Goal: Task Accomplishment & Management: Use online tool/utility

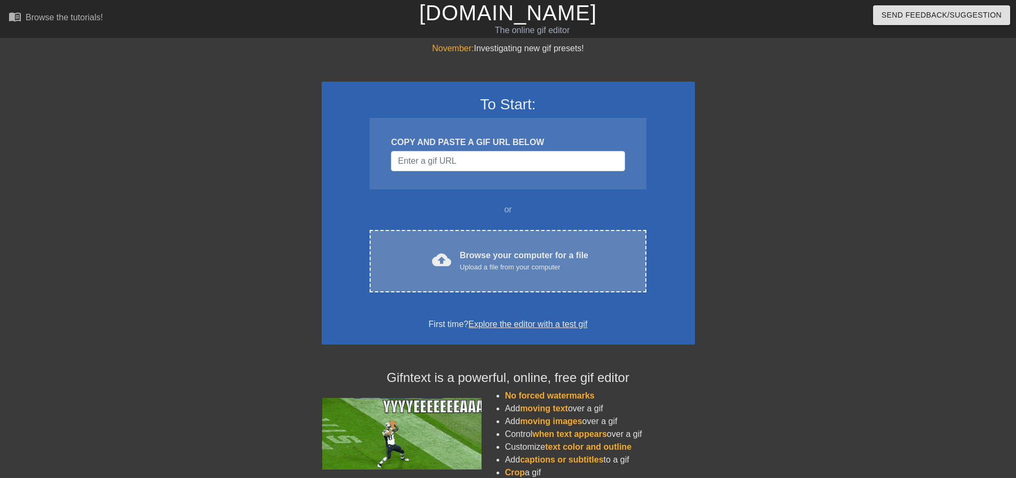
click at [499, 274] on div "cloud_upload Browse your computer for a file Upload a file from your computer C…" at bounding box center [508, 261] width 276 height 62
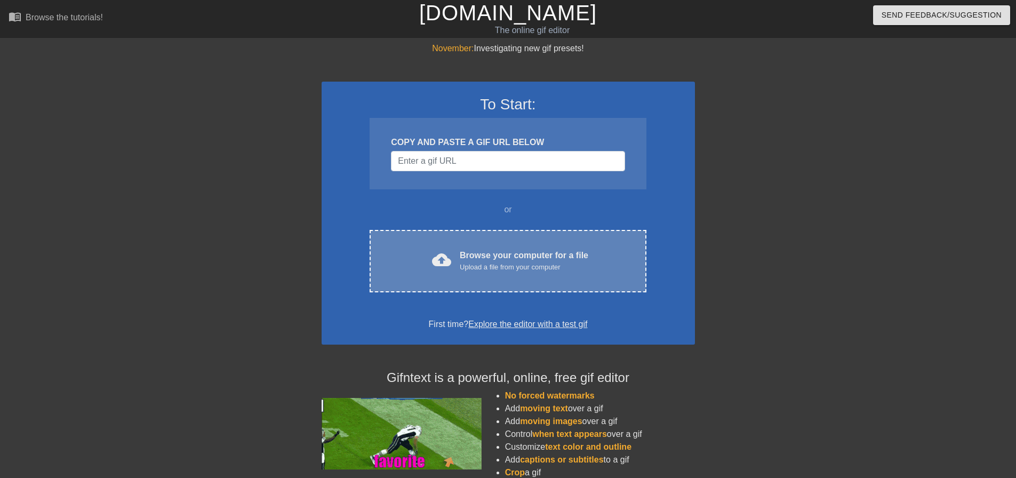
drag, startPoint x: 0, startPoint y: 0, endPoint x: 484, endPoint y: 235, distance: 537.8
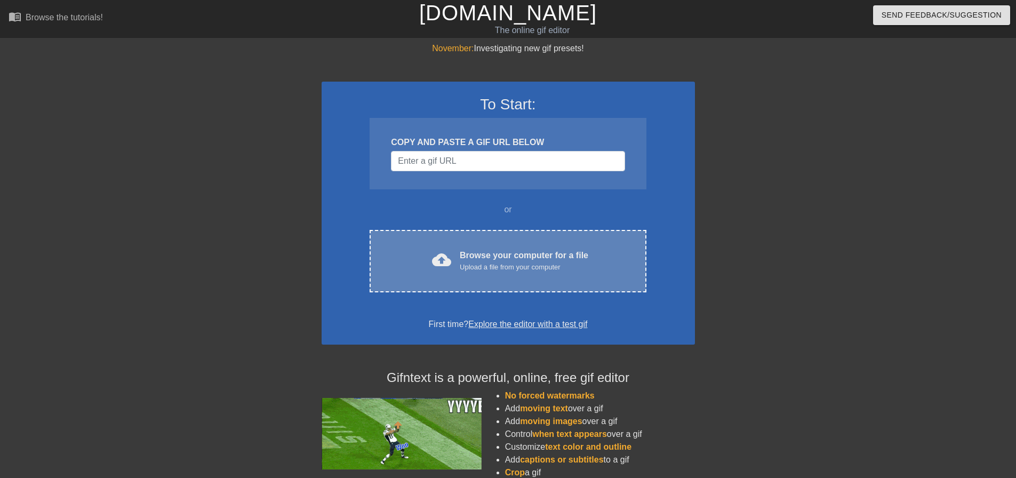
click at [484, 235] on div "cloud_upload Browse your computer for a file Upload a file from your computer C…" at bounding box center [508, 261] width 276 height 62
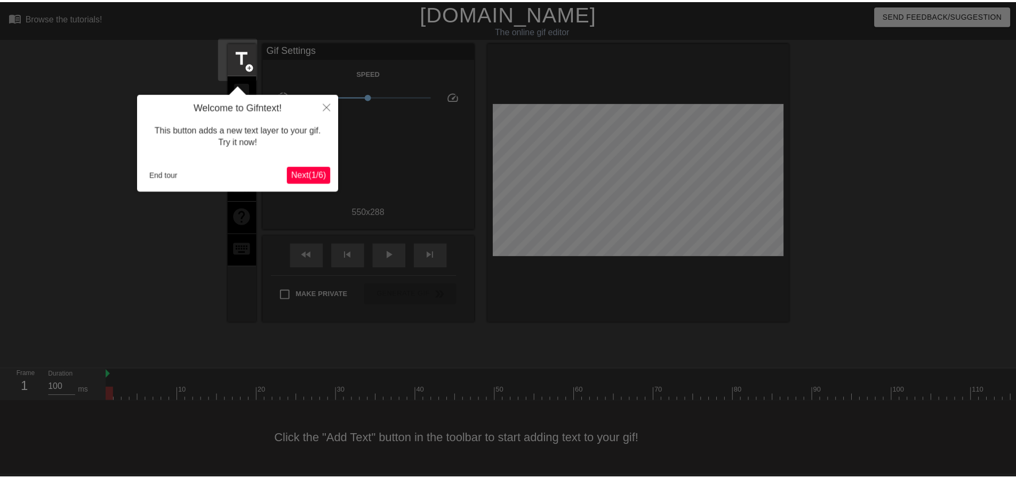
scroll to position [5, 0]
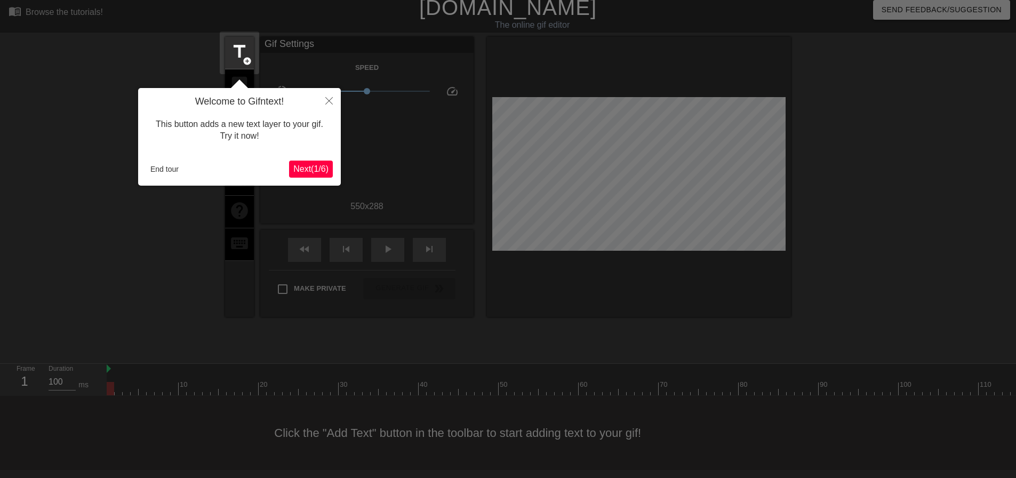
drag, startPoint x: 137, startPoint y: 169, endPoint x: 180, endPoint y: 149, distance: 47.3
click at [137, 169] on div at bounding box center [508, 236] width 1016 height 483
click at [158, 158] on div "Welcome to Gifntext! This button adds a new text layer to your gif. Try it now!…" at bounding box center [239, 137] width 203 height 98
click at [159, 169] on button "End tour" at bounding box center [164, 169] width 37 height 16
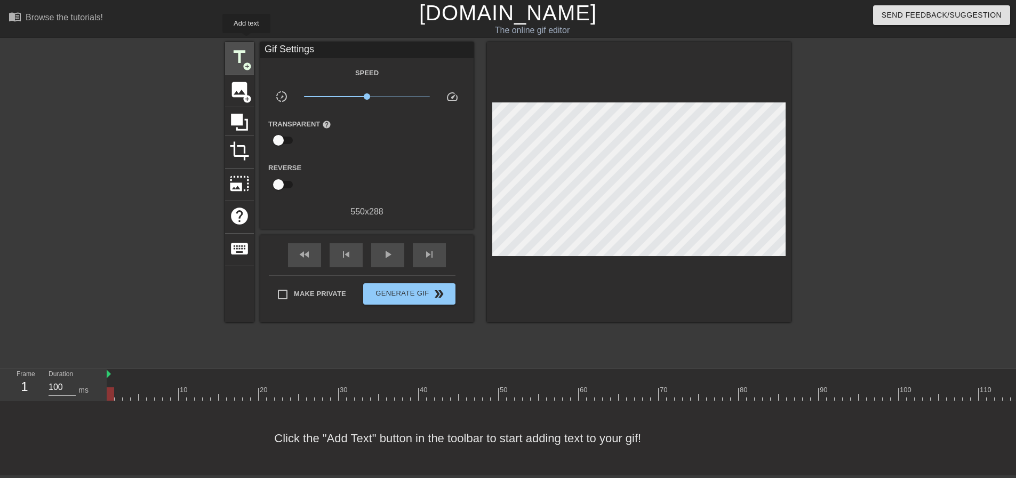
click at [245, 47] on span "title" at bounding box center [239, 57] width 20 height 20
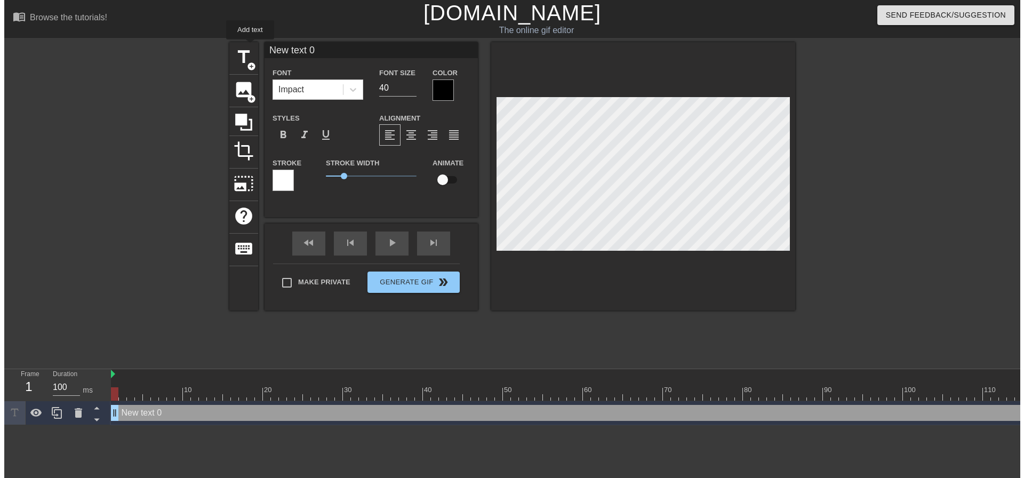
scroll to position [0, 0]
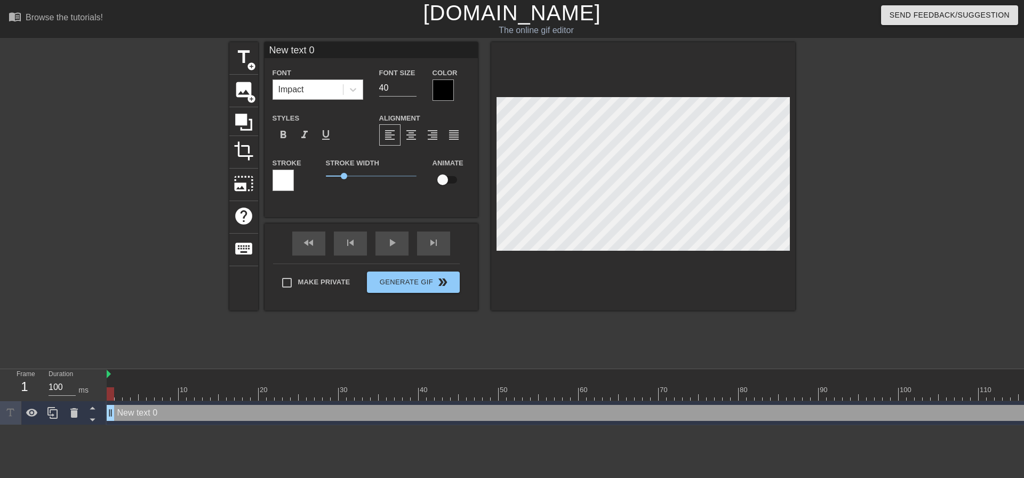
click at [288, 81] on div "Impact" at bounding box center [308, 89] width 70 height 19
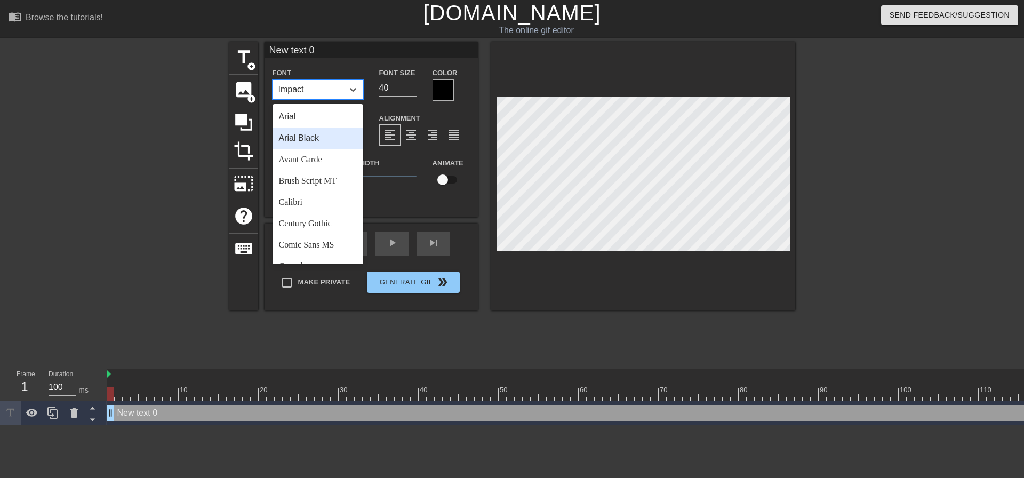
click at [326, 131] on div "Arial Black" at bounding box center [318, 137] width 91 height 21
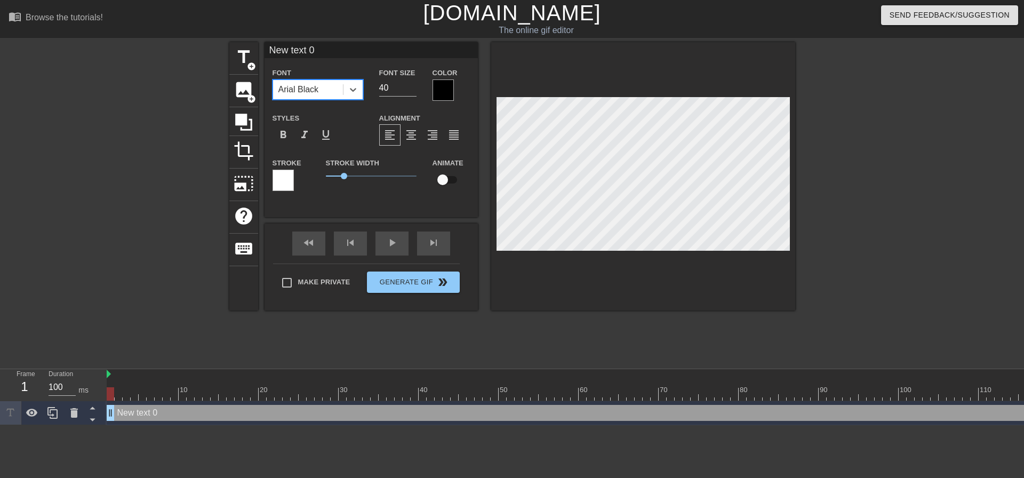
drag, startPoint x: 398, startPoint y: 87, endPoint x: 364, endPoint y: 81, distance: 34.3
click at [374, 87] on div "Font Size 40" at bounding box center [397, 83] width 53 height 35
type input "20"
drag, startPoint x: 408, startPoint y: 132, endPoint x: 371, endPoint y: 219, distance: 94.1
click at [408, 132] on span "format_align_center" at bounding box center [411, 135] width 13 height 13
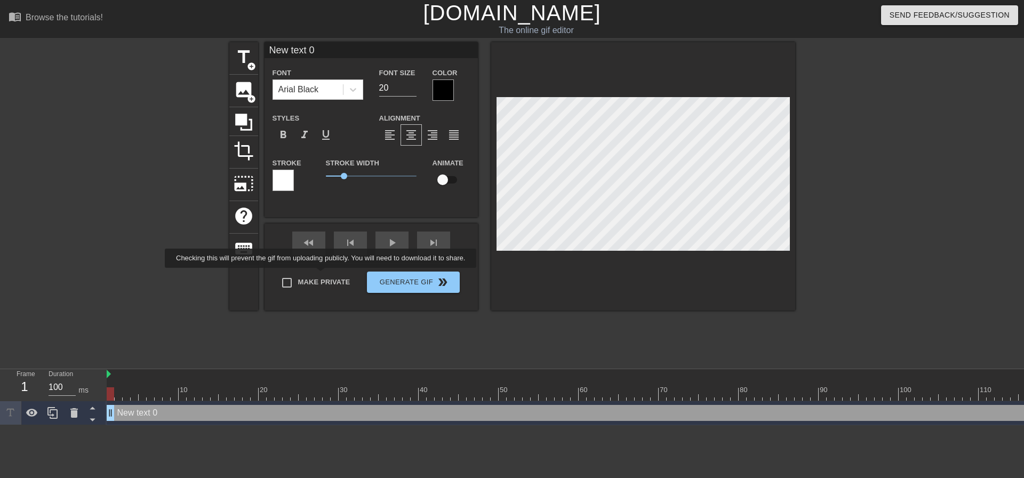
click at [323, 277] on div "Make Private Generate Gif double_arrow" at bounding box center [366, 285] width 187 height 42
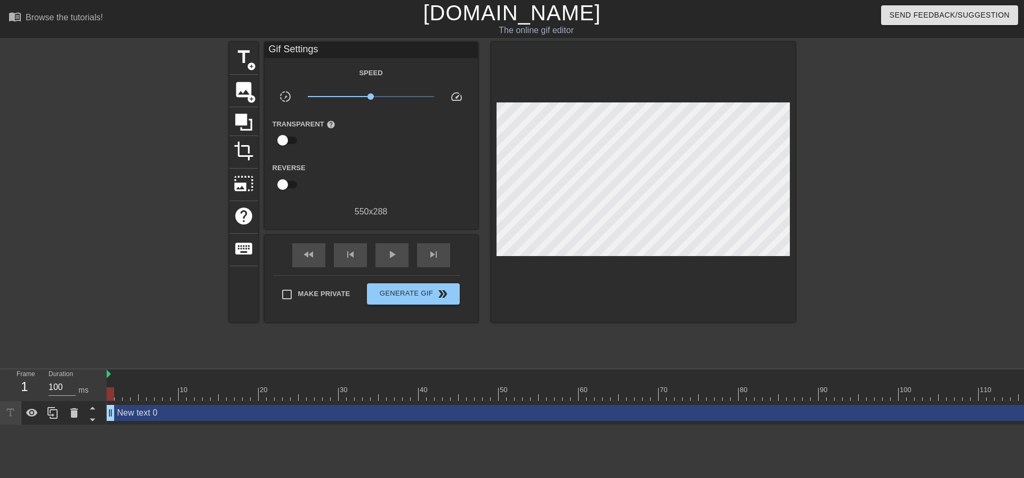
click at [299, 299] on label "Make Private" at bounding box center [313, 294] width 75 height 22
click at [298, 299] on input "Make Private" at bounding box center [287, 294] width 22 height 22
checkbox input "true"
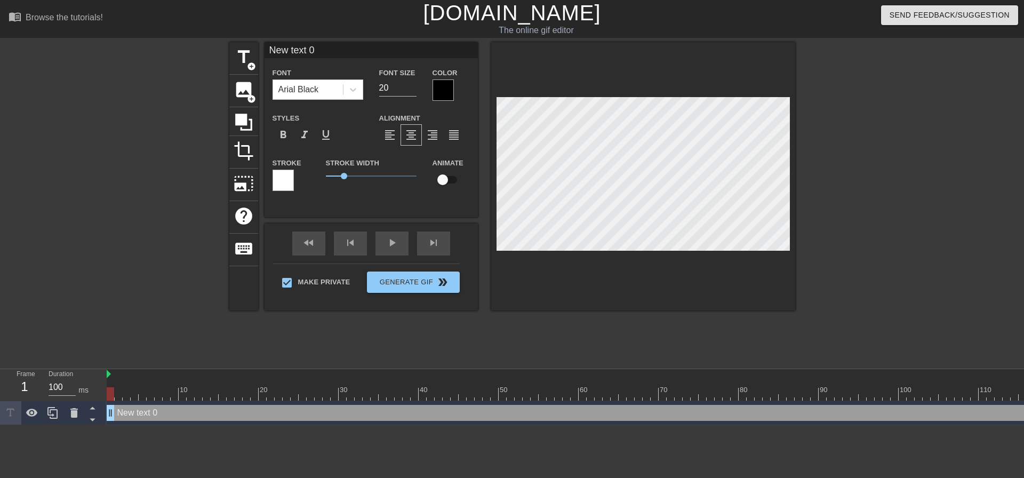
drag, startPoint x: 109, startPoint y: 393, endPoint x: 282, endPoint y: 255, distance: 220.9
click at [0, 365] on div "menu_book Browse the tutorials! Gifntext.com The online gif editor Send Feedbac…" at bounding box center [512, 212] width 1024 height 425
click at [389, 242] on div "fast_rewind skip_previous play_arrow skip_next" at bounding box center [371, 244] width 174 height 40
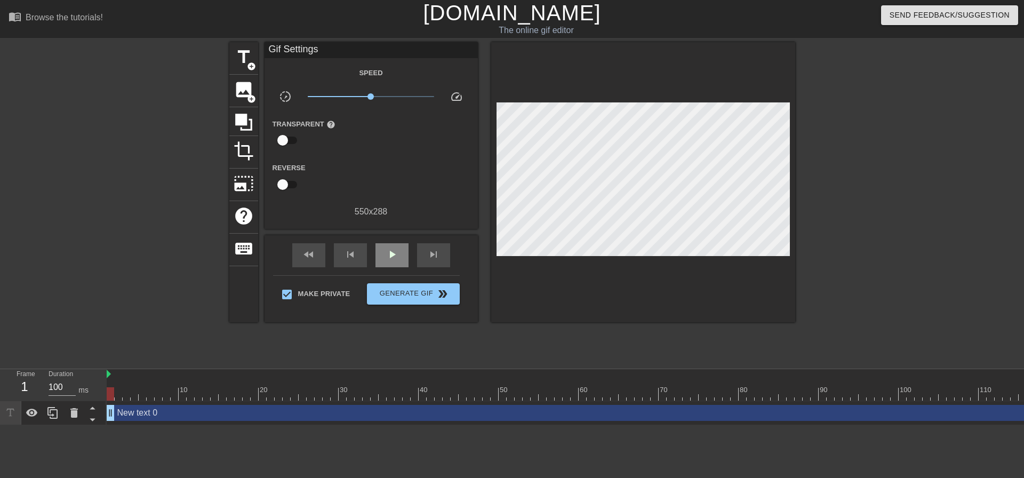
click at [394, 252] on span "play_arrow" at bounding box center [392, 254] width 13 height 13
click at [392, 252] on span "pause" at bounding box center [392, 254] width 13 height 13
drag, startPoint x: 519, startPoint y: 395, endPoint x: 11, endPoint y: 393, distance: 507.9
click at [13, 395] on div "Frame 52 Duration 100 ms 10 20 30 40 50 60 70 80 90 100 110 120 130 New text 0 …" at bounding box center [512, 397] width 1024 height 56
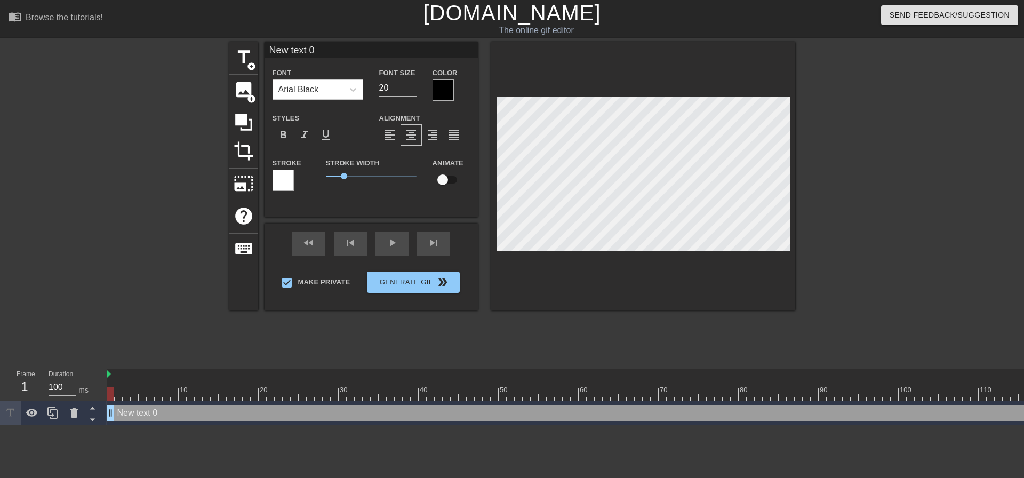
scroll to position [2, 2]
type input "Y"
type textarea "Y"
type input "Yo"
type textarea "You"
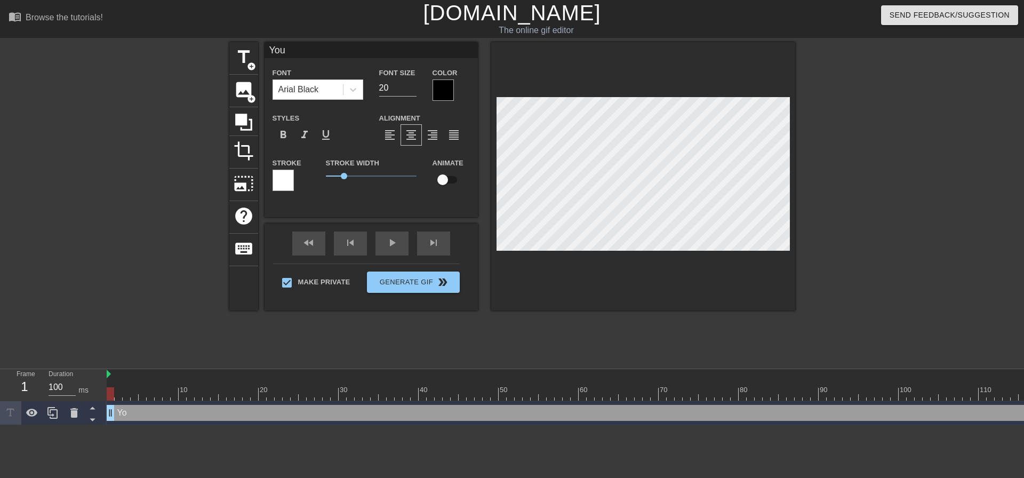
type input "You"
type textarea "You"
type input "You r"
type textarea "You r"
type input "You re"
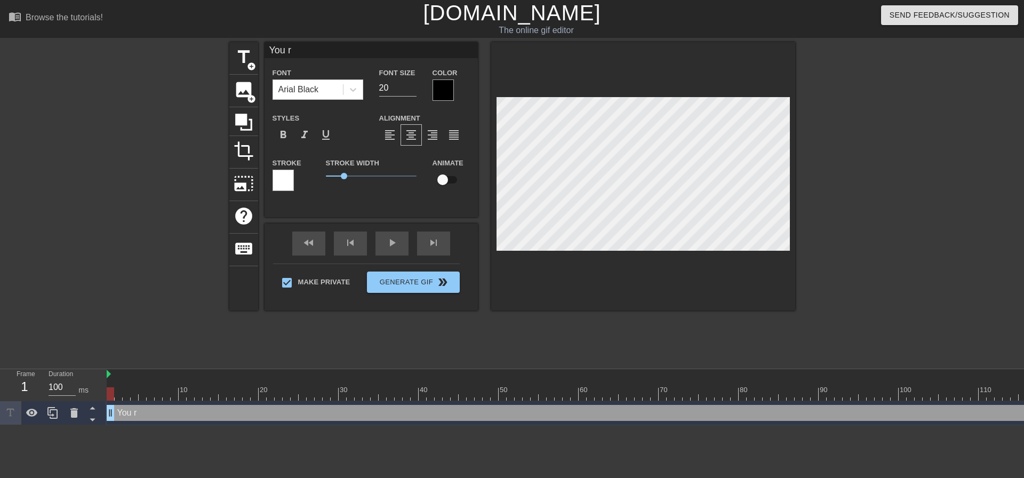
type textarea "You re"
type input "You rea"
type textarea "You rea"
type input "You read"
type textarea "You read"
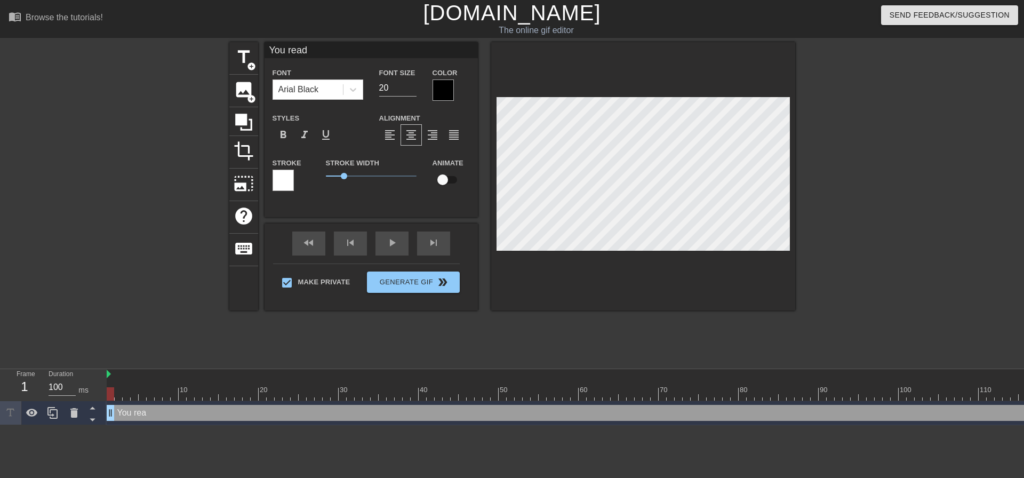
type input "You ready"
type textarea "You ready"
type input "You ready"
type textarea "You ready"
type input "You ready t"
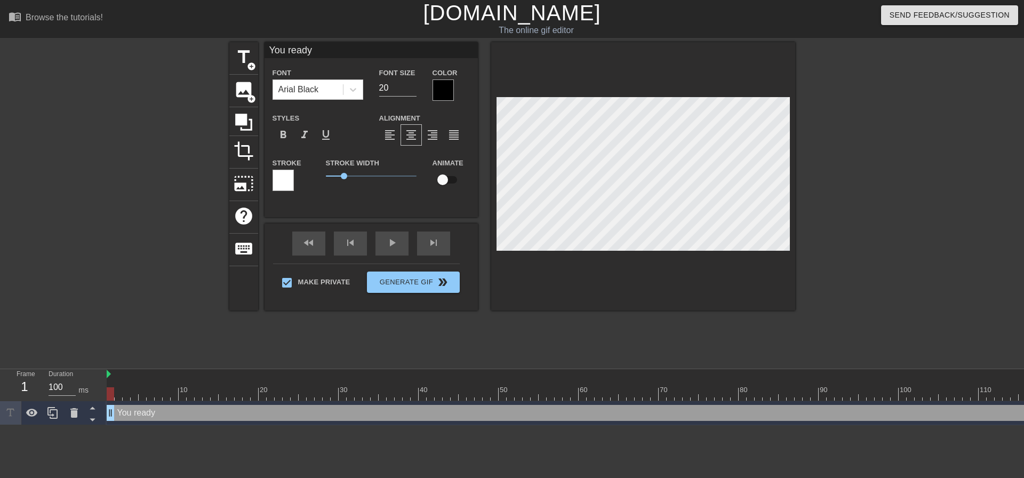
type textarea "You ready t"
type input "You ready to"
type textarea "You ready to"
type input "You ready to"
type textarea "You ready to"
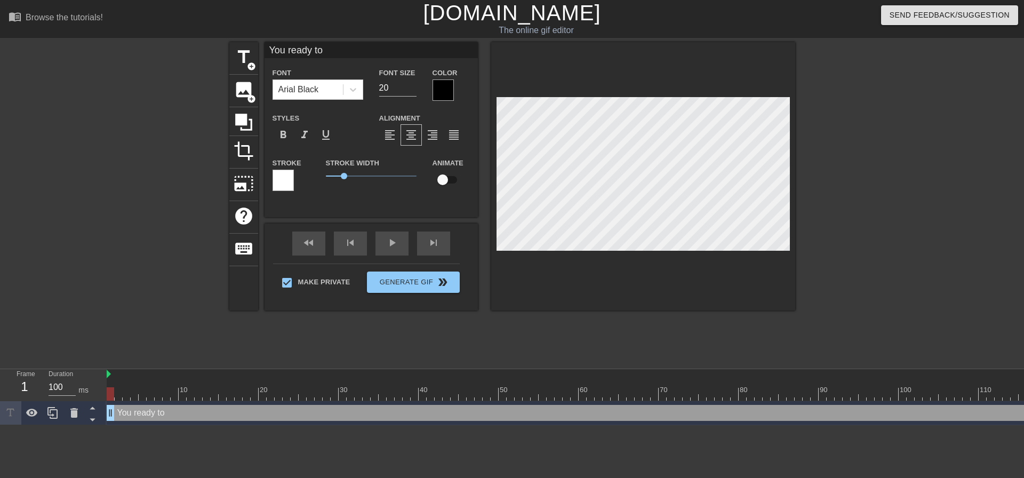
type input "You ready to c"
type textarea "You ready to c"
type input "You ready to cu"
type textarea "You ready to cu"
type input "You ready to cum"
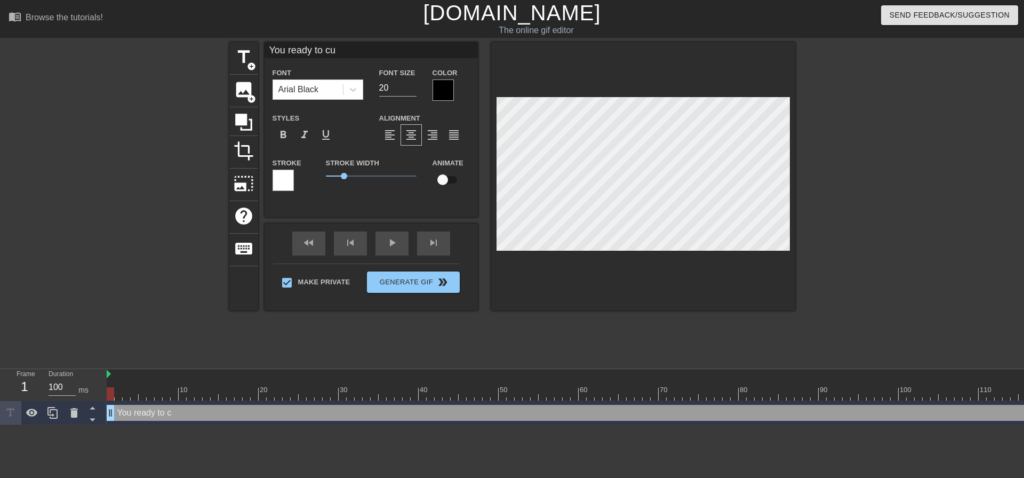
type textarea "You ready to cum"
type input "You ready to cum"
type textarea "You ready to cum"
type input "You ready to cum f"
type textarea "You ready to cum fo"
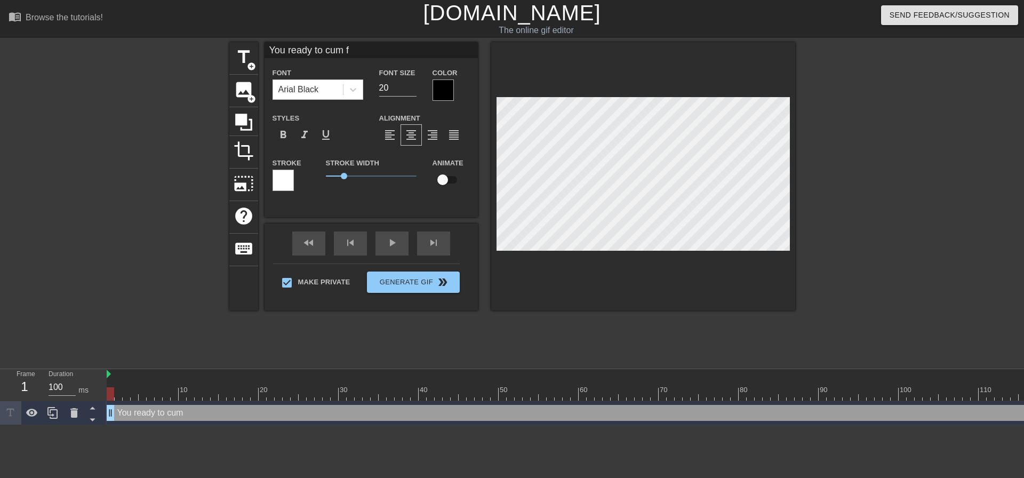
type input "You ready to cum foi"
type textarea "You ready to cum foi"
type input "You ready to cum foir"
type textarea "You ready to cum foir"
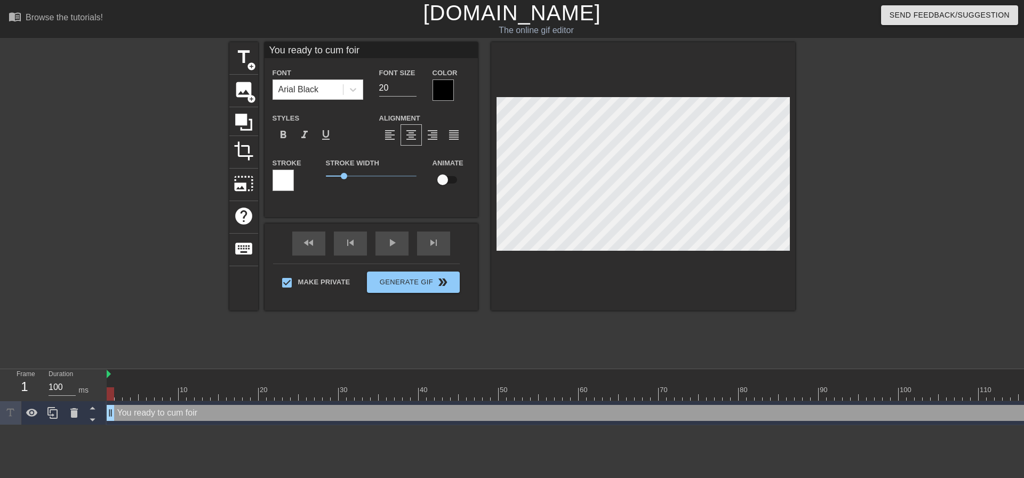
type input "You ready to cum foir"
type textarea "You ready to cum foir"
type input "You ready to cum foir"
type textarea "You ready to cum foir"
type input "You ready to cum foi"
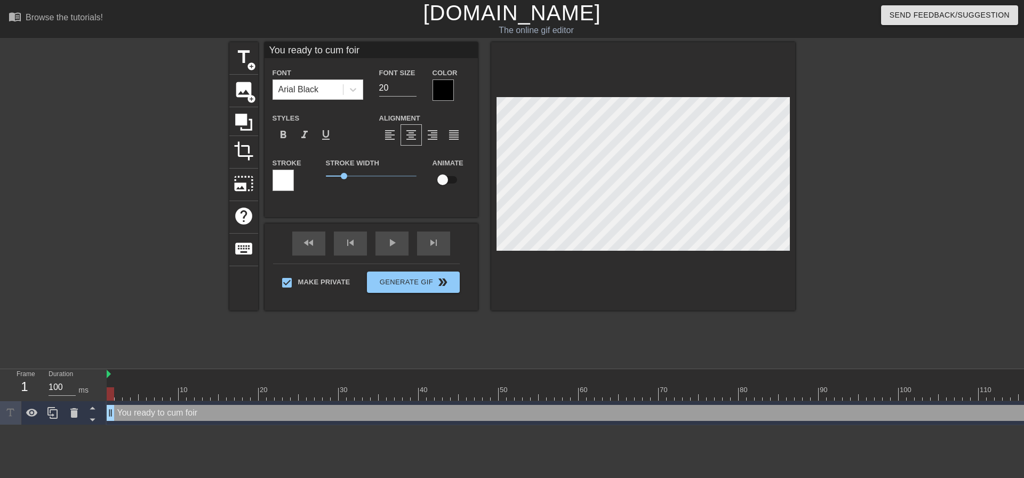
type textarea "You ready to cum foi"
type input "You ready to cum fo"
type textarea "You ready to cum fo"
type input "You ready to cum for"
type textarea "You ready to cum for"
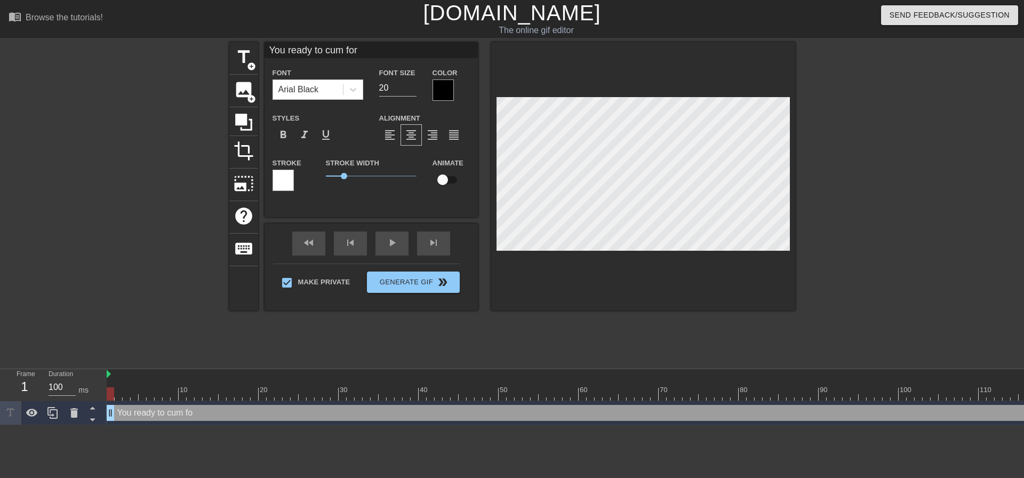
type input "You ready to cum for"
type textarea "You ready to cum for"
type input "You ready to cum for m"
type textarea "You ready to cum for m"
type input "You ready to cum for mo"
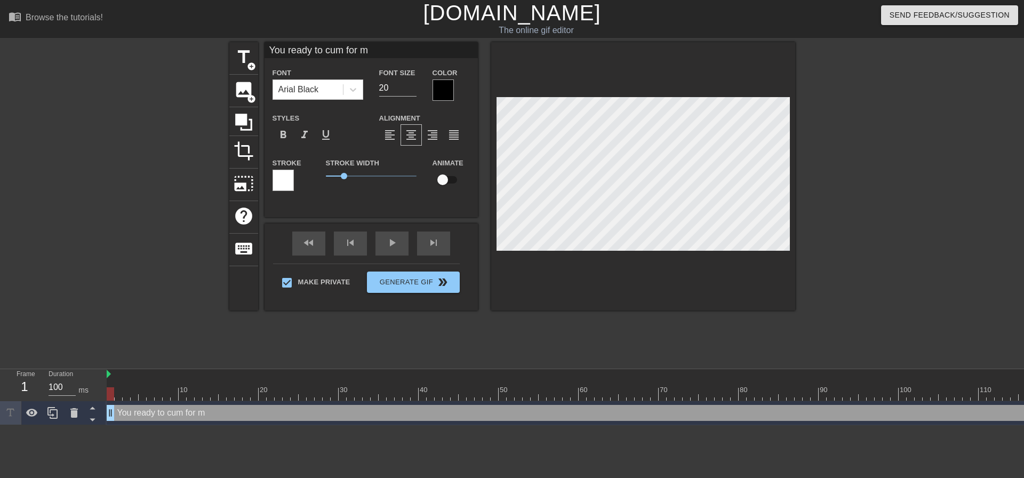
type textarea "You ready to cum for mo"
type input "You ready to cum for mom"
type textarea "You ready to cum for mom"
type input "You ready to cum for momm"
type textarea "You ready to cum for momm"
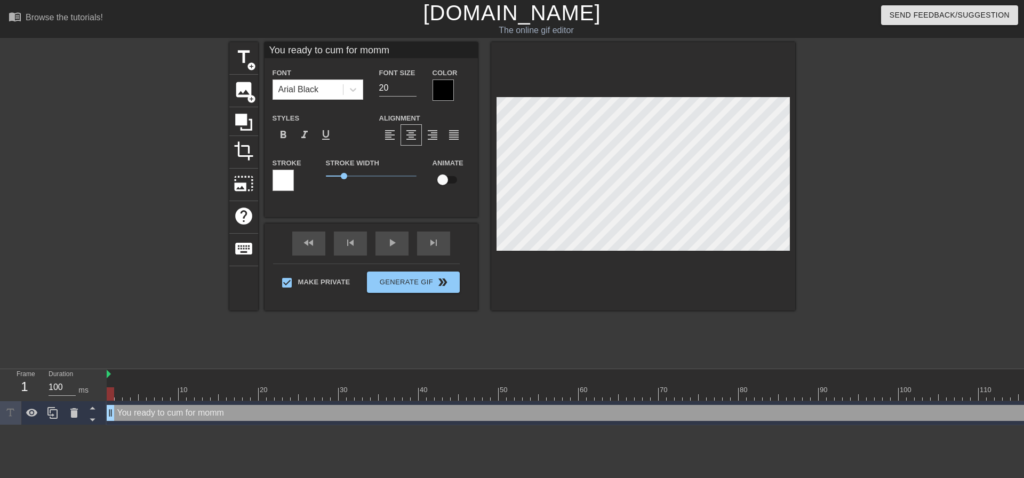
type input "You ready to cum for mommy"
type textarea "You ready to cum for mommy"
type input "You ready to cum for mommy>"
type textarea "You ready to cum for mommy>"
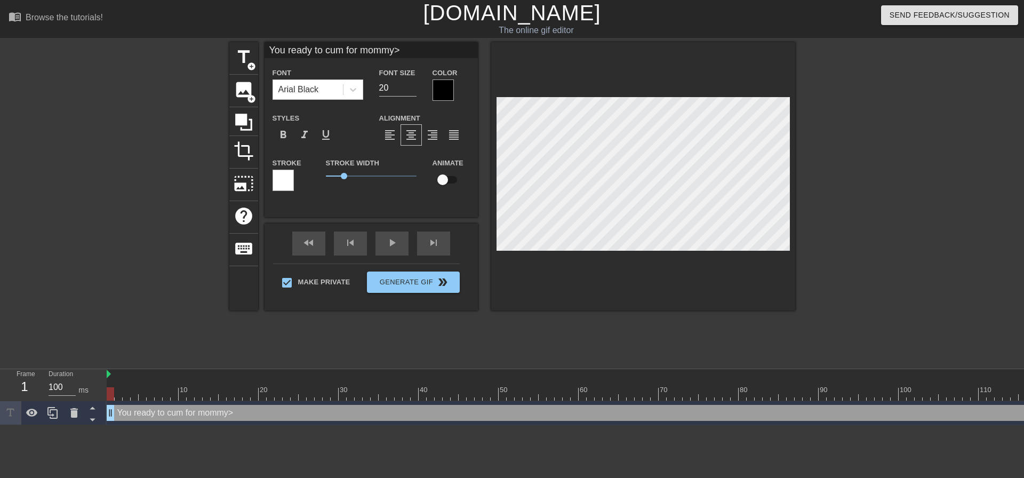
type input "You ready to cum for mommy"
type textarea "You ready to cum for mommy"
type input "You ready to cum for mommy?"
type textarea "You ready to cum for mommy?"
type input "You ready to cum for mommy?"
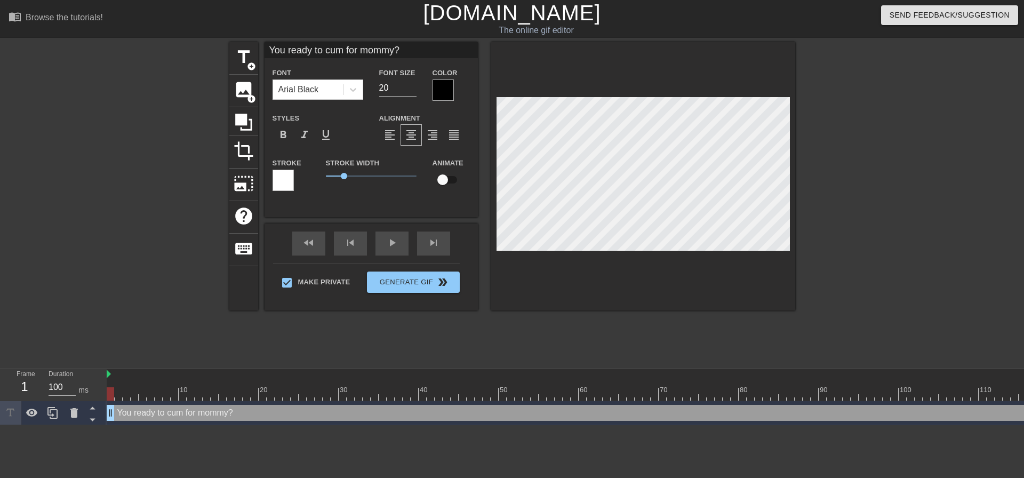
type textarea "You ready to cum for mommy?"
type input "You ready to cum for mommy?"
type textarea "You ready to cum for mommy?"
type input "You ready to cum for mommy?G"
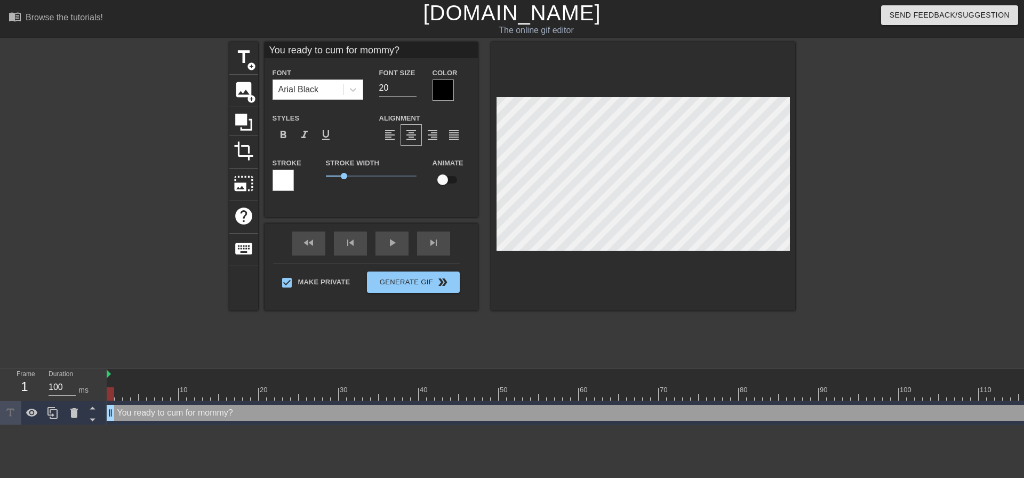
type textarea "You ready to cum for mommy? G"
type input "You ready to cum for mommy?"
type textarea "You ready to cum for mommy?"
type input "You ready to cum for mommy?"
type textarea "You ready to cum for mommy?"
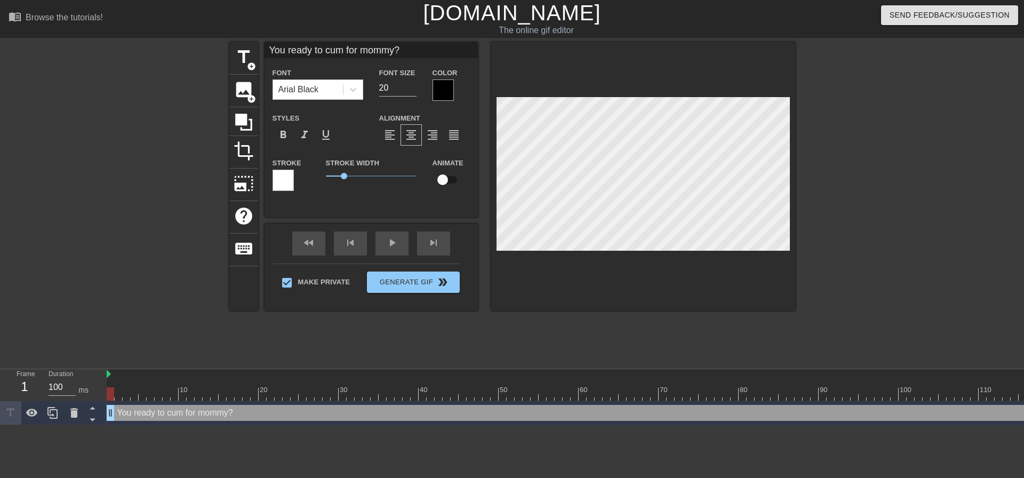
scroll to position [3, 1]
type input "You ready to cum for mommy?I"
type textarea "You ready to cum for mommy? I"
type input "You ready to cum for mommy?I"
type textarea "You ready to cum for mommy? I w"
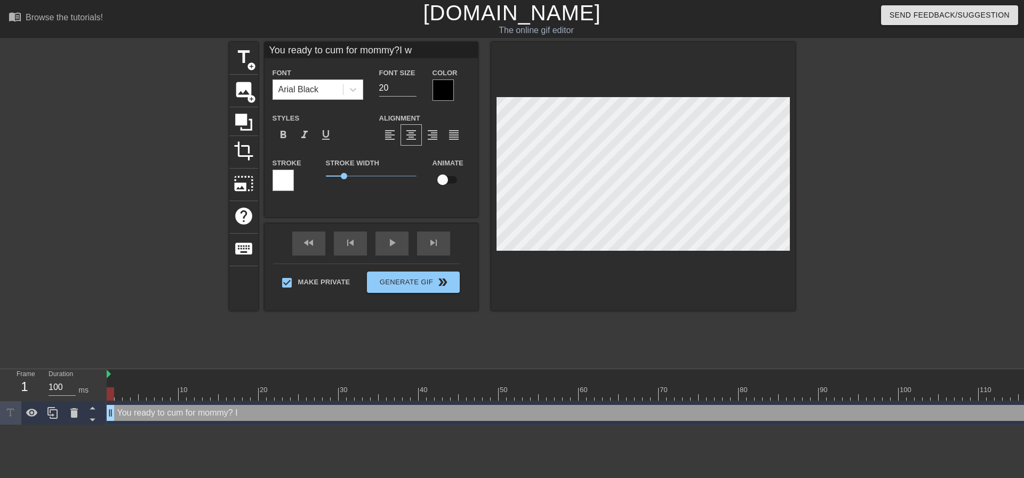
type input "You ready to cum for mommy?I wa"
type textarea "You ready to cum for mommy? I wa"
type input "You ready to cum for mommy?I wan"
type textarea "You ready to cum for mommy? I want"
type input "You ready to cum for mommy?I want"
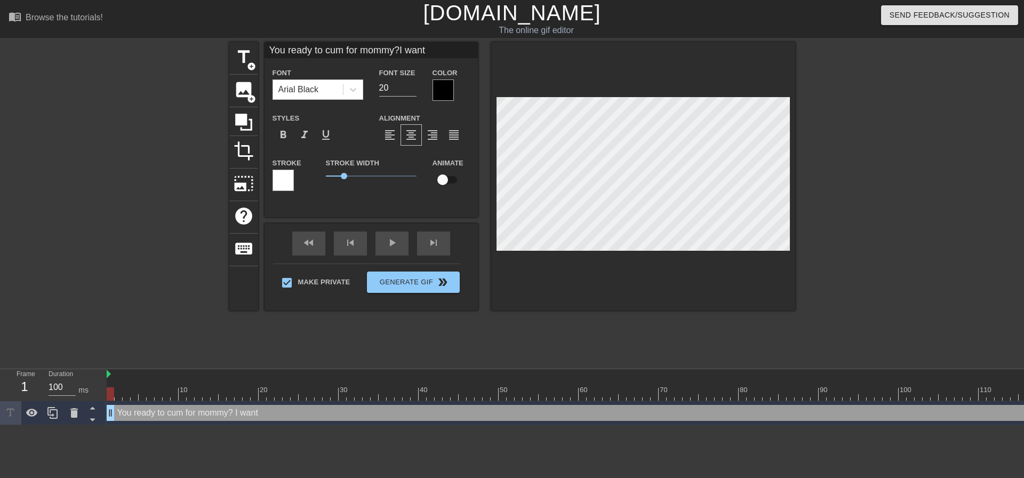
type textarea "You ready to cum for mommy? I want"
type input "You ready to cum for mommy?I want t"
type textarea "You ready to cum for mommy? I want t"
type input "You ready to cum for mommy?I want to"
type textarea "You ready to cum for mommy? I want to"
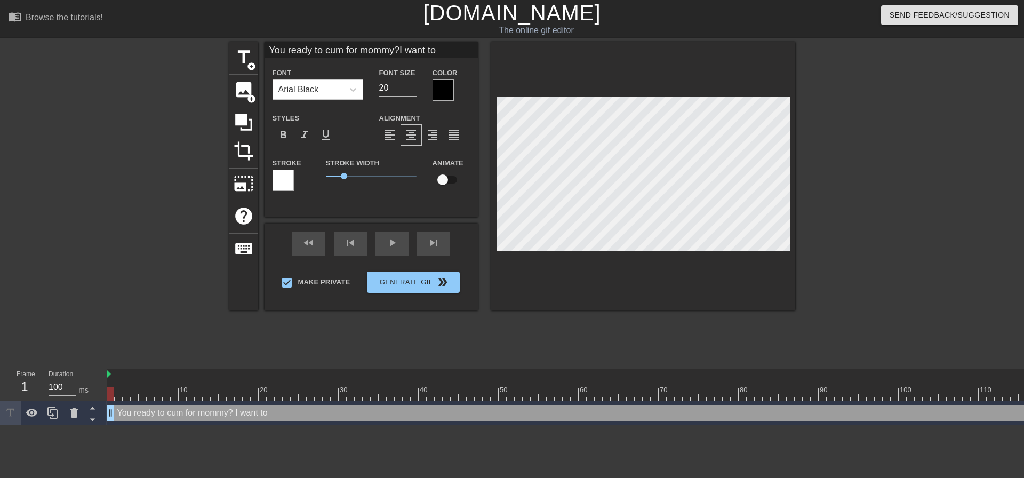
scroll to position [3, 2]
type input "You ready to cum for mommy?I want to"
type textarea "You ready to cum for mommy? I want to"
type input "You ready to cum for mommy?I want to"
type textarea "You ready to cum for mommy? I want to"
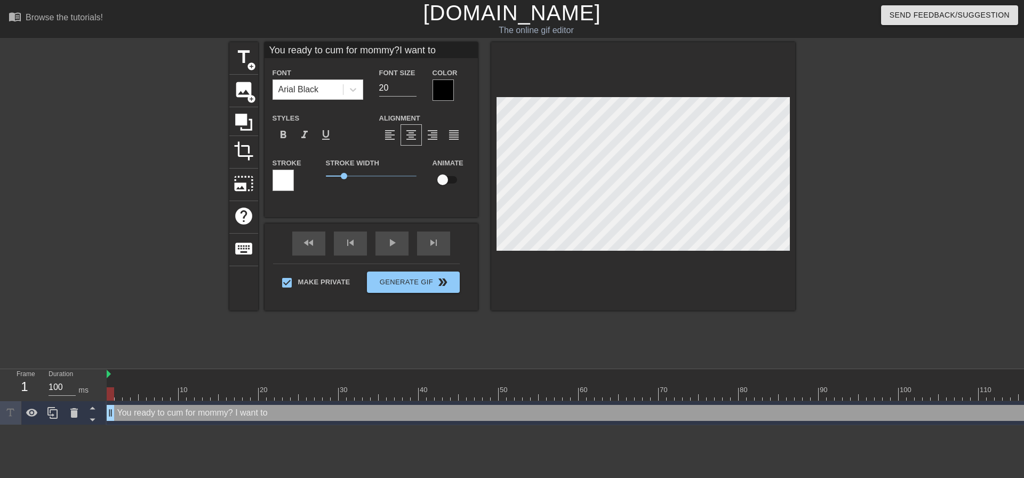
type input "You ready to cum for mommy?I want t"
type textarea "You ready to cum for mommy? I want t"
type input "You ready to cum for mommy?I want"
type textarea "You ready to cum for mommy? I want"
type input "You ready to cum for mommy?I want"
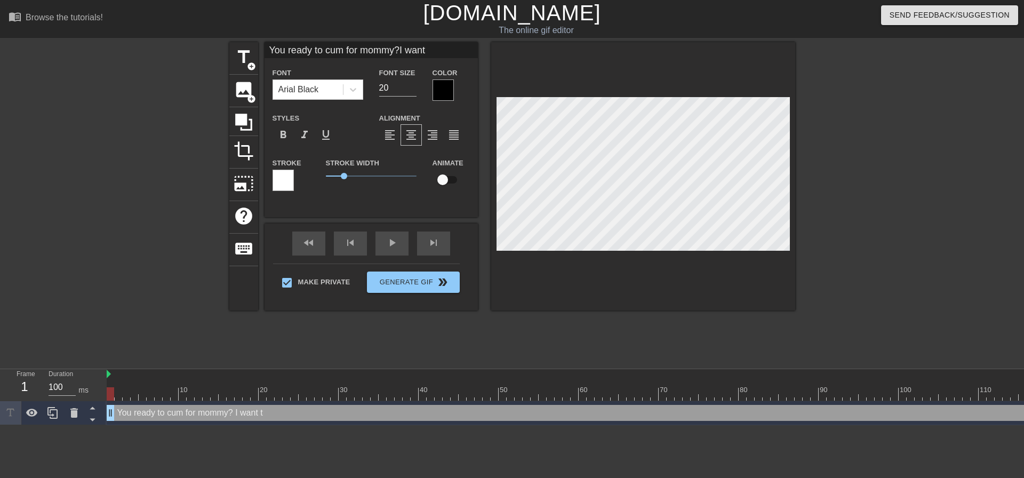
type textarea "You ready to cum for mommy? I want"
type input "You ready to cum for mommy?I wan"
type textarea "You ready to cum for mommy? I wan"
type input "You ready to cum for mommy?I wa"
type textarea "You ready to cum for mommy? I wa"
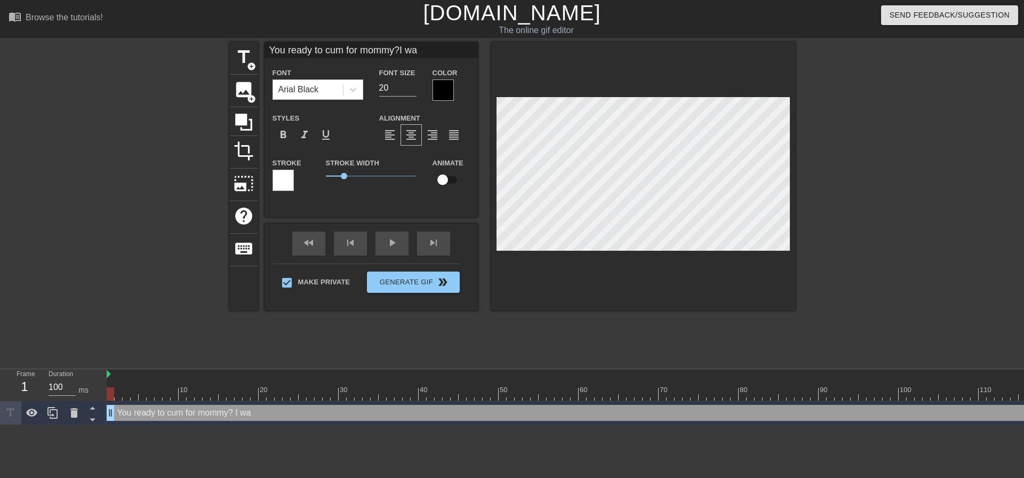
type input "You ready to cum for mommy?I w"
type textarea "You ready to cum for mommy? I w"
type input "You ready to cum for mommy?I"
type textarea "You ready to cum for mommy? I"
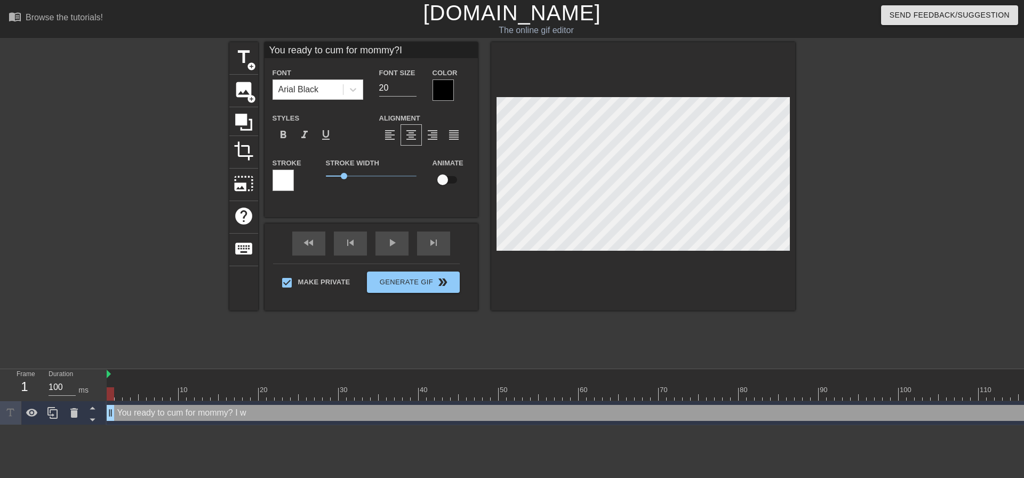
type input "You ready to cum for mommy?I"
type textarea "You ready to cum for mommy? I"
type input "You ready to cum for mommy?I'"
type textarea "You ready to cum for mommy? I'"
type input "You ready to cum for mommy?I'm"
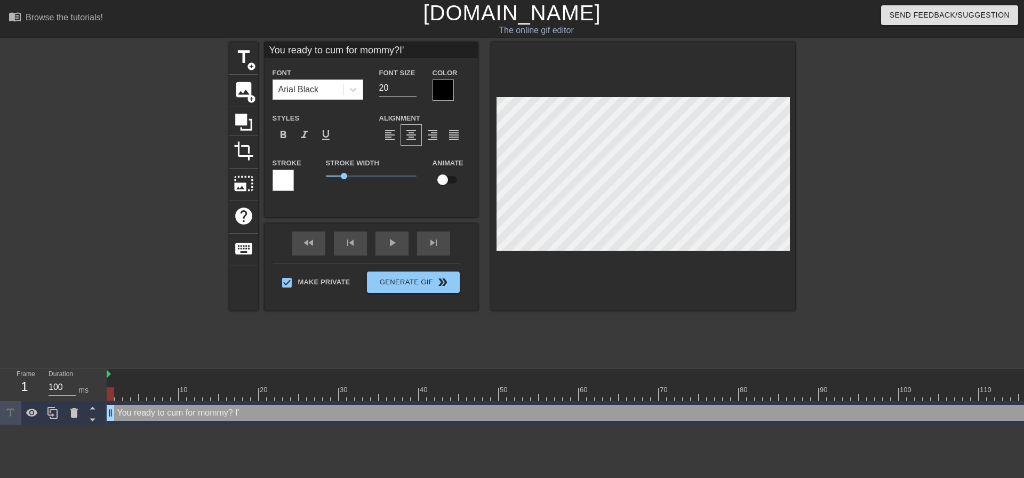
type textarea "You ready to cum for mommy? I'm"
type input "You ready to cum for mommy?I'm"
type textarea "You ready to cum for mommy? I'm"
type input "You ready to cum for mommy?I'm g"
type textarea "You ready to cum for mommy? I'm g"
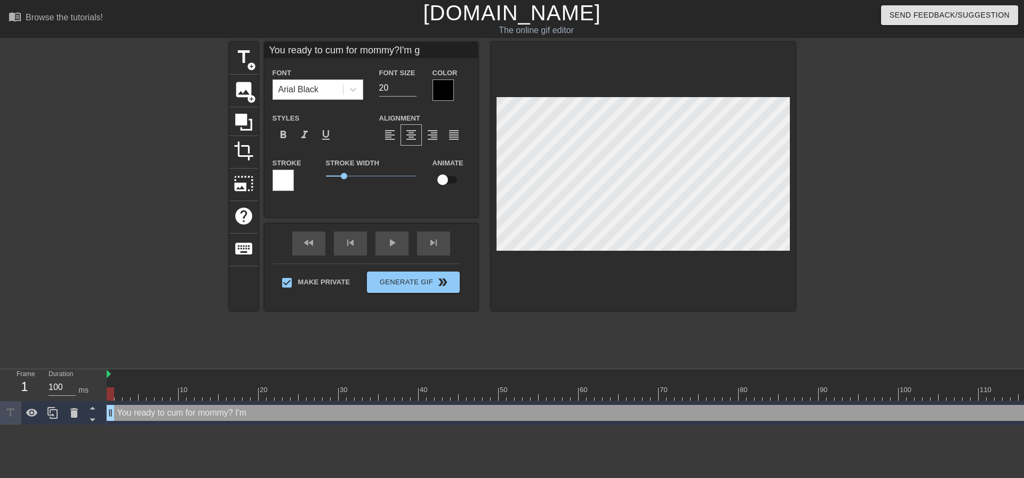
type input "You ready to cum for mommy?I'm go"
type textarea "You ready to cum for mommy? I'm go"
type input "You ready to cum for mommy?I'm goi"
type textarea "You ready to cum for mommy? I'm goi"
type input "You ready to cum for mommy?I'm goin"
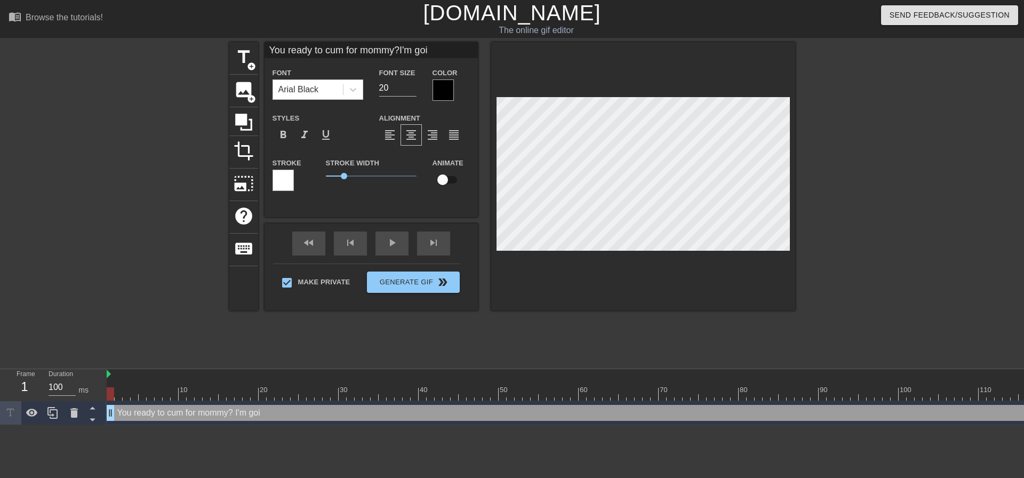
type textarea "You ready to cum for mommy? I'm goin"
type input "You ready to cum for mommy?I'm going"
type textarea "You ready to cum for mommy? I'm going"
type input "You ready to cum for mommy?I'm going"
type textarea "You ready to cum for mommy? I'm going"
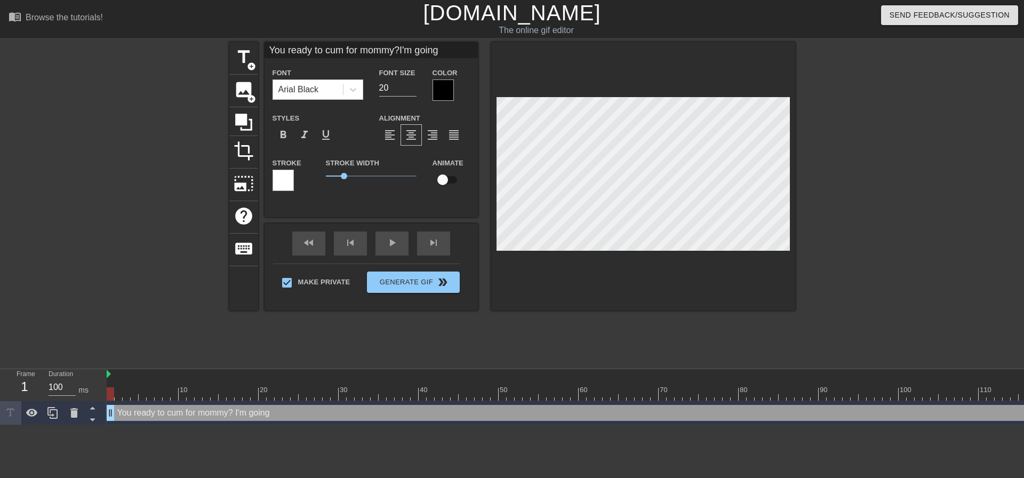
type input "You ready to cum for mommy?I'm going t"
type textarea "You ready to cum for mommy? I'm going t"
type input "You ready to cum for mommy?I'm going to"
type textarea "You ready to cum for mommy? I'm going to"
type input "You ready to cum for mommy?I'm going to"
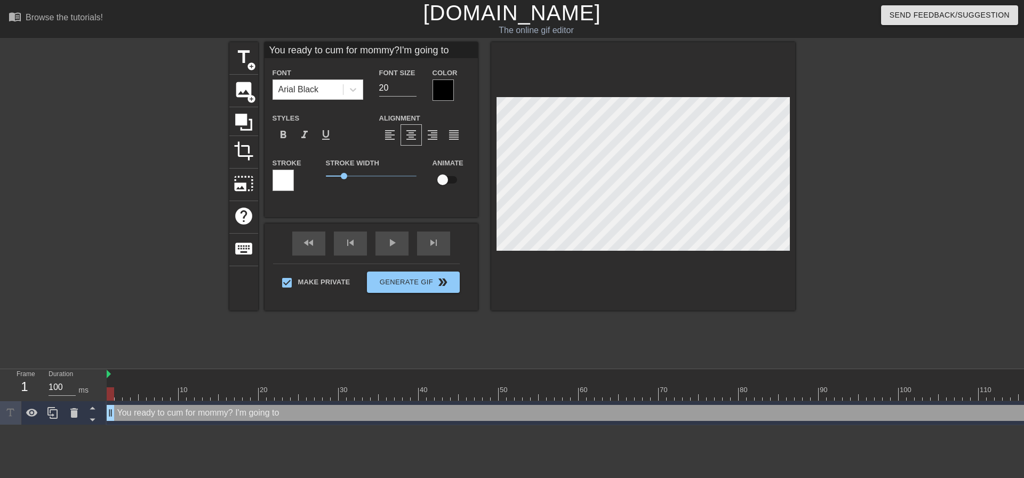
type textarea "You ready to cum for mommy? I'm going to"
type input "You ready to cum for mommy?I'm going to m"
type textarea "You ready to cum for mommy? I'm going to m"
type input "You ready to cum for mommy?I'm going to mi"
type textarea "You ready to cum for mommy? I'm going to mi"
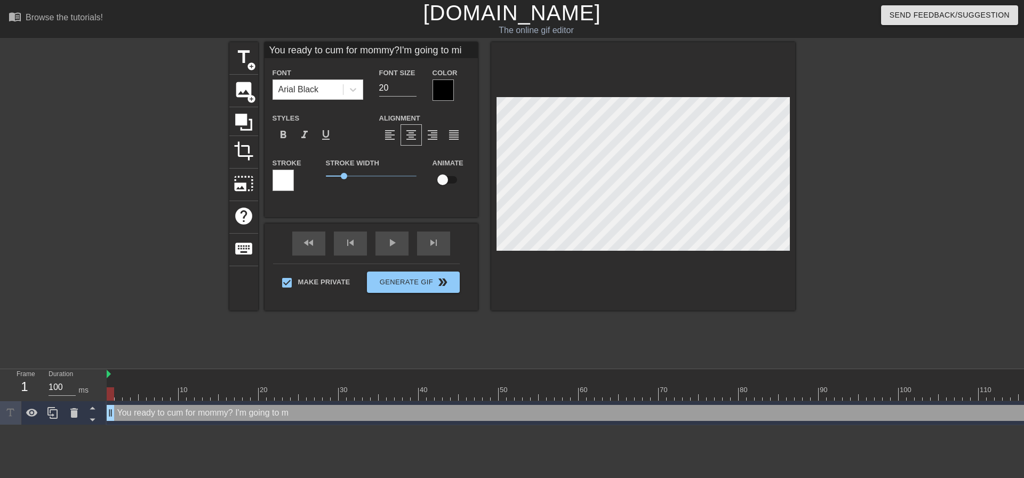
type input "You ready to cum for mommy?I'm going to mil"
type textarea "You ready to cum for mommy? I'm going to mil"
type input "You ready to cum for mommy?I'm going to milk"
type textarea "You ready to cum for mommy? I'm going to milk"
type input "You ready to cum for mommy?I'm going to milk"
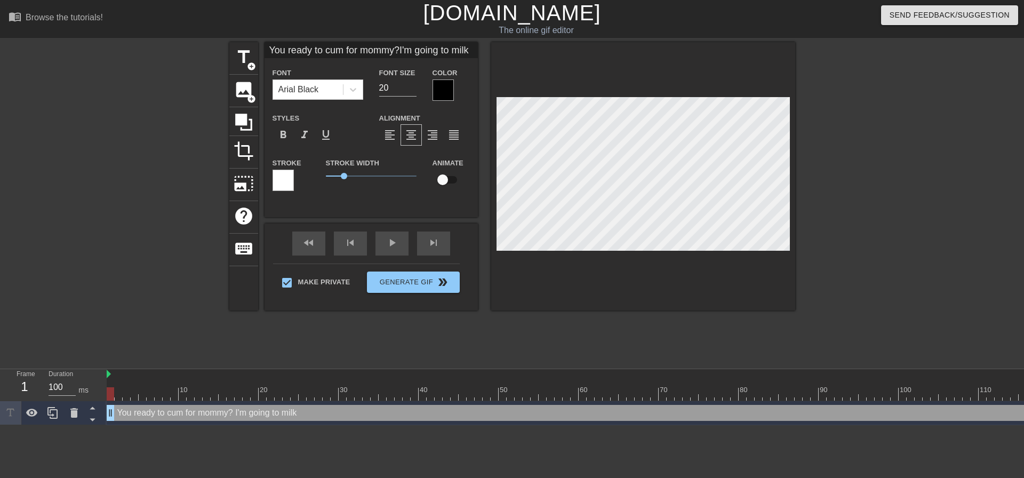
type textarea "You ready to cum for mommy? I'm going to milk"
type input "You ready to cum for mommy?I'm going to milk t"
type textarea "You ready to cum for mommy? I'm going to milk t"
type input "You ready to cum for mommy?I'm going to milk th"
type textarea "You ready to cum for mommy? I'm going to milk th"
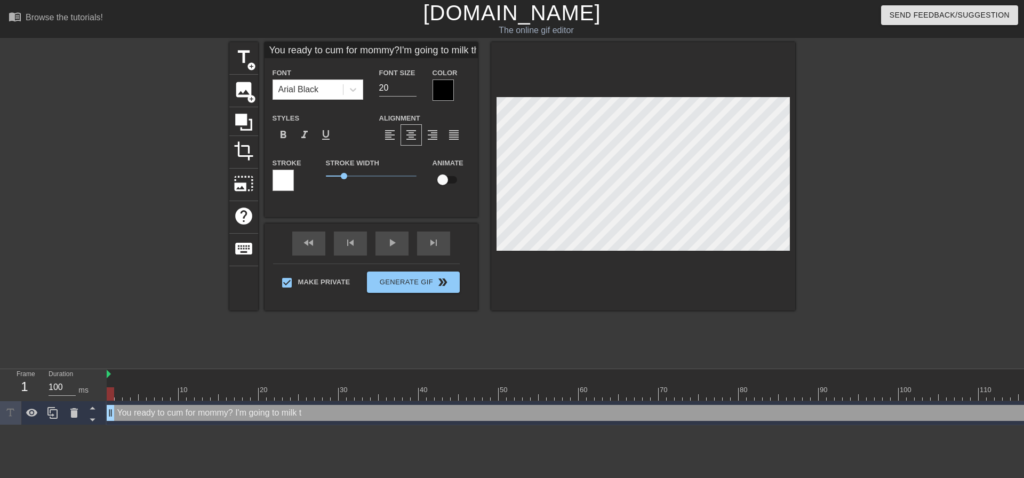
type input "You ready to cum for mommy?I'm going to milk thi"
type textarea "You ready to cum for mommy? I'm going to milk thi"
type input "You ready to cum for mommy?I'm going to milk this"
type textarea "You ready to cum for mommy? I'm going to milk this"
type input "You ready to cum for mommy?I'm going to milk this c"
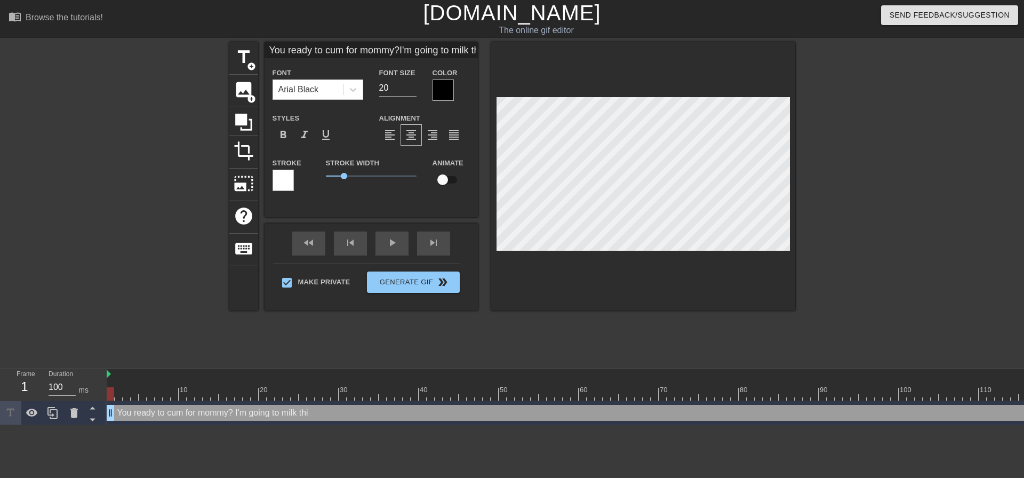
type textarea "You ready to cum for mommy? I'm going to milk this c"
type input "You ready to cum for mommy?I'm going to milk this co"
type textarea "You ready to cum for mommy? I'm going to milk this co"
type input "You ready to cum for mommy?I'm going to milk this coc"
type textarea "You ready to cum for mommy? I'm going to milk this coc"
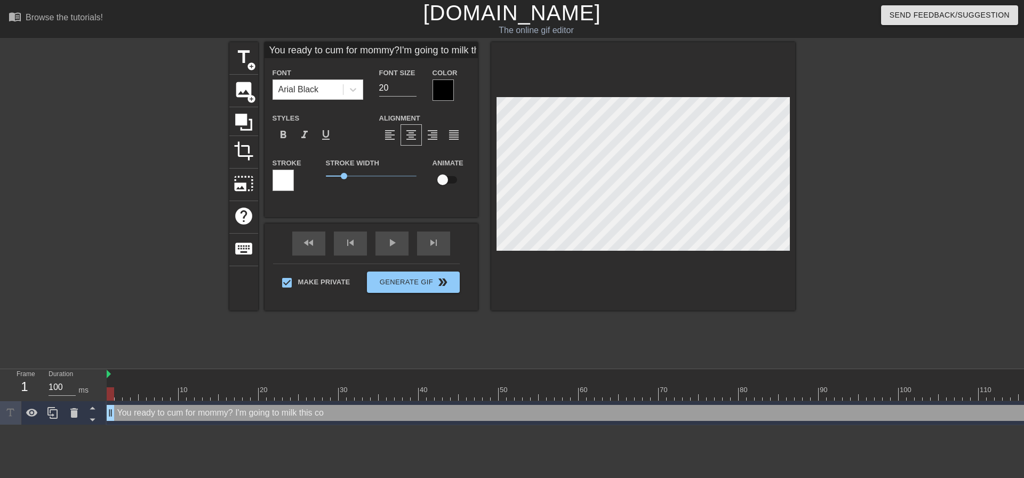
type input "You ready to cum for mommy?I'm going to milk this cock"
type textarea "You ready to cum for mommy? I'm going to milk this cock"
type input "You ready to cum for mommy?I'm going to milk this cock"
type textarea "You ready to cum for mommy? I'm going to milk this cock"
type input "You ready to cum for mommy?I'm going to milk this cock u"
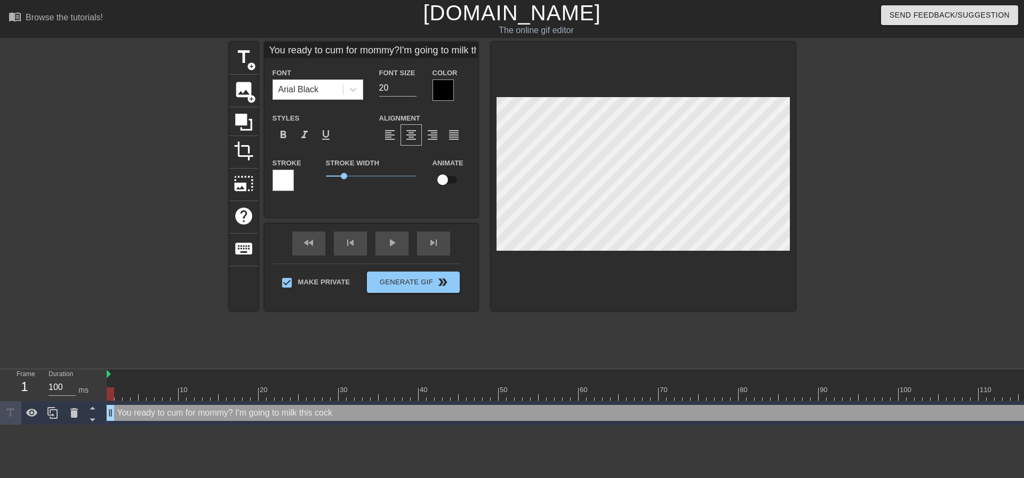
type textarea "You ready to cum for mommy? I'm going to milk this cock u"
type input "You ready to cum for mommy?I'm going to milk this cock un"
type textarea "You ready to cum for mommy? I'm going to milk this cock un"
type input "You ready to cum for mommy?I'm going to milk this cock unt"
type textarea "You ready to cum for mommy? I'm going to milk this cock unt"
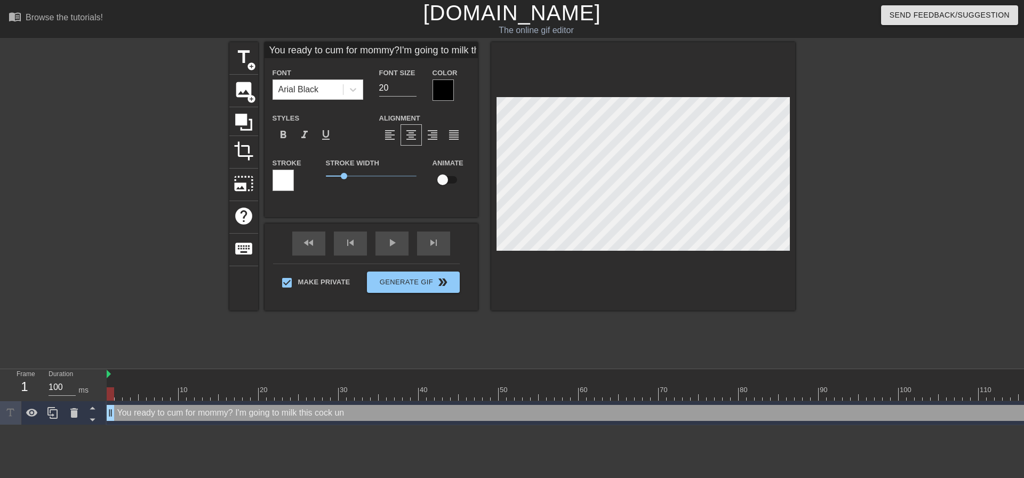
type input "You ready to cum for mommy?I'm going to milk this cock unti"
type textarea "You ready to cum for mommy? I'm going to milk this cock unti"
type input "You ready to cum for mommy?I'm going to milk this cock until"
type textarea "You ready to cum for mommy? I'm going to milk this cock until"
type input "You ready to cum for mommy?I'm going to milk this cock until"
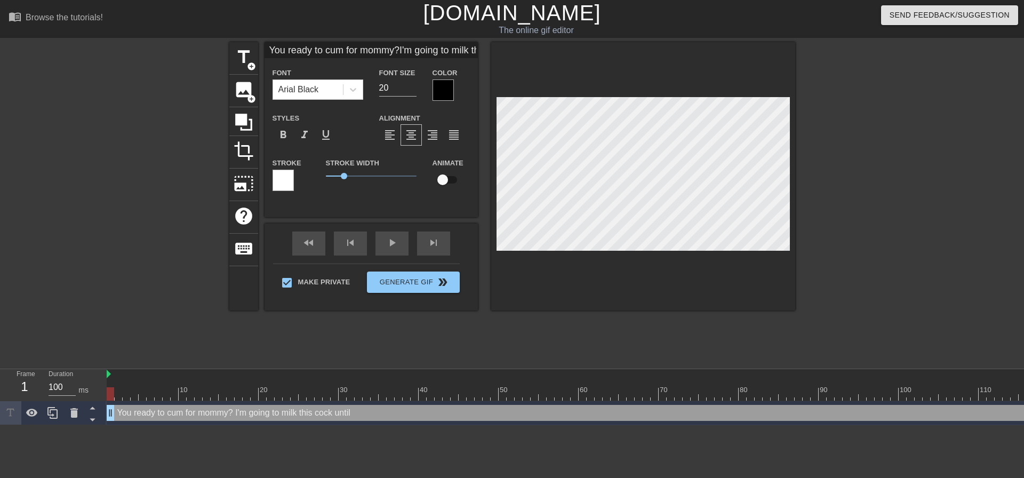
type textarea "You ready to cum for mommy? I'm going to milk this cock until"
type input "You ready to cum for mommy?I'm going to milk this cock until y"
type textarea "You ready to cum for mommy? I'm going to milk this cock until y"
type input "You ready to cum for mommy?I'm going to milk this cock until yo"
type textarea "You ready to cum for mommy? I'm going to milk this cock until yo"
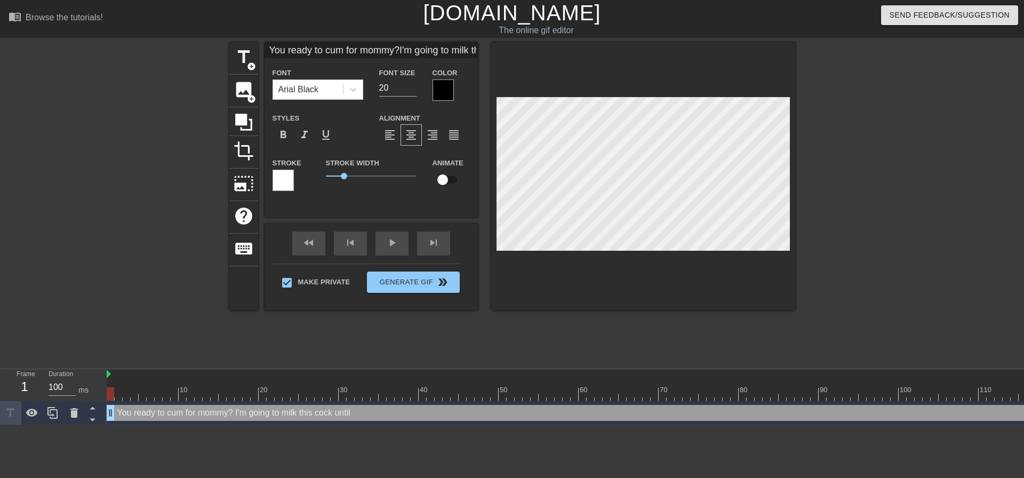
type input "You ready to cum for mommy?I'm going to milk this cock until you"
type textarea "You ready to cum for mommy? I'm going to milk this cock until you"
type input "You ready to cum for mommy?I'm going to milk this cock until your"
type textarea "You ready to cum for mommy? I'm going to milk this cock until your"
type input "You ready to cum for mommy?I'm going to milk this cock until your"
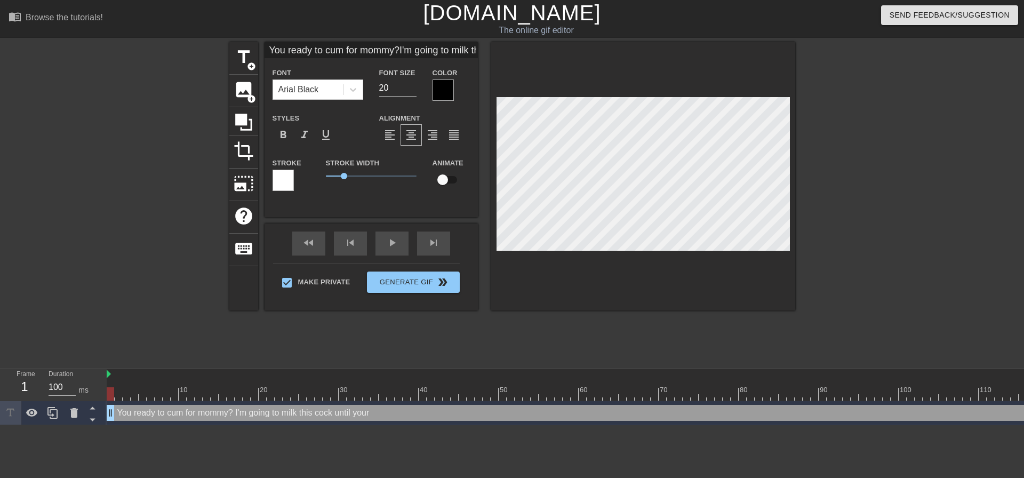
type textarea "You ready to cum for mommy? I'm going to milk this cock until your"
type input "You ready to cum for mommy?I'm going to milk this cock until yourb"
type textarea "You ready to cum for mommy? I'm going to milk this cock until your b"
type input "You ready to cum for mommy?I'm going to milk this cock until yourba"
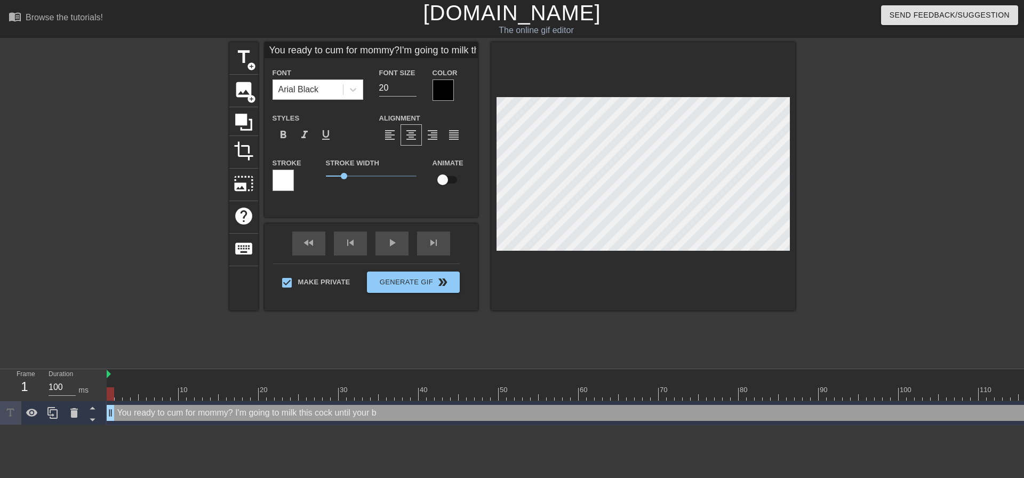
type textarea "You ready to cum for mommy? I'm going to milk this cock until your ba"
type input "You ready to cum for mommy?I'm going to milk this cock until yourbal"
type textarea "You ready to cum for mommy? I'm going to milk this cock until your bal"
type input "You ready to cum for mommy?I'm going to milk this cock until yourball"
type textarea "You ready to cum for mommy? I'm going to milk this cock until your ball"
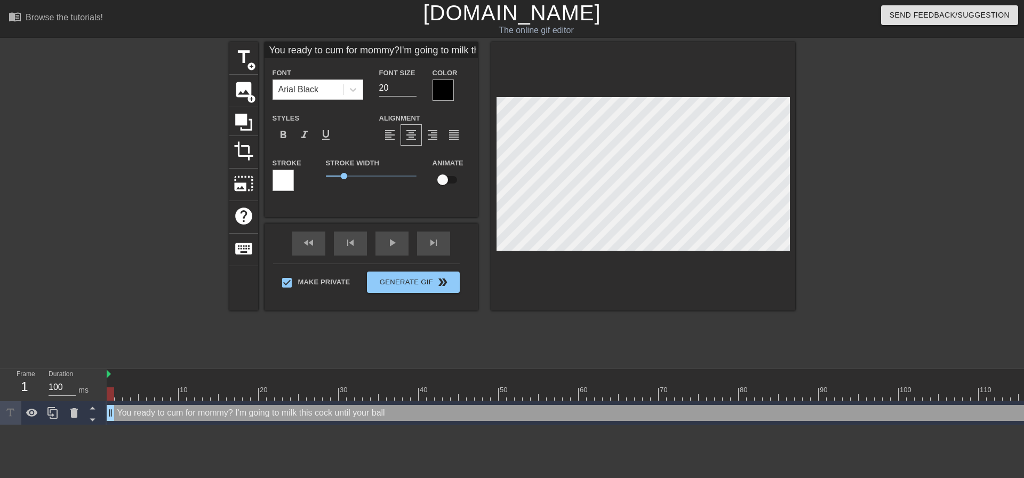
type input "You ready to cum for mommy?I'm going to milk this cock until yourballs"
type textarea "You ready to cum for mommy? I'm going to milk this cock until your balls"
type input "You ready to cum for mommy?I'm going to milk this cock until yourballs"
type textarea "You ready to cum for mommy? I'm going to milk this cock until your balls"
type input "You ready to cum for mommy?I'm going to milk this cock until yourballs a"
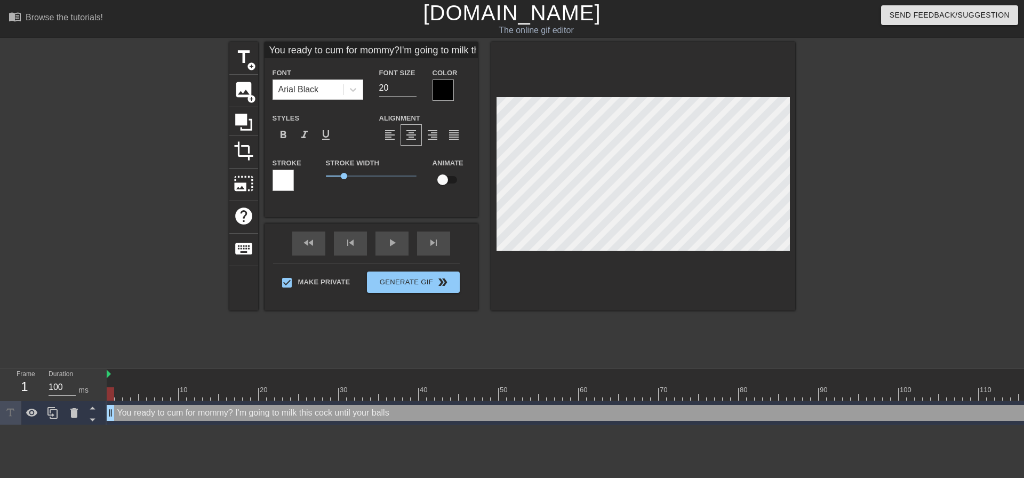
type textarea "You ready to cum for mommy? I'm going to milk this cock until your balls a"
click at [884, 141] on div at bounding box center [888, 202] width 160 height 320
click at [853, 174] on div at bounding box center [888, 202] width 160 height 320
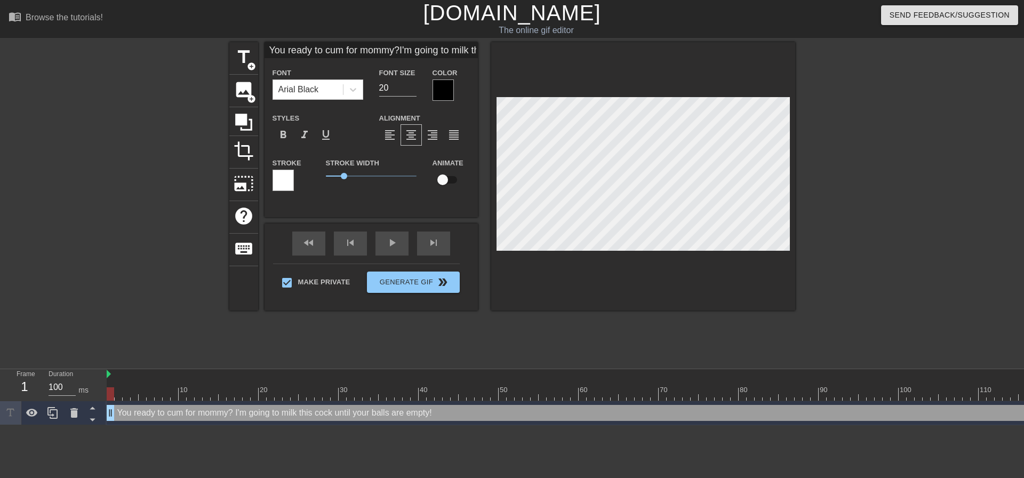
click at [766, 253] on div at bounding box center [643, 176] width 304 height 268
drag, startPoint x: 892, startPoint y: 209, endPoint x: 807, endPoint y: 209, distance: 85.9
click at [890, 207] on div at bounding box center [888, 202] width 160 height 320
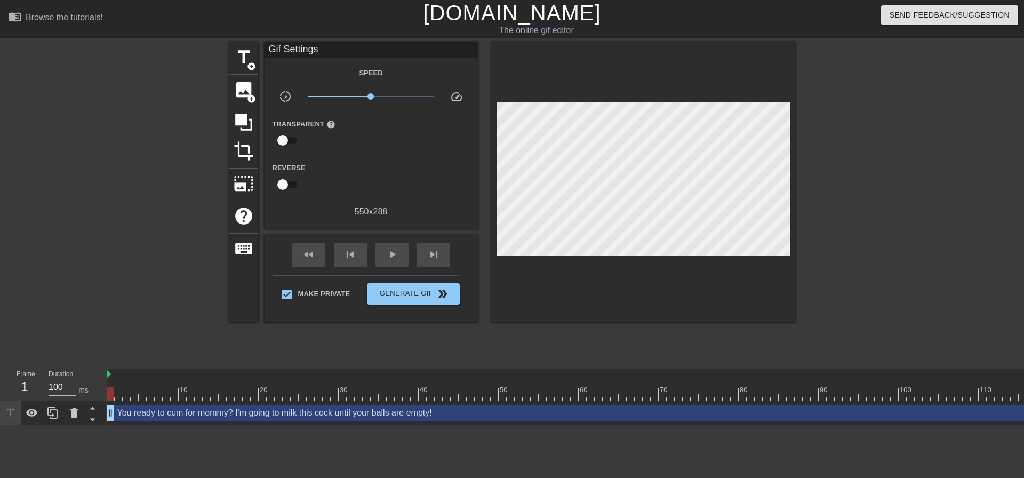
click at [433, 279] on div "Make Private Generate Gif double_arrow" at bounding box center [366, 296] width 187 height 42
click at [434, 294] on span "Generate Gif double_arrow" at bounding box center [413, 294] width 84 height 13
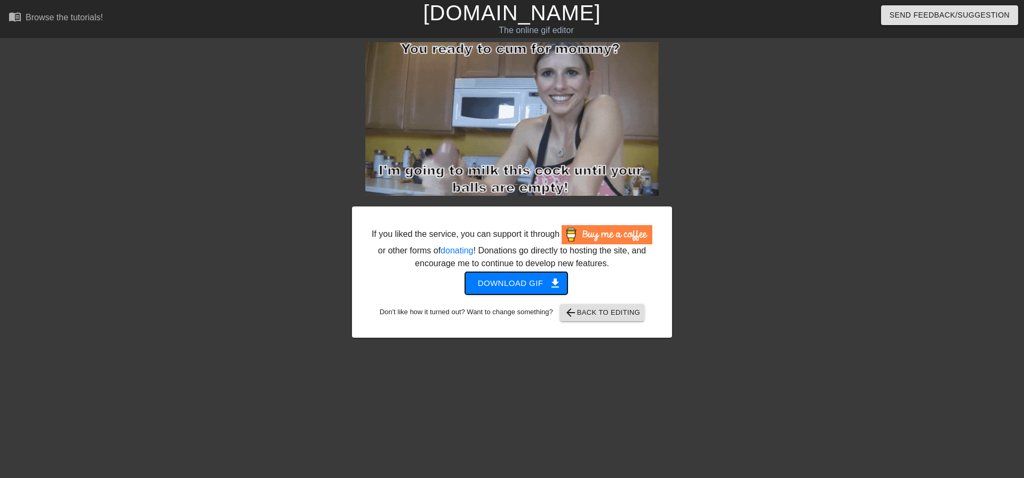
click at [538, 285] on span "Download gif get_app" at bounding box center [516, 283] width 77 height 14
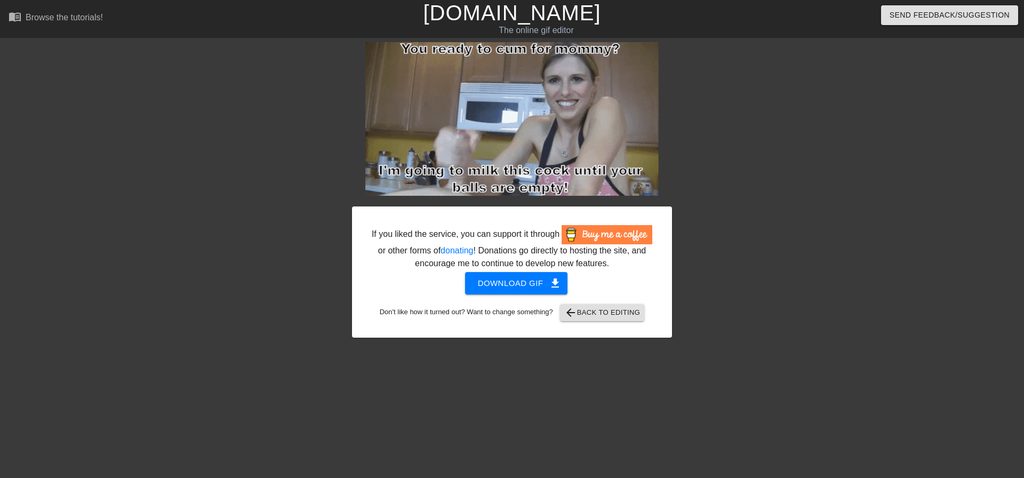
click at [734, 180] on div at bounding box center [765, 202] width 160 height 320
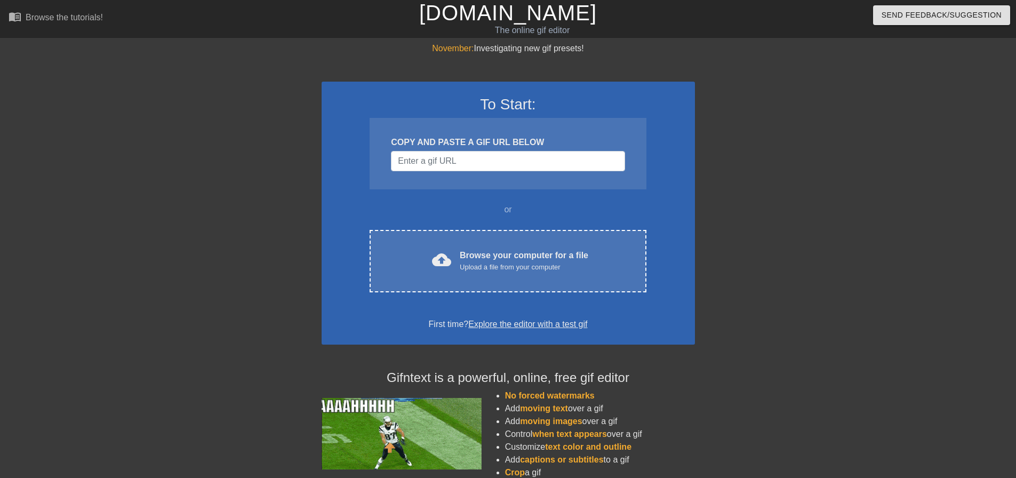
click at [518, 220] on div "To Start: COPY AND PASTE A GIF URL BELOW or cloud_upload Browse your computer f…" at bounding box center [508, 213] width 373 height 263
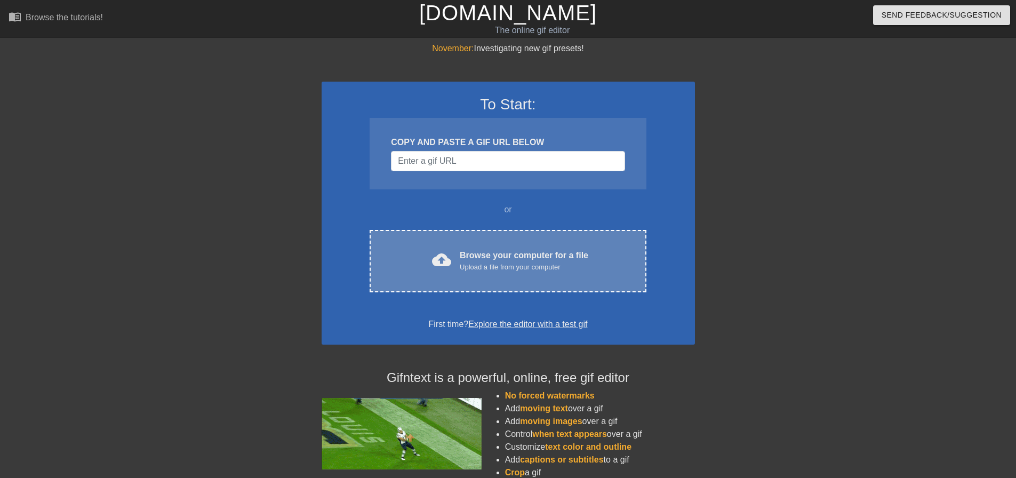
click at [511, 252] on div "Browse your computer for a file Upload a file from your computer" at bounding box center [524, 260] width 129 height 23
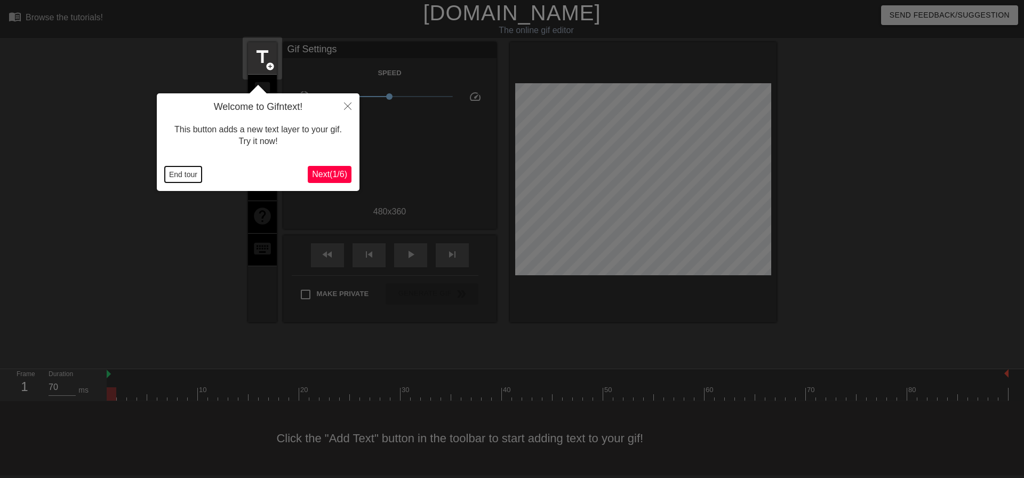
click at [186, 174] on button "End tour" at bounding box center [183, 174] width 37 height 16
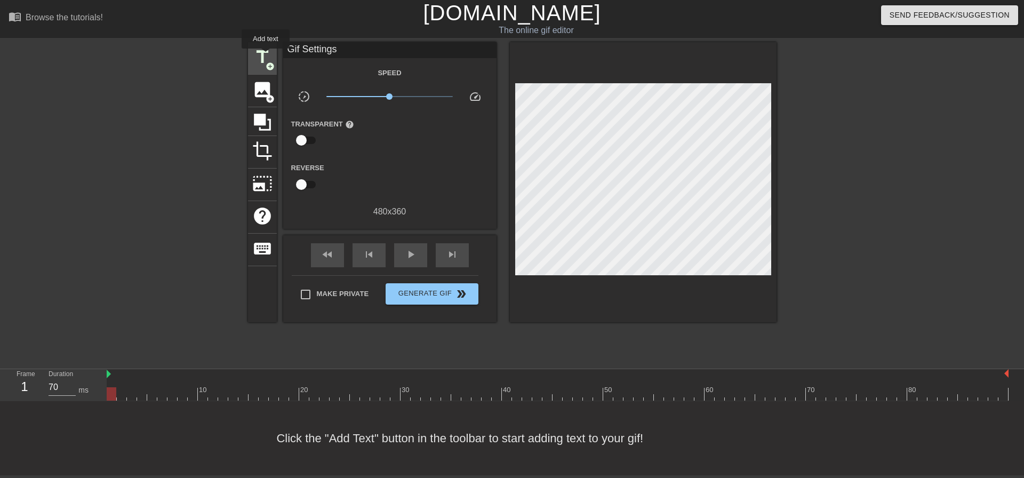
click at [266, 56] on span "title" at bounding box center [262, 57] width 20 height 20
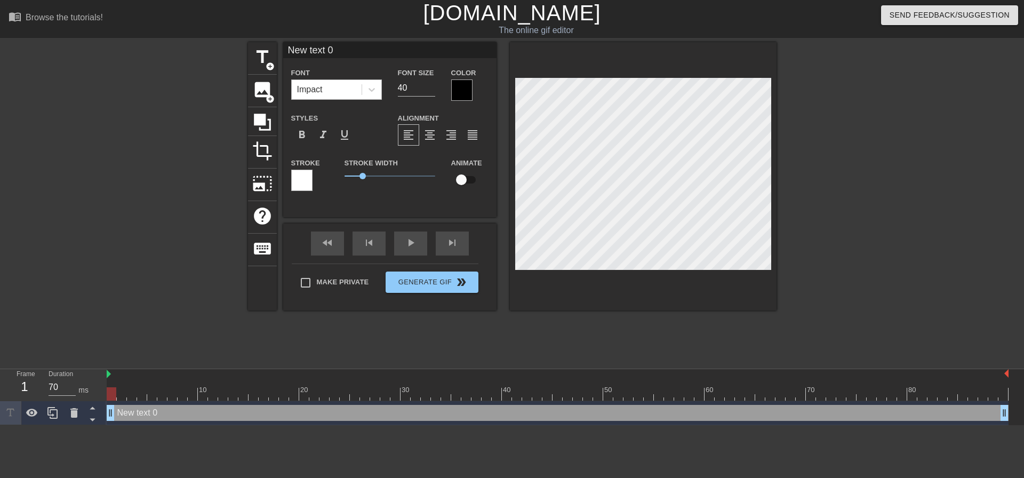
click at [316, 92] on div "Impact" at bounding box center [310, 89] width 26 height 13
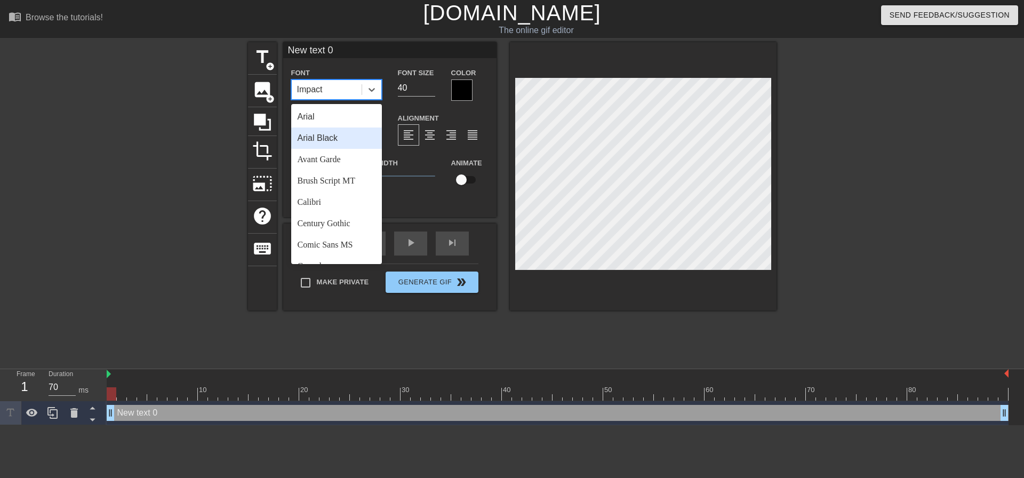
click at [331, 138] on div "Arial Black" at bounding box center [336, 137] width 91 height 21
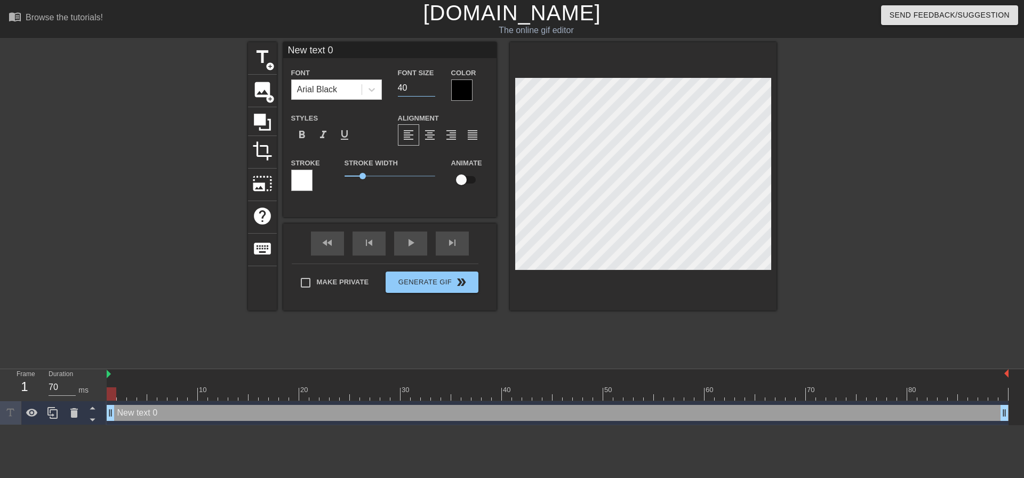
drag, startPoint x: 418, startPoint y: 86, endPoint x: 376, endPoint y: 67, distance: 46.8
click at [398, 84] on input "40" at bounding box center [416, 87] width 37 height 17
type input "20"
click at [426, 134] on span "format_align_center" at bounding box center [430, 135] width 13 height 13
click at [320, 285] on label "Make Private" at bounding box center [331, 283] width 75 height 22
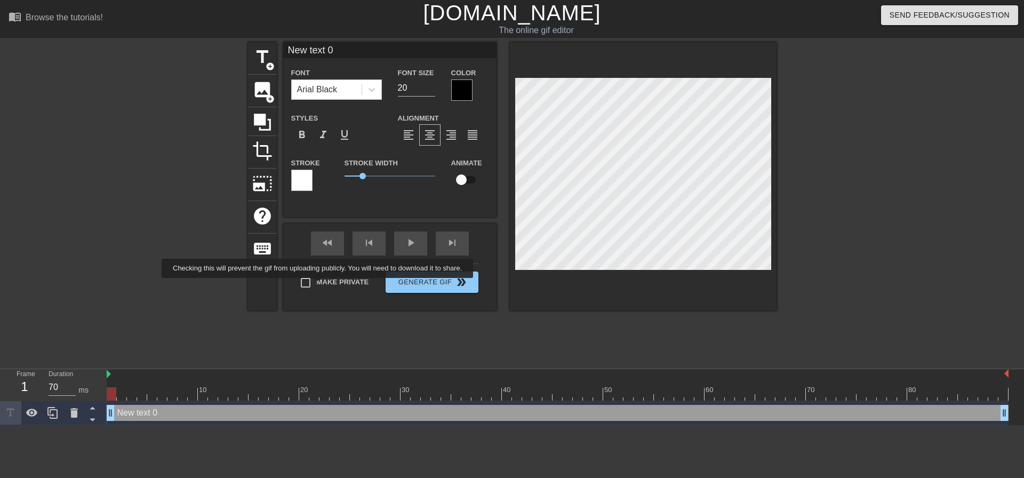
click at [317, 285] on input "Make Private" at bounding box center [305, 283] width 22 height 22
checkbox input "true"
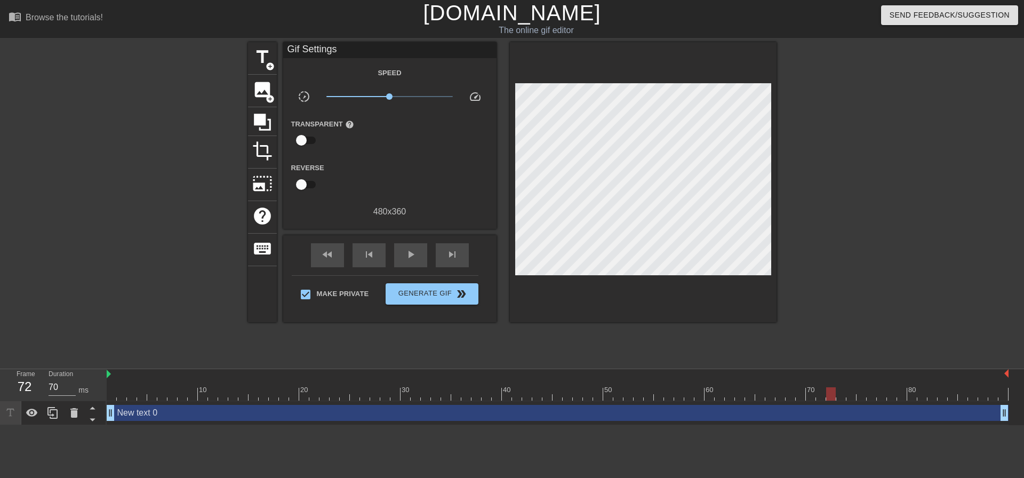
drag, startPoint x: 115, startPoint y: 392, endPoint x: 0, endPoint y: 341, distance: 125.2
click at [0, 348] on div "menu_book Browse the tutorials! Gifntext.com The online gif editor Send Feedbac…" at bounding box center [512, 212] width 1024 height 425
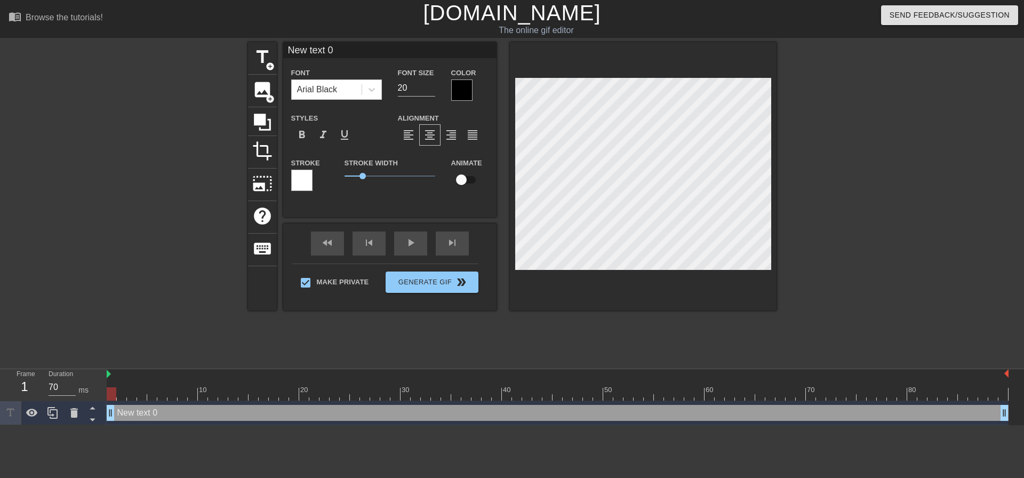
scroll to position [1, 2]
type input "A"
type textarea "A"
type input "Aw"
type textarea "Aw"
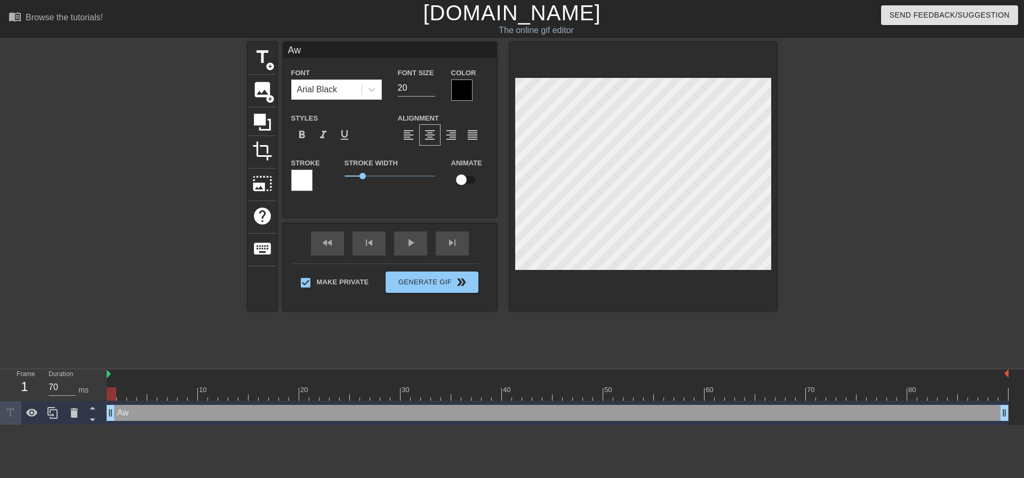
type input "Awe"
type textarea "Awe"
type input "Aw"
type textarea "Aw"
type input "A"
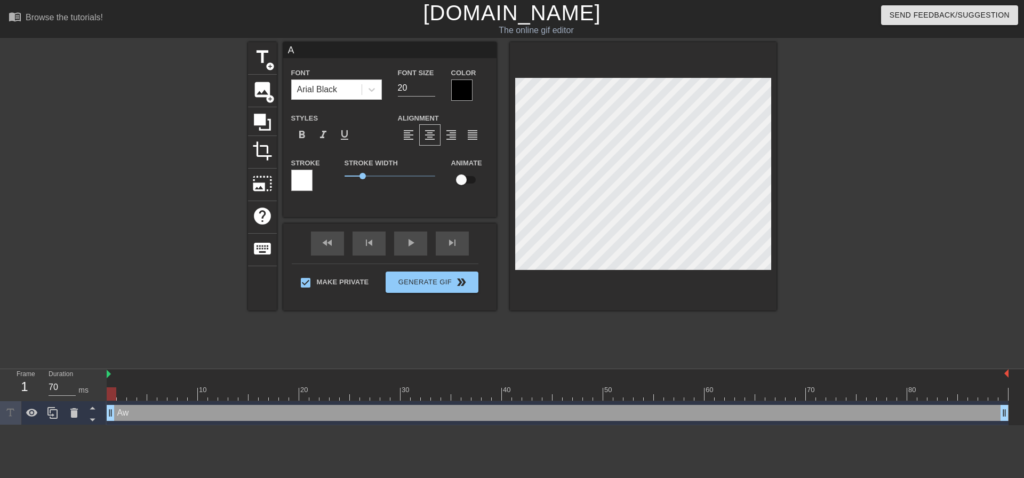
type textarea "A"
type input "W"
type textarea "W"
type input "Wo"
type textarea "Wo"
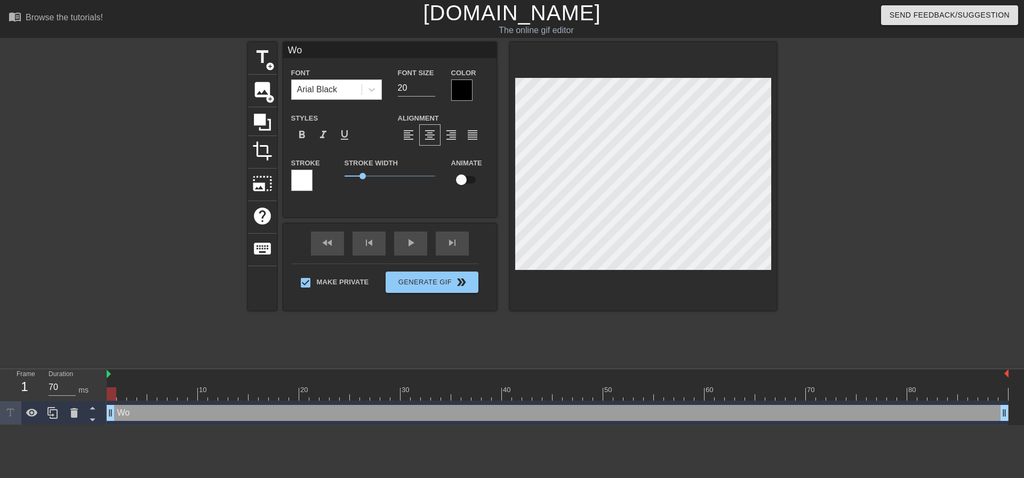
type input "Woa"
type textarea "Woa"
type input "Woah"
type textarea "Woah"
type input "Woah"
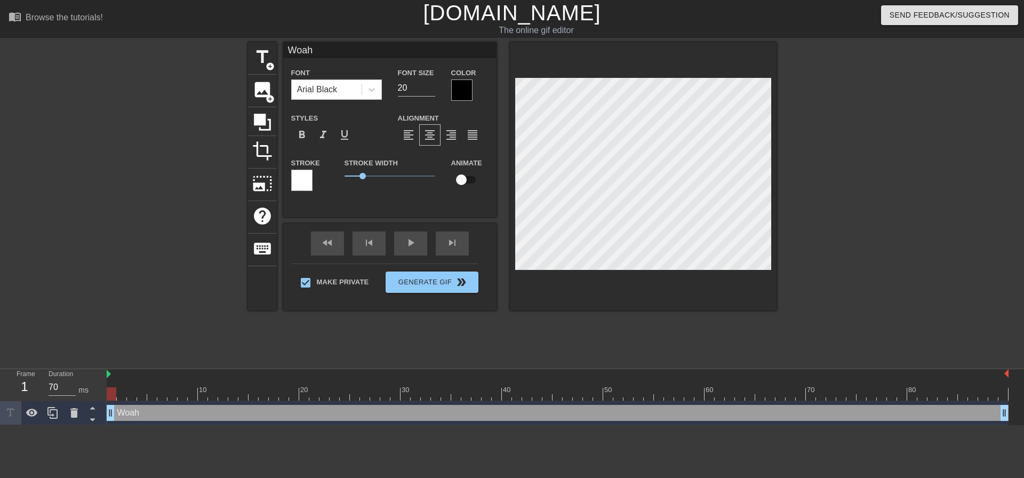
type textarea "Woah"
type input "Woah"
type textarea "Woah"
type input "Woa"
type textarea "Woa"
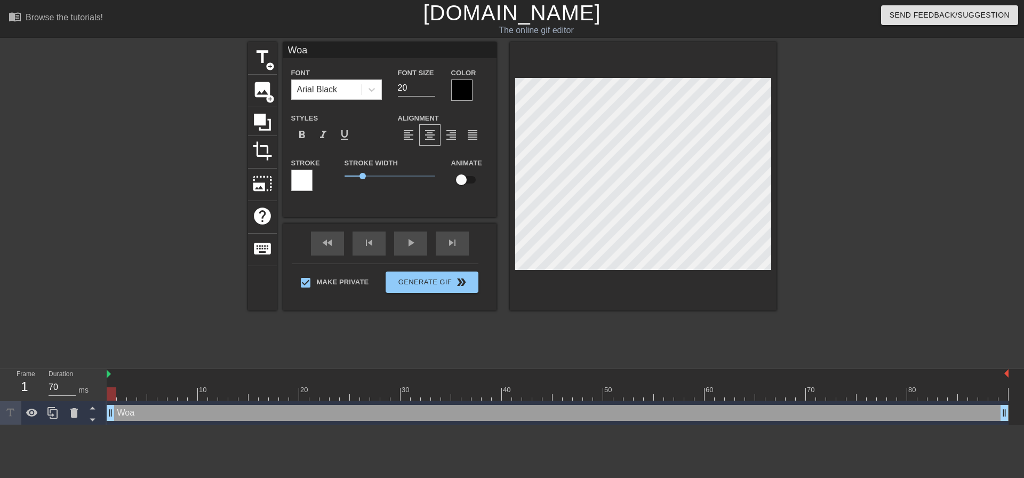
type input "Wo"
type textarea "Wo"
type input "W"
type textarea "W"
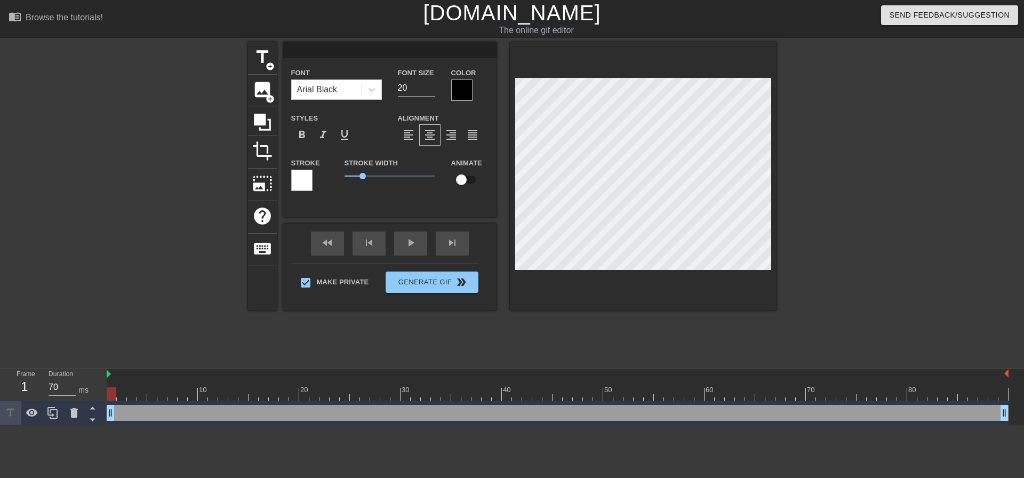
type input "A"
type textarea "A"
type input "Ah"
type textarea "Ah"
type input "A"
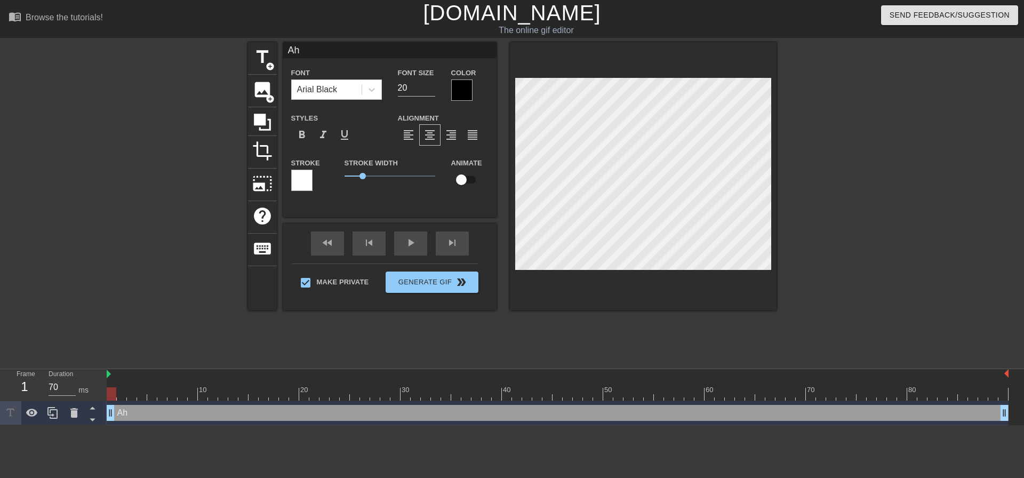
type textarea "A"
type input "Aw"
type textarea "Aw"
type input "Awe"
type textarea "Awe"
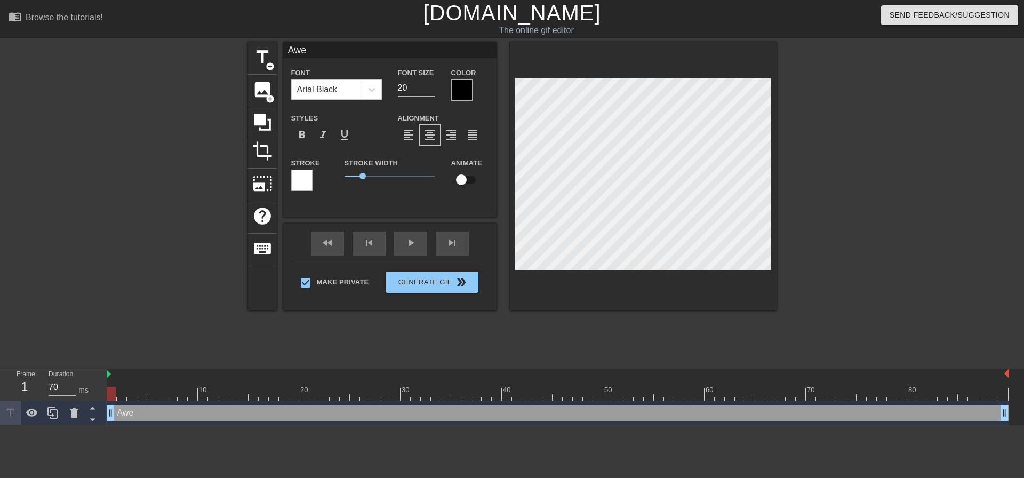
type input "Aw"
type textarea "Aw"
type input "A"
type textarea "A"
type input "Y"
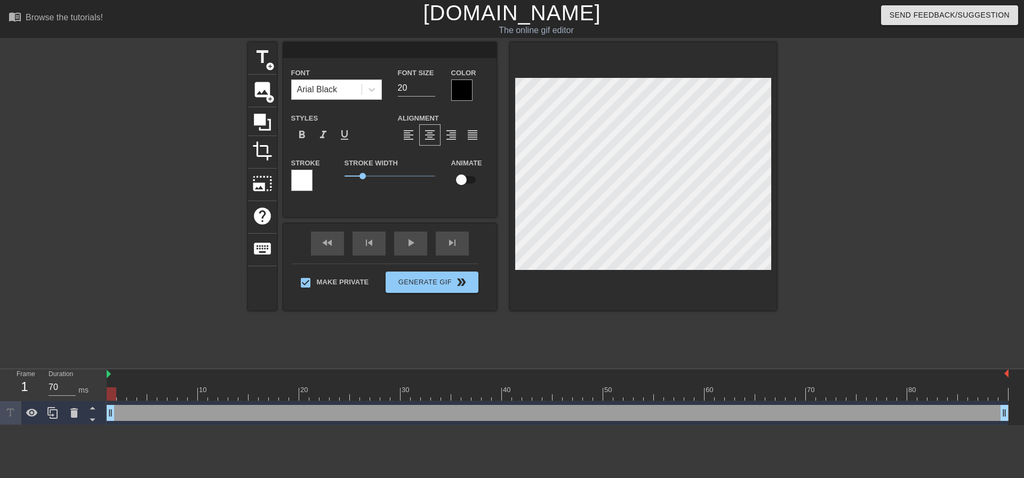
type textarea "Y"
type input "Y"
type textarea "Y"
type input "Ye"
type textarea "Ye"
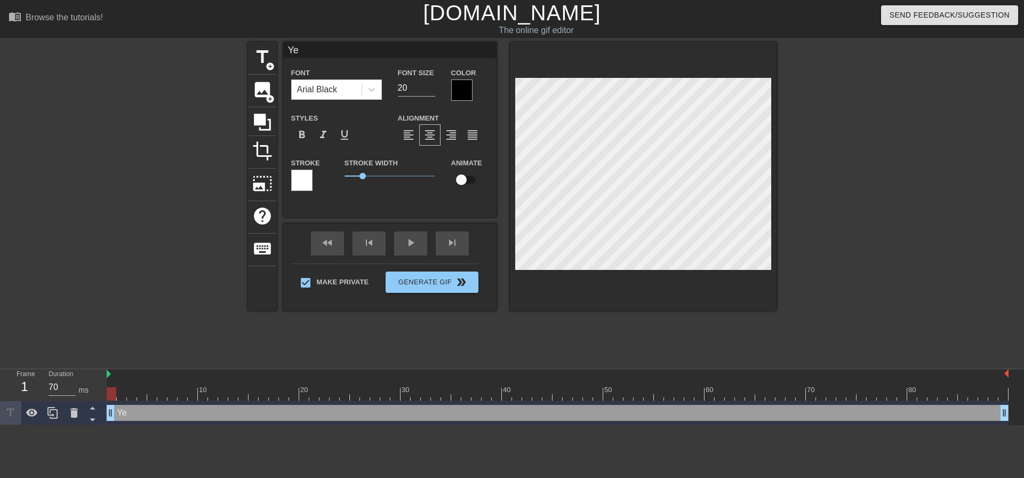
type input "Yes"
type textarea "Yes"
type input "Yes!"
type textarea "Yes!"
type input "Yes!"
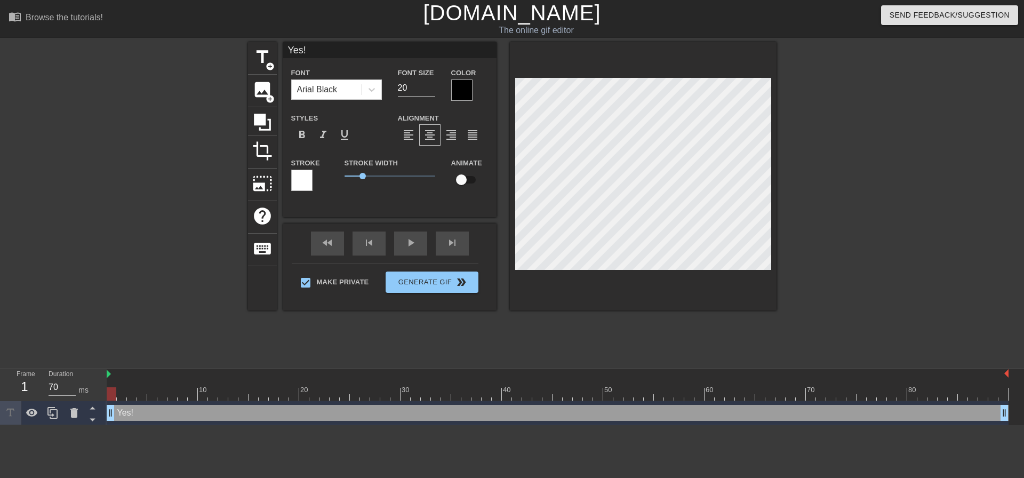
type textarea "Yes!"
type input "Yes! I"
type textarea "Yes! I"
type input "Yes! I"
type textarea "Yes! I"
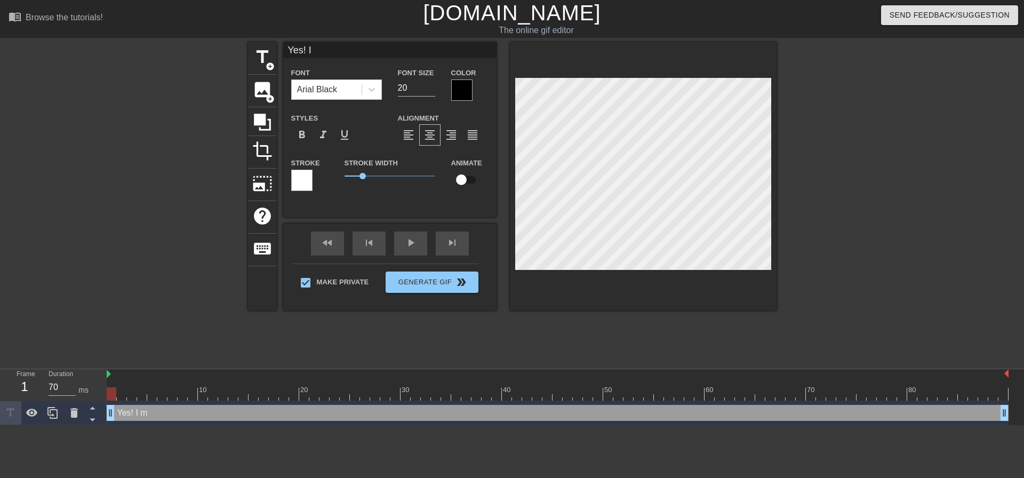
type input "Yes! I m"
type textarea "Yes! I m"
type input "Yes! I ma"
type textarea "Yes! I ma"
type input "Yes! I mad"
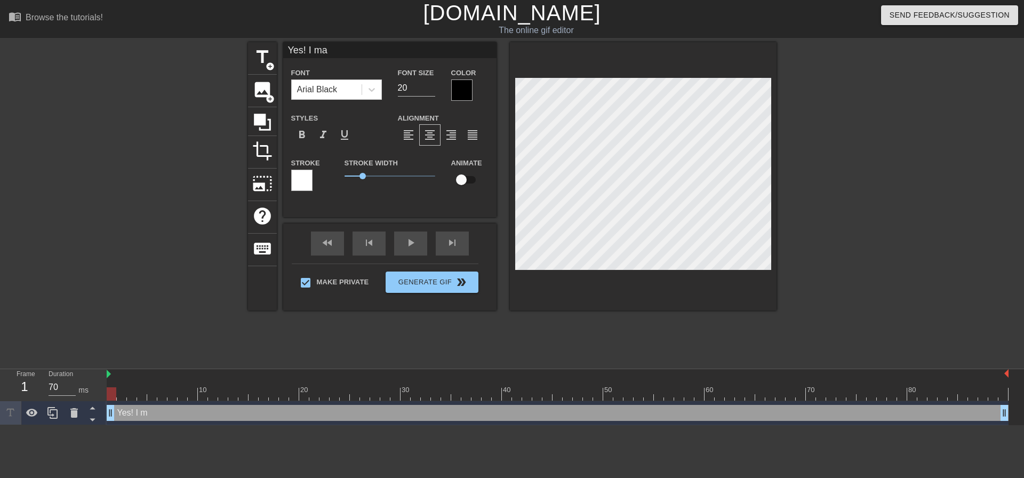
type textarea "Yes! I mad"
type input "Yes! I made"
type textarea "Yes! I made"
type input "Yes! I made"
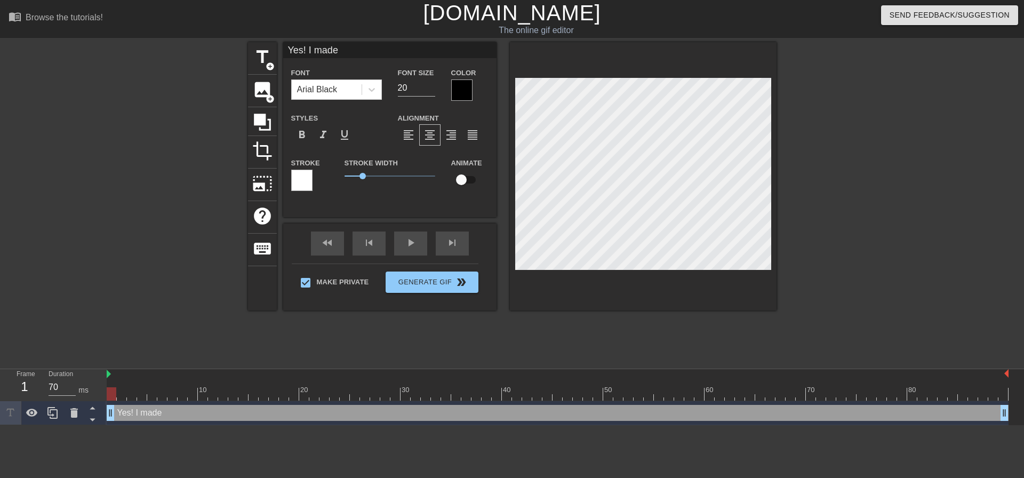
type textarea "Yes! I made"
type input "Yes! I made d"
type textarea "Yes! I made d"
type input "Yes! I made da"
type textarea "Yes! I made da"
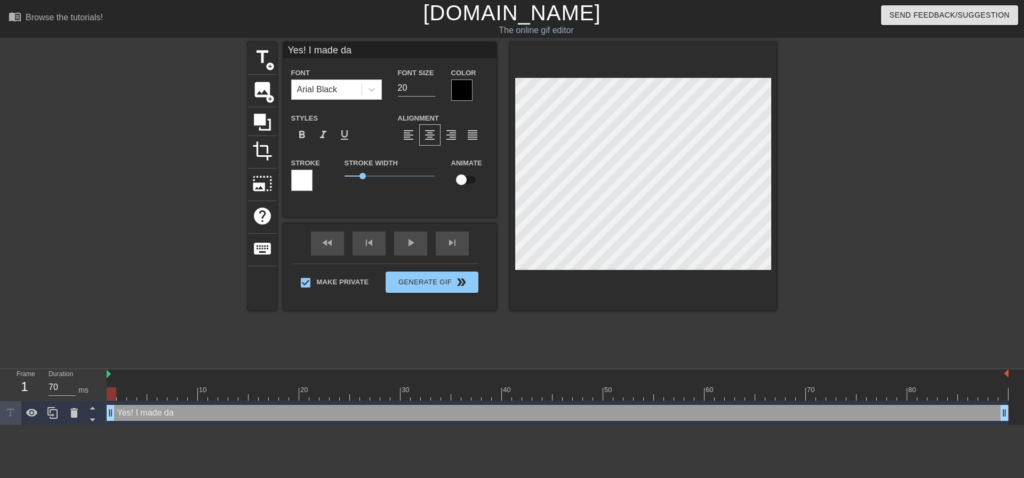
type input "Yes! I made d"
type textarea "Yes! I made d"
type input "Yes! I made"
type textarea "Yes! I made"
type input "Yes! I made D"
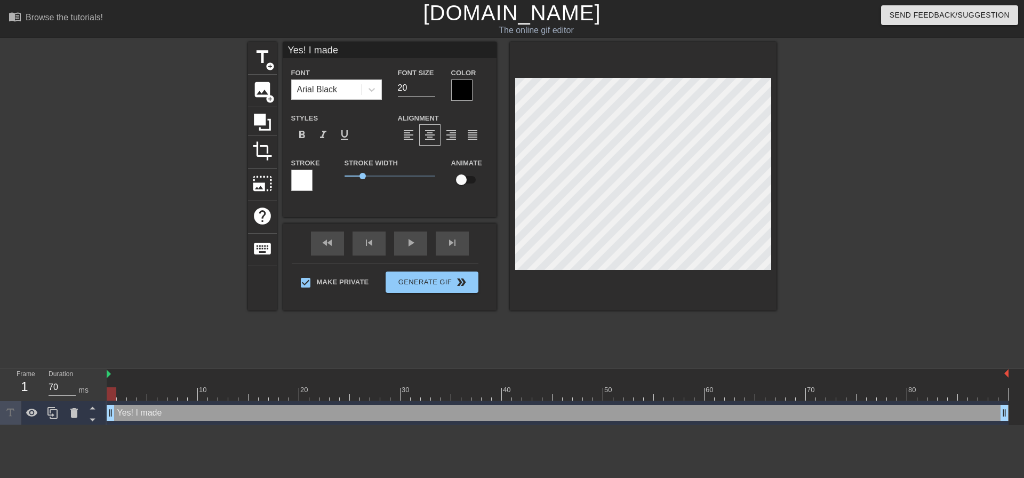
type textarea "Yes! I made D"
type input "Yes! I made Da"
type textarea "Yes! I made Da"
type input "Yes! I made Dad"
type textarea "Yes! I made Dad"
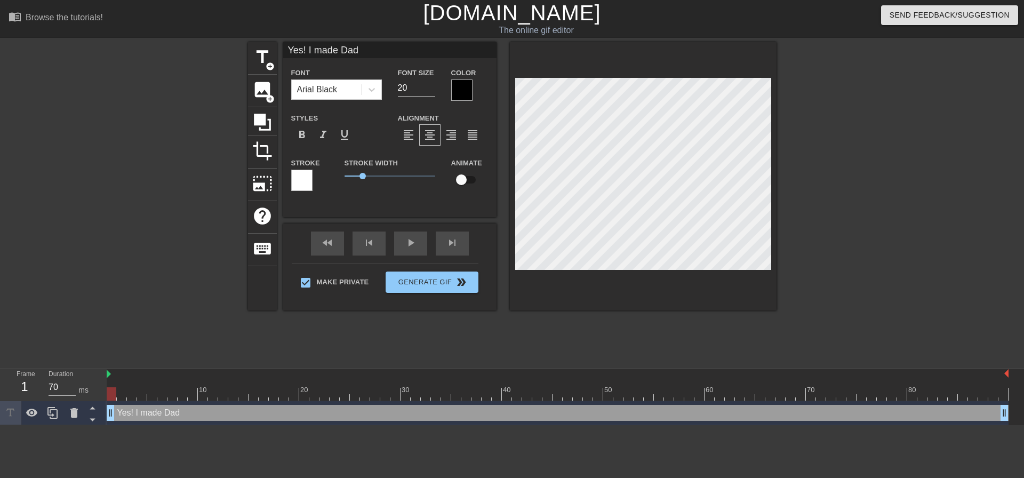
scroll to position [1, 4]
type input "Yes! I made Dadd"
type textarea "Yes! I made Dadd"
type input "Yes! I made Daddu"
type textarea "Yes! I made Daddu"
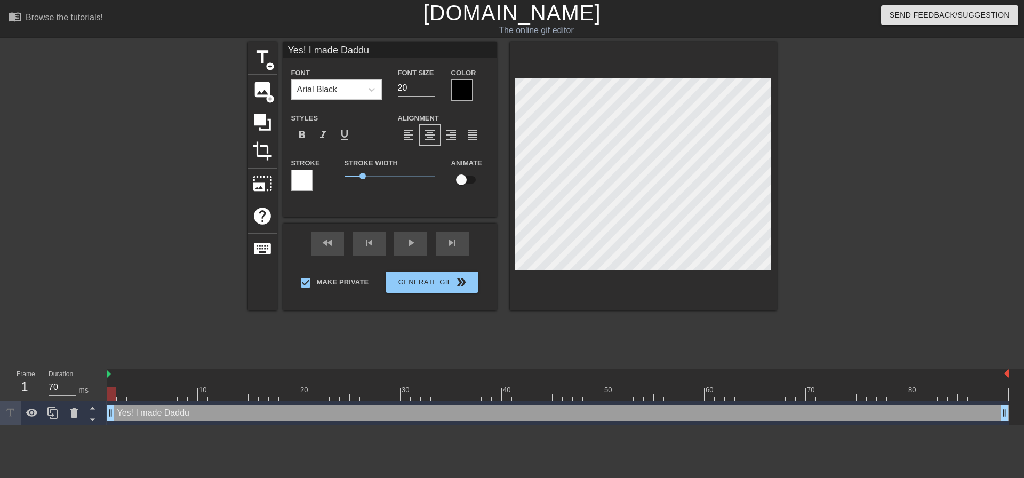
type input "Yes! I made Dadd"
type textarea "Yes! I made Dadd"
type input "Yes! I made Daddy"
type textarea "Yes! I made Daddy"
type input "Yes! I made Daddy c"
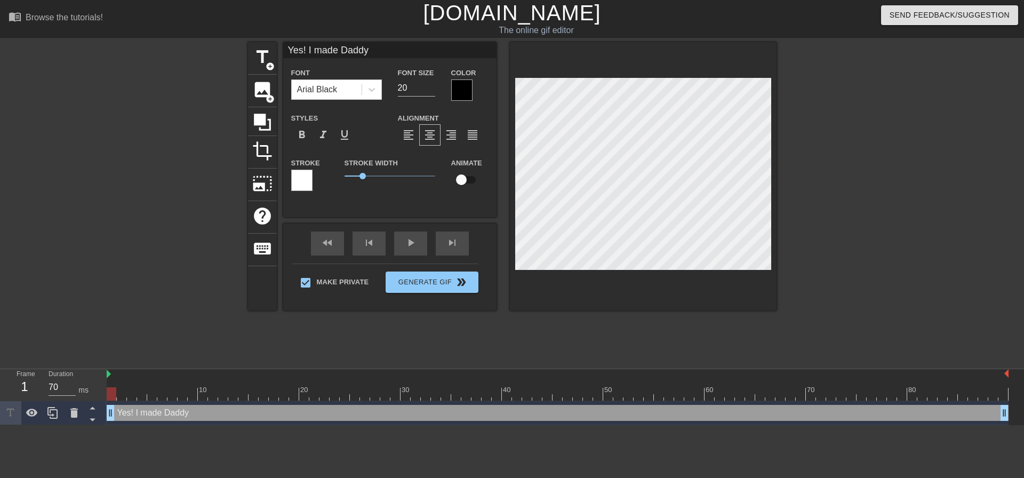
type textarea "Yes! I made Daddy c"
type input "Yes! I made Daddy cu"
type textarea "Yes! I made Daddy cu"
type input "Yes! I made Daddy cum"
type textarea "Yes! I made Daddy cum"
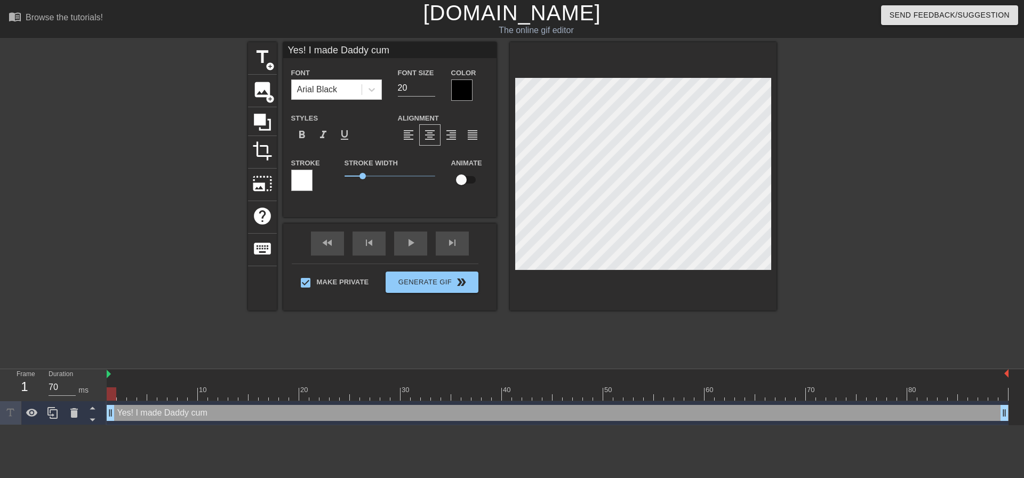
scroll to position [1, 6]
type input "Yes! I made Daddy cum"
type textarea "Yes! I made Daddy cum"
type input "Yes! I made Daddy cum"
type textarea "Yes! I made Daddy cum"
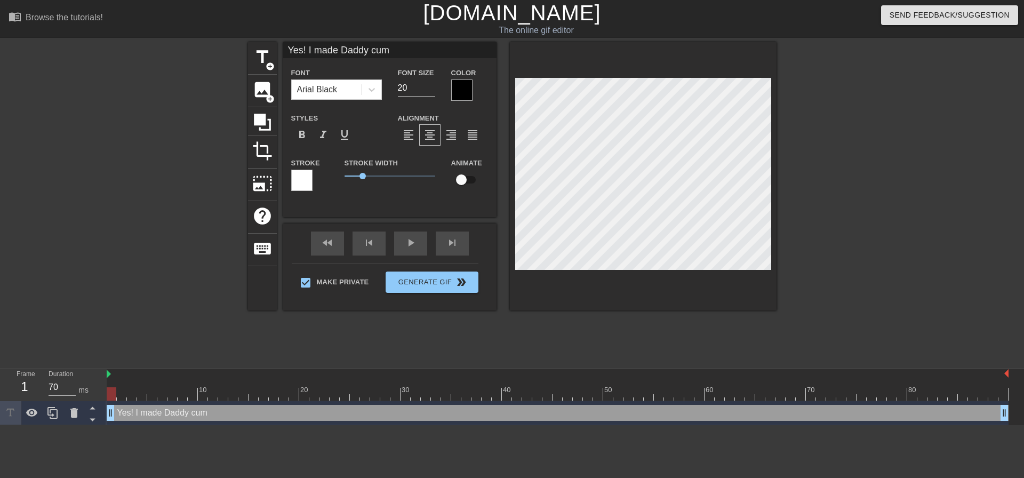
type input "Yes! I made Daddy cum"
type textarea "Yes! I made Daddy cum"
type input "Yes! I made Daddy cum a"
type textarea "Yes! I made Daddy cum a"
type input "Yes! I made Daddy cum al"
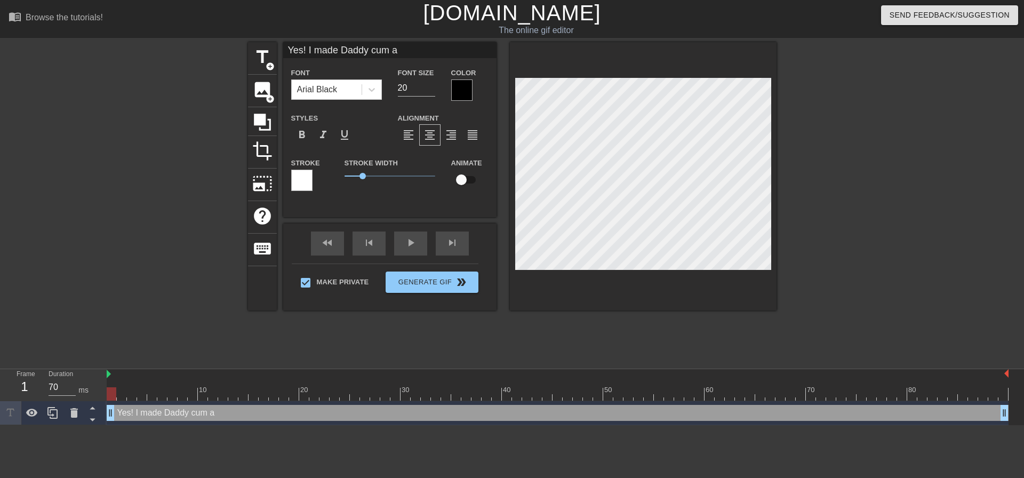
type textarea "Yes! I made Daddy cum al"
type input "Yes! I made Daddy cum all"
type textarea "Yes! I made Daddy cum all"
type input "Yes! I made Daddy cum all"
type textarea "Yes! I made Daddy cum all"
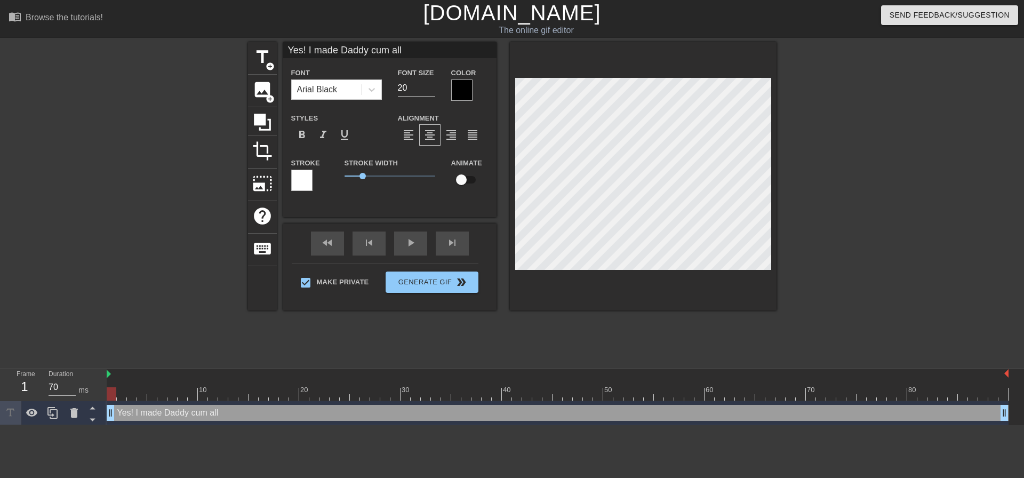
type input "Yes! I made Daddy cum all o"
type textarea "Yes! I made Daddy cum all o"
type input "Yes! I made Daddy cum all ov"
type textarea "Yes! I made Daddy cum all ov"
type input "Yes! I made Daddy cum all ove"
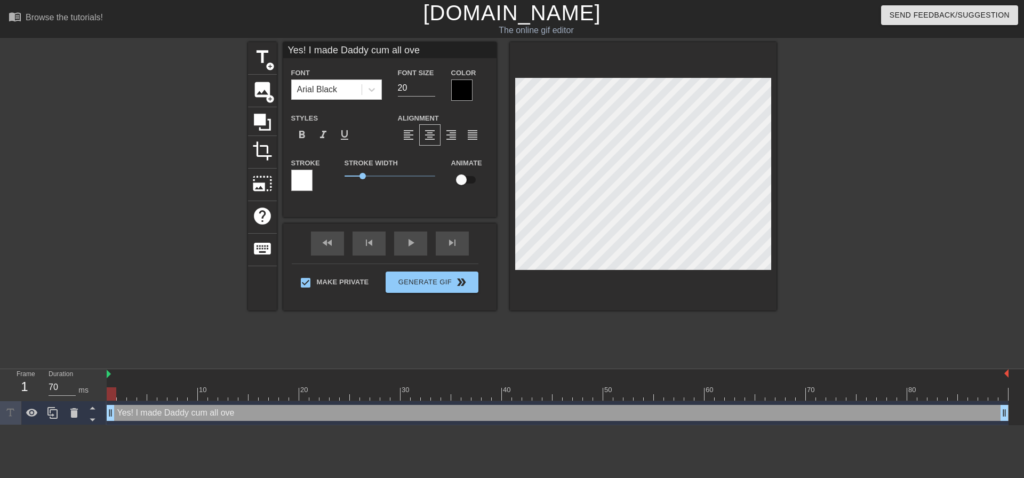
type textarea "Yes! I made Daddy cum all over"
type input "Yes! I made Daddy cum all over"
type textarea "Yes! I made Daddy cum all over"
type input "Yes! I made Daddy cum all over"
type textarea "Yes! I made Daddy cum all over"
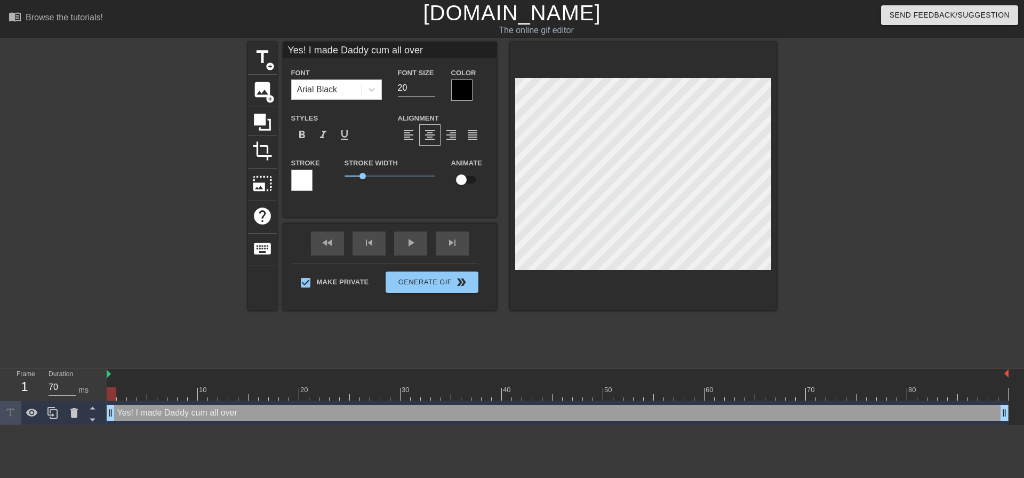
type input "Yes! I made Daddy cum all over m"
type textarea "Yes! I made Daddy cum all over my"
type input "Yes! I made Daddy cum all over my"
type textarea "Yes! I made Daddy cum all over my"
type input "Yes! I made Daddy cum all over my f"
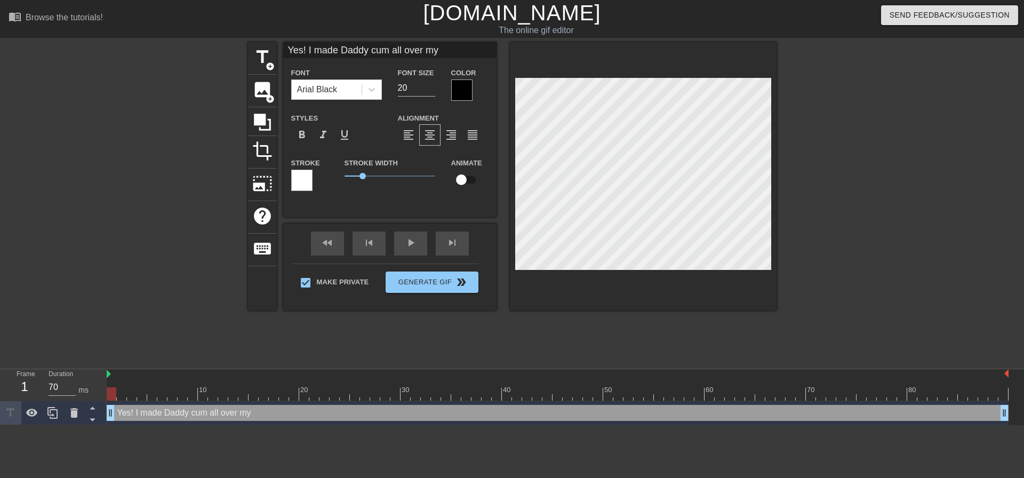
type textarea "Yes! I made Daddy cum all over my f"
type input "Yes! I made Daddy cum all over my fa"
type textarea "Yes! I made Daddy cum all over my fa"
type input "Yes! I made Daddy cum all over my fac"
type textarea "Yes! I made Daddy cum all over my fac"
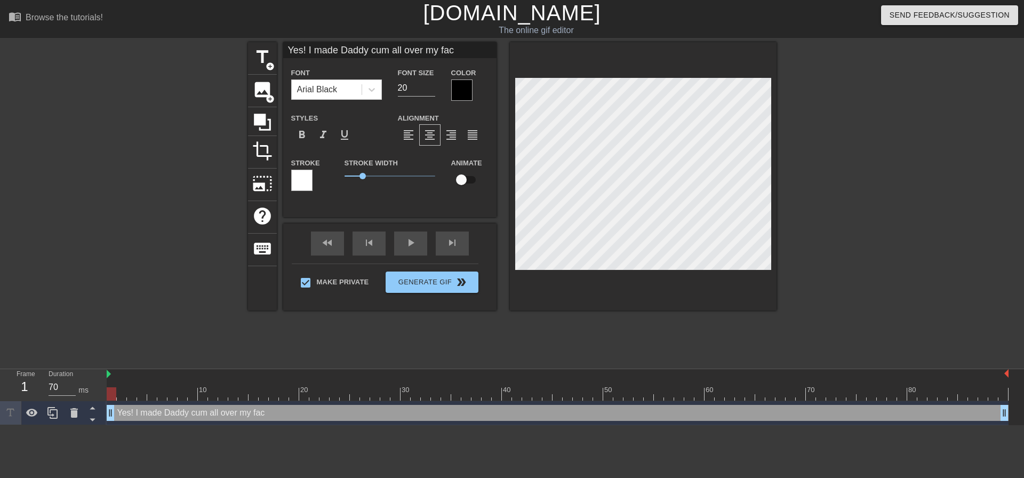
type input "Yes! I made Daddy cum all over my face"
type textarea "Yes! I made Daddy cum all over my face"
type input "Yes! I made Daddy cum all over my face\"
type textarea "Yes! I made Daddy cum all over my face\1"
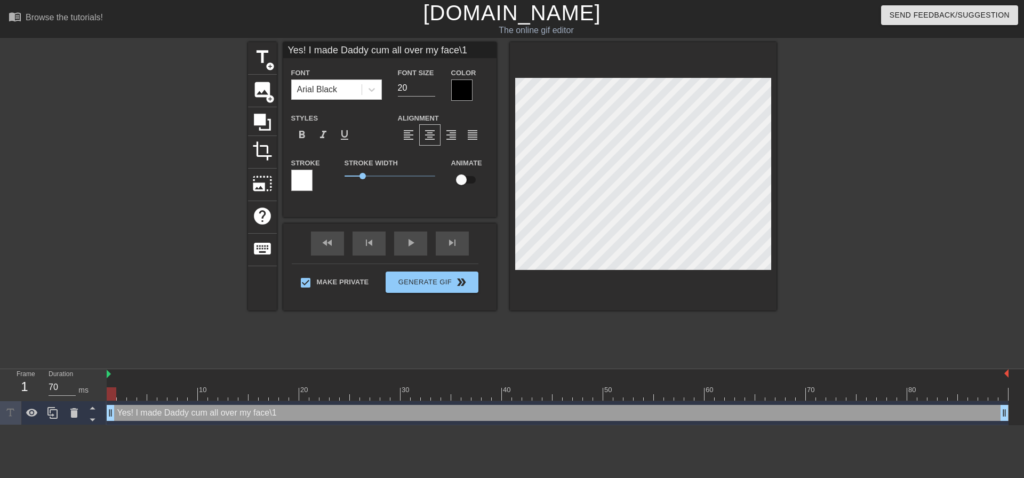
type input "Yes! I made Daddy cum all over my face\"
type textarea "Yes! I made Daddy cum all over my face\"
type input "Yes! I made Daddy cum all over my face"
type textarea "Yes! I made Daddy cum all over my face"
type input "Yes! I made Daddy cum all over my face!"
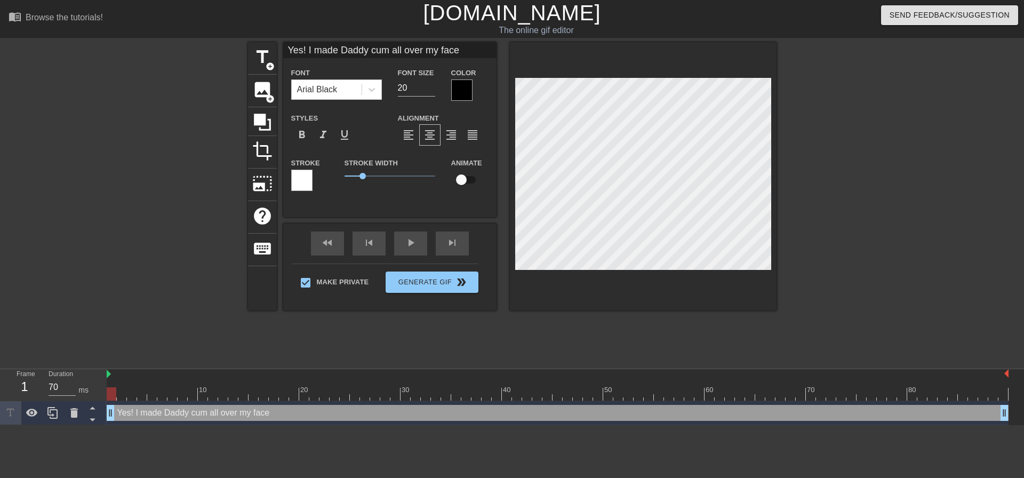
type textarea "Yes! I made Daddy cum all over my face!"
type input "Yes! I made Daddy cum all over my face!"
type textarea "Yes! I made Daddy cum all over my face!"
type input "Yes! I made Daddy cum all over my face!"
type textarea "Yes! I made Daddy cum all over my face!"
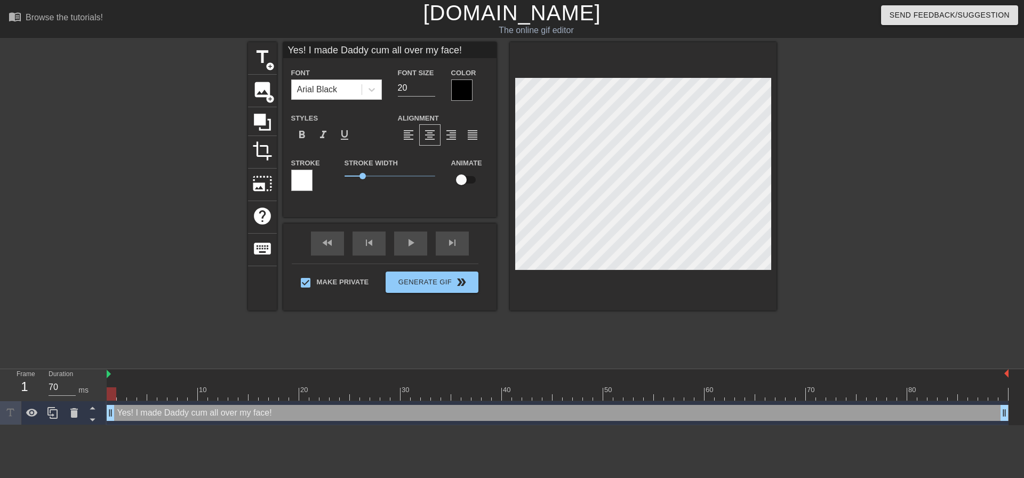
type input "Yes! I made Daddy cum all over my face!"
type textarea "Yes! I made Daddy cum all over my face!"
type input "Yes! I made Daddy cum all over my face!"
type textarea "Yes! I made Daddy cum all over my face!"
type input "Yes! I made Daddy cum all over my face!"
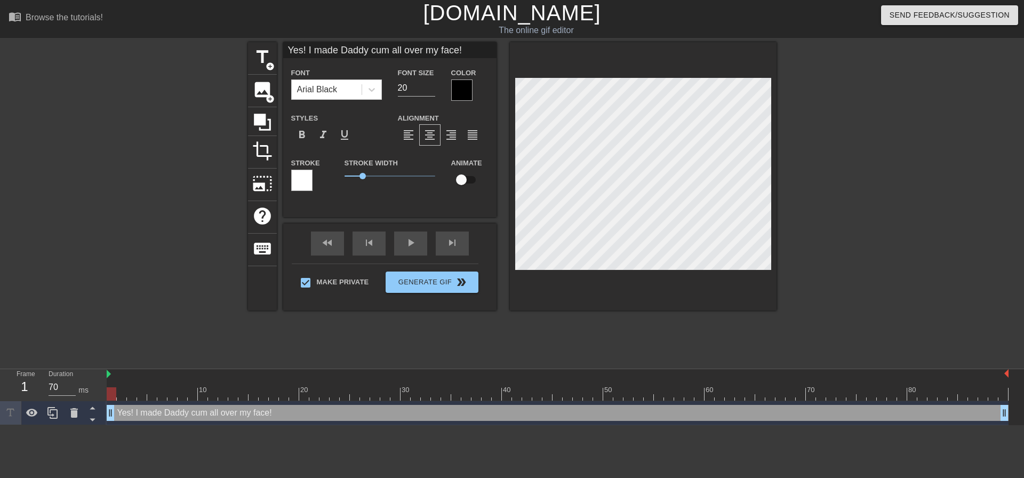
type textarea "Yes! I made Daddy cum all over my face!"
type input "Yes! I made Daddy cum all over my face!"
type textarea "Yes! I made Daddy cum all over my face!"
type input "Yes! I made Daddy cum all over my face!I"
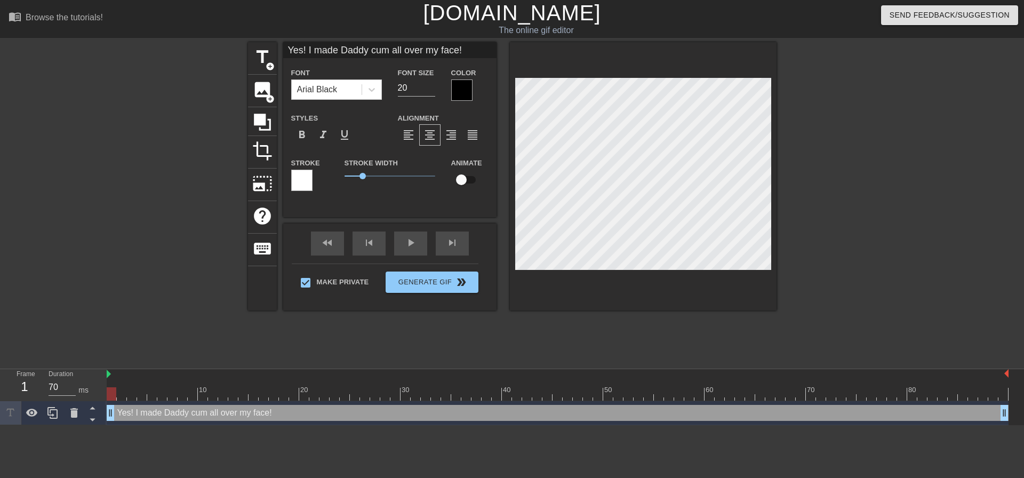
type textarea "Yes! I made Daddy cum all over my face! I"
type input "Yes! I made Daddy cum all over my face!I"
type textarea "Yes! I made Daddy cum all over my face! I"
type input "Yes! I made Daddy cum all over my face!I l"
type textarea "Yes! I made Daddy cum all over my face! I l"
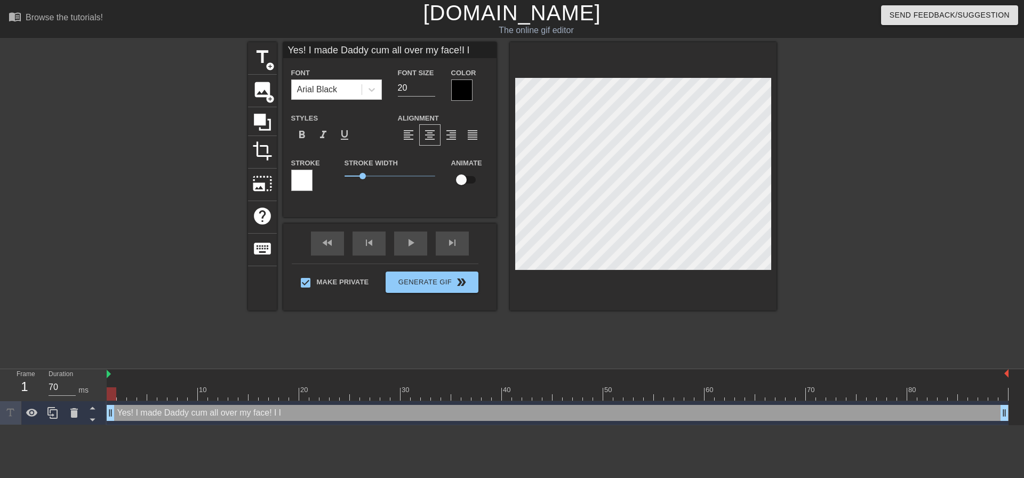
type input "Yes! I made Daddy cum all over my face!I lo"
type textarea "Yes! I made Daddy cum all over my face! I lo"
type input "Yes! I made Daddy cum all over my face!I lov"
type textarea "Yes! I made Daddy cum all over my face! I lov"
type input "Yes! I made Daddy cum all over my face!I love"
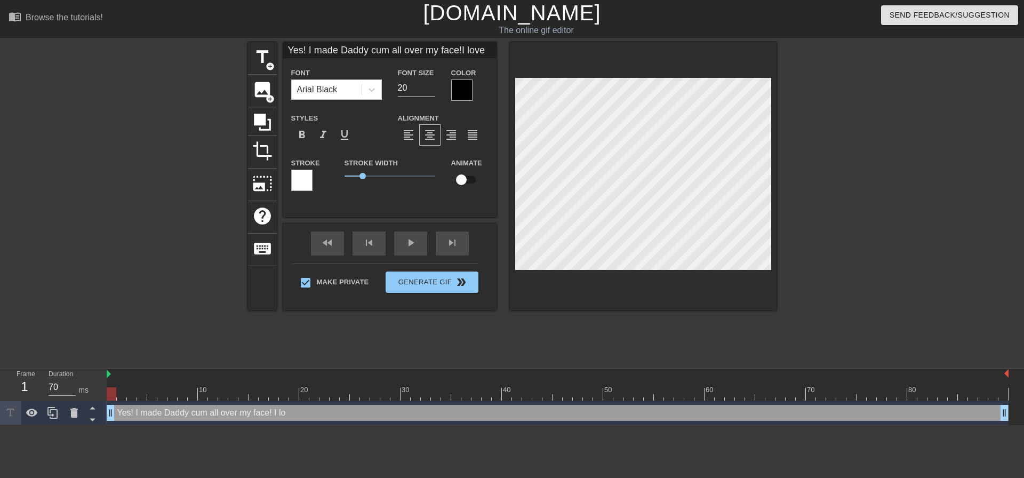
type textarea "Yes! I made Daddy cum all over my face! I love"
type input "Yes! I made Daddy cum all over my face!I love h"
type textarea "Yes! I made Daddy cum all over my face! I love h"
type input "Yes! I made Daddy cum all over my face!I love ha"
type textarea "Yes! I made Daddy cum all over my face! I love ha"
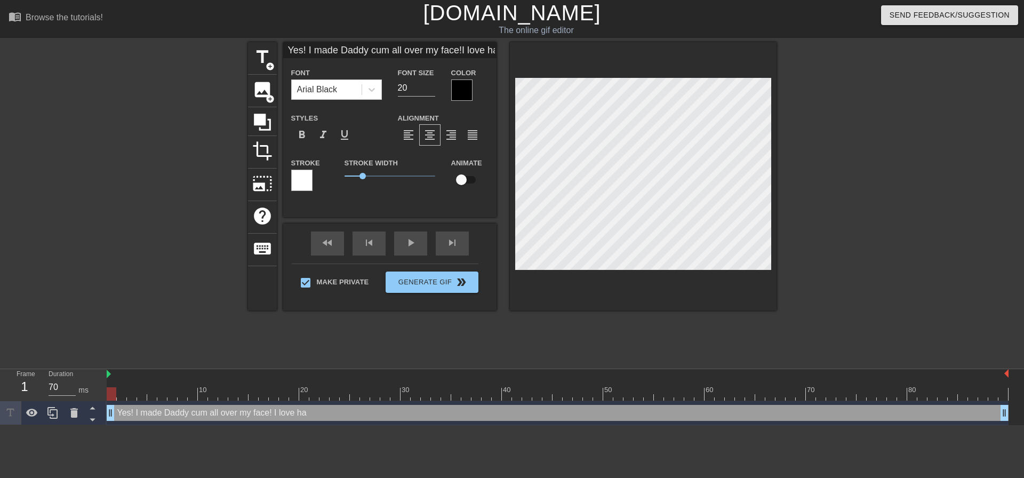
type input "Yes! I made Daddy cum all over my face!I love hav"
type textarea "Yes! I made Daddy cum all over my face! I love hav"
type input "Yes! I made Daddy cum all over my face!I love havi"
type textarea "Yes! I made Daddy cum all over my face! I love havi"
type input "Yes! I made Daddy cum all over my face!I love havin"
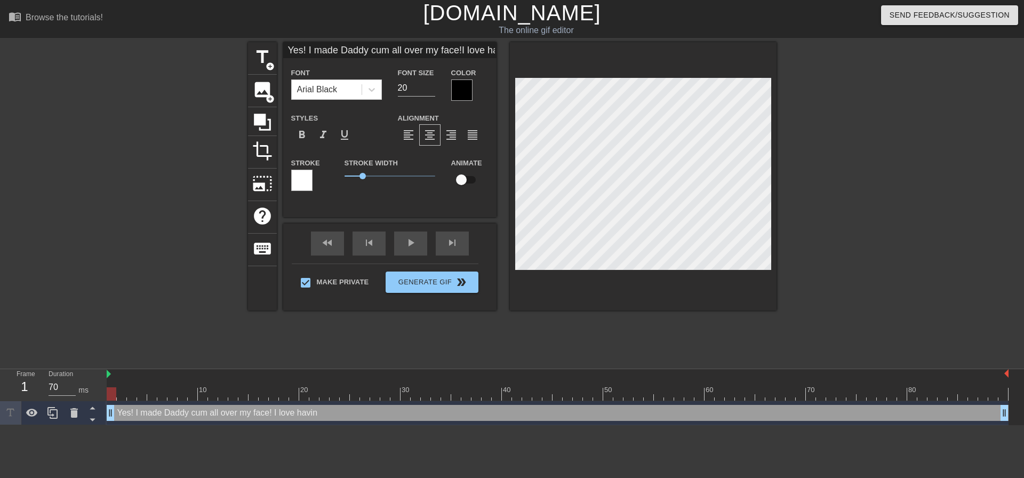
type textarea "Yes! I made Daddy cum all over my face! I love having"
type input "Yes! I made Daddy cum all over my face!I love havin"
type textarea "Yes! I made Daddy cum all over my face! I love havin"
type input "Yes! I made Daddy cum all over my face!I love havi"
type textarea "Yes! I made Daddy cum all over my face! I love havi"
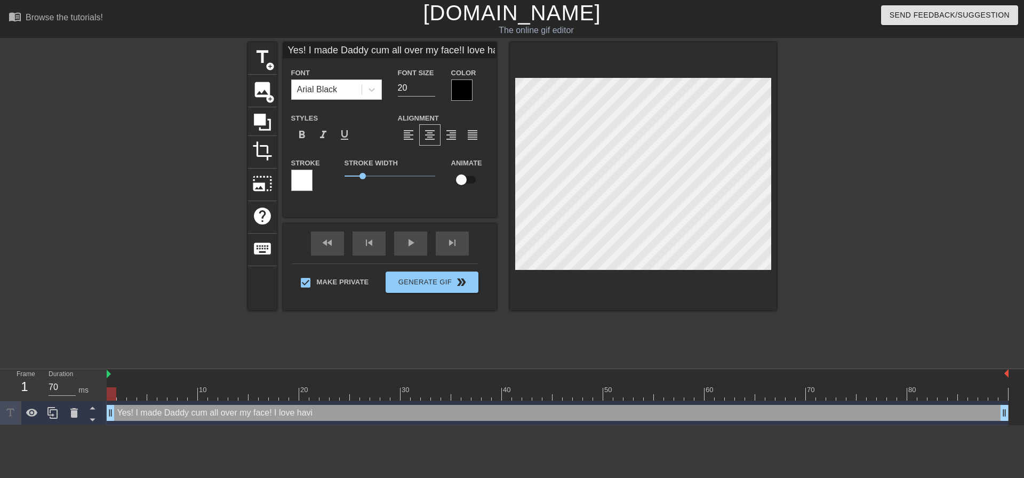
type input "Yes! I made Daddy cum all over my face!I love hav"
type textarea "Yes! I made Daddy cum all over my face! I love hav"
type input "Yes! I made Daddy cum all over my face!I love ha"
type textarea "Yes! I made Daddy cum all over my face! I love ha"
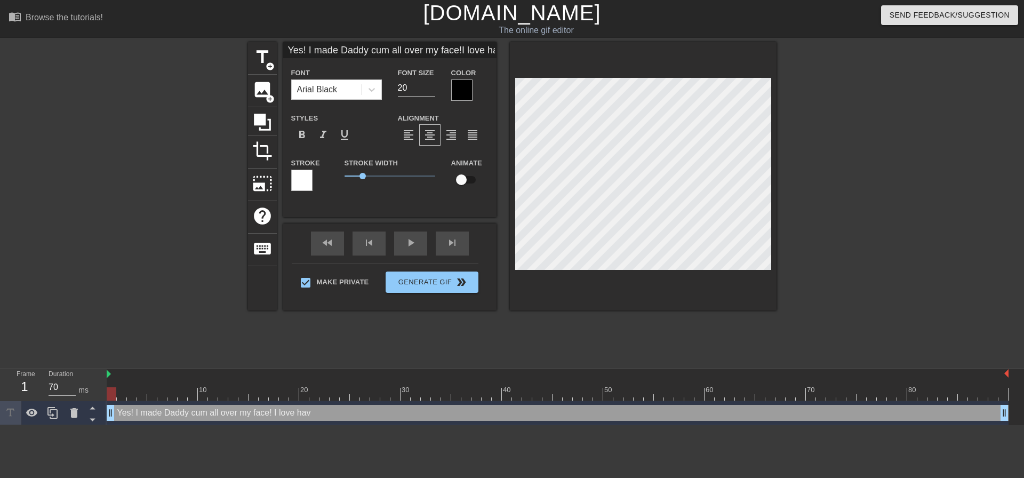
type input "Yes! I made Daddy cum all over my face!I love h"
type textarea "Yes! I made Daddy cum all over my face! I love h"
type input "Yes! I made Daddy cum all over my face!I love"
type textarea "Yes! I made Daddy cum all over my face! I love"
type input "Yes! I made Daddy cum all over my face!I love b"
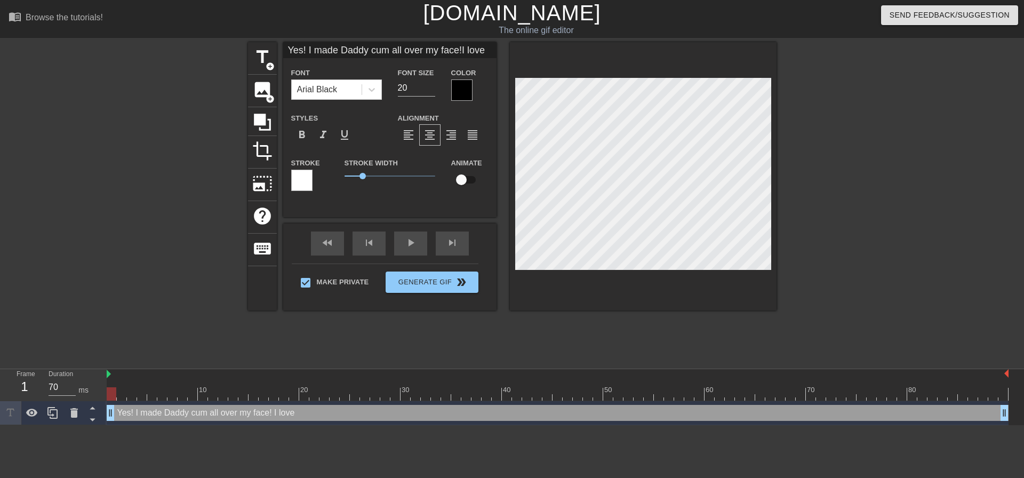
type textarea "Yes! I made Daddy cum all over my face! I love b"
type input "Yes! I made Daddy cum all over my face!I love be"
type textarea "Yes! I made Daddy cum all over my face! I love be"
click at [790, 238] on div at bounding box center [870, 202] width 160 height 320
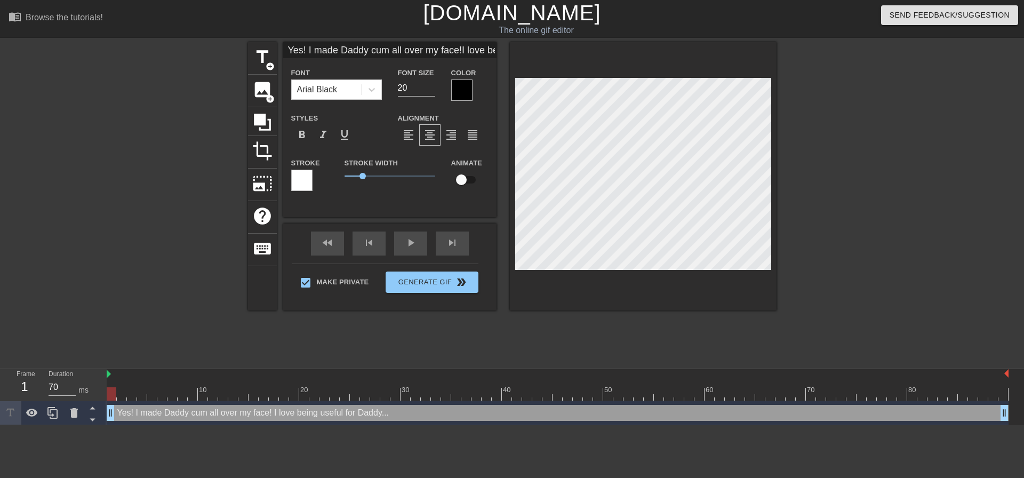
scroll to position [5, 2]
click at [790, 224] on div at bounding box center [870, 202] width 160 height 320
drag, startPoint x: 920, startPoint y: 196, endPoint x: 798, endPoint y: 185, distance: 122.7
click at [920, 196] on div at bounding box center [870, 202] width 160 height 320
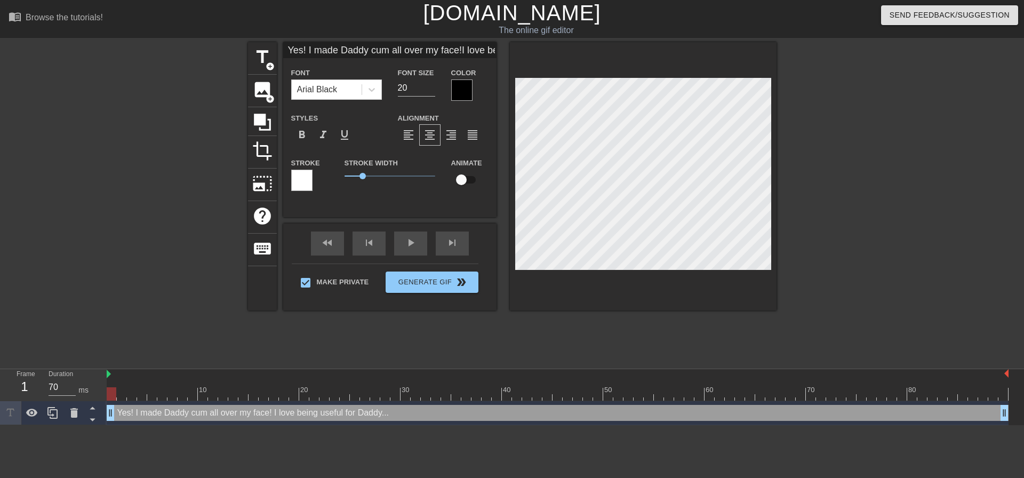
click at [772, 269] on div at bounding box center [643, 176] width 267 height 268
drag, startPoint x: 823, startPoint y: 243, endPoint x: 817, endPoint y: 242, distance: 6.4
click at [823, 242] on div at bounding box center [870, 202] width 160 height 320
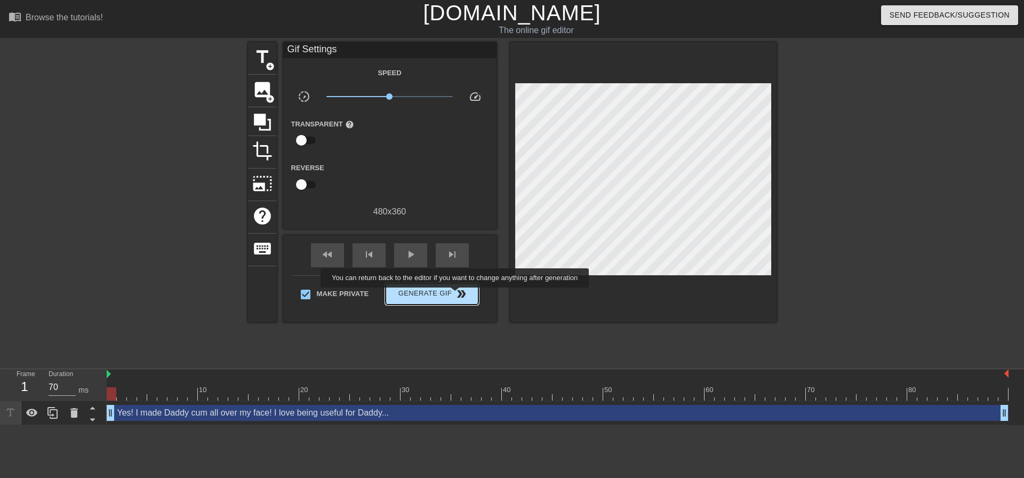
click at [452, 297] on span "Generate Gif double_arrow" at bounding box center [432, 294] width 84 height 13
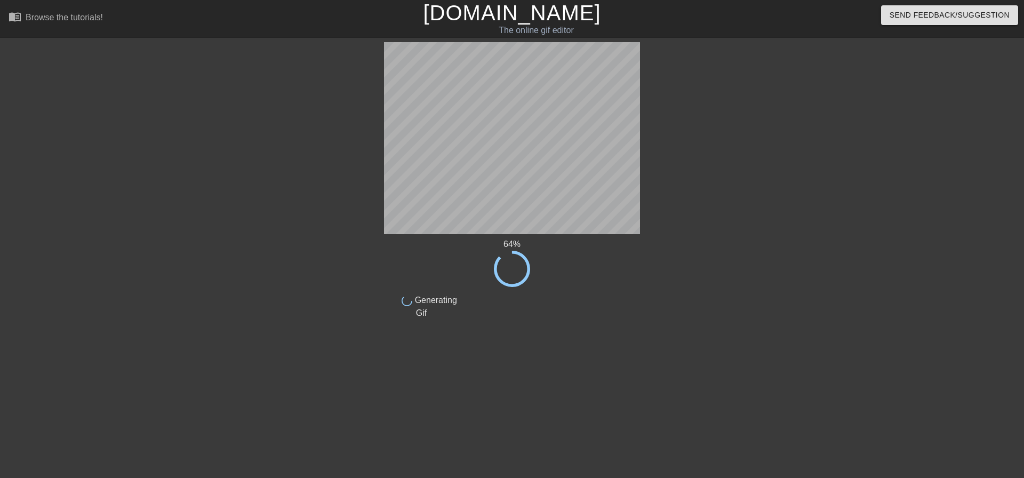
click at [712, 306] on div at bounding box center [733, 202] width 160 height 320
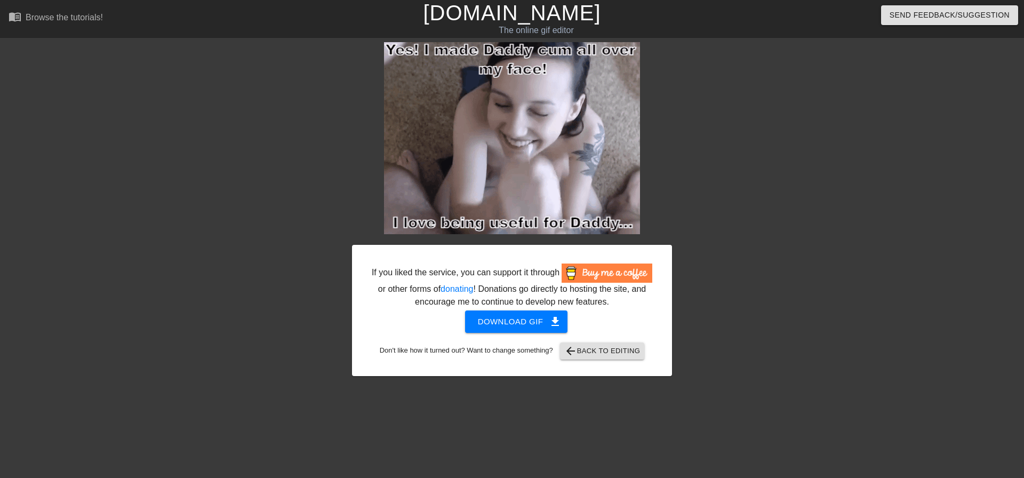
click at [667, 169] on div "If you liked the service, you can support it through or other forms of donating…" at bounding box center [512, 209] width 320 height 334
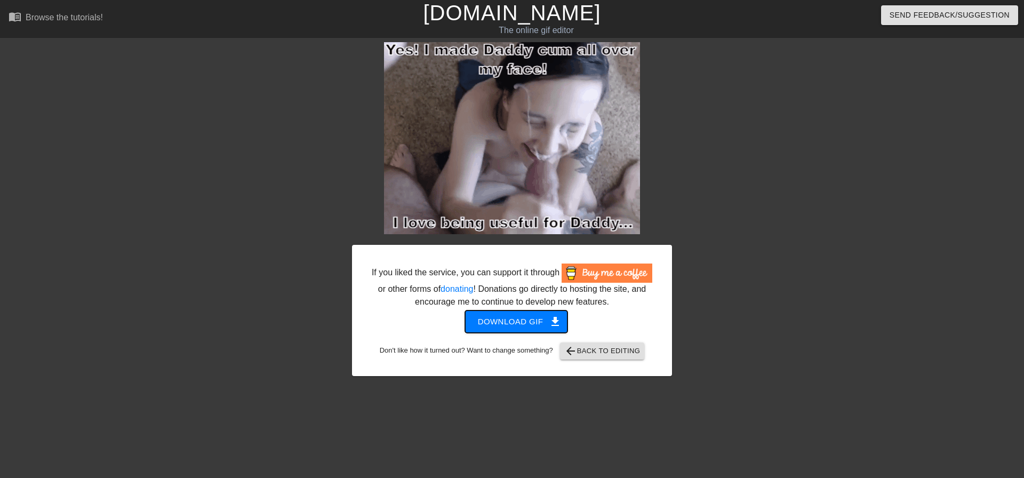
click at [518, 331] on button "Download gif get_app" at bounding box center [516, 321] width 103 height 22
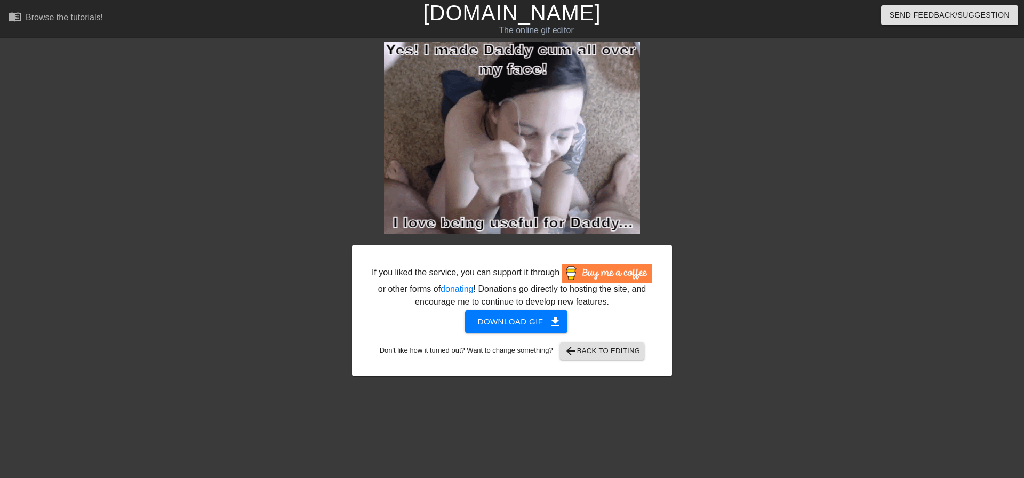
click at [679, 203] on div "If you liked the service, you can support it through or other forms of donating…" at bounding box center [512, 209] width 1024 height 334
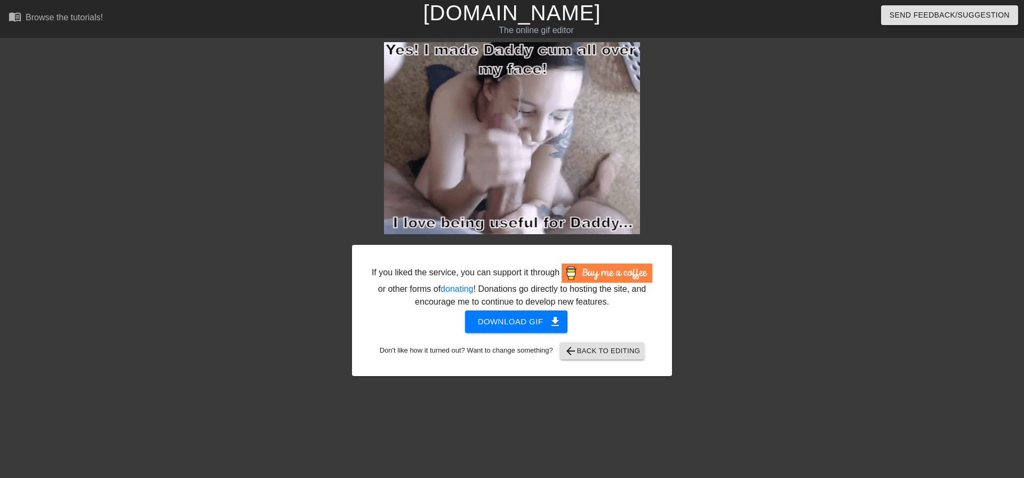
click at [838, 122] on div at bounding box center [765, 202] width 160 height 320
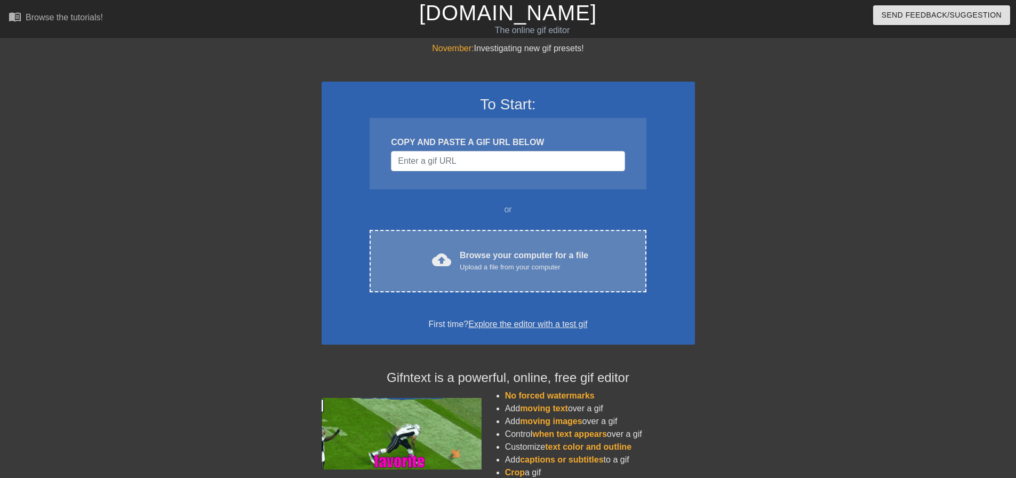
click at [519, 263] on div "Upload a file from your computer" at bounding box center [524, 267] width 129 height 11
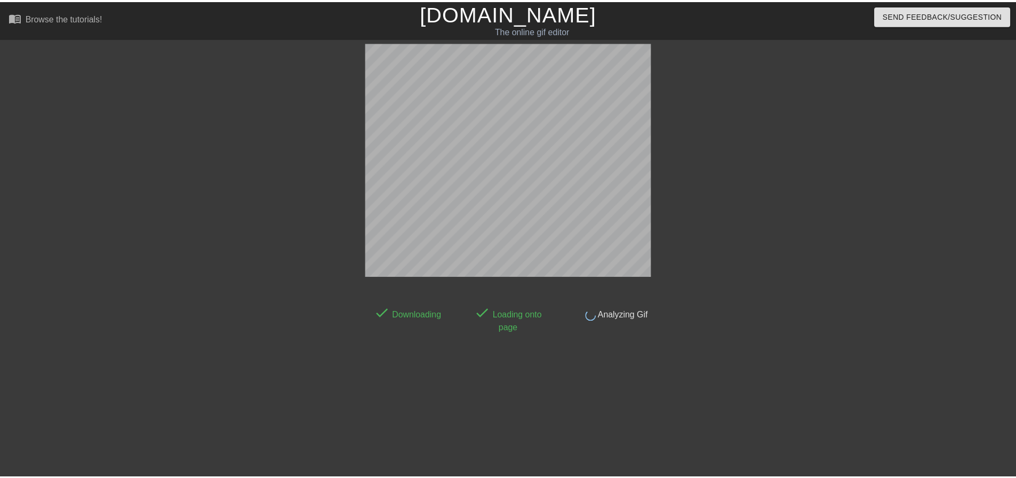
scroll to position [5, 0]
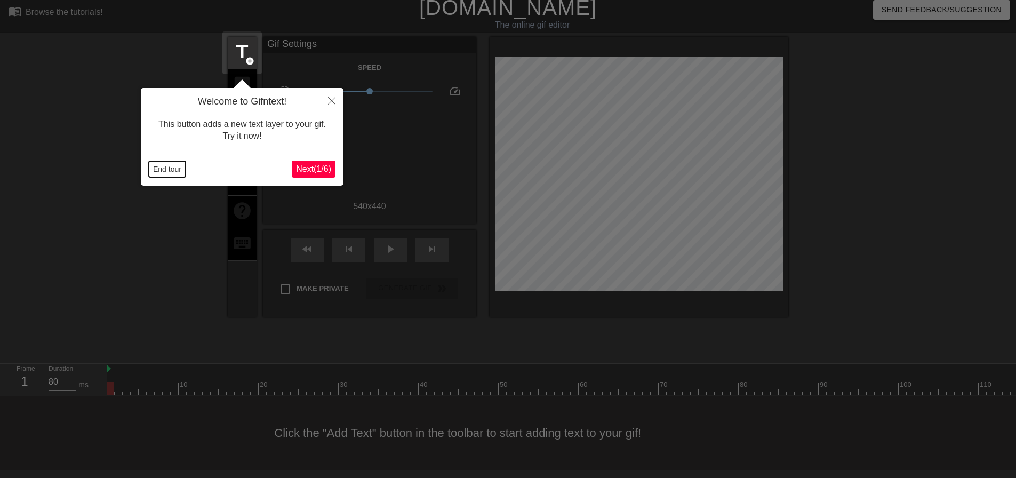
click at [176, 164] on button "End tour" at bounding box center [167, 169] width 37 height 16
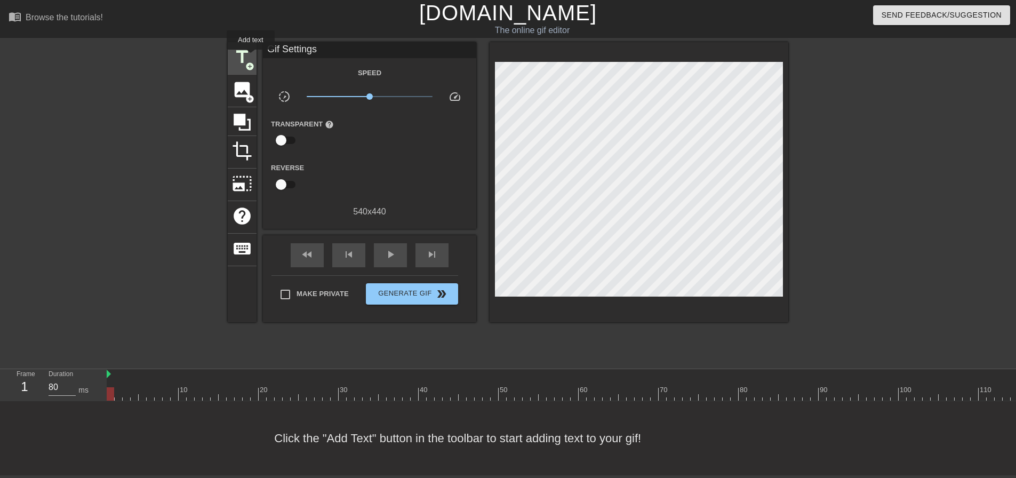
click at [251, 54] on span "title" at bounding box center [242, 57] width 20 height 20
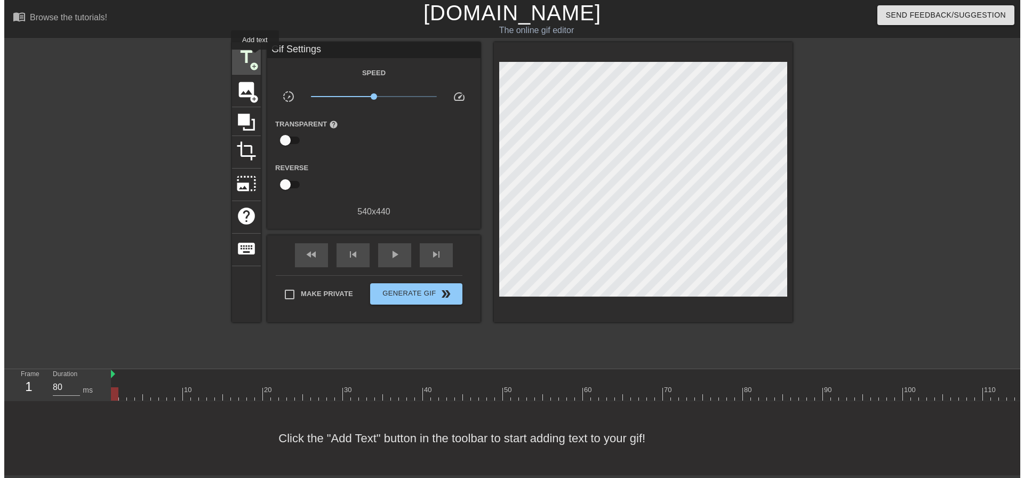
scroll to position [0, 0]
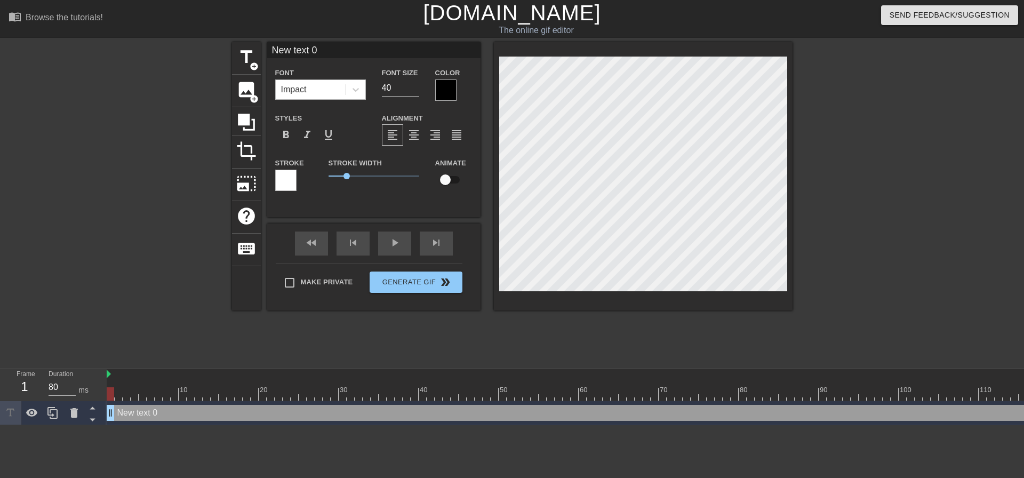
click at [305, 86] on div "Impact" at bounding box center [294, 89] width 26 height 13
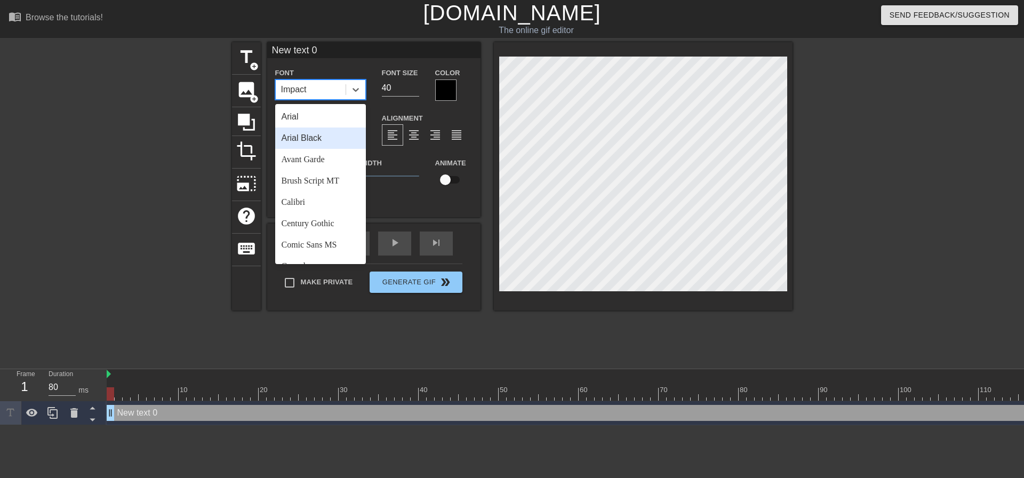
drag, startPoint x: 301, startPoint y: 132, endPoint x: 330, endPoint y: 107, distance: 38.5
click at [301, 133] on div "Arial Black" at bounding box center [320, 137] width 91 height 21
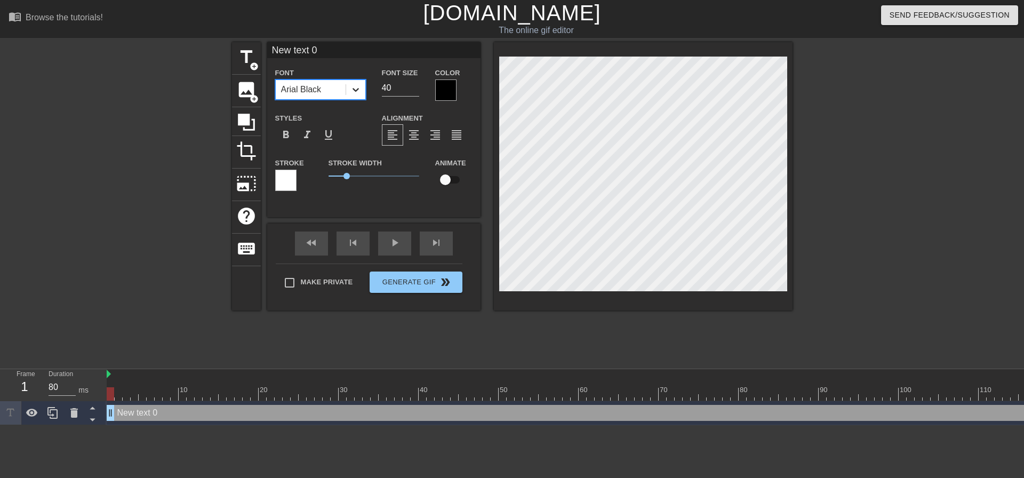
drag, startPoint x: 389, startPoint y: 86, endPoint x: 354, endPoint y: 87, distance: 35.2
click at [354, 87] on div "Font option Arial Black, selected. 0 results available. Select is focused ,type…" at bounding box center [373, 83] width 213 height 35
type input "22"
click at [411, 137] on span "format_align_center" at bounding box center [414, 135] width 13 height 13
click at [339, 284] on label "Make Private" at bounding box center [315, 283] width 75 height 22
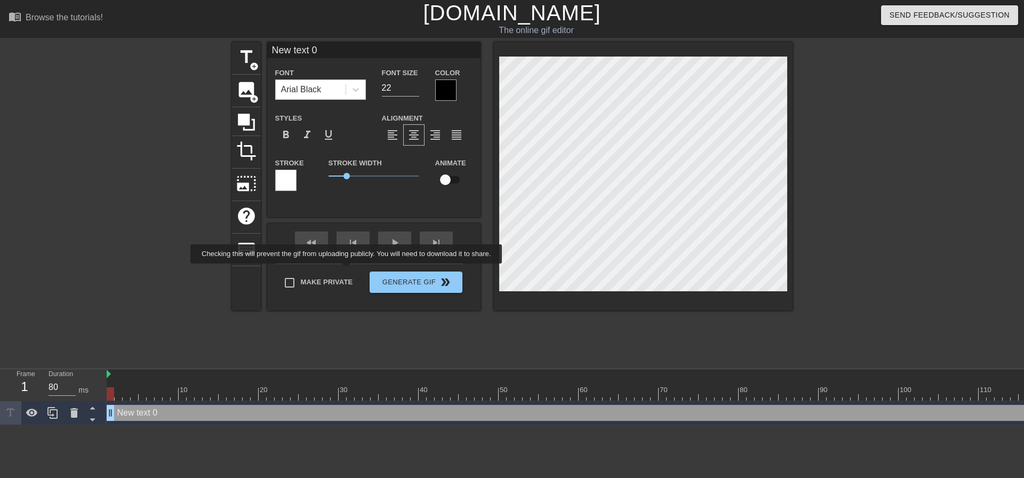
click at [301, 284] on input "Make Private" at bounding box center [289, 283] width 22 height 22
checkbox input "true"
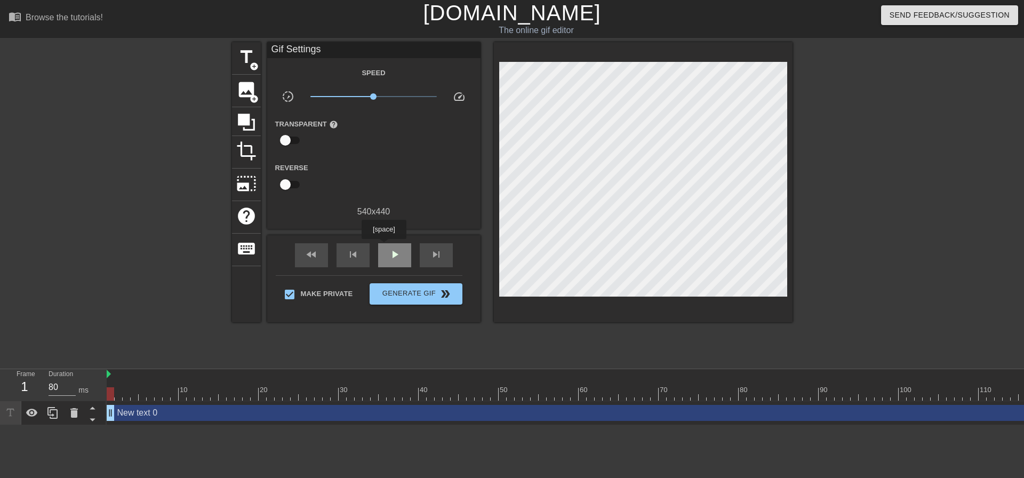
click at [384, 246] on div "play_arrow" at bounding box center [394, 255] width 33 height 24
click at [390, 246] on div "pause" at bounding box center [394, 255] width 33 height 24
type input "80"
drag, startPoint x: 177, startPoint y: 394, endPoint x: 0, endPoint y: 371, distance: 178.6
click at [0, 376] on div "Frame 66 Duration 80 ms 10 20 30 40 50 60 70 80 90 100 110 120 130 140 150" at bounding box center [512, 397] width 1024 height 56
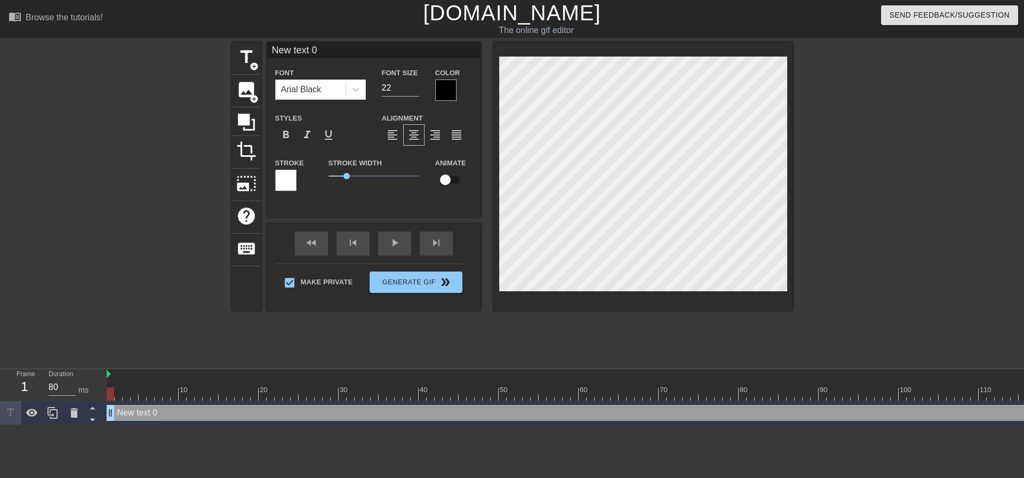
scroll to position [1, 1]
type input "G"
type textarea "G"
type input "GL"
type textarea "GL"
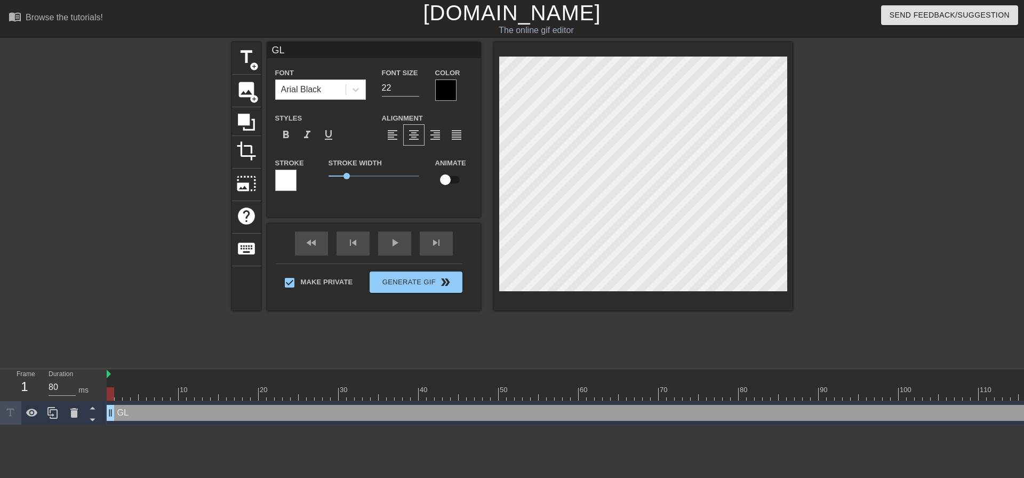
type input "GLK"
type textarea "GLK"
type input "GLK"
type textarea "GLK"
type input "GLK M"
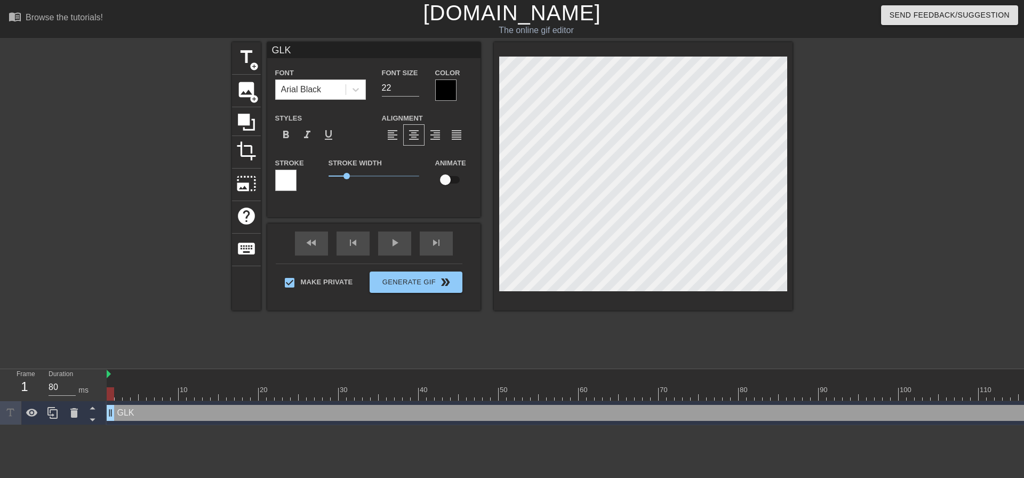
type textarea "GLK M"
type input "GLK MM"
type textarea "GLK MM"
type input "GLK MMP"
type textarea "GLK MMP"
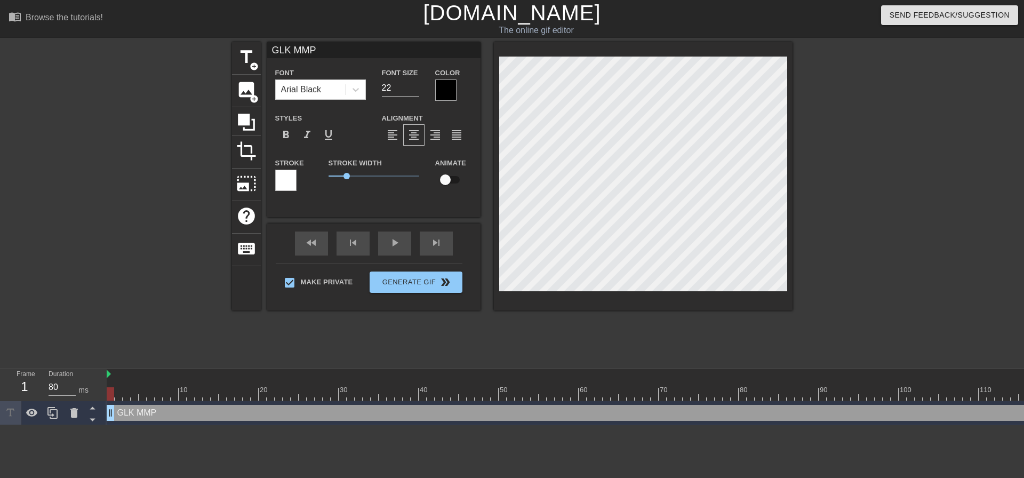
type input "GLK MMPH"
type textarea "GLK MMPH"
type input "GLK MMPH."
type textarea "GLK MMPH."
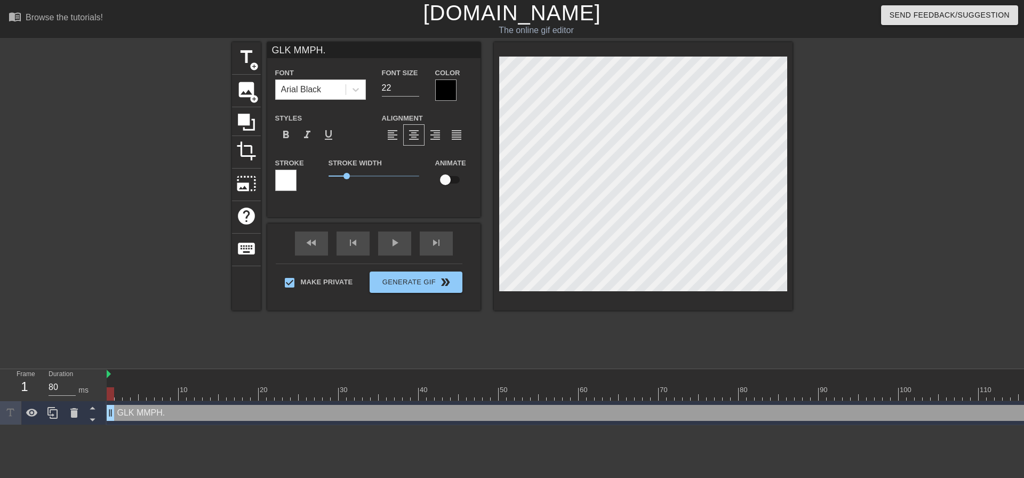
type input "GLK MMPH.."
type textarea "GLK MMPH.."
type input "GLK MMPH..."
type textarea "GLK MMPH..."
type input "GLK MMPH.."
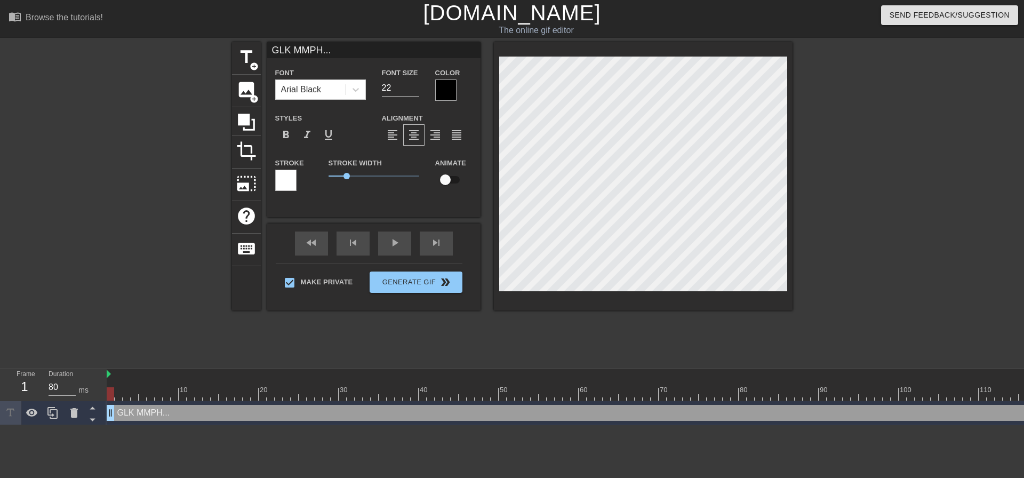
type textarea "GLK MMPH.."
type input "GLK MMPH."
type textarea "GLK MMPH."
type input "GLK MMPH"
type textarea "GLK MMPH"
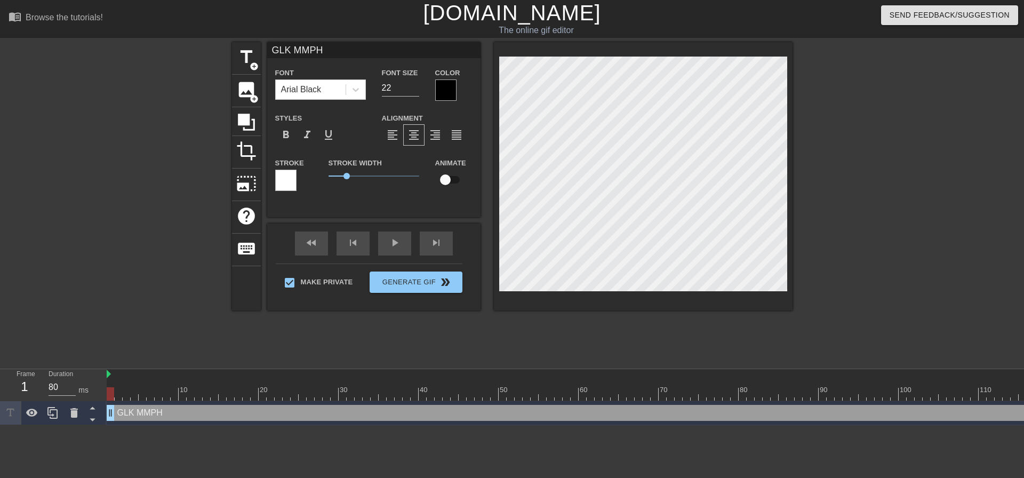
type input "GLK MMPH!"
type textarea "GLK MMPH!"
type input "GLK MMPH!"
type textarea "GLK MMPH!"
type input "GLK MMPH! G"
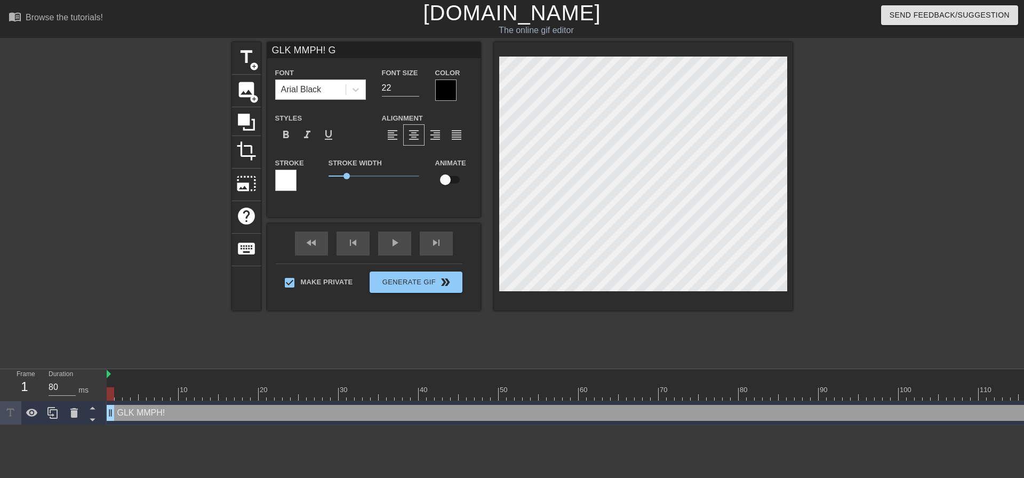
type textarea "GLK MMPH! G"
type input "GLK MMPH! GU"
type textarea "GLK MMPH! GU"
type input "GLK MMPH! GUL"
type textarea "GLK MMPH! GUL"
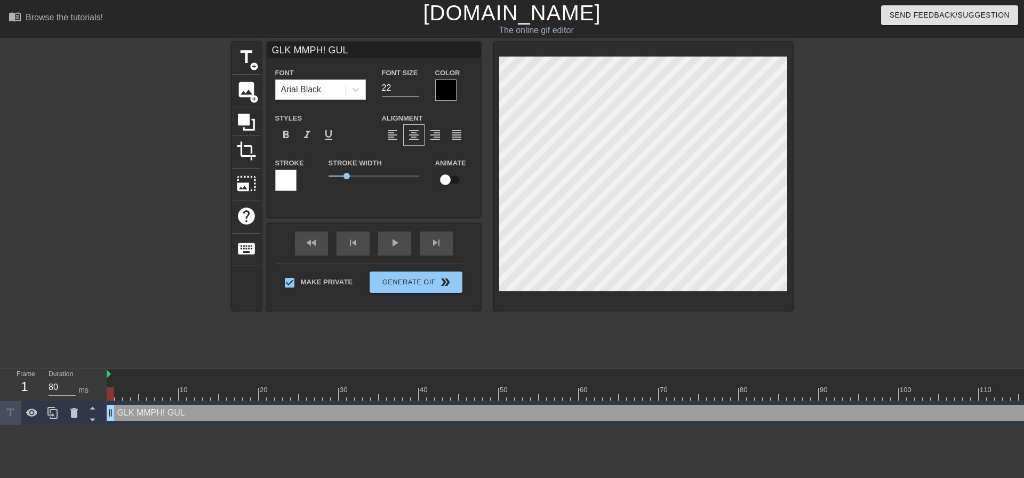
type input "GLK MMPH! GULP"
type textarea "GLK MMPH! GULP"
type input "GLK MMPH! GULP"
type textarea "GLK MMPH! GULP"
type input "GLK MMPH! GULP G"
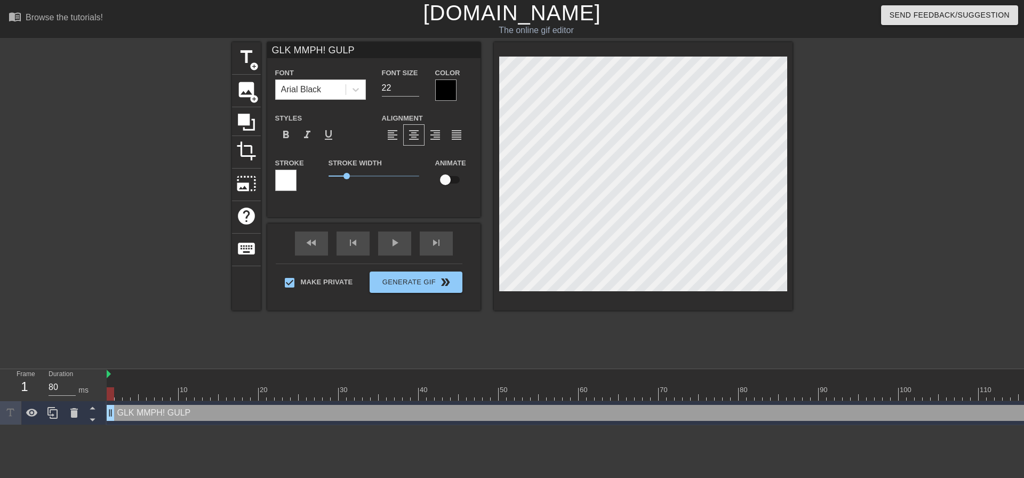
type textarea "GLK MMPH! GULP G"
type input "GLK MMPH! GULP GU"
type textarea "GLK MMPH! GULP GU"
type input "GLK MMPH! GULP GUL"
type textarea "GLK MMPH! GULP GUL"
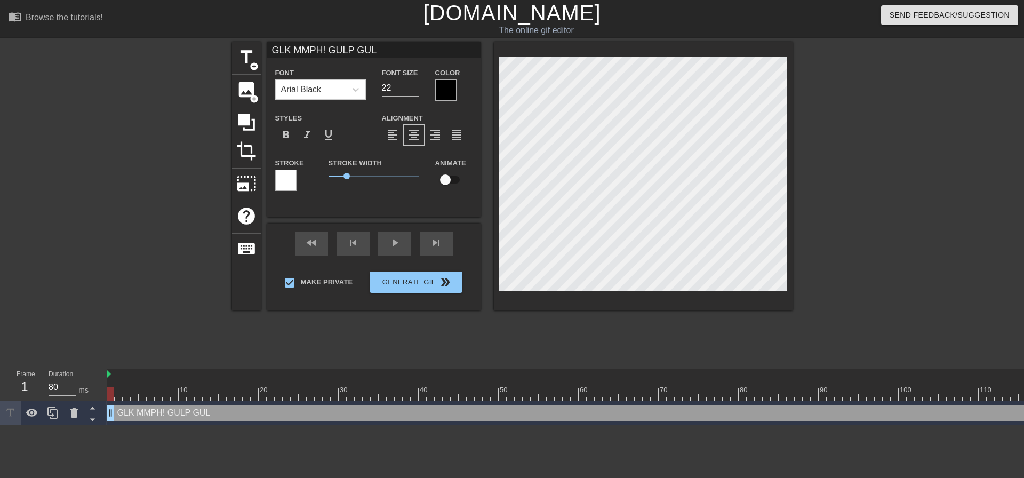
type input "GLK MMPH! GULP GULP"
type textarea "GLK MMPH! GULP GULP"
type input "GLK MMPH! GULP GULP"
type textarea "GLK MMPH! GULP GULP"
type input "GLK MMPH! GULP GULP G"
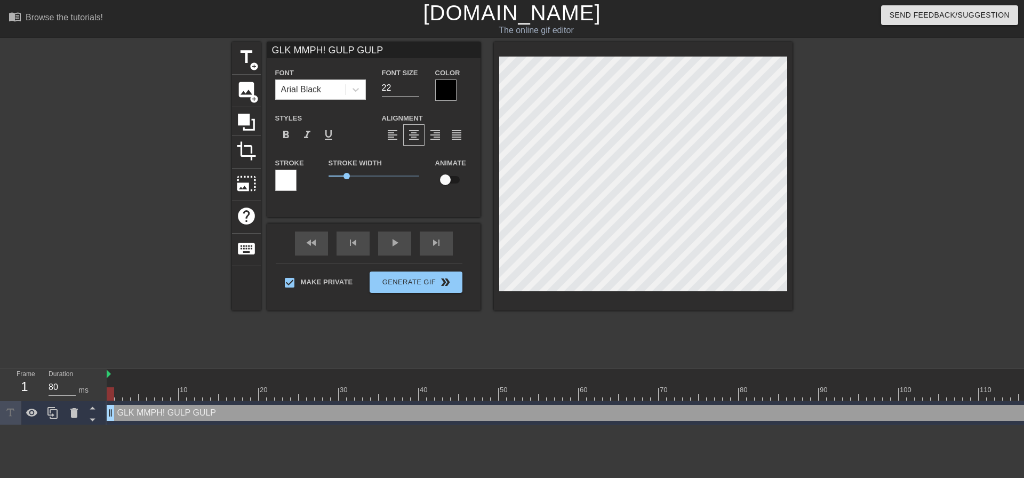
type textarea "GLK MMPH! GULP GULP G"
type input "GLK MMPH! GULP GULP GU"
type textarea "GLK MMPH! GULP GULP GU"
type input "GLK MMPH! GULP GULP GUL"
type textarea "GLK MMPH! GULP GULP GUL"
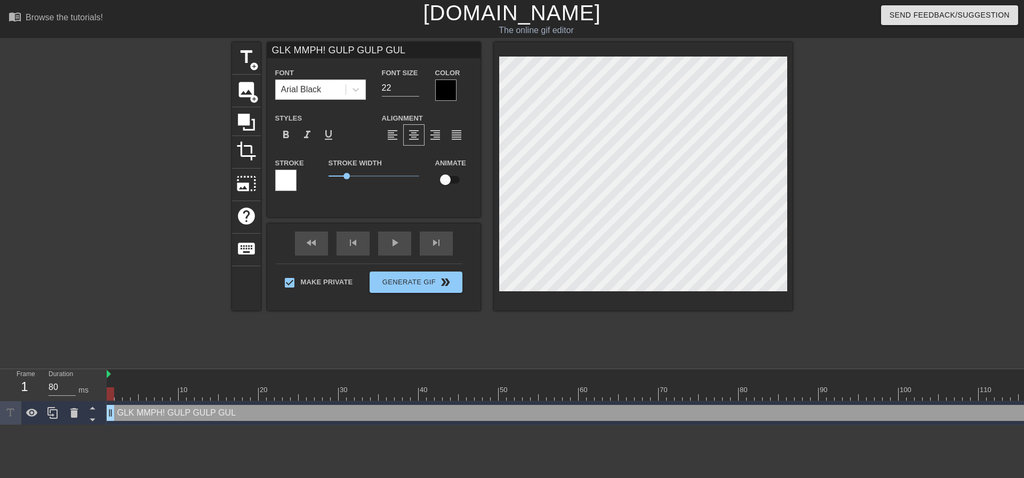
type input "GLK MMPH! GULP GULP GULP"
type textarea "GLK MMPH! GULP GULP GULP"
type input "GLK MMPH! GULP GULP GULP!"
type textarea "GLK MMPH! GULP GULP GULP!"
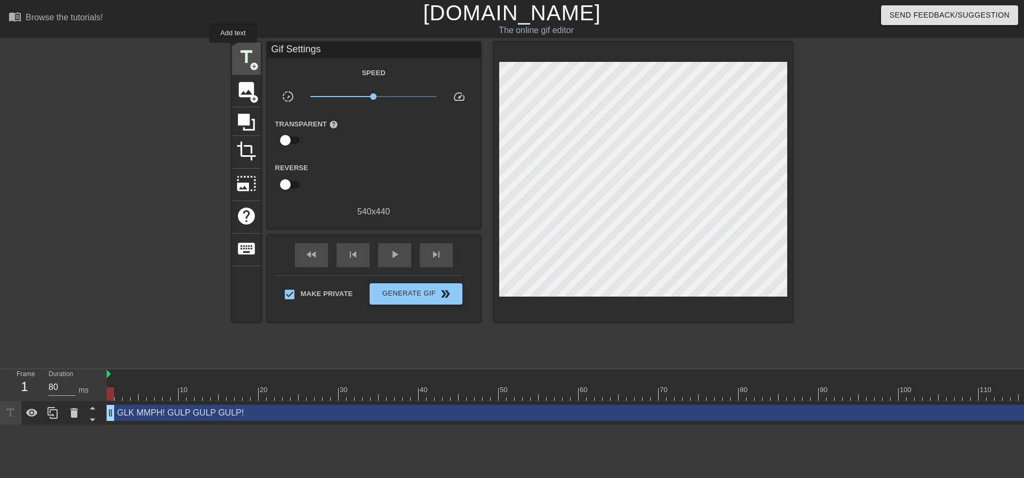
click at [235, 50] on div "title add_circle" at bounding box center [246, 58] width 29 height 33
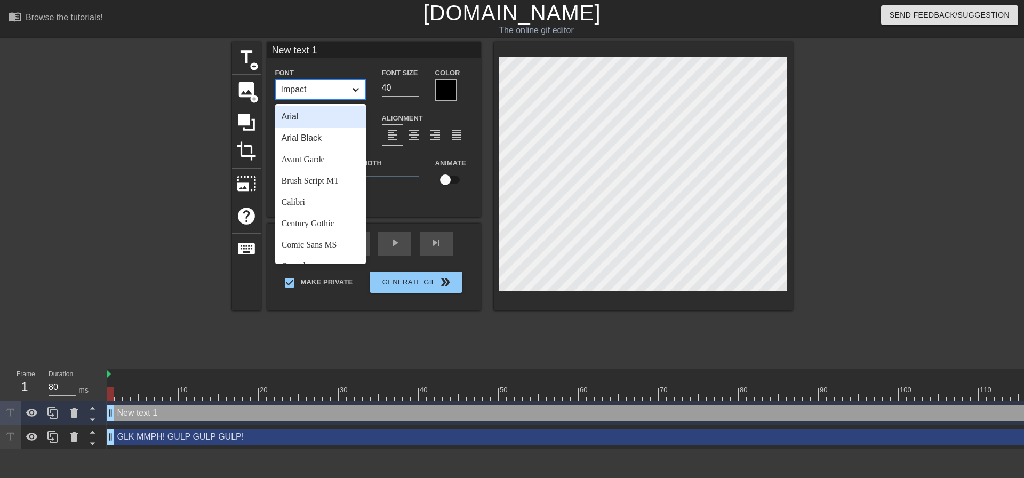
click at [349, 91] on div at bounding box center [355, 89] width 19 height 19
click at [334, 134] on div "Arial Black" at bounding box center [320, 137] width 91 height 21
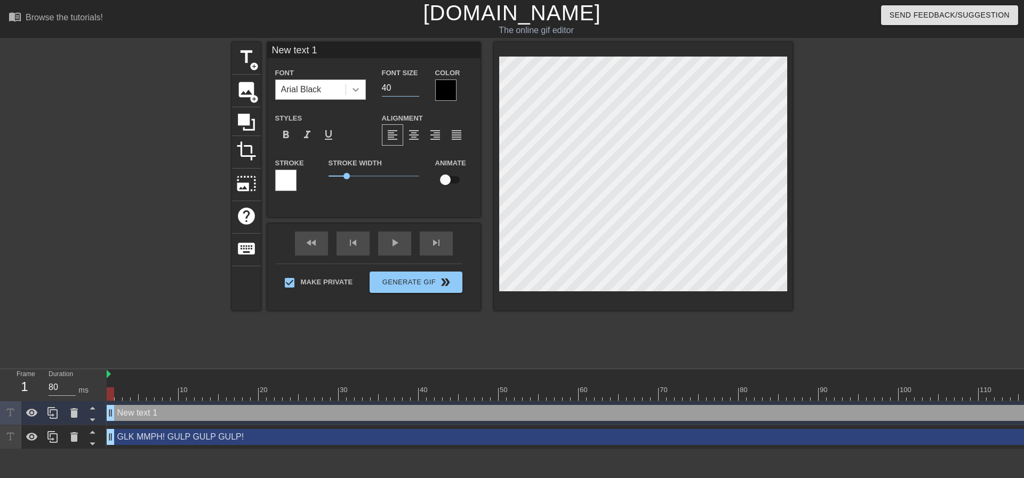
drag, startPoint x: 389, startPoint y: 85, endPoint x: 356, endPoint y: 91, distance: 33.0
click at [357, 91] on div "Font Arial Black Font Size 40 Color" at bounding box center [373, 83] width 213 height 35
type input "22"
click at [418, 138] on span "format_align_center" at bounding box center [414, 135] width 13 height 13
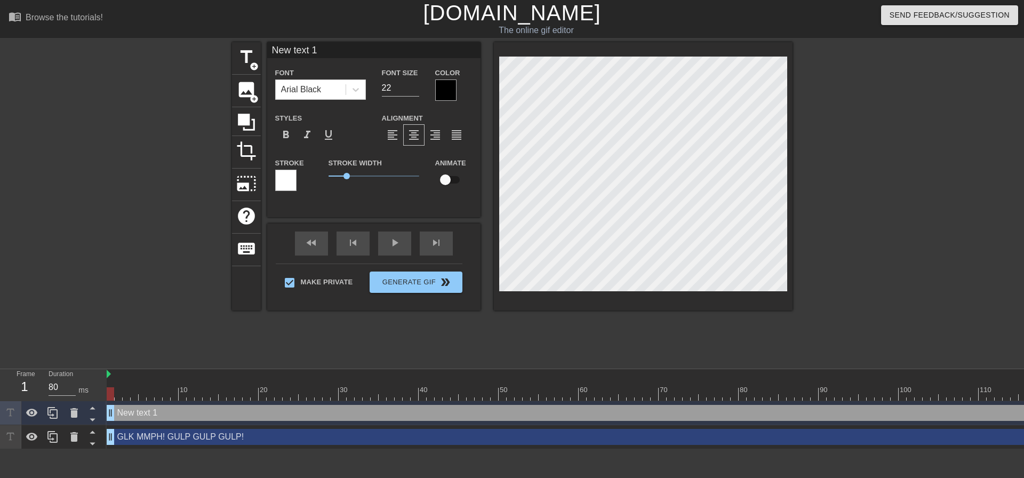
type input "M"
type textarea "M"
type input "Mo"
type textarea "Mo"
type input "Mom"
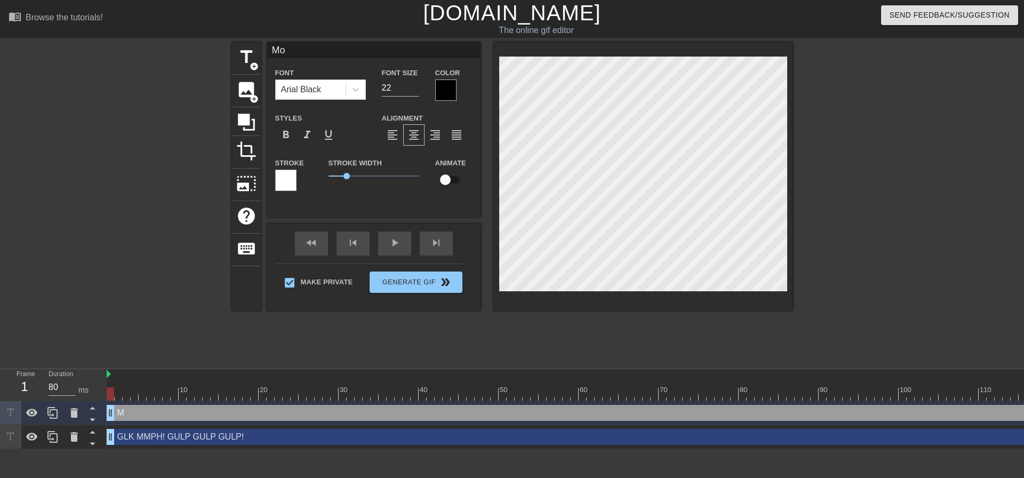
type textarea "Mom"
type input "Momm"
type textarea "Mommy"
type input "Mommy"
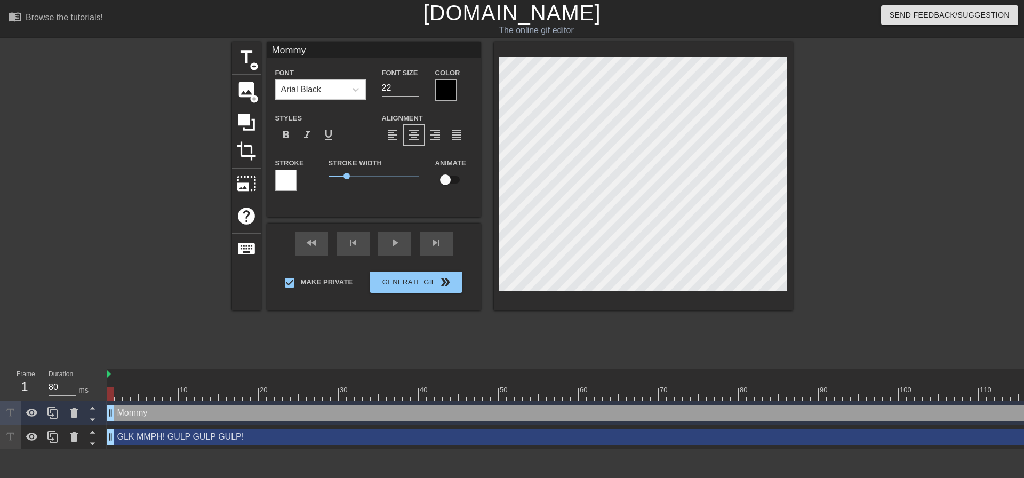
type textarea "Mommy"
type input "Mommy d"
type textarea "Mommy d"
type input "Mommy dr"
type textarea "Mommy dr"
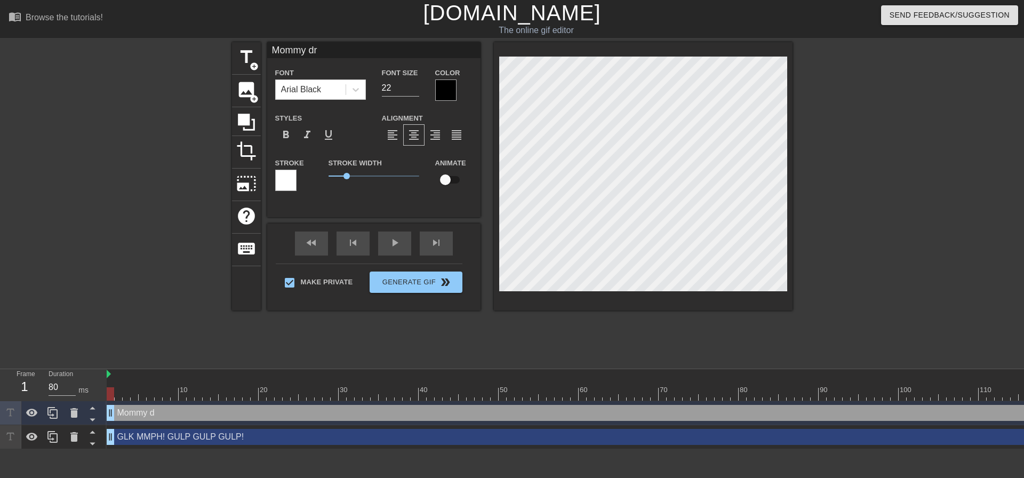
type input "Mommy dri"
type textarea "Mommy dri"
type input "Mommy drin"
type textarea "Mommy drin"
type input "Mommy drink"
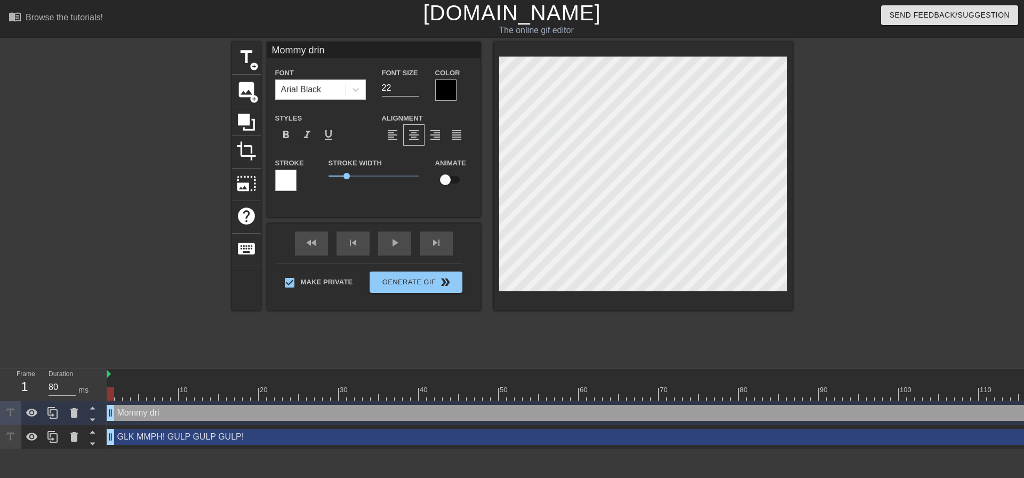
type textarea "Mommy drink"
type input "Mommy drinks"
type textarea "Mommy drinks"
type input "Mommy drinks m"
type textarea "Mommy drinks m"
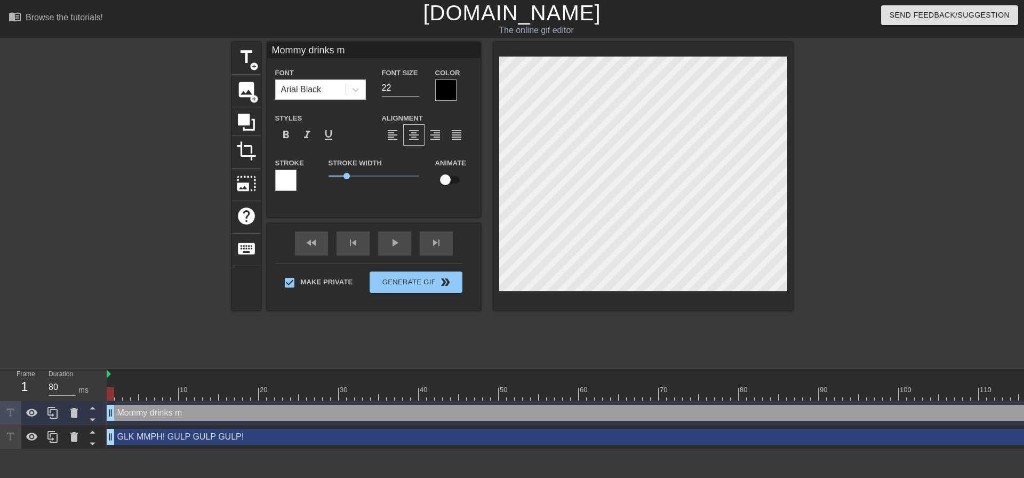
type input "Mommy drinks my"
type textarea "Mommy drinks my"
type input "Mommy drinks my"
type textarea "Mommy drinks my"
type input "Mommy drinks my c"
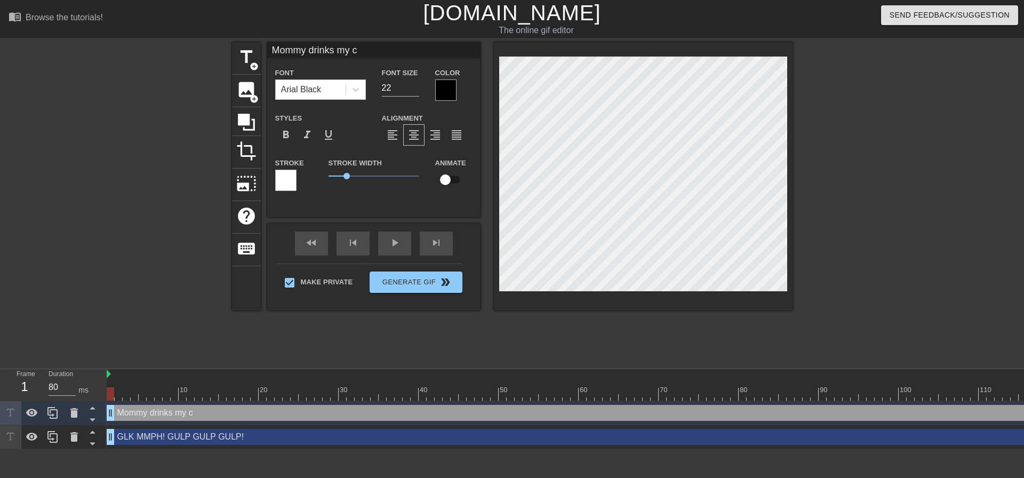
scroll to position [1, 5]
type textarea "Mommy drinks my cu"
type input "Mommy drinks my c"
type textarea "Mommy drinks my c"
type input "Mommy drinks my"
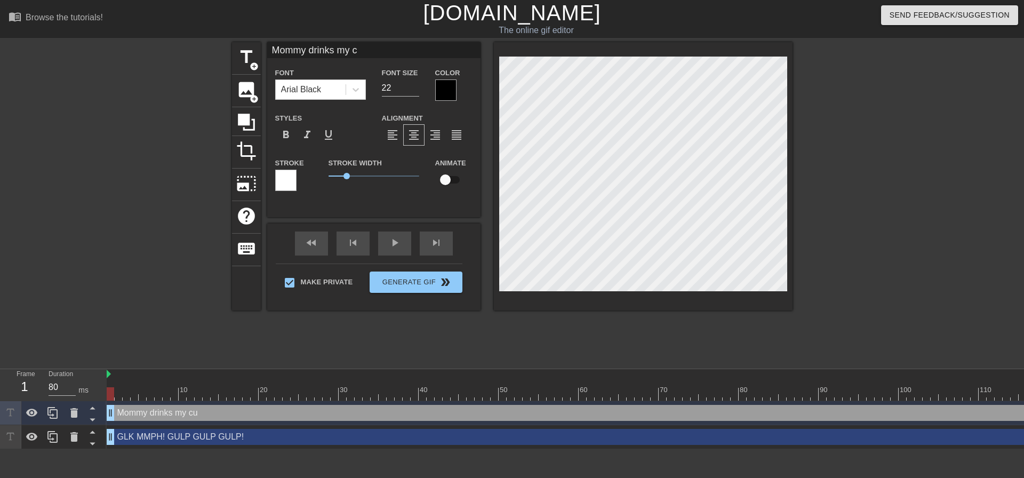
type textarea "Mommy drinks my"
type input "Mommy drinks my"
type textarea "Mommy drinks my"
type input "Mommy drinks m"
type textarea "Mommy drinks m"
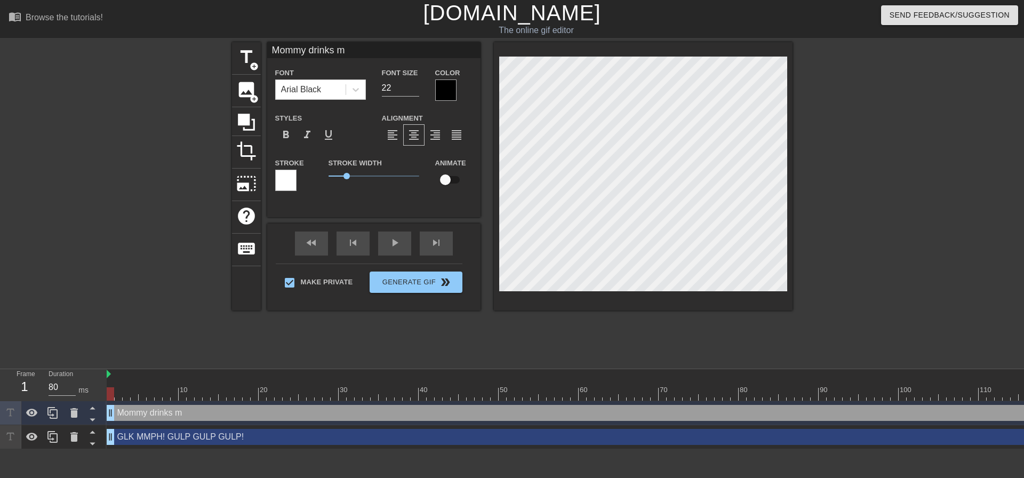
scroll to position [1, 4]
type input "Mommy drinks"
type textarea "Mommy drinks"
type input "Mommy drinks c"
type textarea "Mommy drinks c"
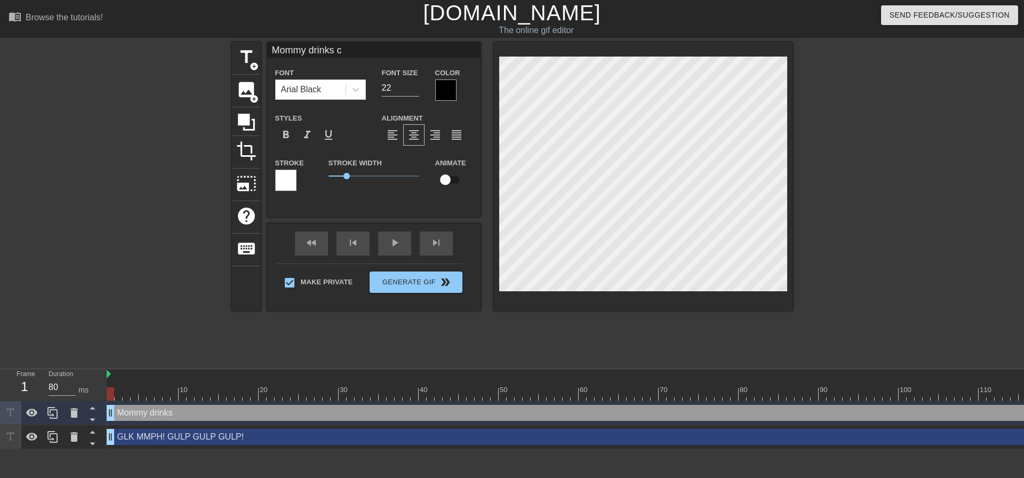
type input "Mommy drinks ci"
type textarea "Mommy drinks ci"
type input "Mommy drinks c"
type textarea "Mommy drinks c"
type input "Mommy drinks cu"
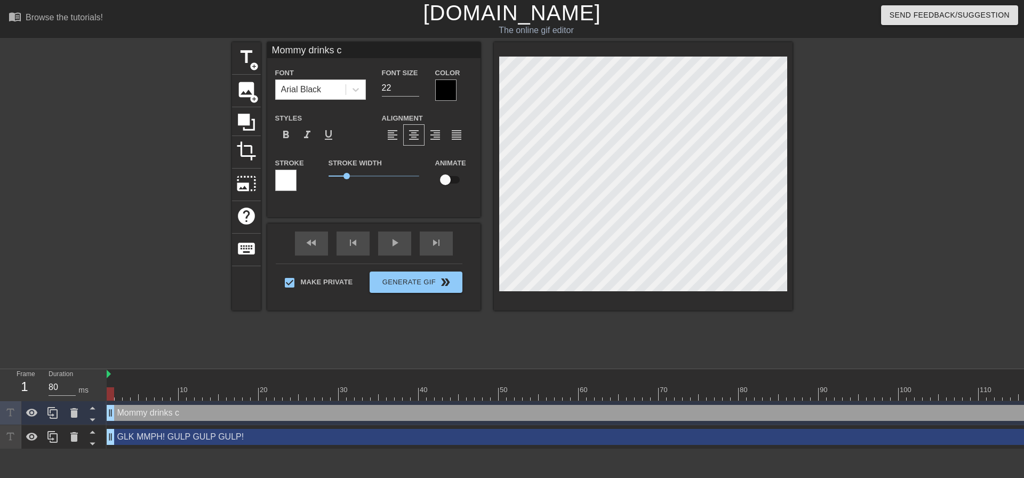
type textarea "Mommy drinks cu"
type input "Mommy drinks cum"
type textarea "Mommy drinks cum"
type input "Mommy drinks cum"
type textarea "Mommy drinks cum"
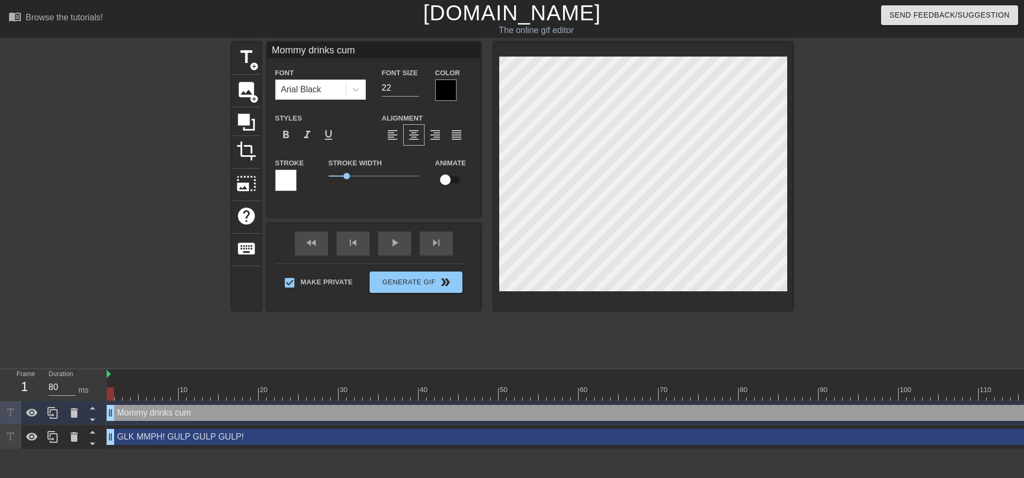
type input "Mommy drinks cum f"
type textarea "Mommy drinks cum f"
type input "Mommy drinks cum fo"
type textarea "Mommy drinks cum fo"
type input "Mommy drinks cum for"
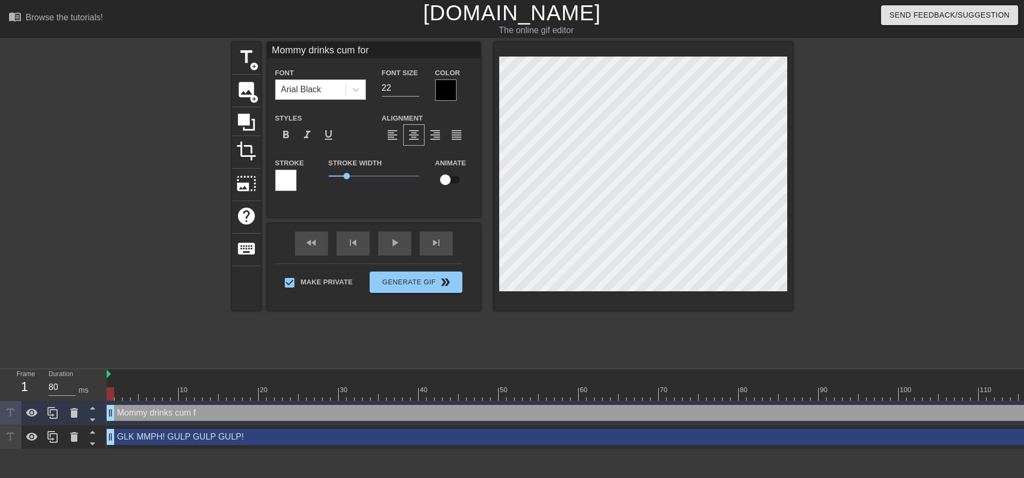
type textarea "Mommy drinks cum form"
type input "Mommy drinks cum form"
type textarea "Mommy drinks cum form"
type input "Mommy drinks cum form m"
type textarea "Mommy drinks cum form m"
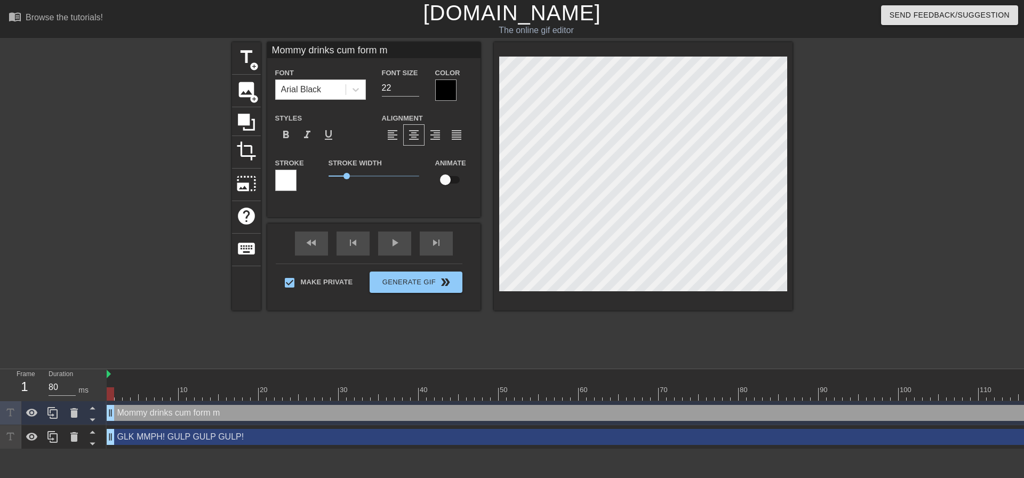
type input "Mommy drinks cum form"
type textarea "Mommy drinks cum form"
type input "Mommy drinks cum form"
type textarea "Mommy drinks cum form"
type input "Mommy drinks cum for"
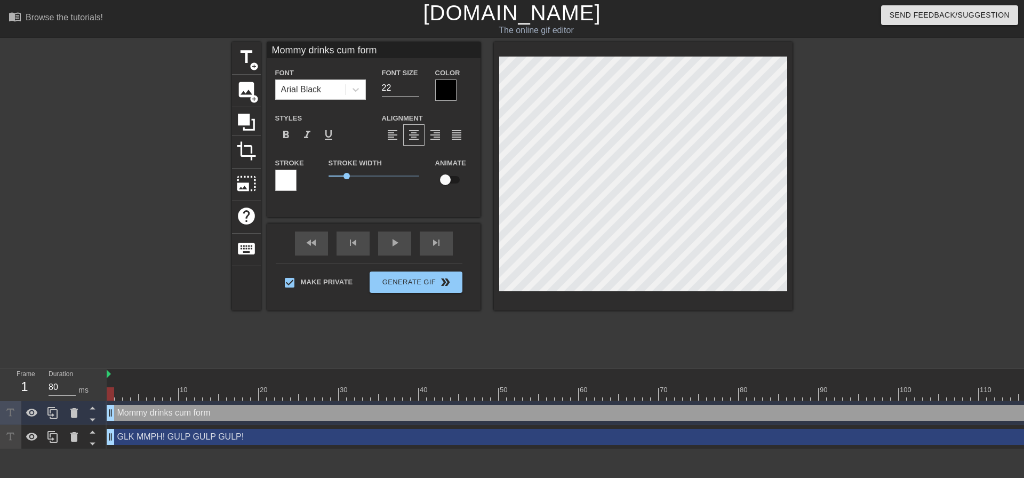
type textarea "Mommy drinks cum for"
type input "Mommy drinks cum fo"
type textarea "Mommy drinks cum fo"
type input "Mommy drinks cum f"
type textarea "Mommy drinks cum f"
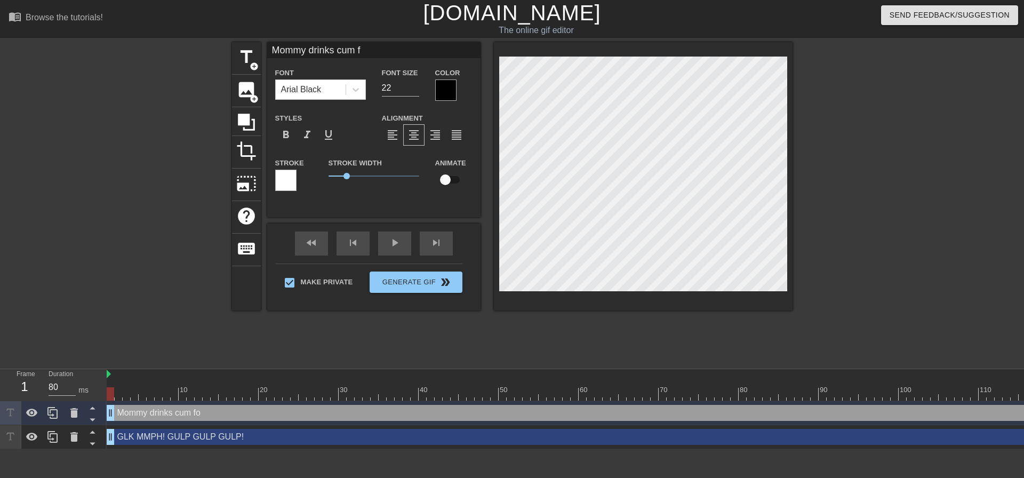
scroll to position [1, 6]
type input "Mommy drinks cum fr"
type textarea "Mommy drinks cum fr"
type input "Mommy drinks cum fri"
type textarea "Mommy drinks cum fri"
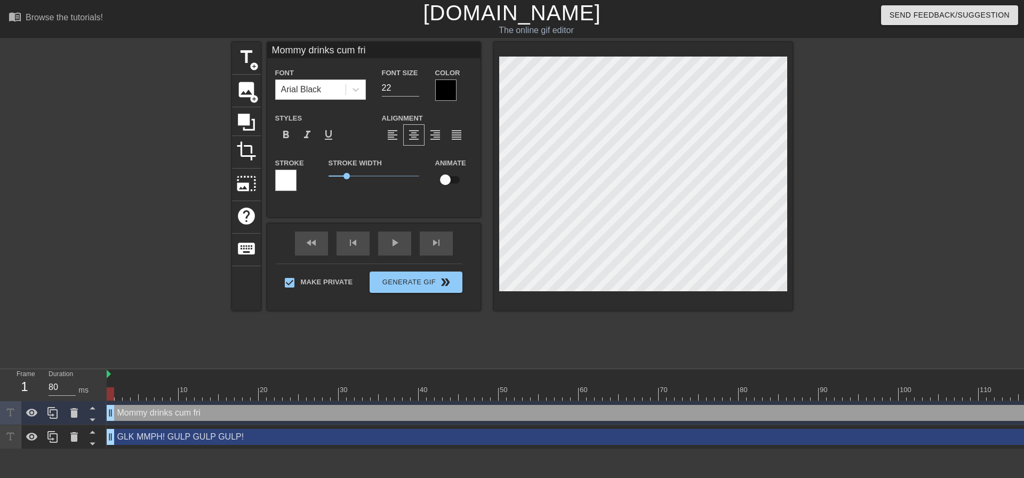
type input "Mommy drinks cum fr"
type textarea "Mommy drinks cum fr"
type input "Mommy drinks cum fro"
type textarea "Mommy drinks cum fro"
type input "Mommy drinks cum from"
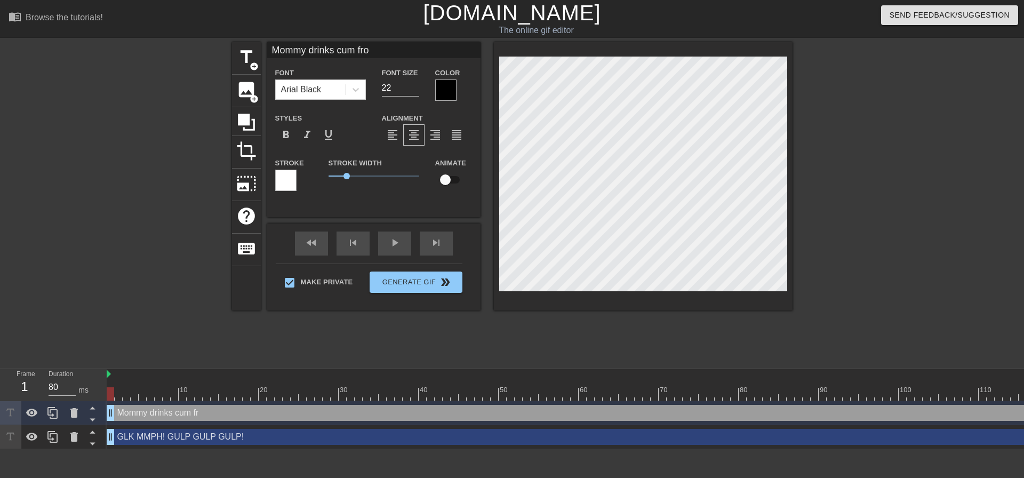
type textarea "Mommy drinks cum from"
type input "Mommy drinks cum from"
type textarea "Mommy drinks cum from"
type input "Mommy drinks cum from m"
type textarea "Mommy drinks cum from m"
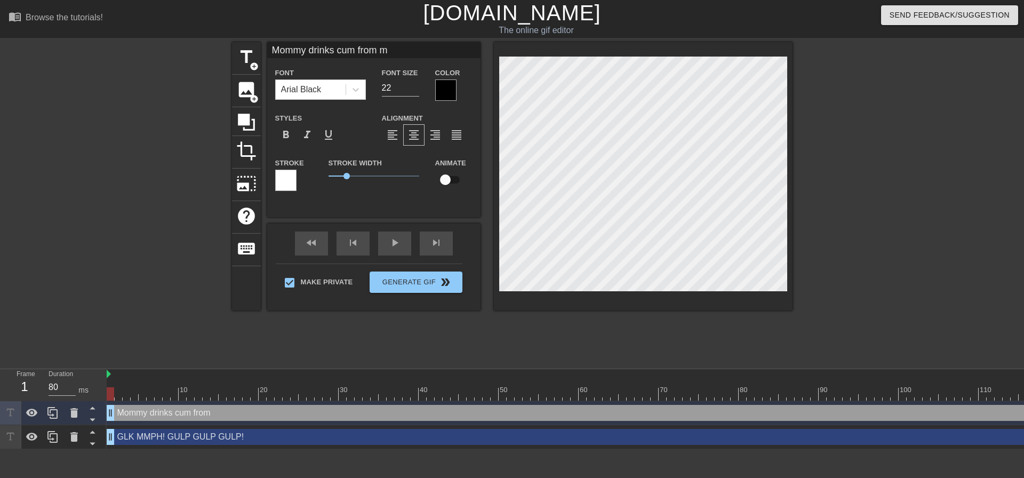
type input "Mommy drinks cum from my"
type textarea "Mommy drinks cum from my"
type input "Mommy drinks cum from my"
type textarea "Mommy drinks cum from my"
type input "Mommy drinks cum from my b"
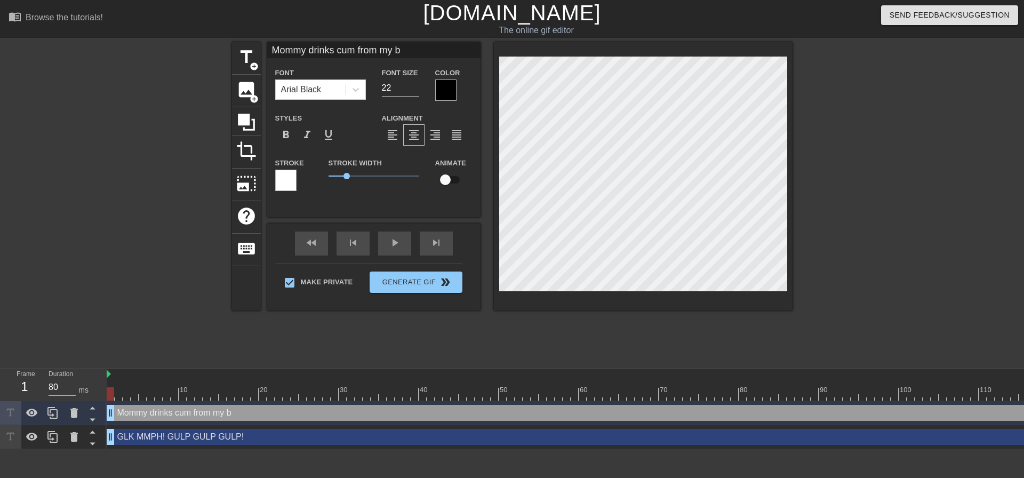
type textarea "Mommy drinks cum from my b"
type input "Mommy drinks cum from my ba"
type textarea "Mommy drinks cum from my ba"
type input "Mommy drinks cum from my bal"
type textarea "Mommy drinks cum from my bal"
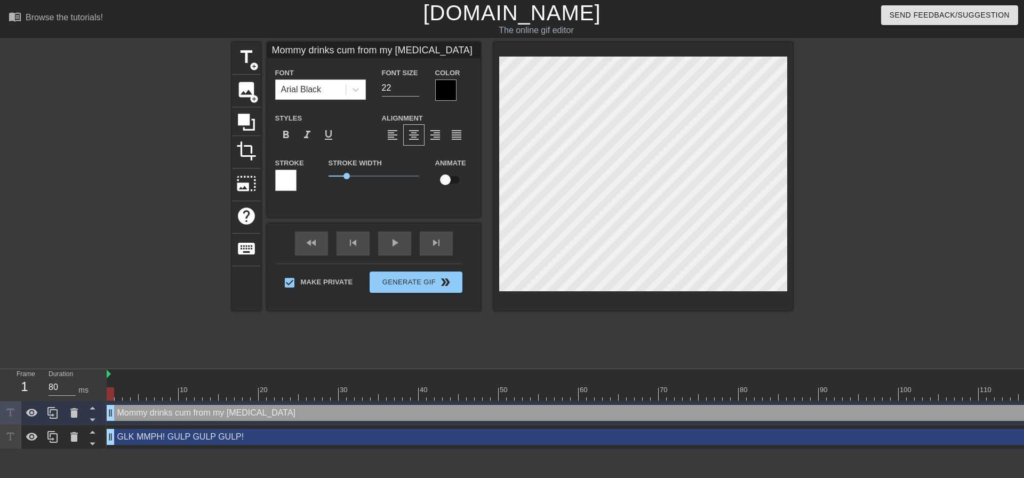
type input "Mommy drinks cum from my ball"
type textarea "Mommy drinks cum from my ball"
type input "Mommy drinks cum from my balls"
type textarea "Mommy drinks cum from my balls"
type input "Mommy drinks cum from my balls"
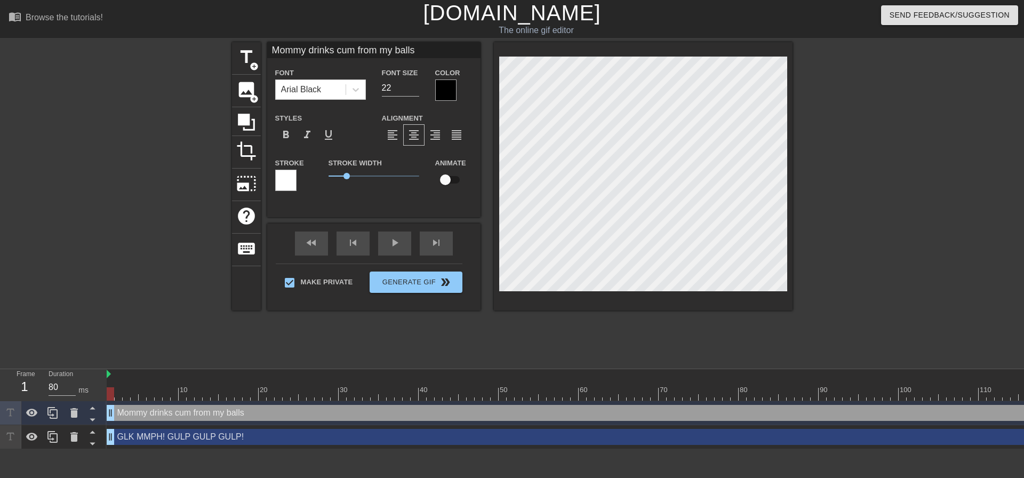
type textarea "Mommy drinks cum from my balls"
type input "Mommy drinks cum from my balls e"
type textarea "Mommy drinks cum from my balls e"
type input "Mommy drinks cum from my balls ev"
type textarea "Mommy drinks cum from my balls ev"
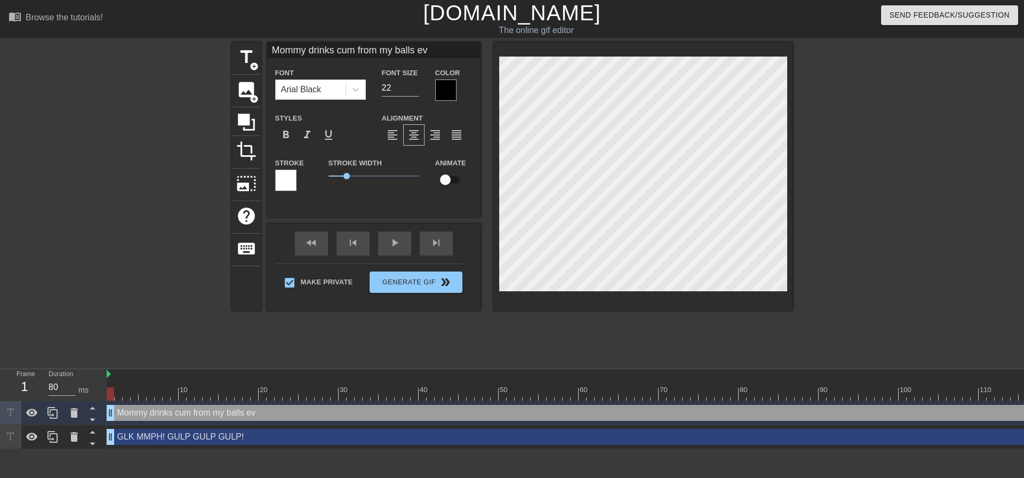
type input "Mommy drinks cum from my balls eve"
type textarea "Mommy drinks cum from my balls eve"
type input "Mommy drinks cum from my balls ever"
type textarea "Mommy drinks cum from my balls ever"
type input "Mommy drinks cum from my balls every"
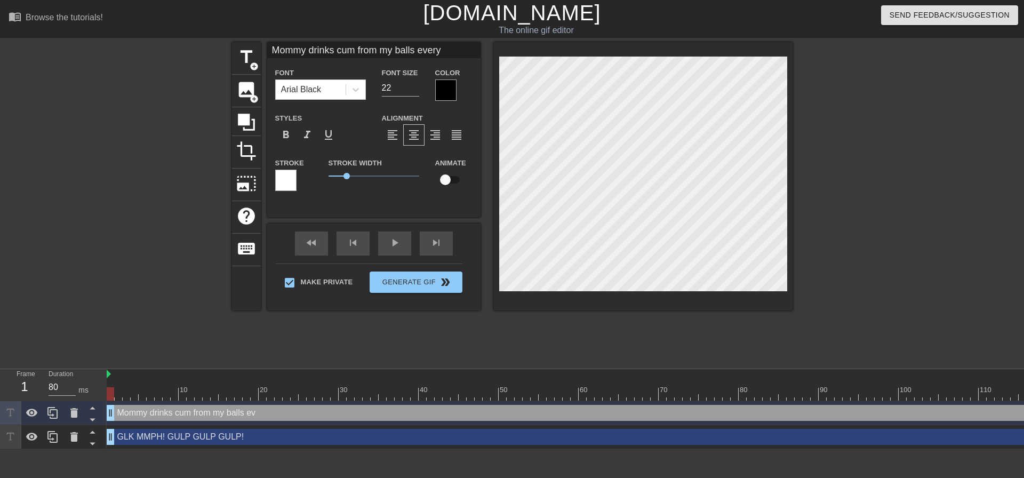
type textarea "Mommy drinks cum from my balls every"
type input "Mommy drinks cum from my balls every"
type textarea "Mommy drinks cum from my balls every"
type input "Mommy drinks cum from my balls every"
type textarea "Mommy drinks cum from my balls every"
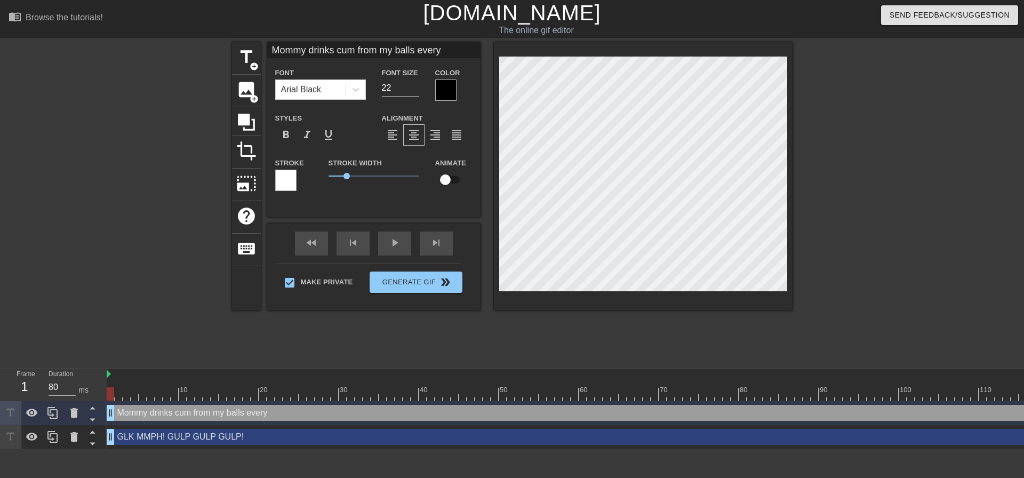
type input "Mommy drinks cum from my balls every s"
type textarea "Mommy drinks cum from my balls every s"
type input "Mommy drinks cum from my balls every si"
type textarea "Mommy drinks cum from my balls every si"
type input "Mommy drinks cum from my balls every sin"
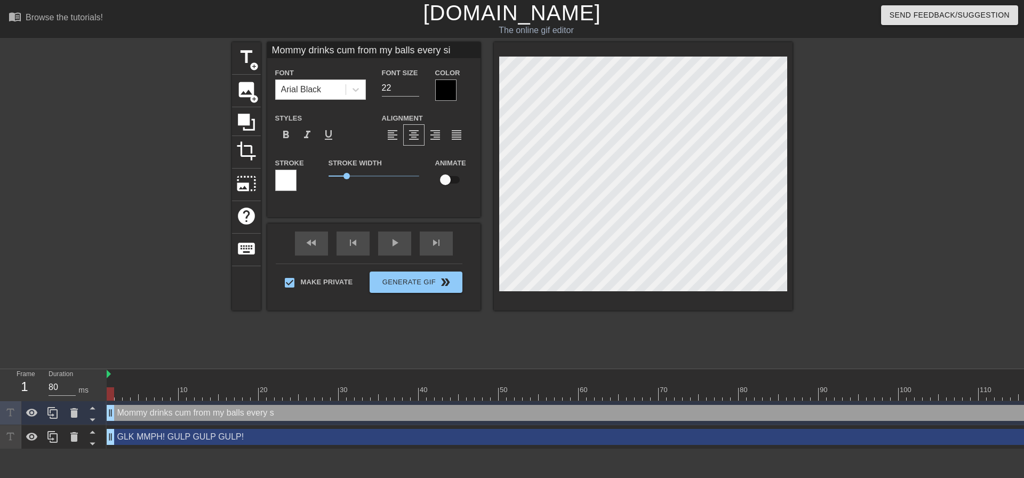
type textarea "Mommy drinks cum from my balls every sin"
type input "Mommy drinks cum from my balls every sing"
type textarea "Mommy drinks cum from my balls every sing"
type input "Mommy drinks cum from my balls every singl"
type textarea "Mommy drinks cum from my balls every singl"
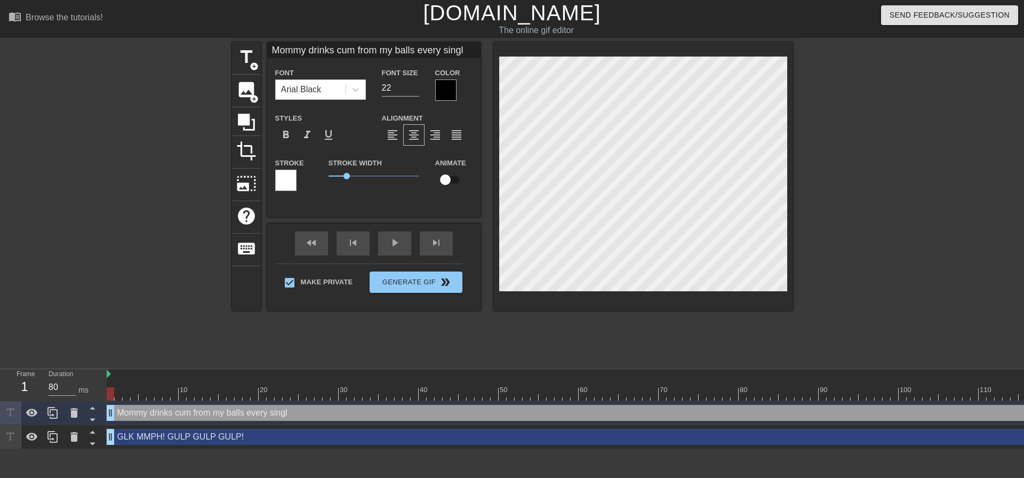
type input "Mommy drinks cum from my balls every single"
type textarea "Mommy drinks cum from my balls every single"
type input "Mommy drinks cum from my balls every single"
type textarea "Mommy drinks cum from my balls every single"
type input "Mommy drinks cum from my balls every single m"
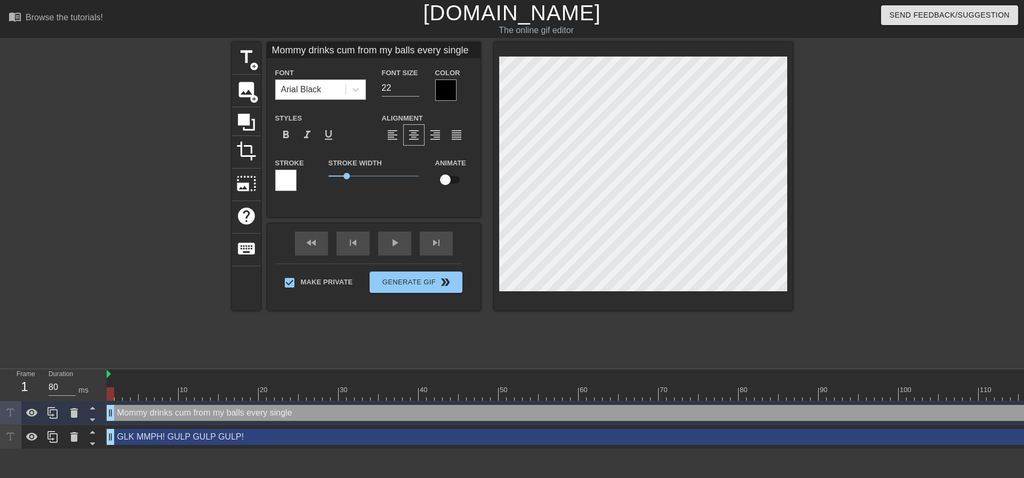
type textarea "Mommy drinks cum from my balls every single m"
type input "Mommy drinks cum from my balls every single mo"
type textarea "Mommy drinks cum from my balls every single mo"
click at [788, 285] on div at bounding box center [643, 176] width 299 height 268
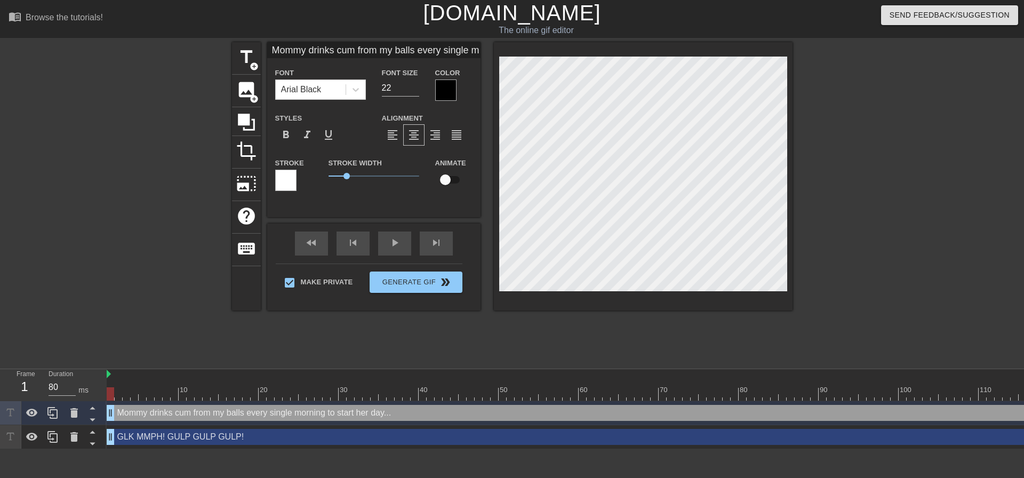
click at [810, 258] on div at bounding box center [886, 202] width 160 height 320
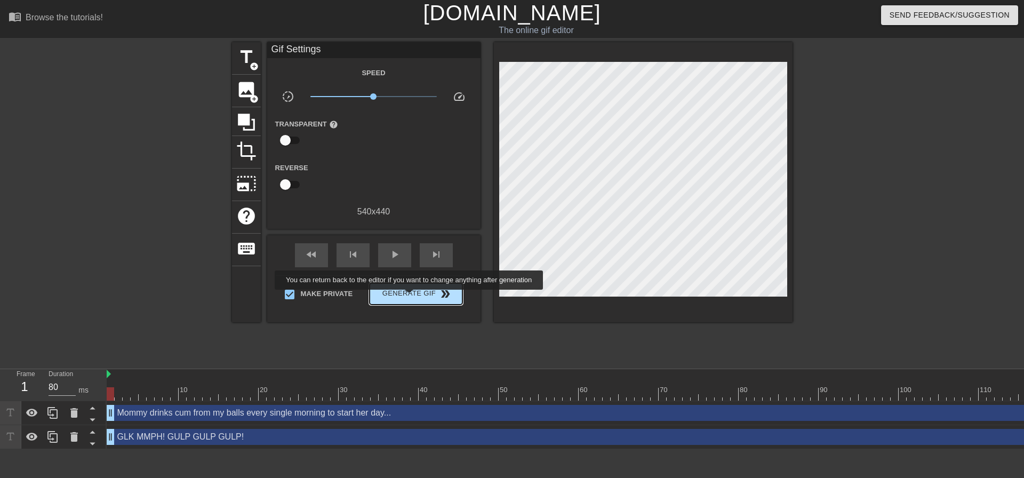
click at [408, 298] on span "Generate Gif double_arrow" at bounding box center [416, 294] width 84 height 13
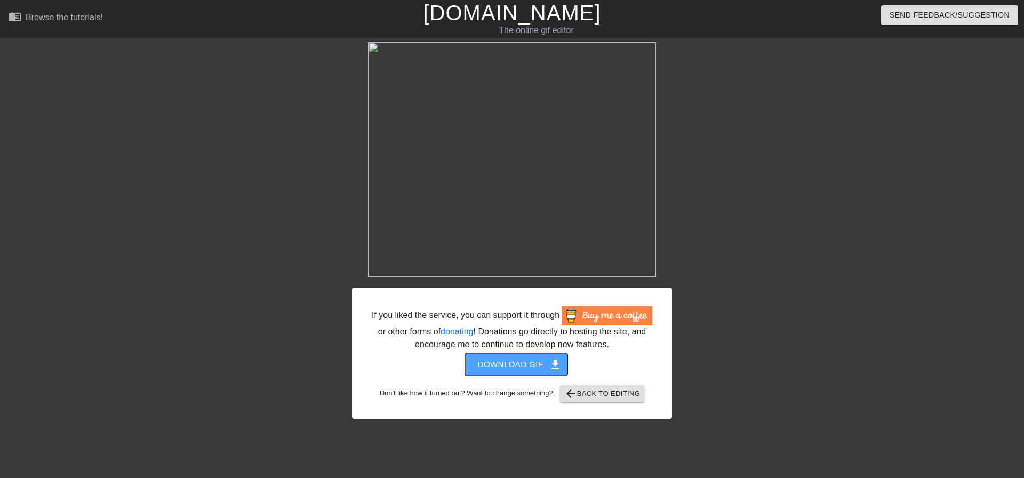
click at [526, 364] on span "Download gif get_app" at bounding box center [516, 364] width 77 height 14
click at [764, 237] on div at bounding box center [765, 202] width 160 height 320
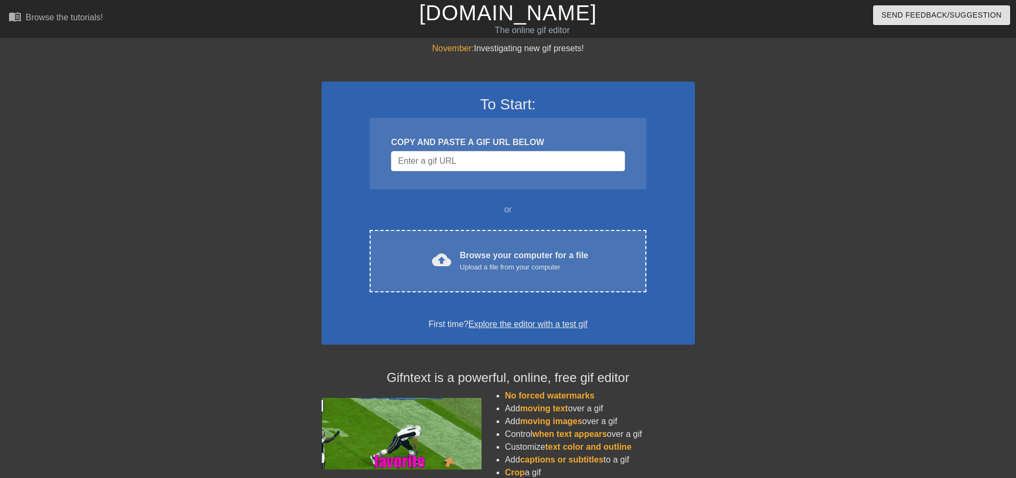
click at [505, 209] on div "or" at bounding box center [508, 209] width 318 height 13
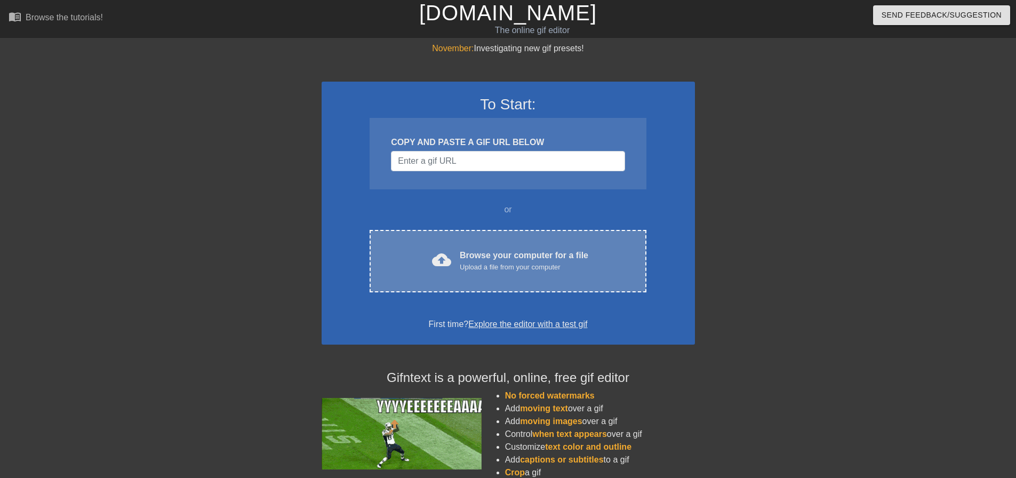
click at [499, 237] on div "cloud_upload Browse your computer for a file Upload a file from your computer C…" at bounding box center [508, 261] width 276 height 62
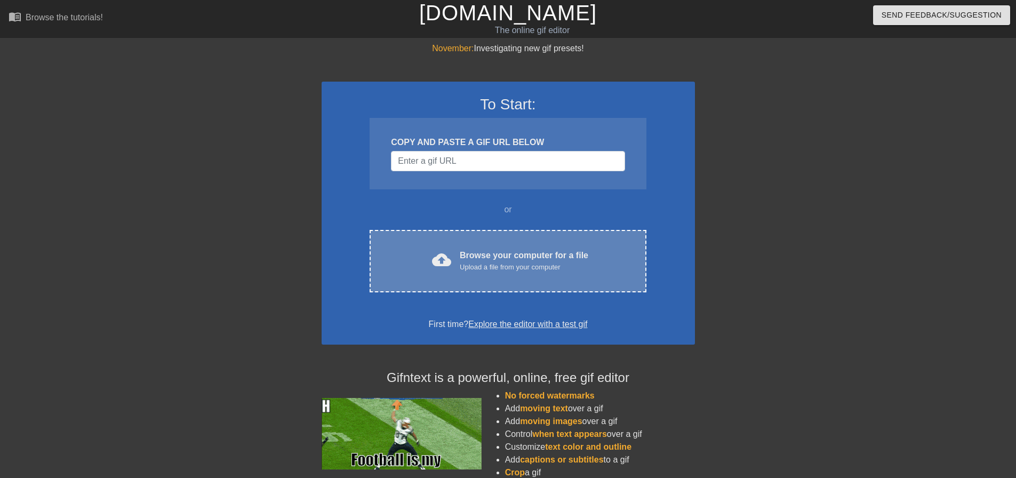
click at [445, 284] on div "cloud_upload Browse your computer for a file Upload a file from your computer C…" at bounding box center [508, 261] width 276 height 62
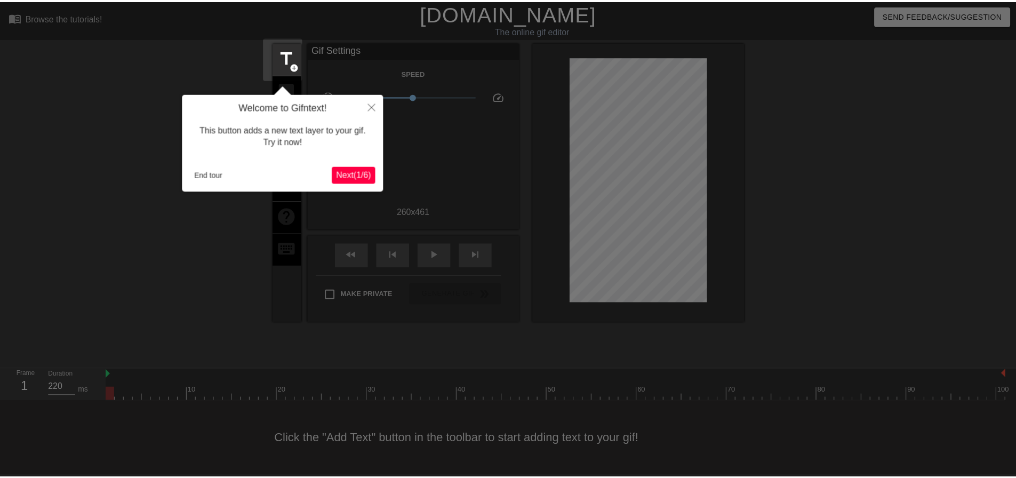
scroll to position [5, 0]
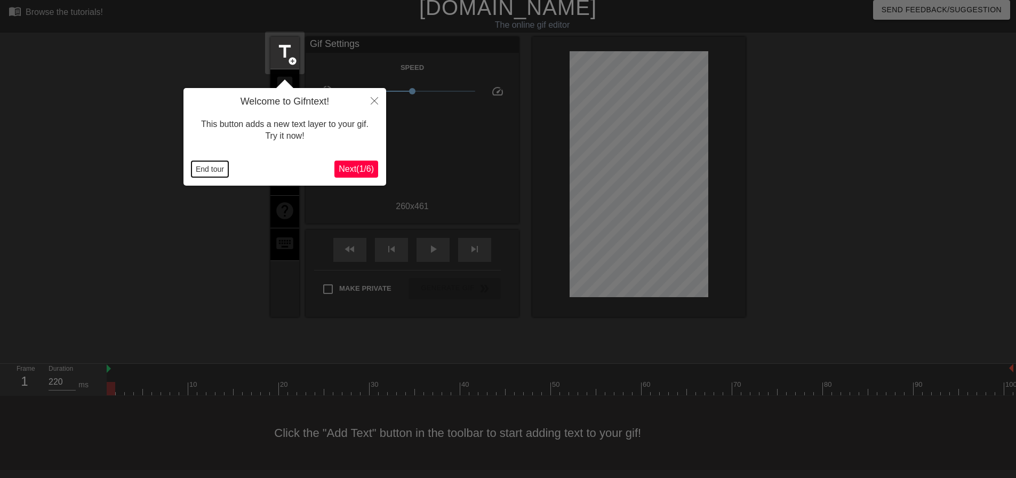
click at [214, 172] on button "End tour" at bounding box center [210, 169] width 37 height 16
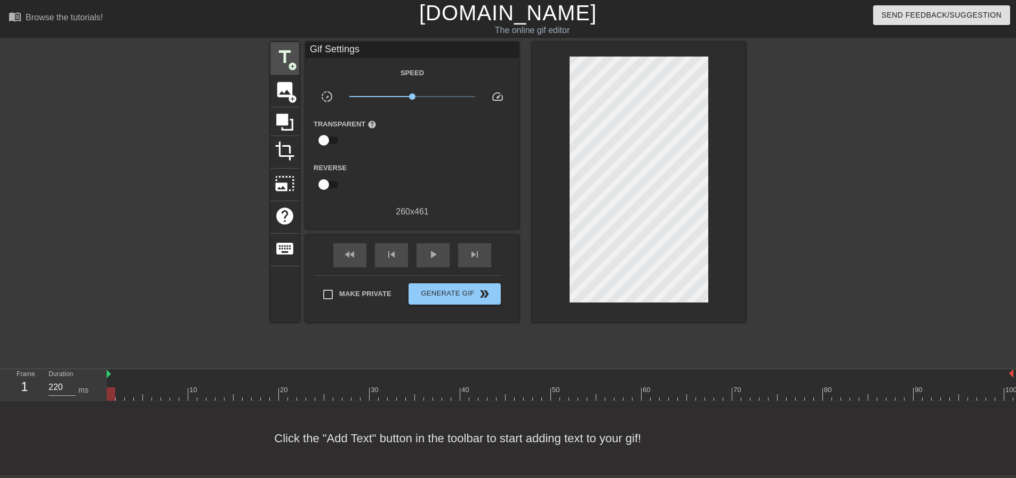
click at [286, 62] on div "title add_circle" at bounding box center [284, 58] width 29 height 33
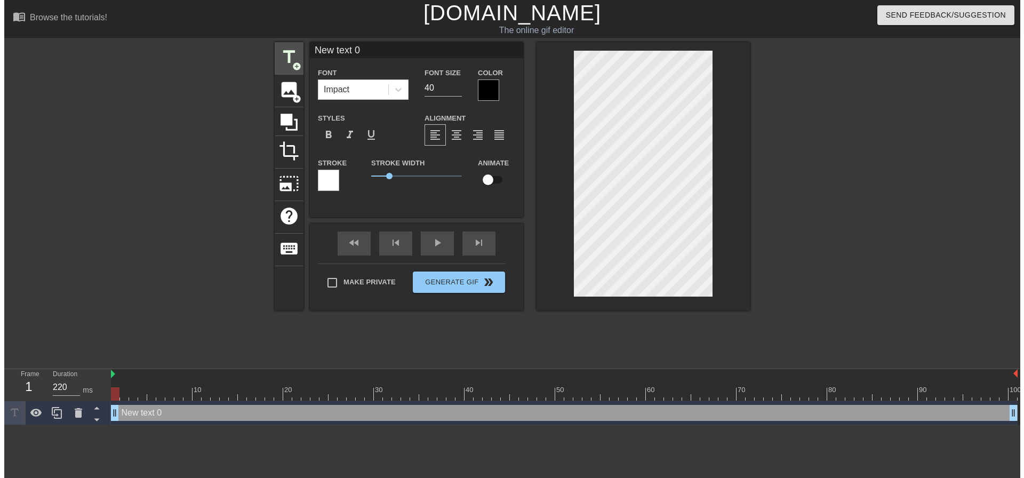
scroll to position [0, 0]
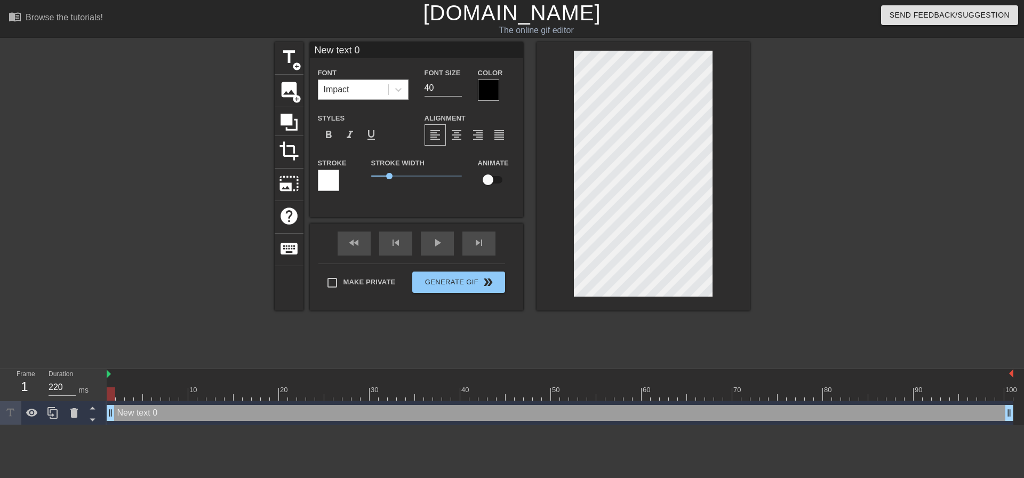
click at [348, 84] on div "Impact" at bounding box center [337, 89] width 26 height 13
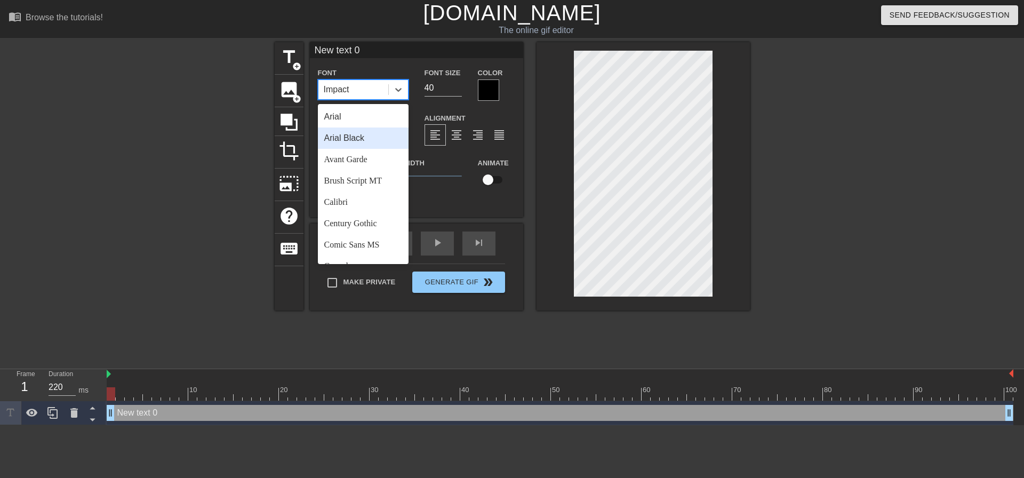
click at [360, 141] on div "Arial Black" at bounding box center [363, 137] width 91 height 21
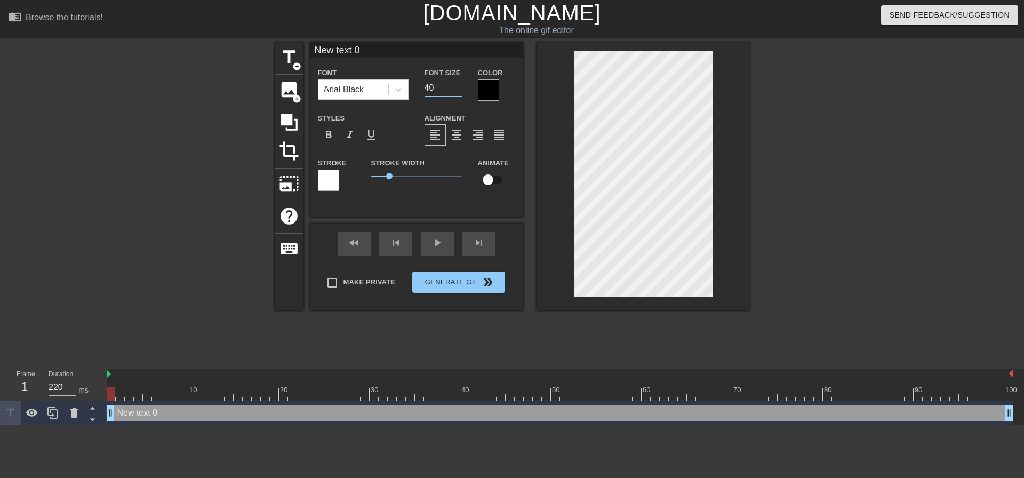
drag, startPoint x: 439, startPoint y: 92, endPoint x: 360, endPoint y: 77, distance: 81.0
click at [398, 92] on div "Font Arial Black Font Size 40 Color" at bounding box center [416, 83] width 213 height 35
drag, startPoint x: 439, startPoint y: 76, endPoint x: 419, endPoint y: 84, distance: 21.5
click at [419, 84] on div "Font Size 20" at bounding box center [443, 83] width 53 height 35
drag, startPoint x: 451, startPoint y: 90, endPoint x: 372, endPoint y: 97, distance: 79.3
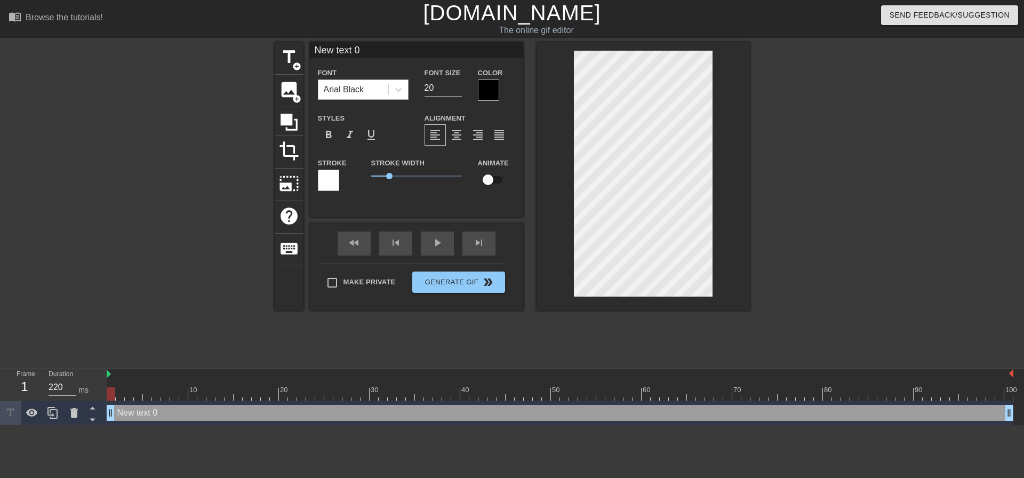
click at [373, 97] on div "Font Arial Black Font Size 20 Color" at bounding box center [416, 83] width 213 height 35
type input "18"
drag, startPoint x: 459, startPoint y: 129, endPoint x: 455, endPoint y: 145, distance: 16.0
click at [459, 129] on span "format_align_center" at bounding box center [456, 135] width 13 height 13
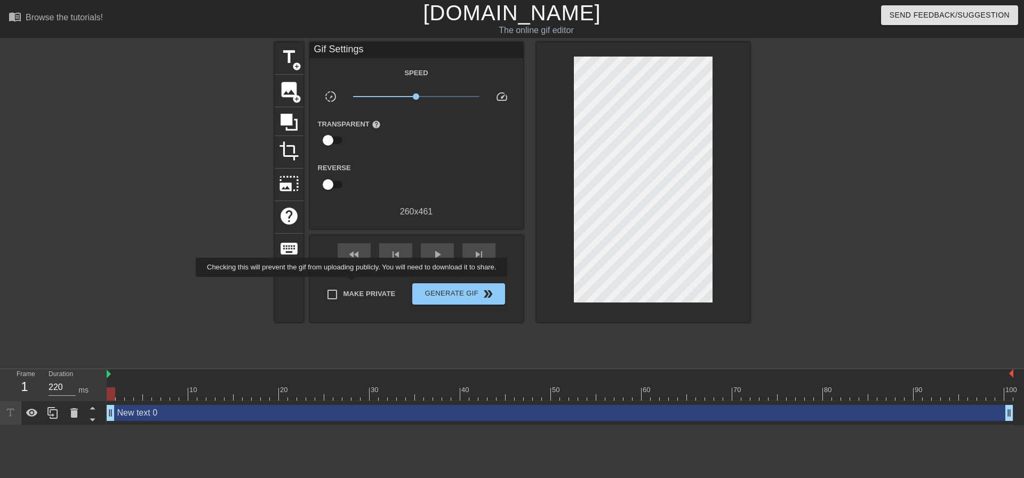
click at [354, 284] on label "Make Private" at bounding box center [358, 294] width 75 height 22
click at [344, 284] on input "Make Private" at bounding box center [332, 294] width 22 height 22
checkbox input "true"
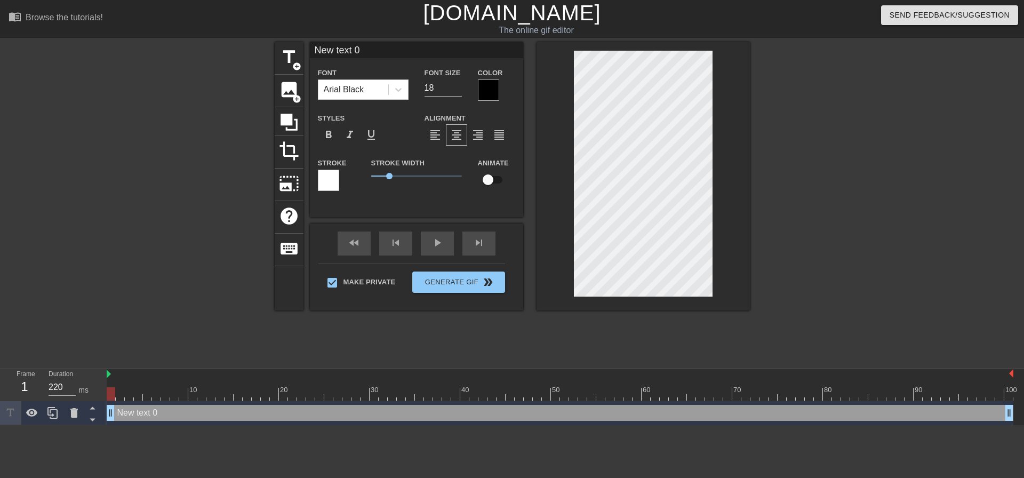
scroll to position [2, 2]
type input "W"
type textarea "W"
type input "Wh"
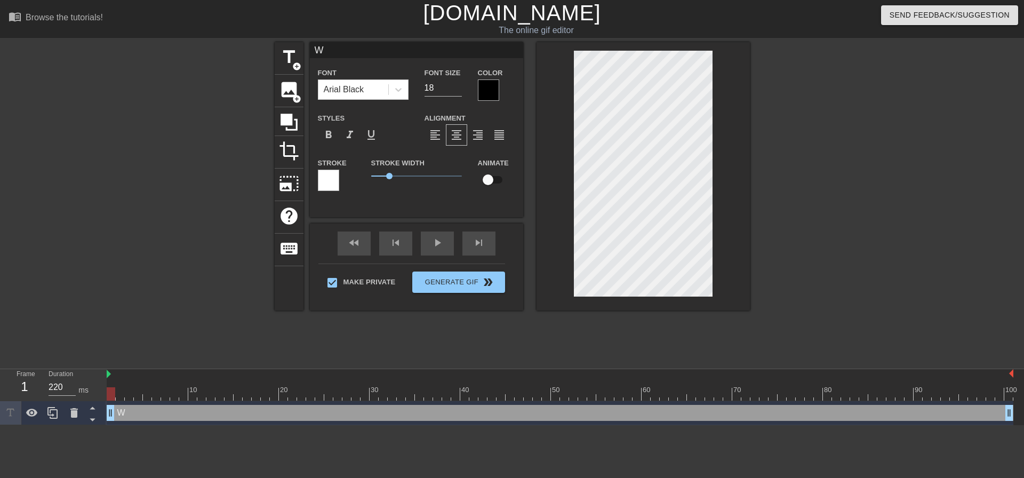
type textarea "Wh"
type input "Whe"
type textarea "Whe"
type input "When"
type textarea "When"
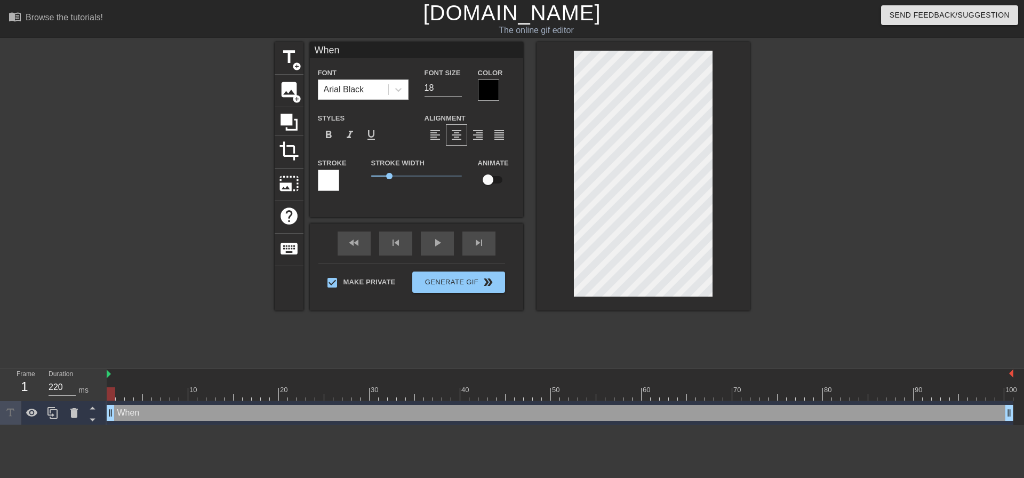
type input "When"
type textarea "When"
type input "When D"
type textarea "When D"
type input "When Da"
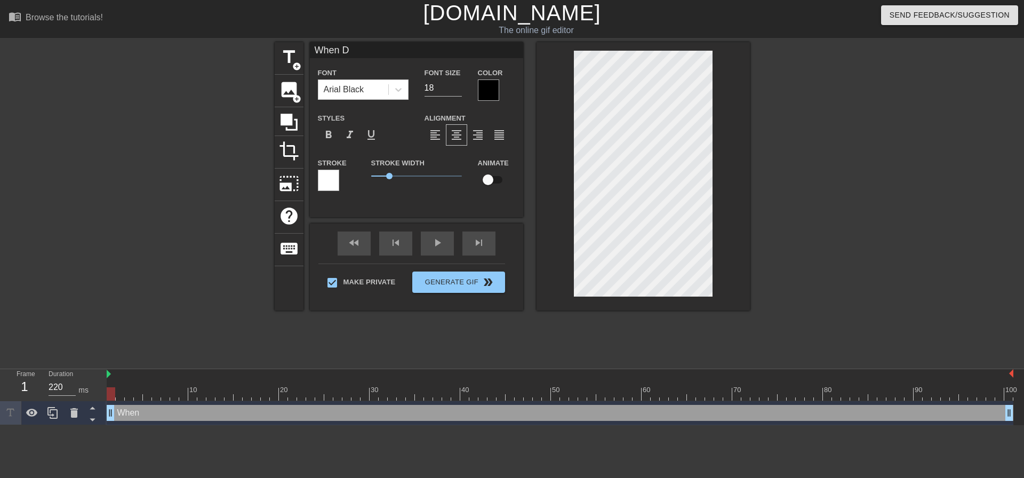
type textarea "When Da"
type input "When [PERSON_NAME]"
type textarea "When [PERSON_NAME]"
type input "When [PERSON_NAME]"
type textarea "When [PERSON_NAME]"
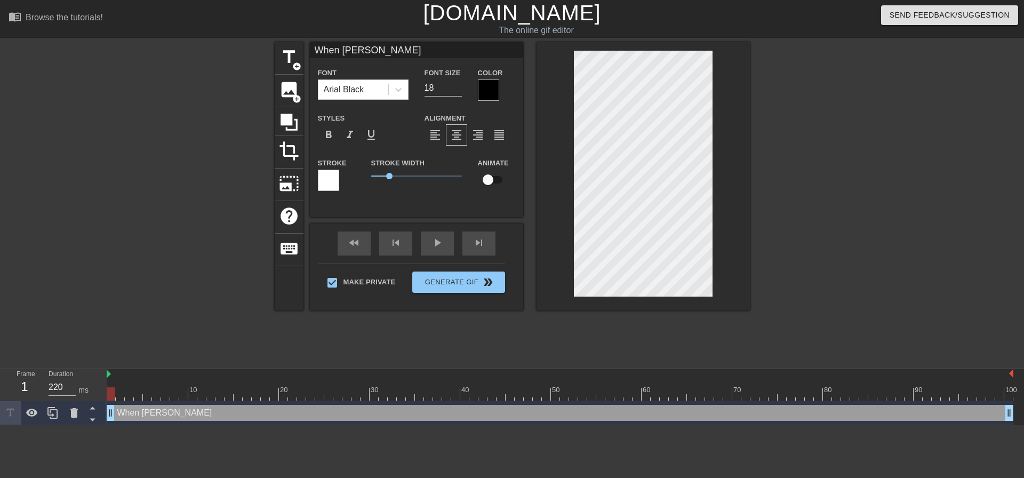
type input "When [PERSON_NAME]"
type textarea "When [PERSON_NAME]"
type input "When [PERSON_NAME]"
type textarea "When [PERSON_NAME]"
type input "When [PERSON_NAME]"
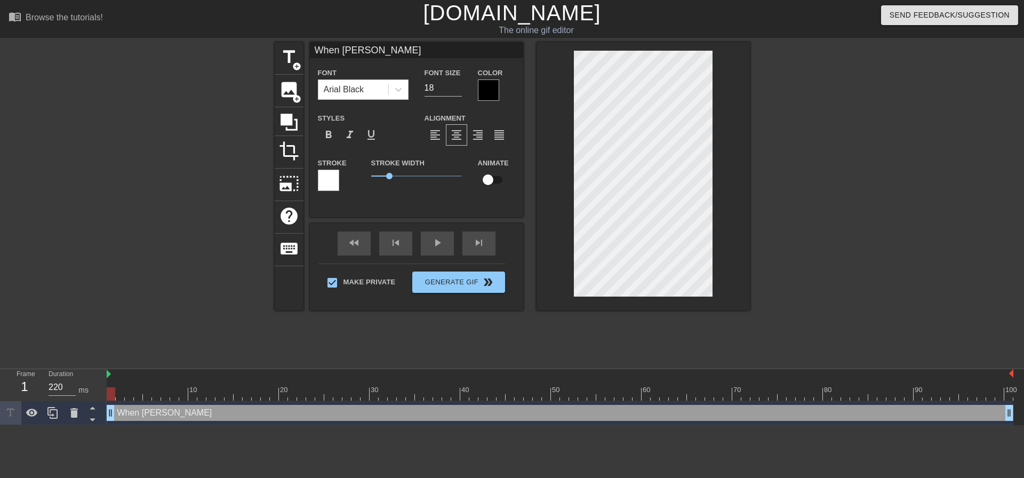
type textarea "When [PERSON_NAME]"
type input "When [PERSON_NAME] fuc"
type textarea "When [PERSON_NAME] fuc"
type input "When [PERSON_NAME] fuck"
type textarea "When [PERSON_NAME] fuck"
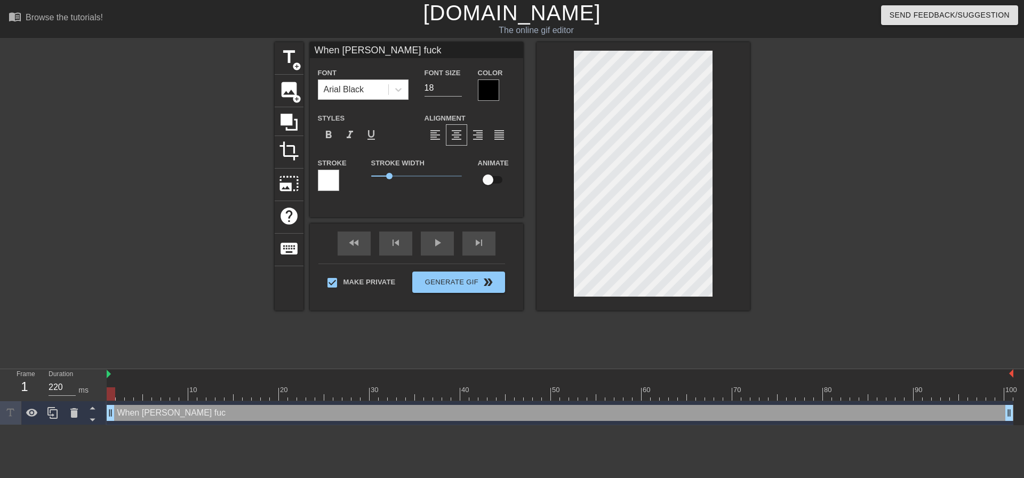
scroll to position [2, 4]
type input "When [PERSON_NAME] fucks"
type textarea "When [PERSON_NAME] fucks"
type input "When [PERSON_NAME] fucks m"
type textarea "When [PERSON_NAME] fucks m"
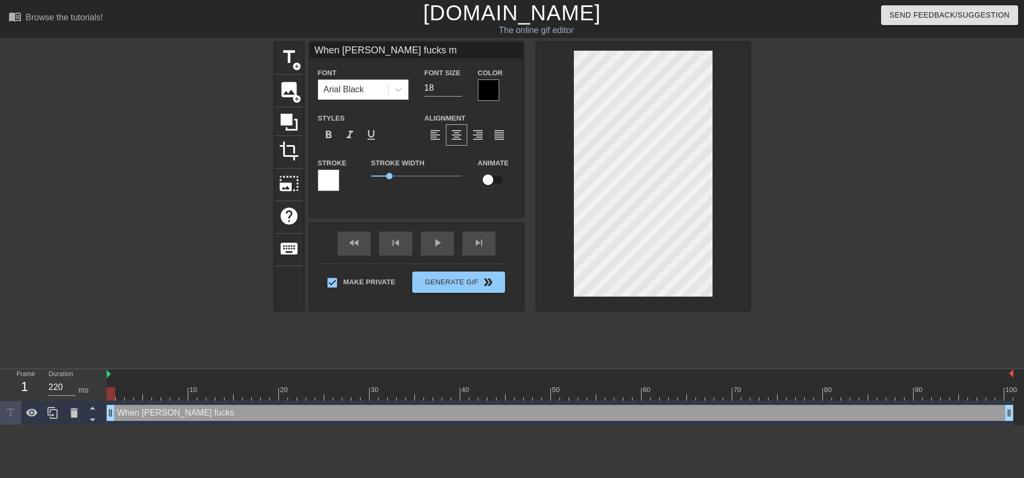
type input "When [PERSON_NAME] fucks my"
type textarea "When [PERSON_NAME] fucks my"
type input "When [PERSON_NAME] fucks my"
type textarea "When [PERSON_NAME] fucks my"
type input "When [PERSON_NAME] fucks mym"
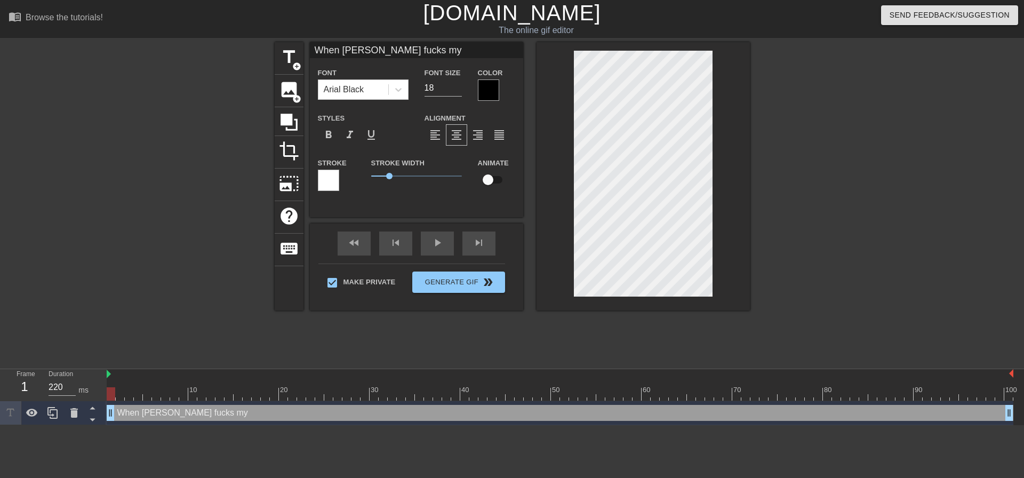
type textarea "When [PERSON_NAME] fucks my m"
type input "When [PERSON_NAME] fucks mymo"
type textarea "When [PERSON_NAME] fucks my mo"
type input "When [PERSON_NAME] fucks mymot"
type textarea "When [PERSON_NAME] fucks my mot"
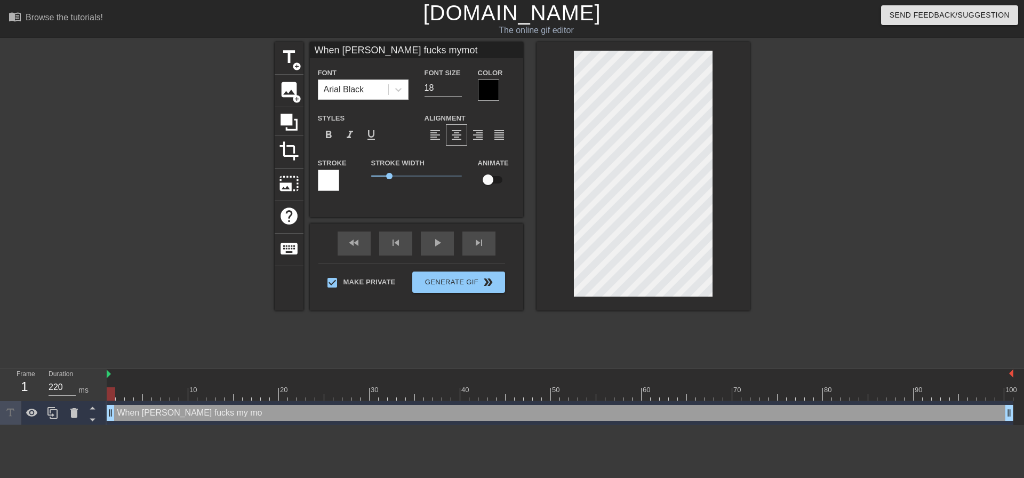
type input "When [PERSON_NAME] fucks mymoth"
type textarea "When [PERSON_NAME] fucks my moth"
type input "When [PERSON_NAME] fucks mymothe"
type textarea "When [PERSON_NAME] fucks my mothe"
type input "When [PERSON_NAME] fucks mymother"
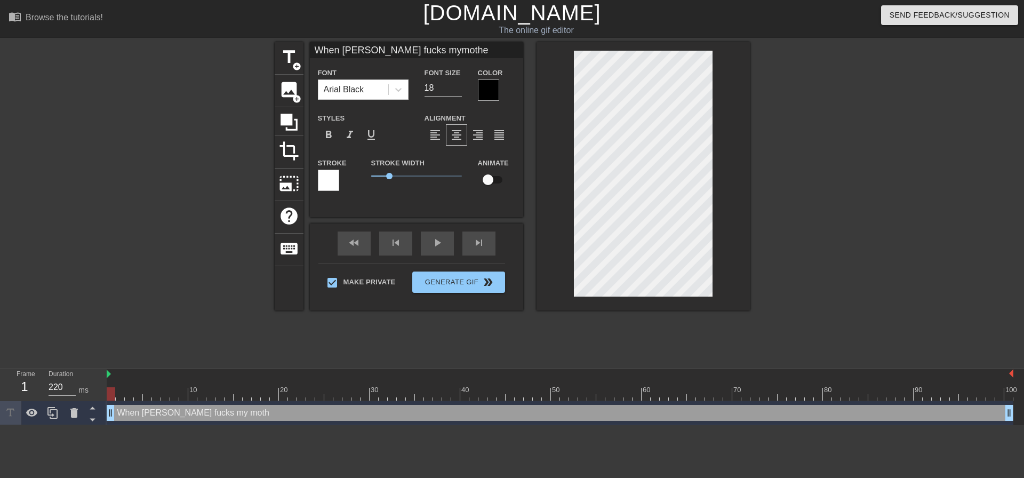
type textarea "When [PERSON_NAME] fucks my mother"
type input "When [PERSON_NAME] fucks mymother,"
type textarea "When [PERSON_NAME] fucks my mother,"
type input "When [PERSON_NAME] fucks mymother,"
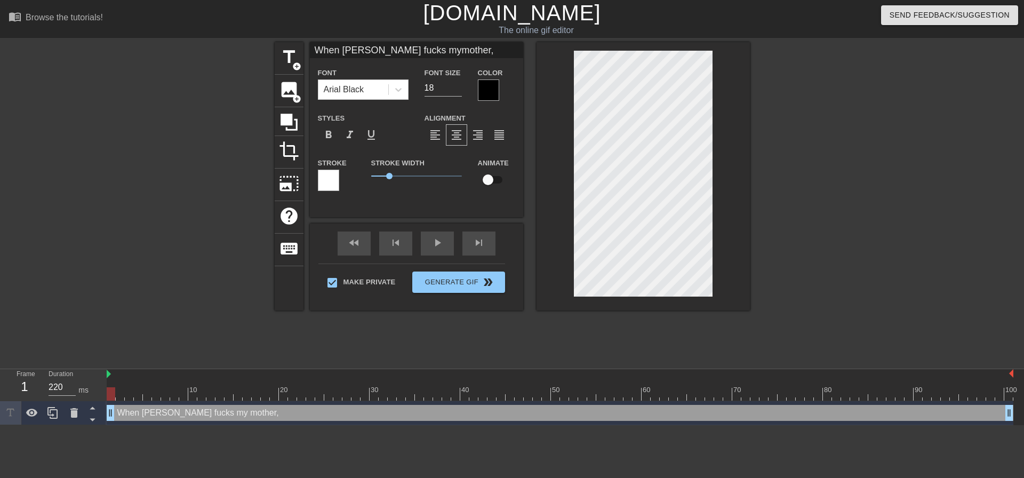
type textarea "When [PERSON_NAME] fucks my mother,"
type input "When [PERSON_NAME] fucks mymother, i"
type textarea "When [PERSON_NAME] fucks my mother, i"
type input "When [PERSON_NAME] fucks mymother, im"
type textarea "When [PERSON_NAME] fucks my mother, im"
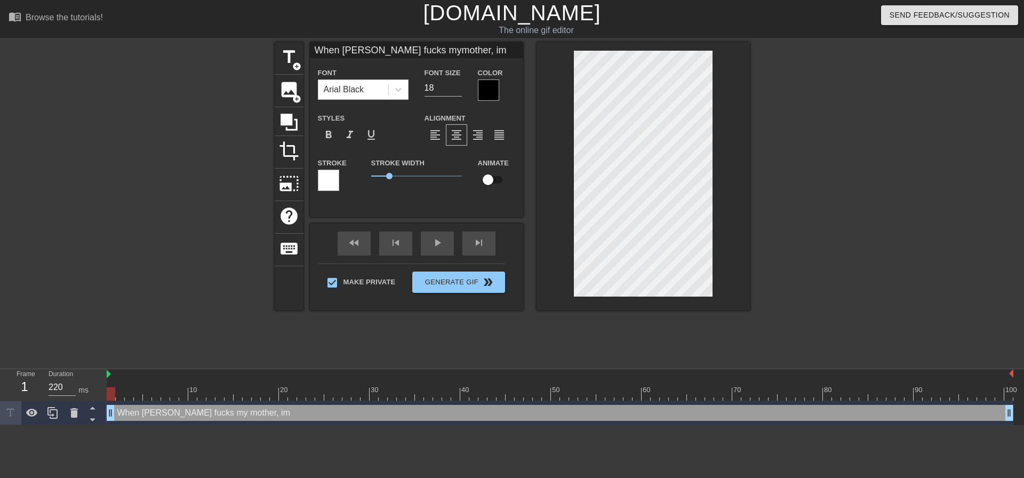
type input "When [PERSON_NAME] fucks mymother, im"
type textarea "When [PERSON_NAME] fucks my mother, im"
type input "When [PERSON_NAME] fucks mymother, im f"
type textarea "When [PERSON_NAME] fucks my mother, im f"
type input "When [PERSON_NAME] fucks mymother, im fo"
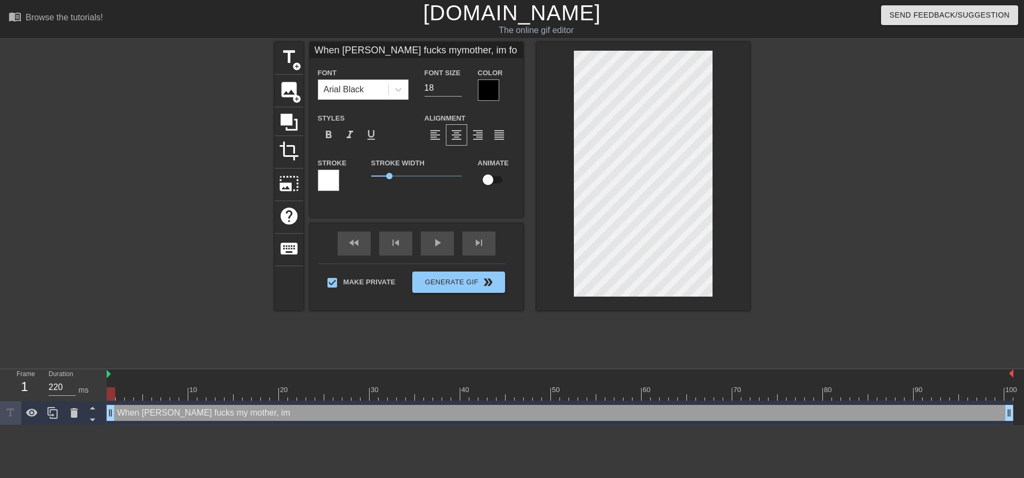
type textarea "When [PERSON_NAME] fucks my mother, im fo"
type input "When [PERSON_NAME] fucks mymother, im for"
type textarea "When [PERSON_NAME] fucks my mother, im for"
type input "When [PERSON_NAME] fucks mymother, im forc"
type textarea "When [PERSON_NAME] fucks my mother, im forc"
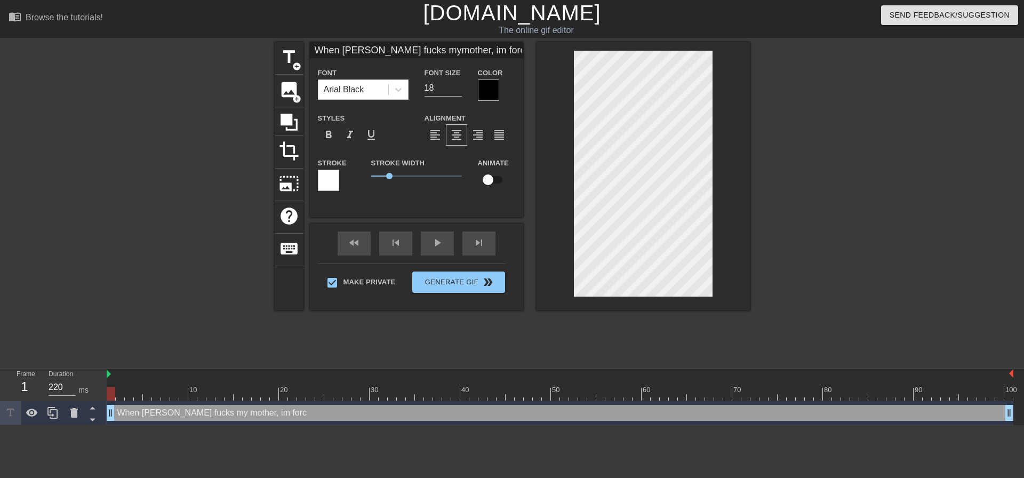
type input "When [PERSON_NAME] fucks mymother, im force"
type textarea "When [PERSON_NAME] fucks my mother, im force"
type input "When [PERSON_NAME] fucks mymother, im forced"
type textarea "When [PERSON_NAME] fucks my mother, im forced"
type input "When [PERSON_NAME] fucks mymother, im forced"
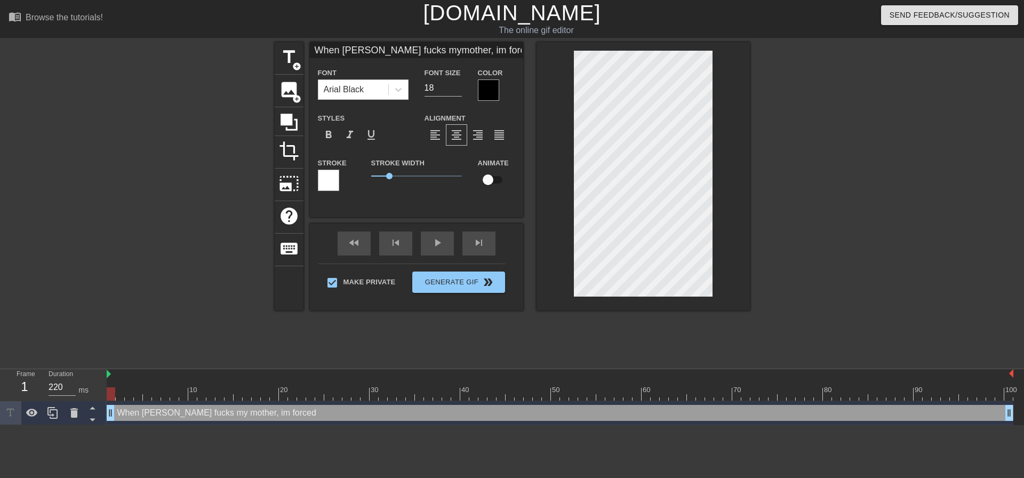
type textarea "When [PERSON_NAME] fucks my mother, im forced"
type input "When [PERSON_NAME] fucks mymother, im forced t"
type textarea "When [PERSON_NAME] fucks my mother, im forced t"
type input "When [PERSON_NAME] fucks mymother, im forced to"
type textarea "When [PERSON_NAME] fucks my mother, im forced to"
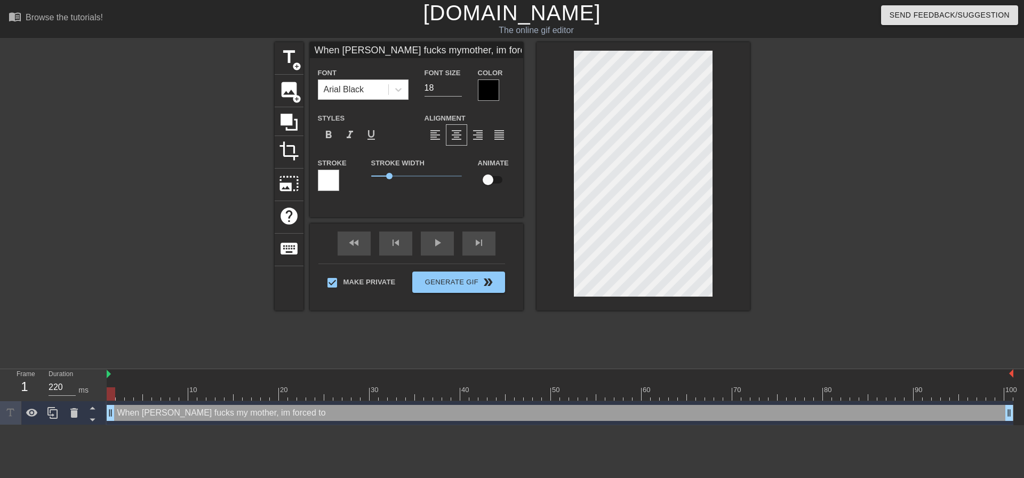
type input "When [PERSON_NAME] fucks mymother, im forced to"
type textarea "When [PERSON_NAME] fucks my mother, im forced to"
type input "When [PERSON_NAME] fucks mymother, im forced tol"
type textarea "When [PERSON_NAME] fucks my mother, im forced to l"
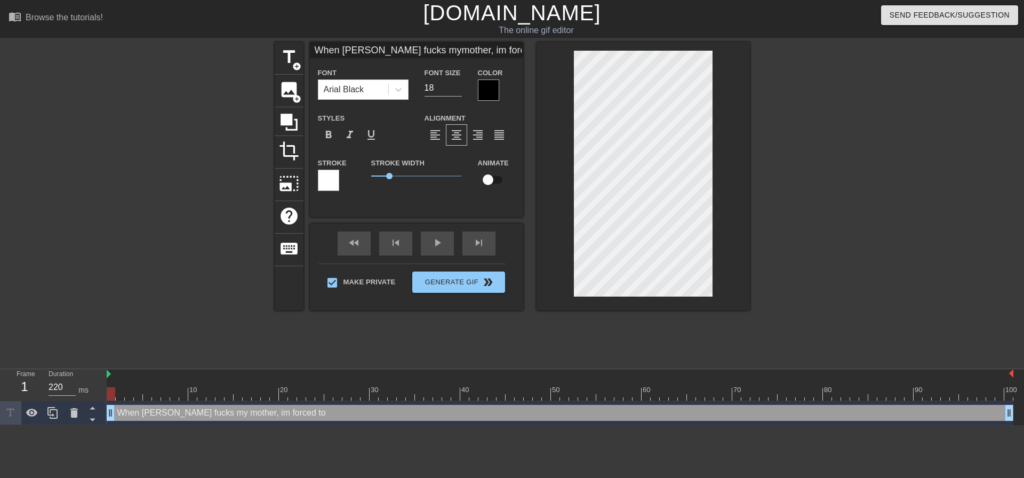
type input "When [PERSON_NAME] fucks mymother, im forced tola"
type textarea "When [PERSON_NAME] fucks my mother, im forced to la"
type input "When [PERSON_NAME] fucks mymother, im forced tolay"
type textarea "When [PERSON_NAME] fucks my mother, im forced to lay"
type input "When [PERSON_NAME] fucks mymother, im forced tolay"
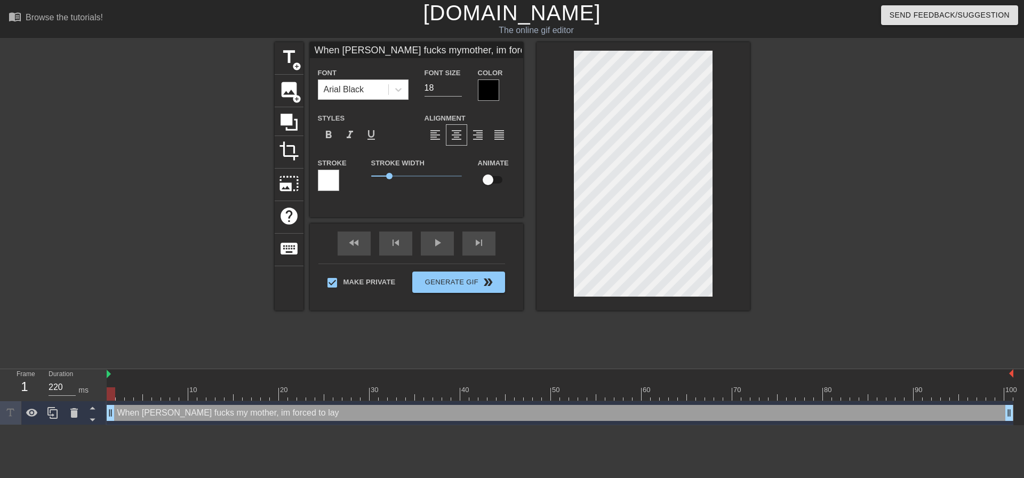
type textarea "When [PERSON_NAME] fucks my mother, im forced to lay"
type input "When [PERSON_NAME] fucks mymother, im forced tolay o"
type textarea "When [PERSON_NAME] fucks my mother, im forced to lay o"
type input "When [PERSON_NAME] fucks mymother, im forced tolay on"
type textarea "When [PERSON_NAME] fucks my mother, im forced to lay on"
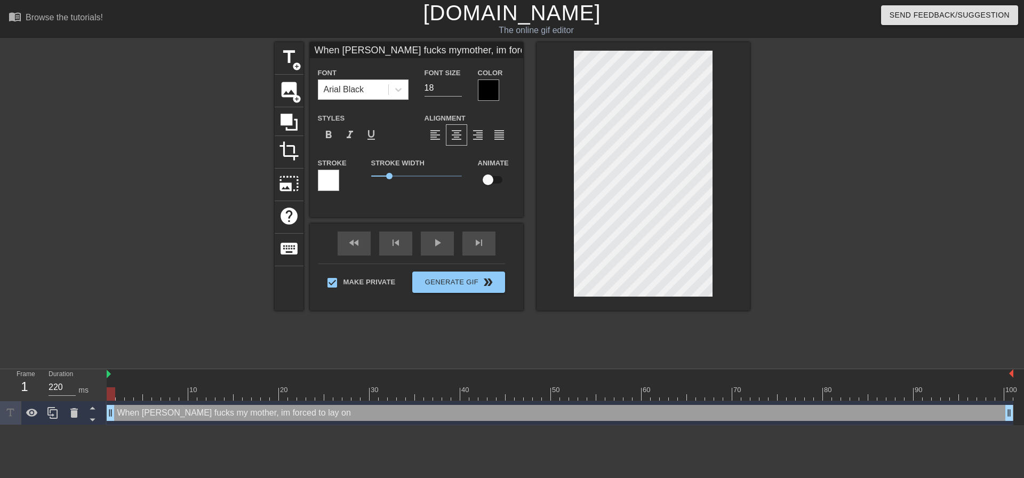
type input "When [PERSON_NAME] fucks mymother, im forced tolay on"
type textarea "When [PERSON_NAME] fucks my mother, im forced to lay on"
type input "When [PERSON_NAME] fucks mymother, im forced tolay on t"
type textarea "When [PERSON_NAME] fucks my mother, im forced to lay on th"
type input "When [PERSON_NAME] fucks mymother, im forced tolay on the"
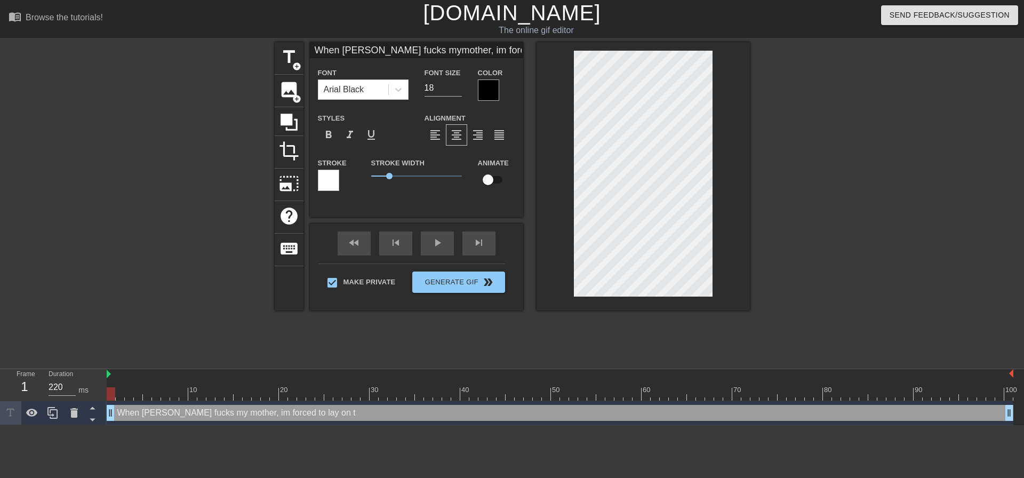
type textarea "When [PERSON_NAME] fucks my mother, im forced to lay on the"
type input "When [PERSON_NAME] fucks mymother, im forced tolay on the"
type textarea "When [PERSON_NAME] fucks my mother, im forced to lay on the"
type input "When [PERSON_NAME] fucks mymother, im forced tolay on the f"
type textarea "When [PERSON_NAME] fucks my mother, im forced to lay on the f"
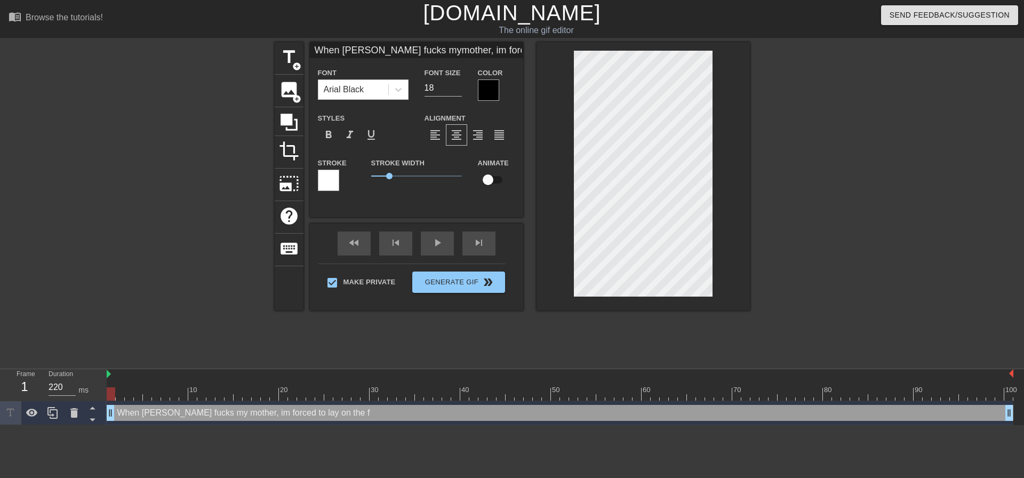
type input "When [PERSON_NAME] fucks mymother, im forced tolay on the fl"
type textarea "When [PERSON_NAME] fucks my mother, im forced to lay on the fl"
type input "When [PERSON_NAME] fucks mymother, im forced tolay on the flo"
type textarea "When [PERSON_NAME] fucks my mother, im forced to lay on the flo"
type input "When [PERSON_NAME] fucks mymother, im forced tolay on the floo"
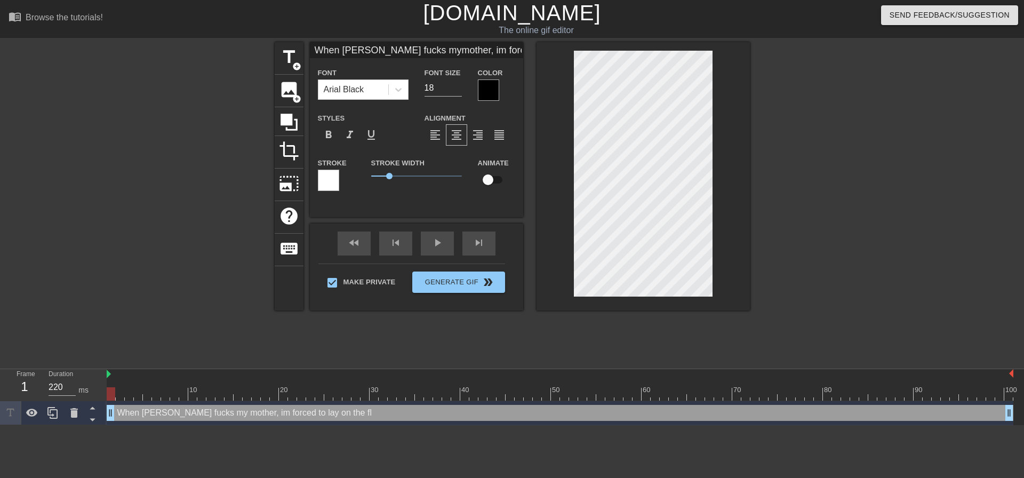
type textarea "When [PERSON_NAME] fucks my mother, im forced to lay on the floo"
type input "When [PERSON_NAME] fucks mymother, im forced tolay on the floor"
type textarea "When [PERSON_NAME] fucks my mother, im forced to lay on the floor"
type input "When [PERSON_NAME] fucks mymother, im forced tolay on the floor"
type textarea "When [PERSON_NAME] fucks my mother, im forced to lay on the floor"
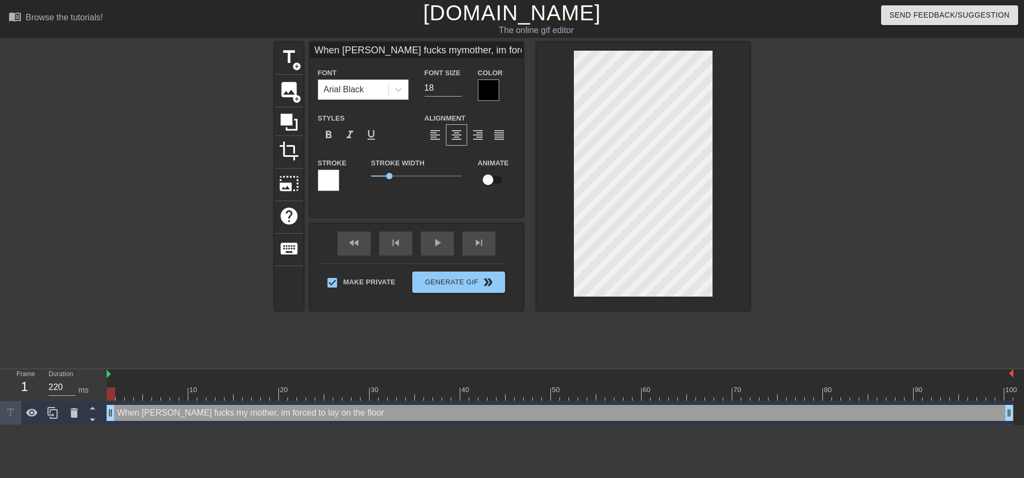
type input "When [PERSON_NAME] fucks mymother, im forced tolay on the floor l"
type textarea "When [PERSON_NAME] fucks my mother, im forced to lay on the floor l"
type input "When [PERSON_NAME] fucks mymother, im forced tolay on the floor li"
type textarea "When [PERSON_NAME] fucks my mother, im forced to lay on the floor li"
type input "When [PERSON_NAME] fucks mymother, im forced tolay on the floor lik"
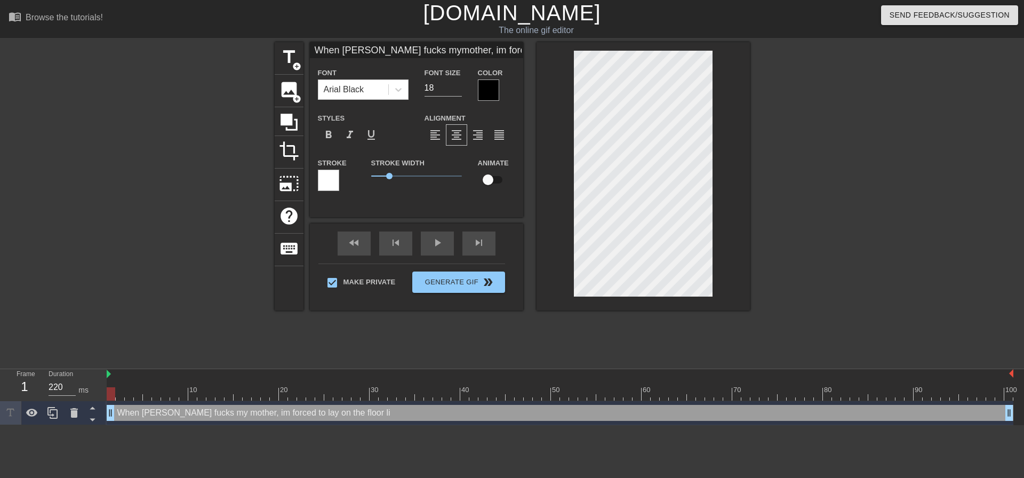
type textarea "When [PERSON_NAME] fucks my mother, im forced to lay on the floor lik"
type input "When [PERSON_NAME] fucks mymother, im forced tolay on the floor like"
type textarea "When [PERSON_NAME] fucks my mother, im forced to lay on the floor like"
type input "When [PERSON_NAME] fucks mymother, im forced tolay on the floor like"
type textarea "When [PERSON_NAME] fucks my mother, im forced to lay on the floor like r"
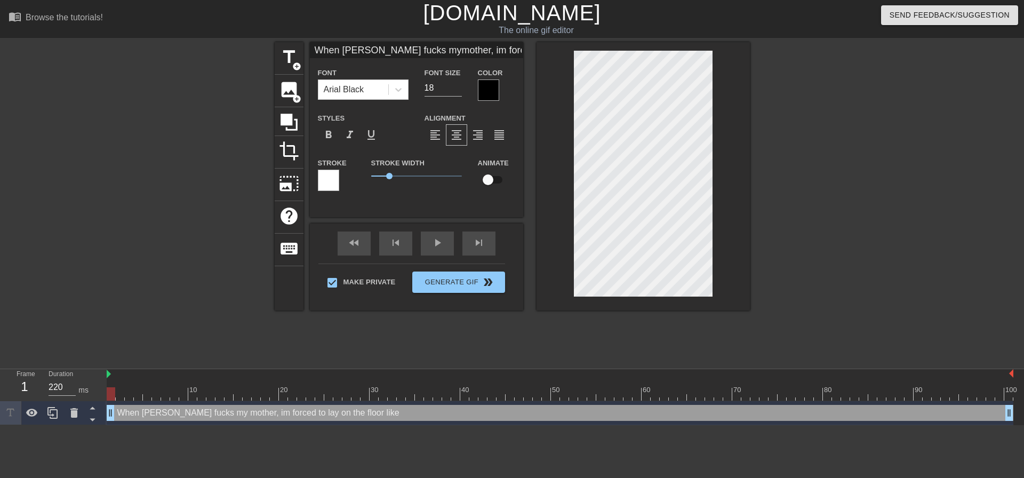
type input "When [PERSON_NAME] fucks mymother, im forced tolay on the floor like rt"
type textarea "When [PERSON_NAME] fucks my mother, im forced to lay on the floor like rt"
type input "When [PERSON_NAME] fucks mymother, im forced tolay on the floor like rth"
type textarea "When [PERSON_NAME] fucks my mother, im forced to lay on the floor like rth"
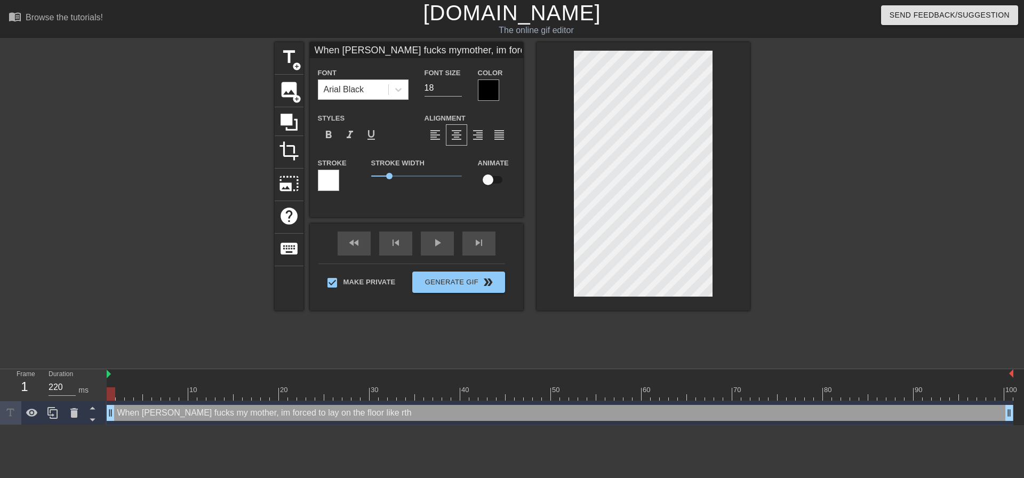
type input "When [PERSON_NAME] fucks mymother, im forced tolay on the floor like rt"
type textarea "When [PERSON_NAME] fucks my mother, im forced to lay on the floor like rt"
type input "When [PERSON_NAME] fucks mymother, im forced tolay on the floor like r"
type textarea "When [PERSON_NAME] fucks my mother, im forced to lay on the floor like r"
type input "When [PERSON_NAME] fucks mymother, im forced tolay on the floor like"
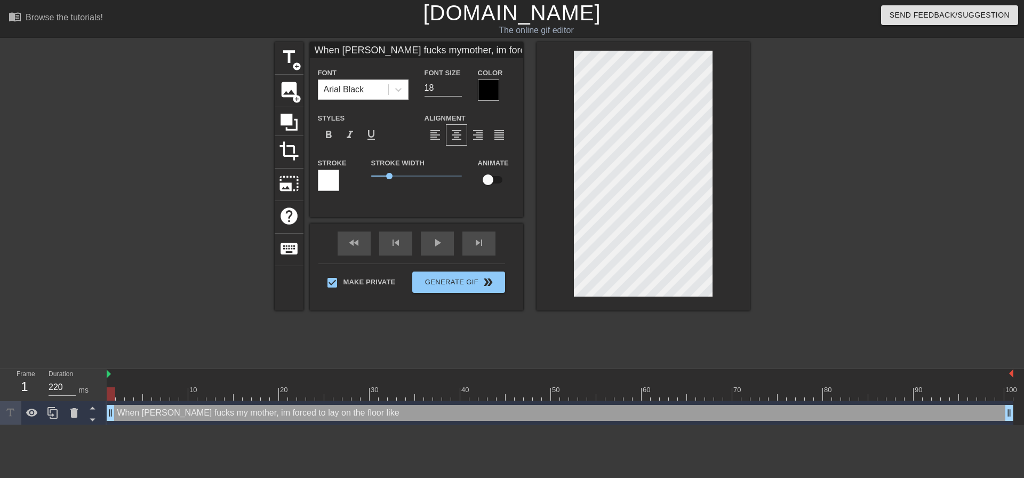
type textarea "When [PERSON_NAME] fucks my mother, im forced to lay on the floor like t"
type input "When [PERSON_NAME] fucks mymother, im forced tolay on the floor like th"
type textarea "When [PERSON_NAME] fucks my mother, im forced to lay on the floor like th"
type input "When [PERSON_NAME] fucks mymother, im forced tolay on the floor like thi"
type textarea "When [PERSON_NAME] fucks my mother, im forced to lay on the floor like thi"
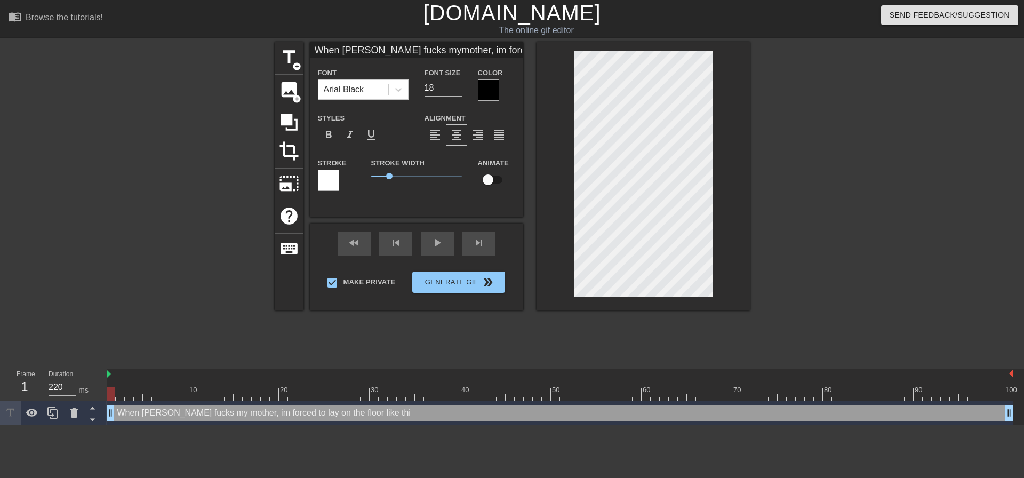
type input "When [PERSON_NAME] fucks mymother, im forced tolay on the floor like this"
type textarea "When [PERSON_NAME] fucks my mother, im forced to lay on the floor like this"
type input "When [PERSON_NAME] fucks mymother, im forced tolay on the floor like this"
type textarea "When [PERSON_NAME] fucks my mother, im forced to lay on the floor like this"
type input "When [PERSON_NAME] fucks mymother, im forced tolay on the floor like this"
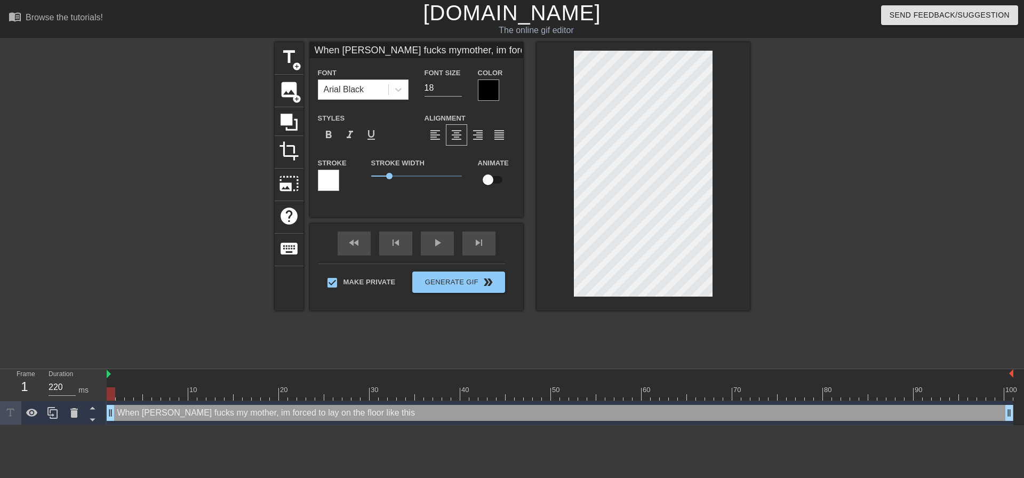
type textarea "When [PERSON_NAME] fucks my mother, im forced to lay on the floor like this"
type input "When [PERSON_NAME] fucks mymother, im forced tolay on the floor like this"
type textarea "When [PERSON_NAME] fucks my mother, im forced to lay on the floor like this"
type input "When [PERSON_NAME] fucks mymother, im forced tolay on the floor like thisi"
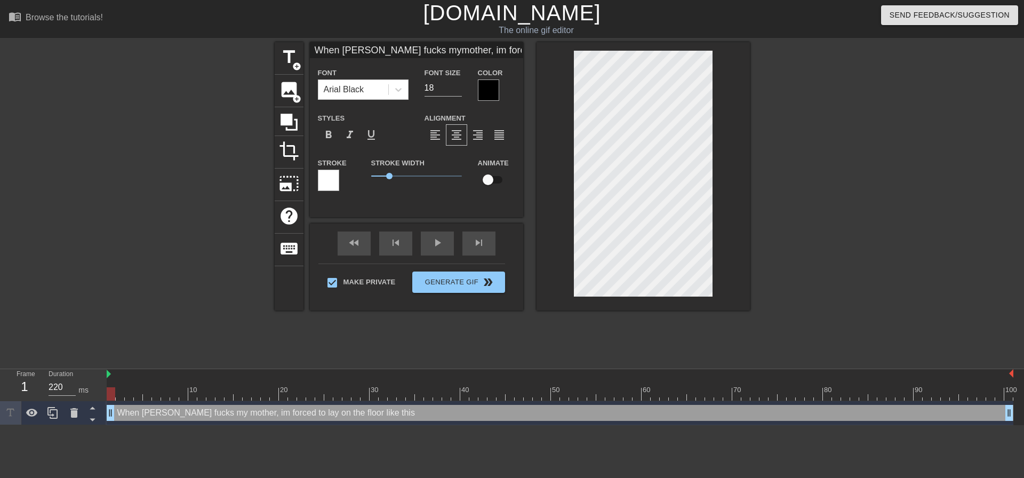
type textarea "When [PERSON_NAME] fucks my mother, im forced to lay on the floor like this i"
type input "When [PERSON_NAME] fucks mymother, im forced tolay on the floor like this"
type textarea "When [PERSON_NAME] fucks my mother, im forced to lay on the floor like this"
type input "When [PERSON_NAME] fucks mymother, im forced tolay on the floor like this"
type textarea "When [PERSON_NAME] fucks my mother, im forced to lay on the floor like this"
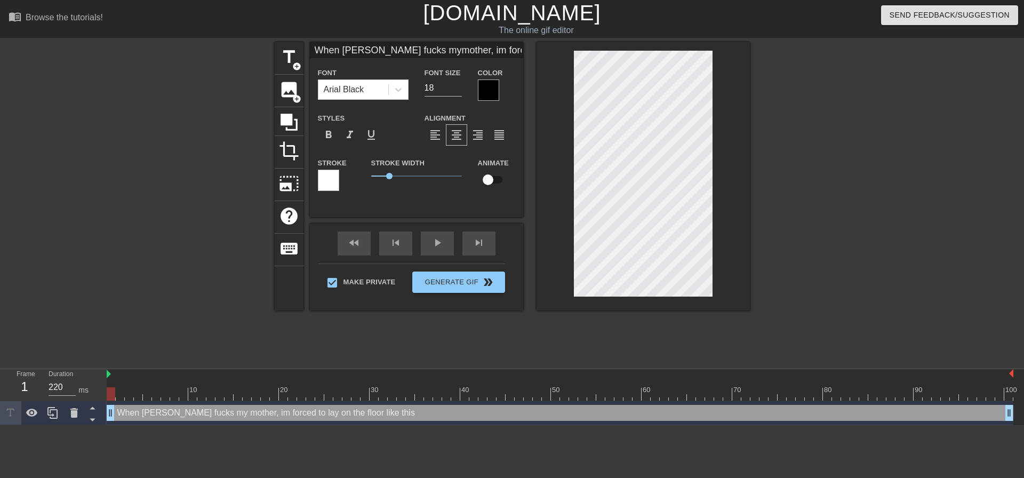
scroll to position [3, 5]
type input "When [PERSON_NAME] fucks mymother, im forced tolay on the floor like this."
type textarea "When [PERSON_NAME] fucks my mother, im forced to lay on the floor like this."
type input "When [PERSON_NAME] fucks mymother, im forced tolay on the floor like this.."
type textarea "When [PERSON_NAME] fucks my mother, im forced to lay on the floor like this.."
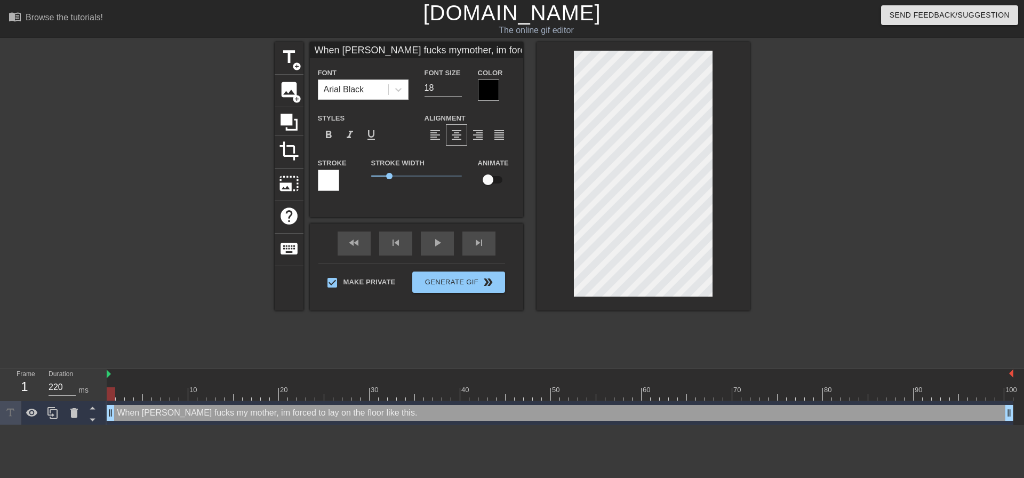
type input "When [PERSON_NAME] fucks mymother, im forced tolay on the floor like this..."
type textarea "When [PERSON_NAME] fucks my mother, im forced to lay on the floor like this..."
type input "When [PERSON_NAME] fucks mymother, im forced tolay on the floor like this..."
type textarea "When [PERSON_NAME] fucks my mother, im forced to lay on the floor like this..."
type input "When [PERSON_NAME] fucks mymother, im forced tolay on the floor like this..."
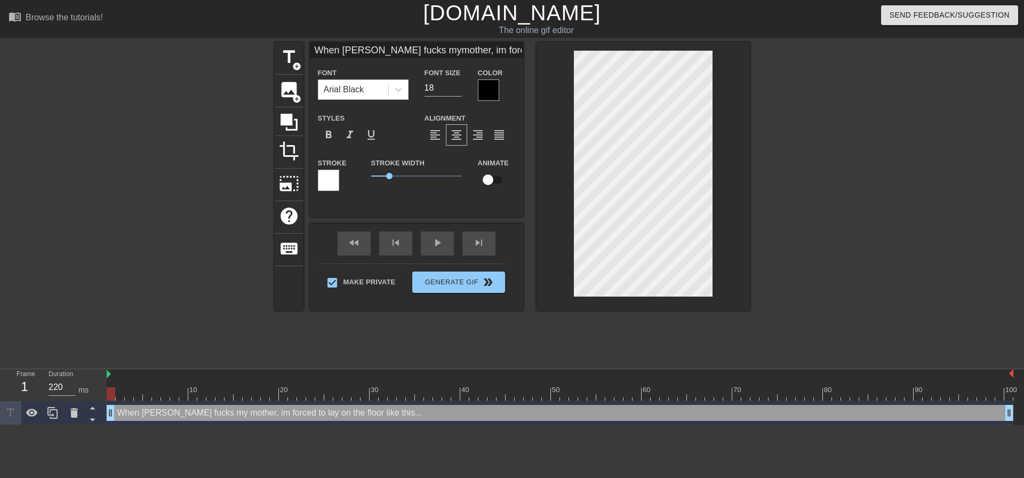
scroll to position [4, 1]
type textarea "When Dani fucks my mother, im forced to lay on the floor like this..."
type input "When Dani fucks mymother, im forced tolay on the floor like this..."
type textarea "When Dani fucks my mother, im forced to lay on the floor like this..."
type input "When Dani fucks mymother, im forced tolay on the floor like a..."
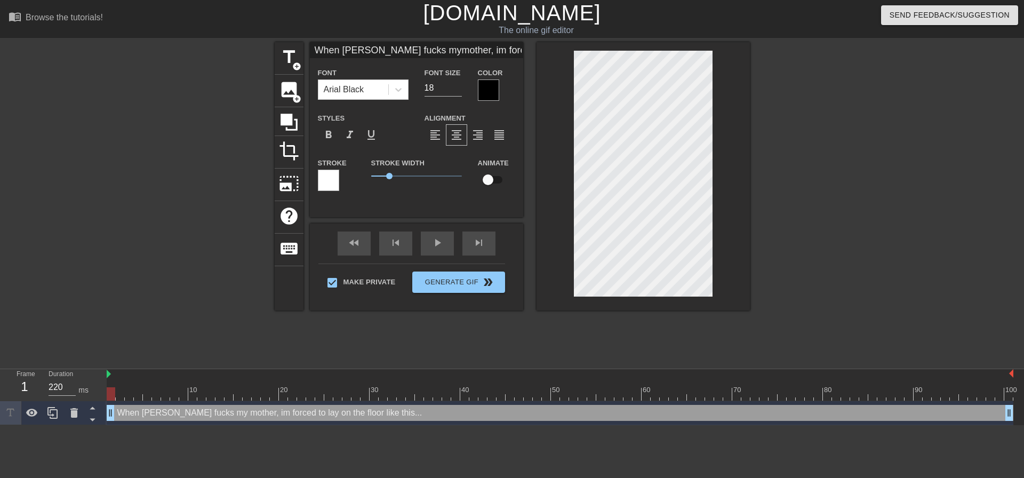
type textarea "When Dani fucks my mother, im forced to lay on the floor like a..."
type input "When Dani fucks mymother, im forced tolay on the floor like a ..."
type textarea "When Dani fucks my mother, im forced to lay on the floor like a ..."
type input "When Dani fucks mymother, im forced tolay on the floor like a p..."
type textarea "When Dani fucks my mother, im forced to lay on the floor like a p..."
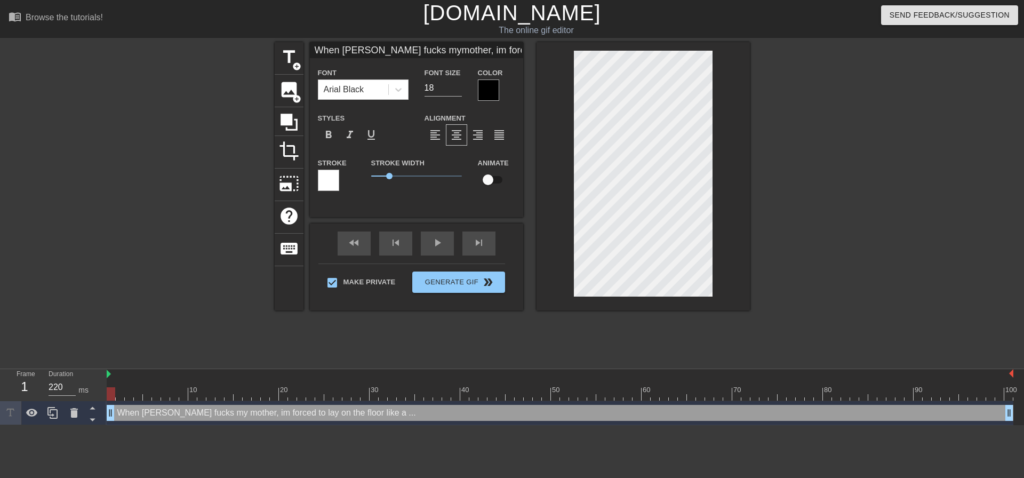
type input "When Dani fucks mymother, im forced tolay on the floor like a pa..."
type textarea "When Dani fucks my mother, im forced to lay on the floor like a pa..."
type input "When Dani fucks mymother, im forced tolay on the floor like a pat..."
type textarea "When Dani fucks my mother, im forced to lay on the floor like a pat..."
type input "When Dani fucks mymother, im forced tolay on the floor like a path..."
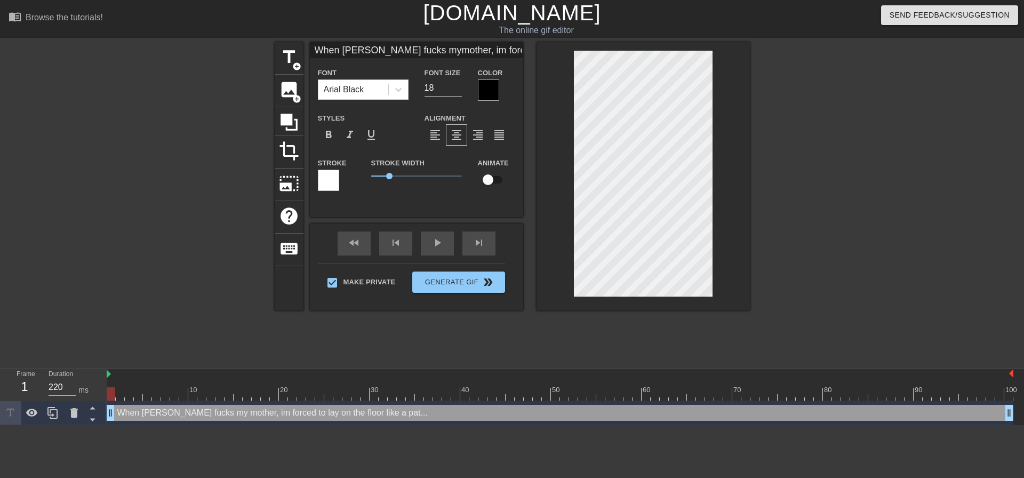
type textarea "When Dani fucks my mother, im forced to lay on the floor like a pathe..."
type input "When Dani fucks mymother, im forced tolay on the floor like a pathet..."
type textarea "When Dani fucks my mother, im forced to lay on the floor like a pathet..."
type input "When Dani fucks mymother, im forced tolay on the floor like a patheti..."
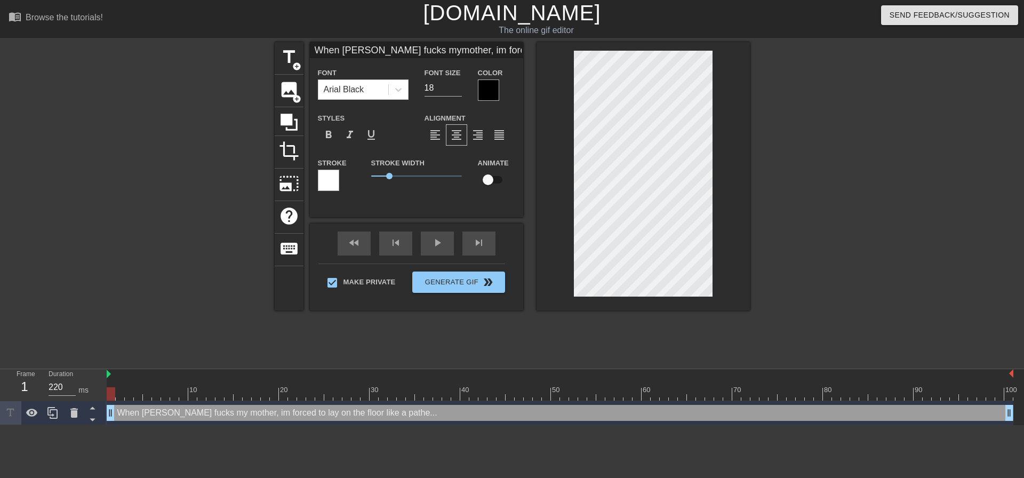
type textarea "When Dani fucks my mother, im forced to lay on the floor like a patheti..."
type input "When Dani fucks mymother, im forced tolay on the floor like a pathetic..."
type textarea "When Dani fucks my mother, im forced to lay on the floor like a pathetic..."
type input "When Dani fucks mymother, im forced tolay on the floor like a pathetic..."
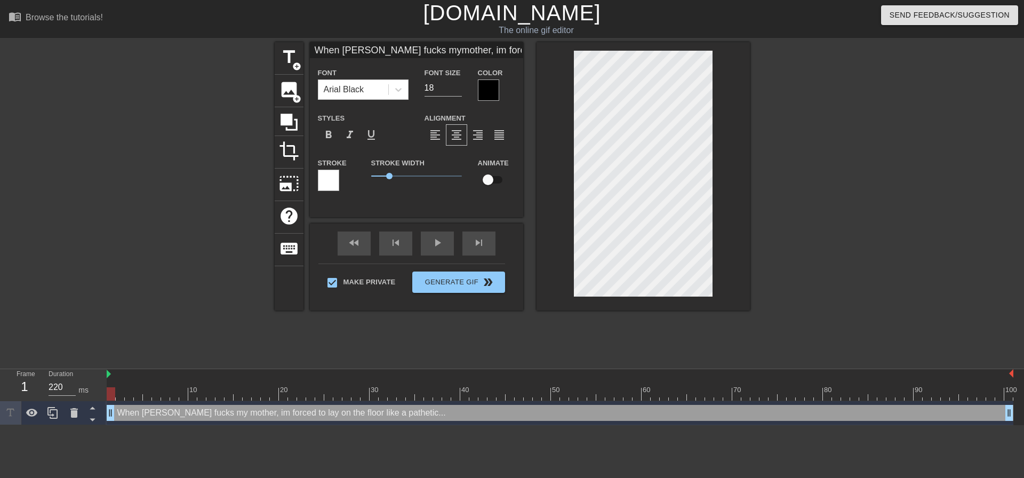
type textarea "When Dani fucks my mother, im forced to lay on the floor like a pathetic..."
type input "When Dani fucks mymother, im forced tolay on the floor like a pathetic ..."
type textarea "When Dani fucks my mother, im forced to lay on the floor like a pathetic ..."
type input "When Dani fucks mymother, im forced tolay on the floor like a pathetic s..."
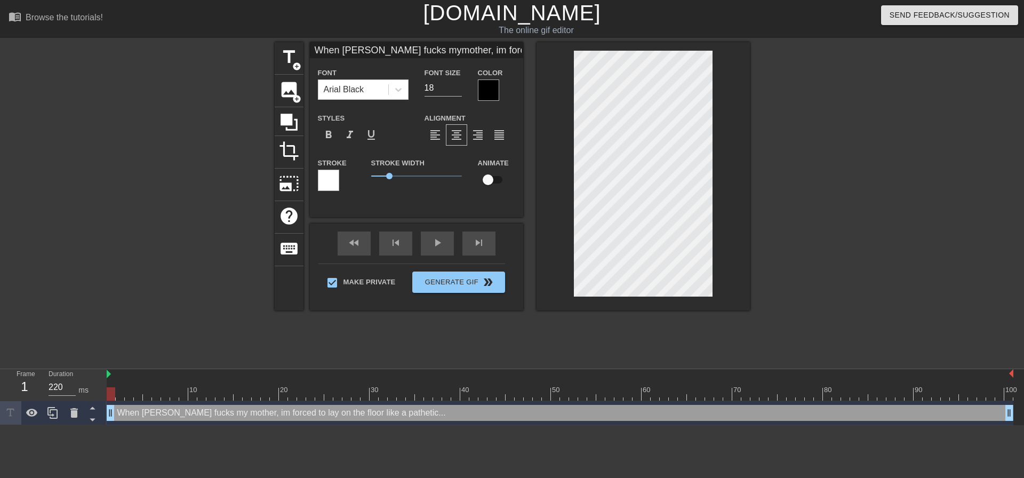
type textarea "When Dani fucks my mother, im forced to lay on the floor like a pathetic s..."
type input "When Dani fucks mymother, im forced tolay on the floor like a pathetic sl..."
type textarea "When Dani fucks my mother, im forced to lay on the floor like a pathetic sl..."
type input "When Dani fucks mymother, im forced tolay on the floor like a pathetic slu..."
type textarea "When Dani fucks my mother, im forced to lay on the floor like a pathetic slu..."
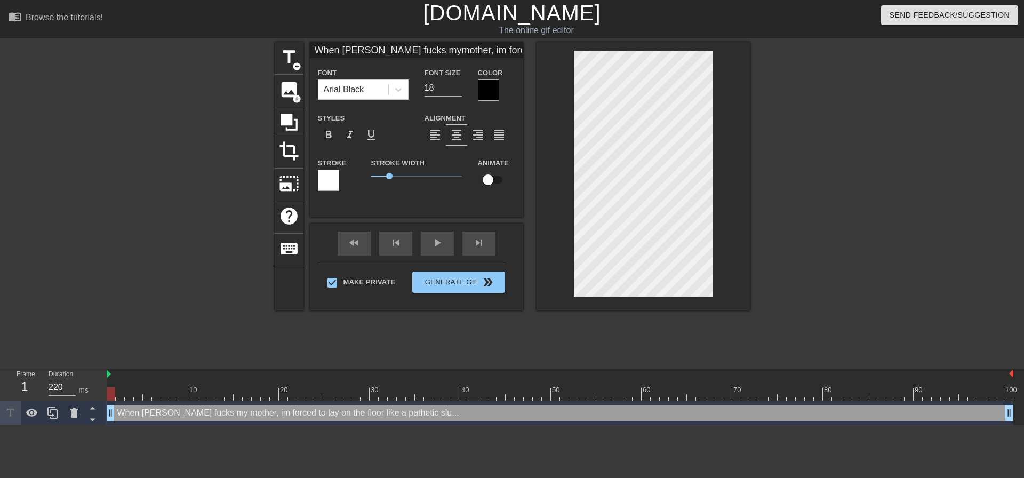
type input "When Dani fucks mymother, im forced tolay on the floor like a pathetic slut..."
type textarea "When Dani fucks my mother, im forced to lay on the floor like a pathetic slut..."
type input "When Dani fucks mymother, im forced tolay on the floor like a pathetic slut..."
type textarea "When Dani fucks my mother, im forced to lay on the floor like a pathetic slut..."
type input "When Dani fucks mymother, im forced tolay on the floor like a pathetic slut..."
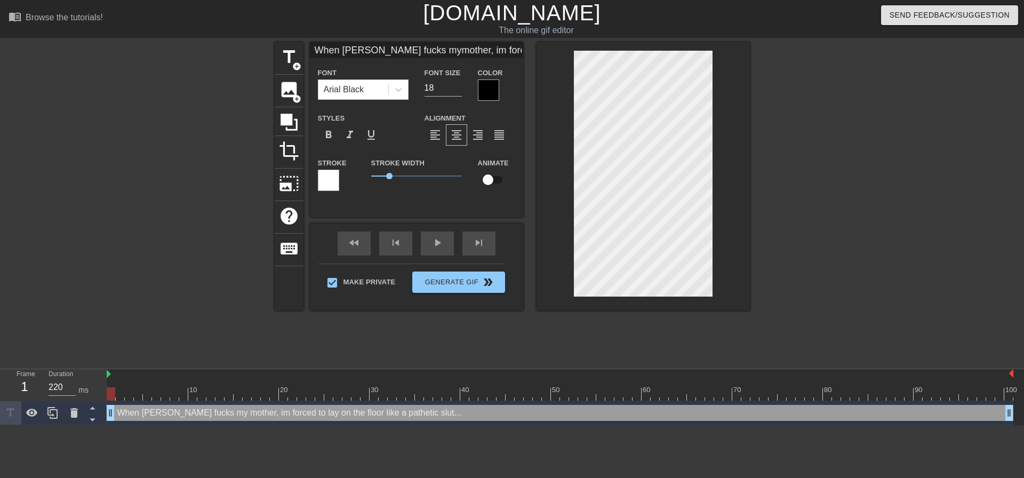
type textarea "When Dani fucks my mother, im forced to lay on the floor like a pathetic slut..."
click at [802, 235] on div at bounding box center [843, 202] width 160 height 320
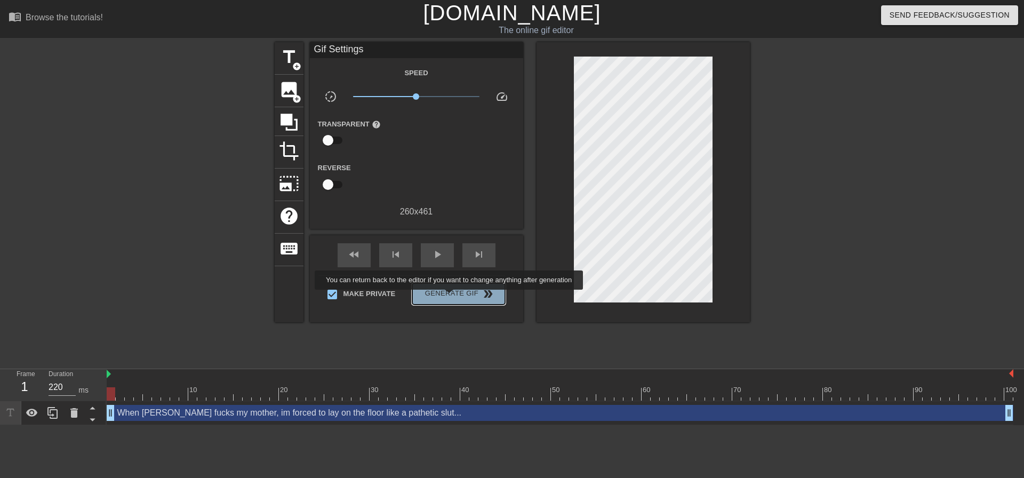
click at [450, 297] on span "Generate Gif double_arrow" at bounding box center [459, 294] width 84 height 13
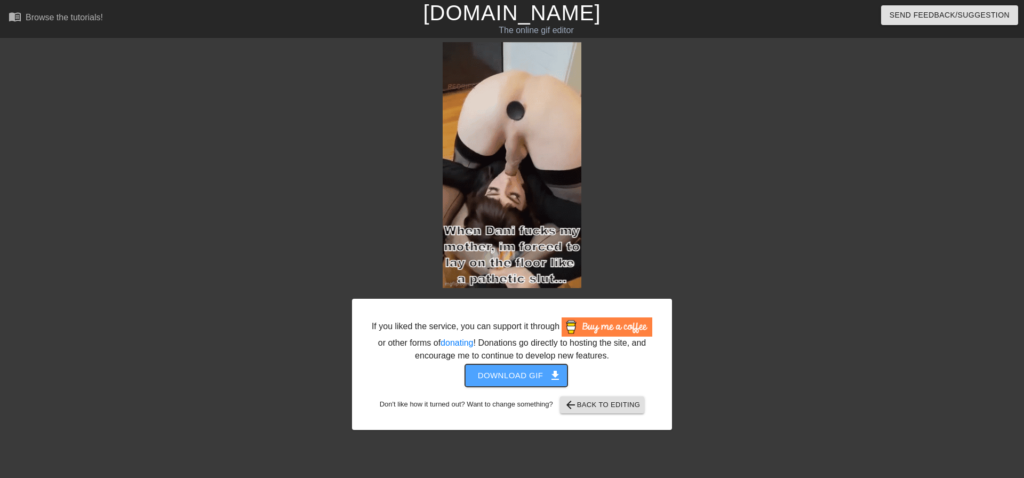
click at [545, 376] on span "Download gif get_app" at bounding box center [516, 376] width 77 height 14
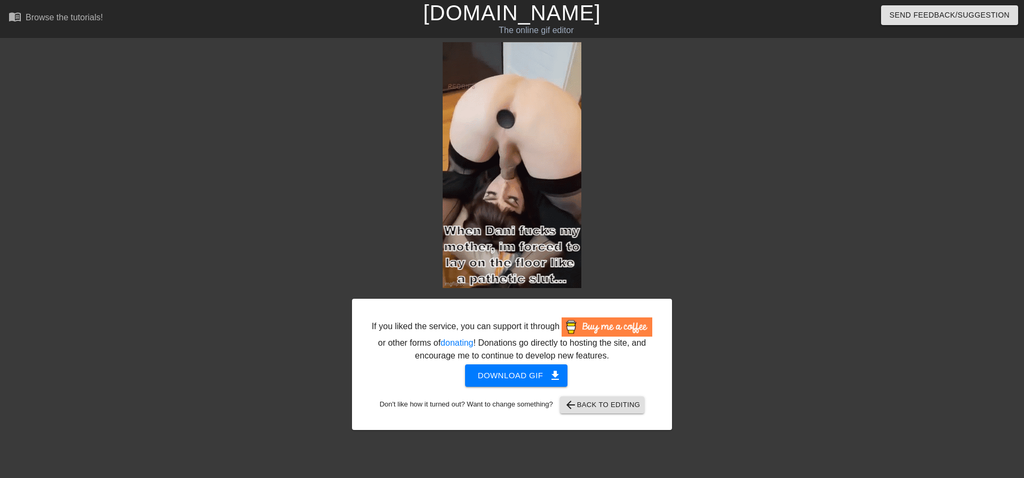
click at [768, 209] on div at bounding box center [765, 202] width 160 height 320
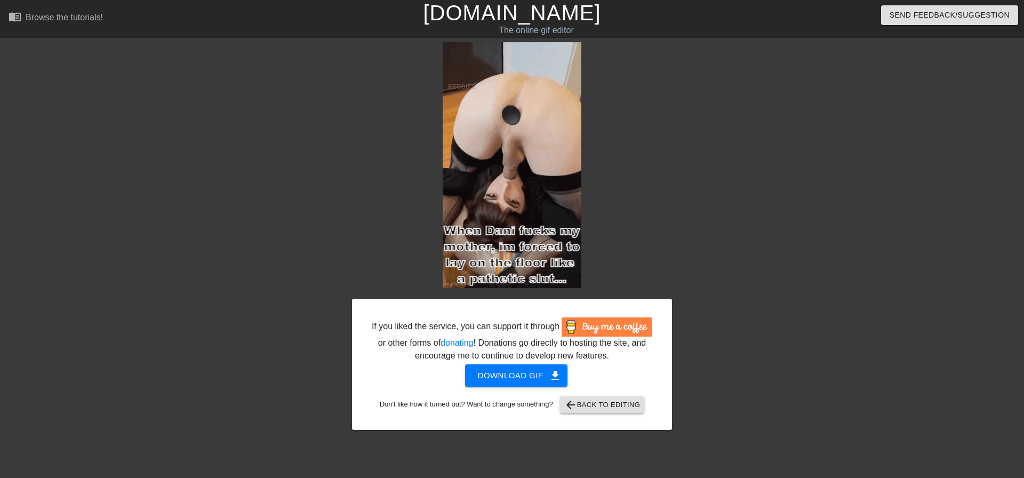
click at [784, 182] on div at bounding box center [765, 202] width 160 height 320
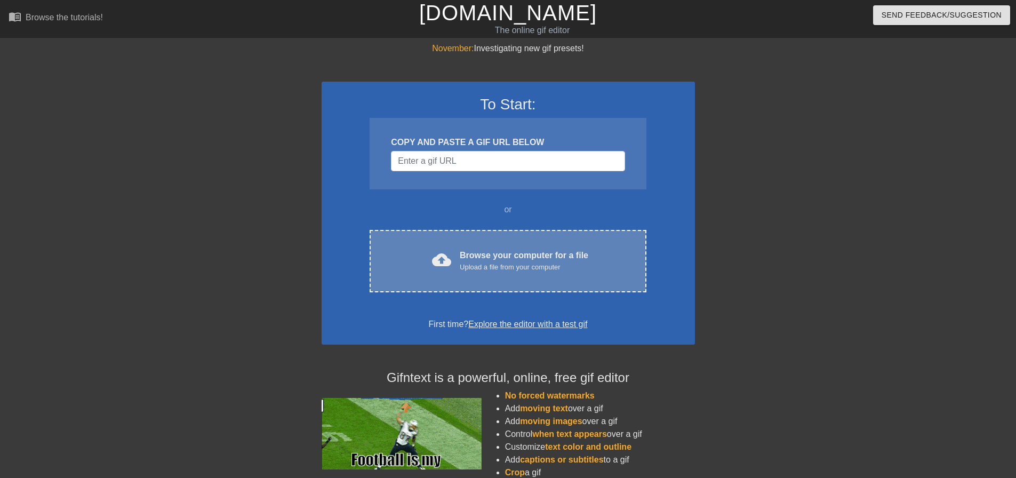
click at [520, 266] on div "Upload a file from your computer" at bounding box center [524, 267] width 129 height 11
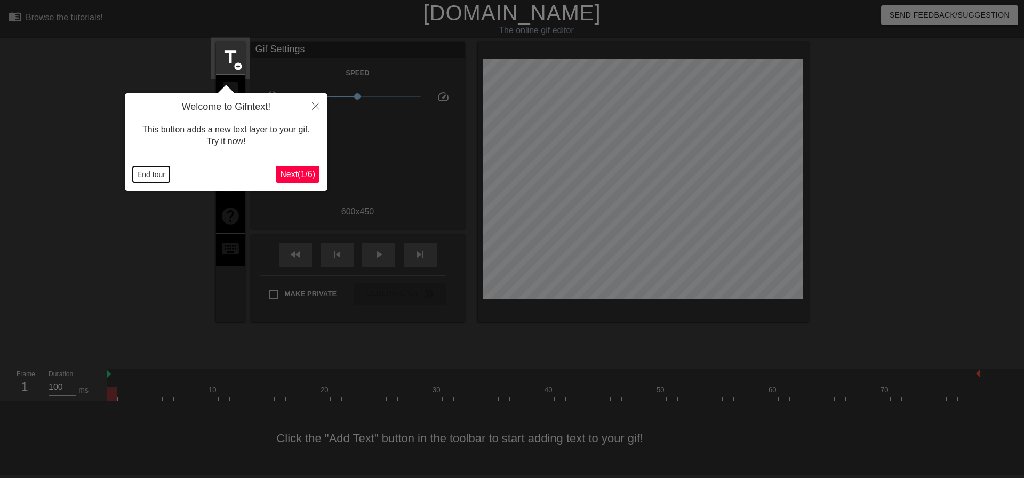
click at [151, 176] on button "End tour" at bounding box center [151, 174] width 37 height 16
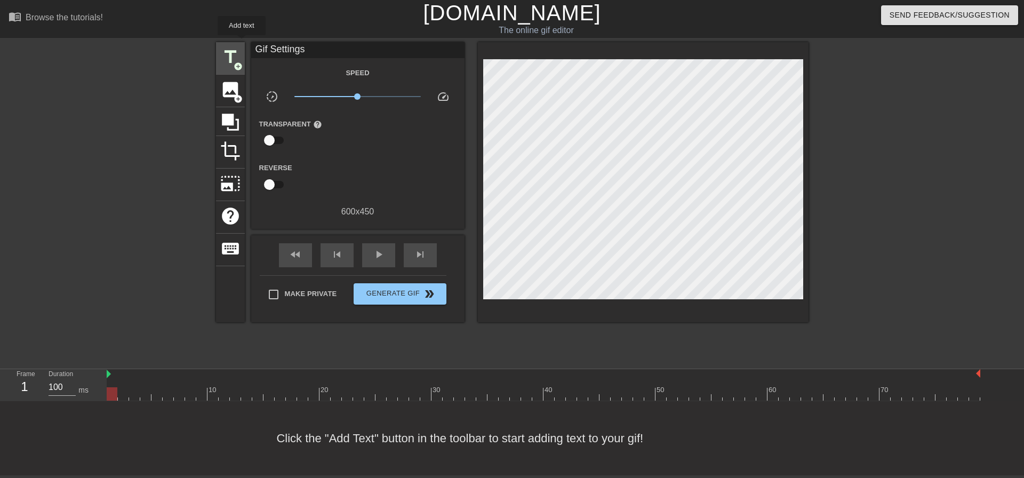
click at [242, 43] on div "title add_circle" at bounding box center [230, 58] width 29 height 33
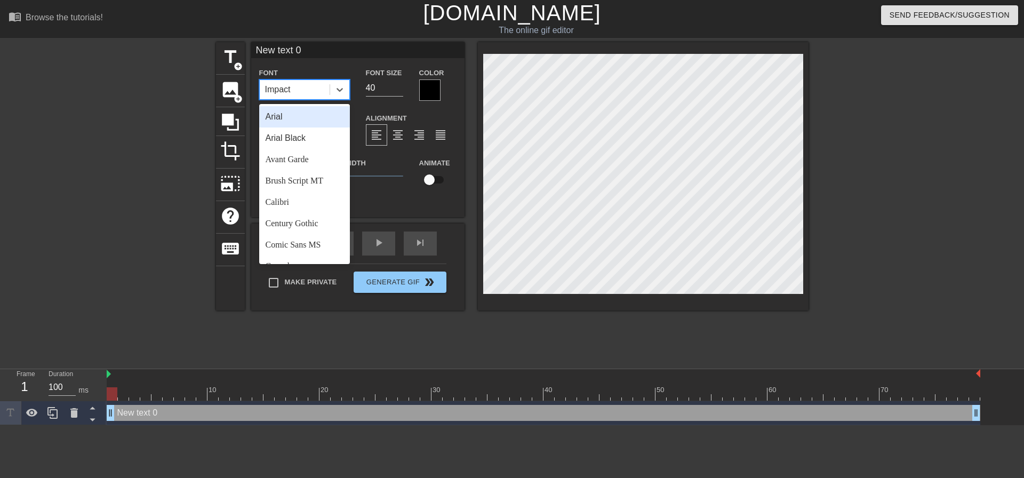
click at [313, 83] on div "Impact" at bounding box center [295, 89] width 70 height 19
click at [313, 135] on div "Arial Black" at bounding box center [304, 137] width 91 height 21
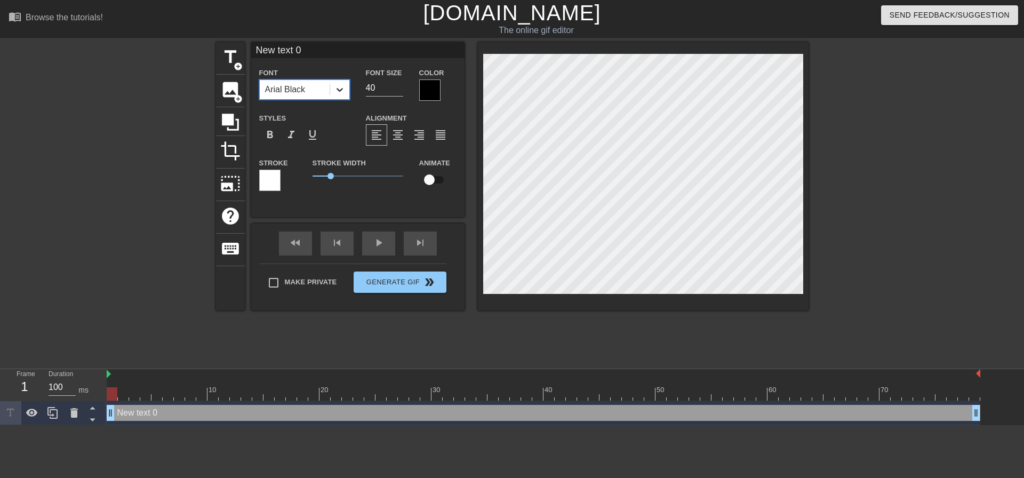
drag, startPoint x: 379, startPoint y: 92, endPoint x: 336, endPoint y: 97, distance: 43.0
click at [342, 98] on div "Font option [PERSON_NAME], selected. 0 results available. Select is focused ,ty…" at bounding box center [357, 83] width 213 height 35
type input "20"
click at [397, 137] on span "format_align_center" at bounding box center [398, 135] width 13 height 13
click at [288, 287] on label "Make Private" at bounding box center [299, 283] width 75 height 22
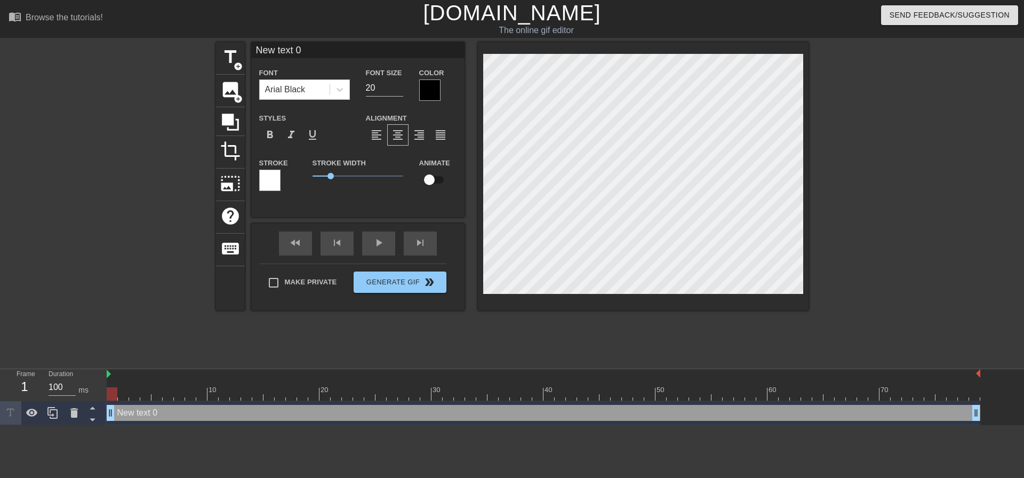
click at [285, 287] on input "Make Private" at bounding box center [273, 283] width 22 height 22
checkbox input "true"
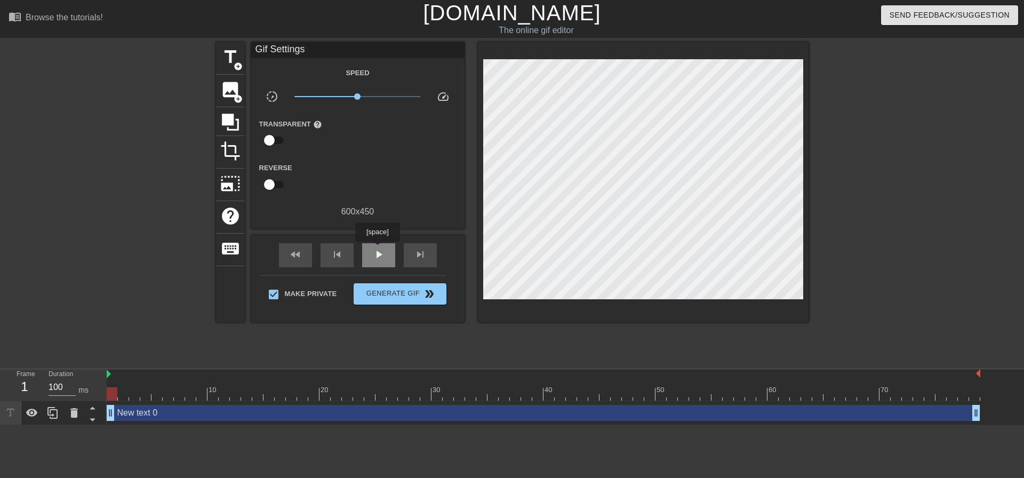
click at [377, 249] on span "play_arrow" at bounding box center [378, 254] width 13 height 13
click at [377, 249] on span "pause" at bounding box center [378, 254] width 13 height 13
drag, startPoint x: 201, startPoint y: 389, endPoint x: 0, endPoint y: 320, distance: 212.6
click at [0, 324] on div "menu_book Browse the tutorials! [DOMAIN_NAME] The online gif editor Send Feedba…" at bounding box center [512, 212] width 1024 height 425
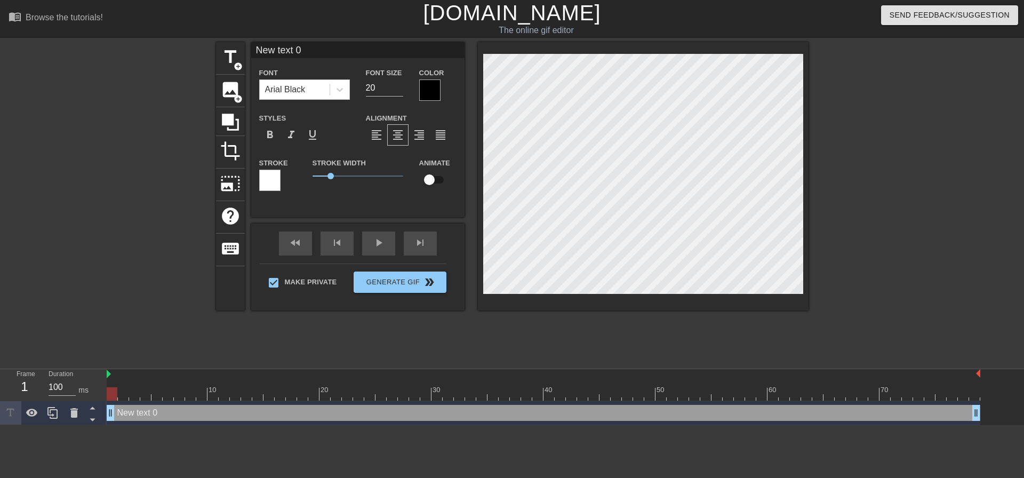
scroll to position [2, 1]
type input "M"
type textarea "M"
type input "I"
type textarea "I"
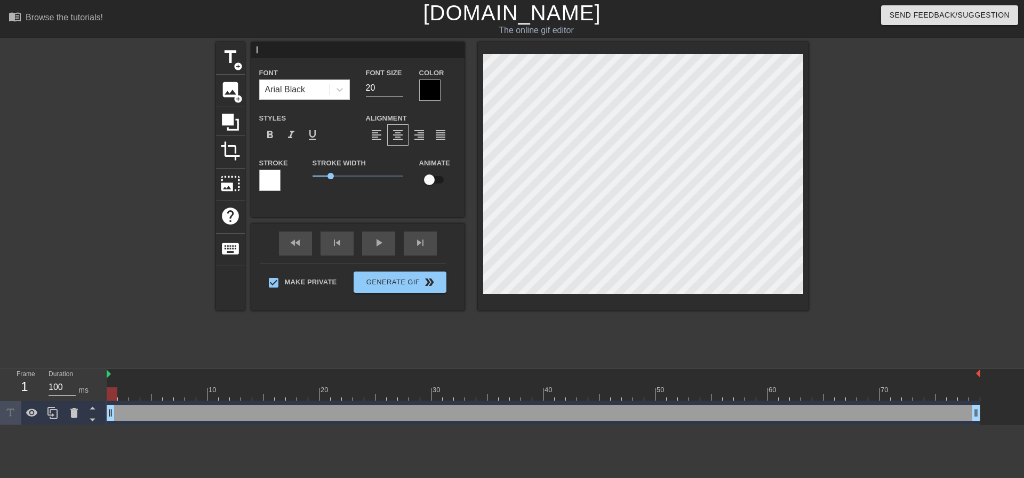
type input "I"
type textarea "I h"
type input "I ha"
type textarea "I ha"
type input "I had"
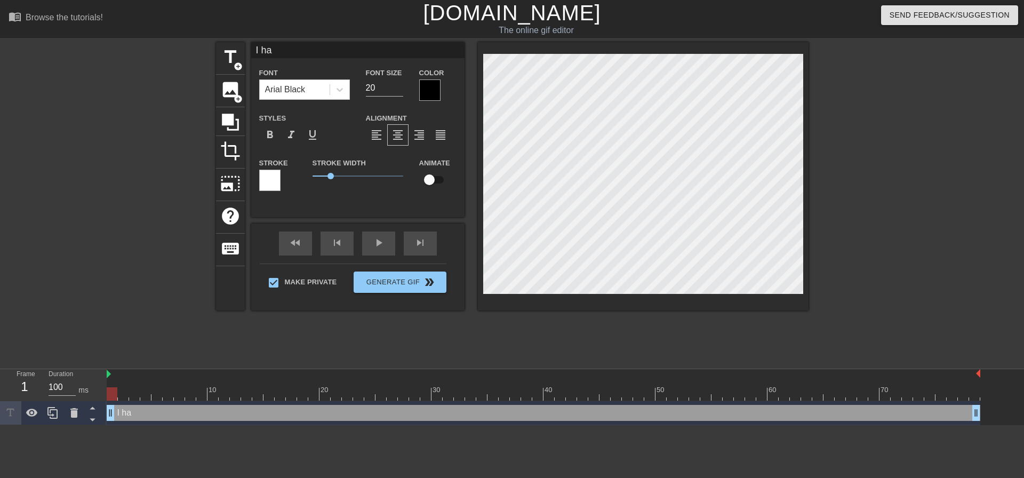
type textarea "I had"
type input "I had"
type textarea "I had"
type input "I had t"
type textarea "I had t"
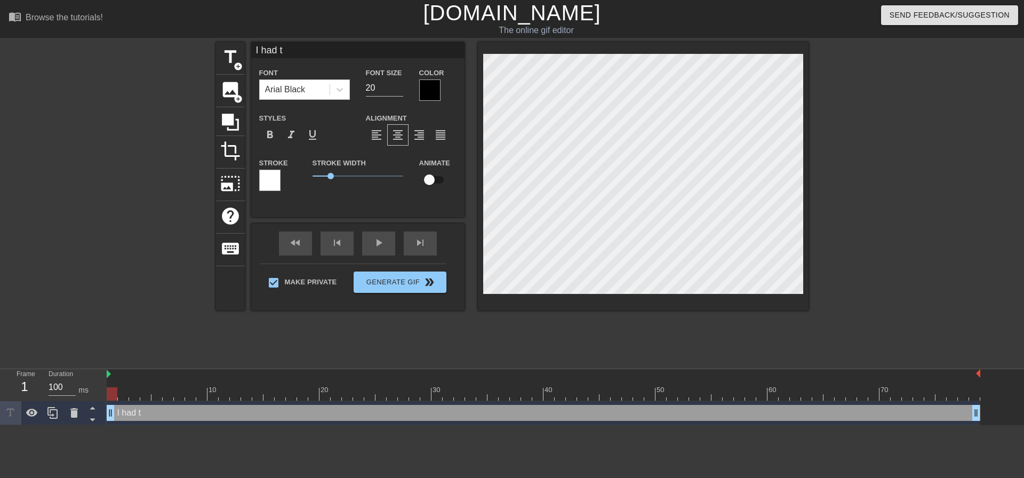
type input "I had to"
type textarea "I had to"
type input "I had to"
type textarea "I had to"
type input "I had to t"
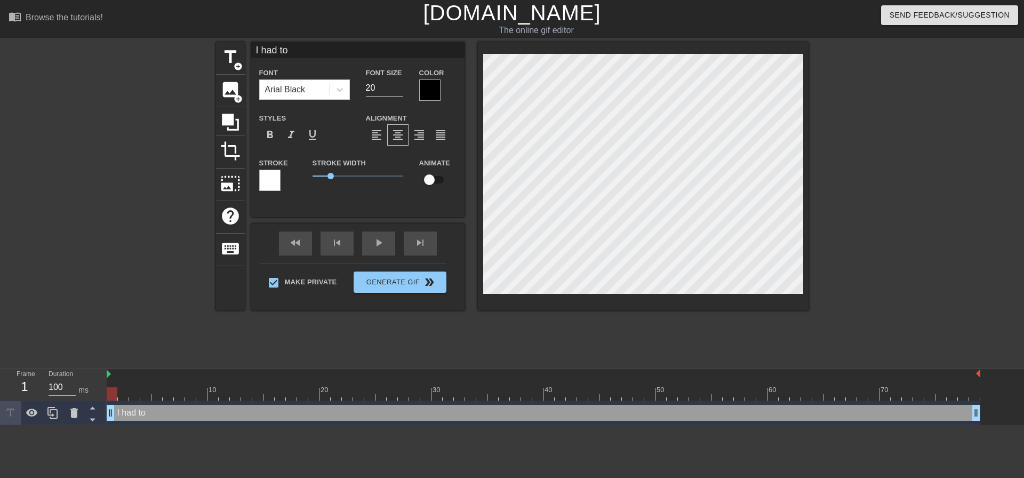
type textarea "I had to t"
type input "I had to tr"
type textarea "I had to tr"
type input "I had to tra"
type textarea "I had to tra"
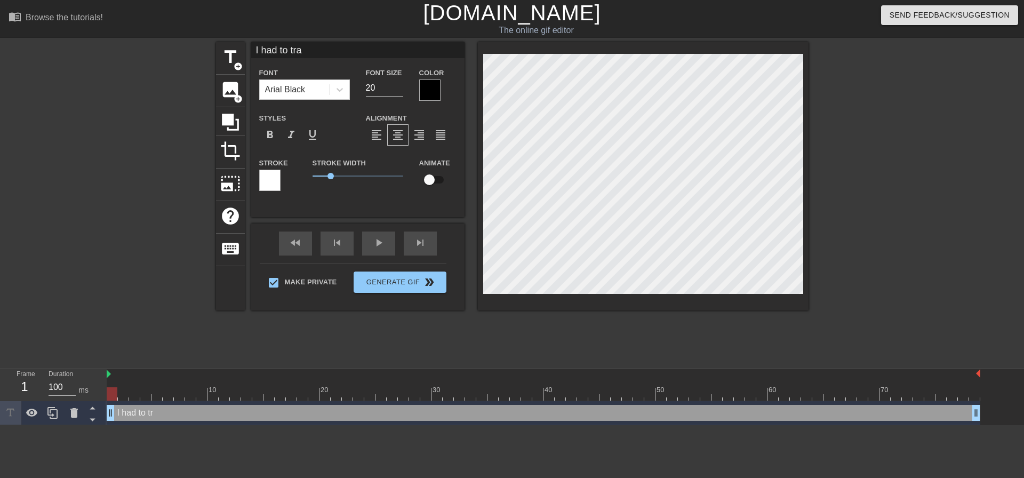
type input "I had to trai"
type textarea "I had to trai"
type input "I had to train"
type textarea "I had to train"
type input "I had to train"
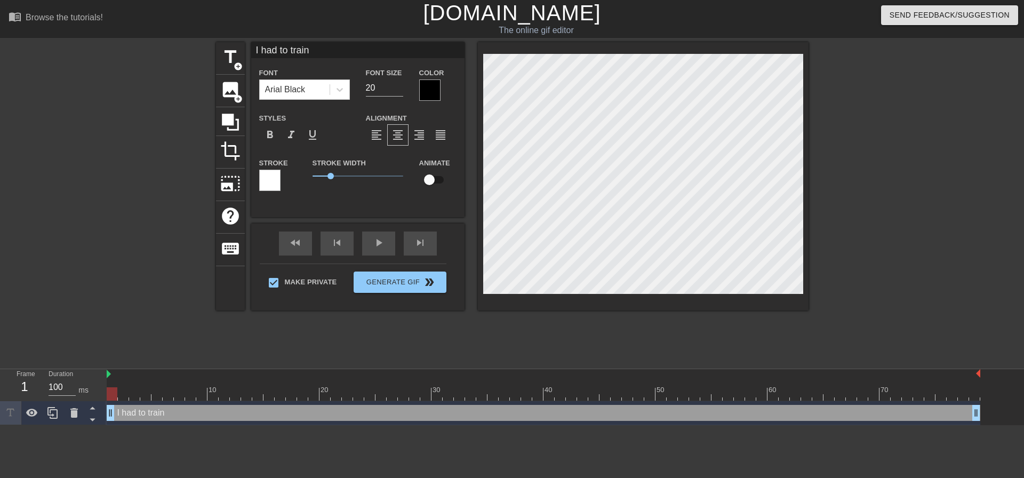
type textarea "I had to train"
type input "I had to train m"
type textarea "I had to train m"
type input "I had to train my"
type textarea "I had to train my"
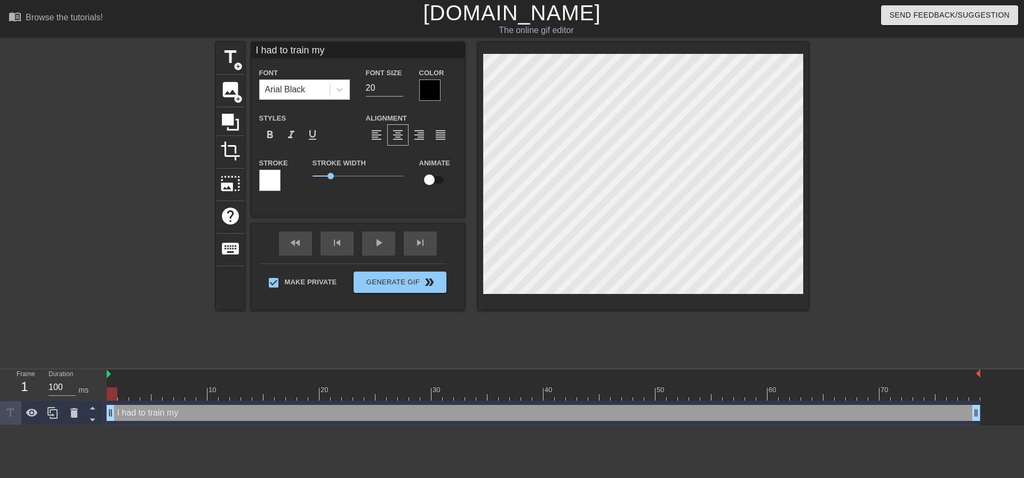
type input "I had to train my"
type textarea "I had to train my"
type input "I had to train my d"
type textarea "I had to train my d"
type input "I had to train my da"
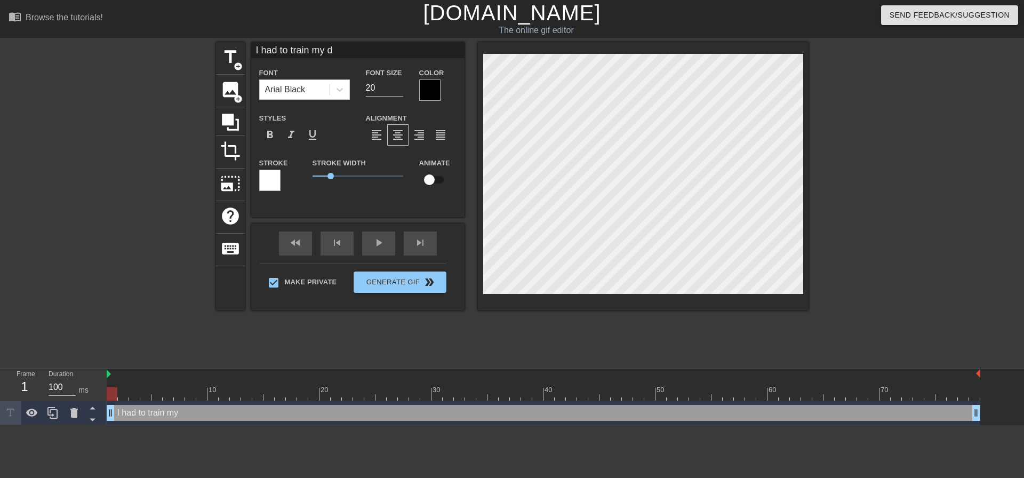
type textarea "I had to train my da"
type input "I had to train my dau"
type textarea "I had to train my dau"
type input "I had to train my daug"
type textarea "I had to train my daug"
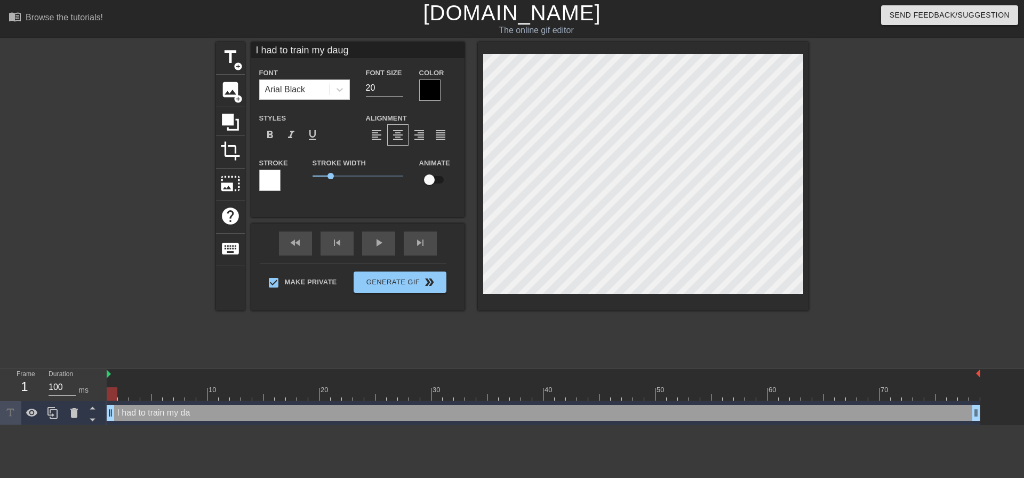
type input "I had to train my daugh"
type textarea "I had to train my daugh"
type input "I had to train my daught"
type textarea "I had to train my daught"
type input "I had to train my daughte"
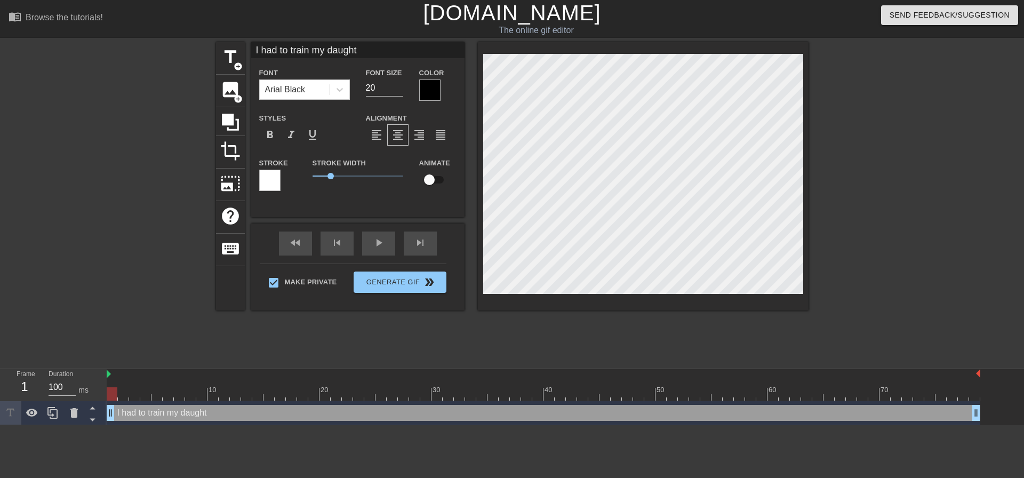
type textarea "I had to train my daughte"
type input "I had to train my daughter"
type textarea "I had to train my daughter"
type input "I had to train my daughter"
type textarea "I had to train my daughter"
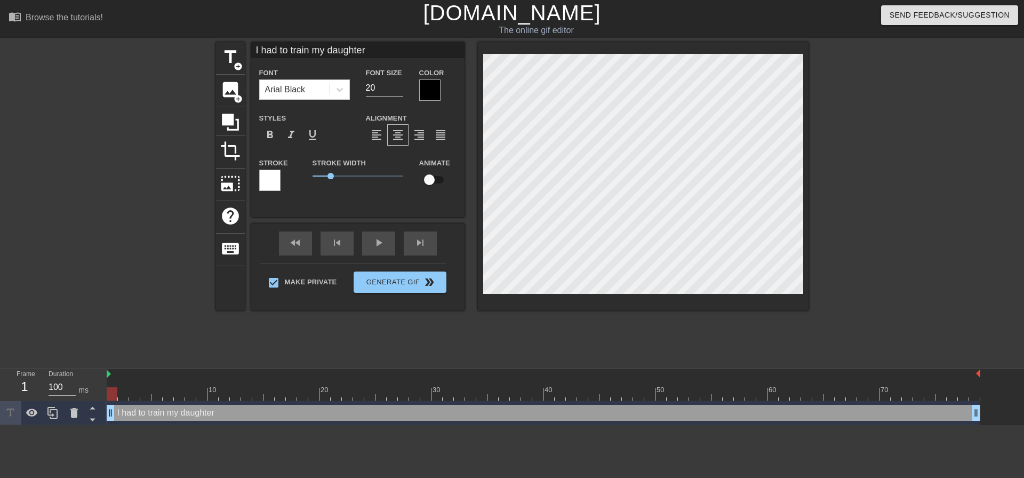
type input "I had to train my daughter s"
type textarea "I had to train my daughter s"
type input "I had to train my daughter so"
type textarea "I had to train my daughter so"
type input "I had to train my daughter som"
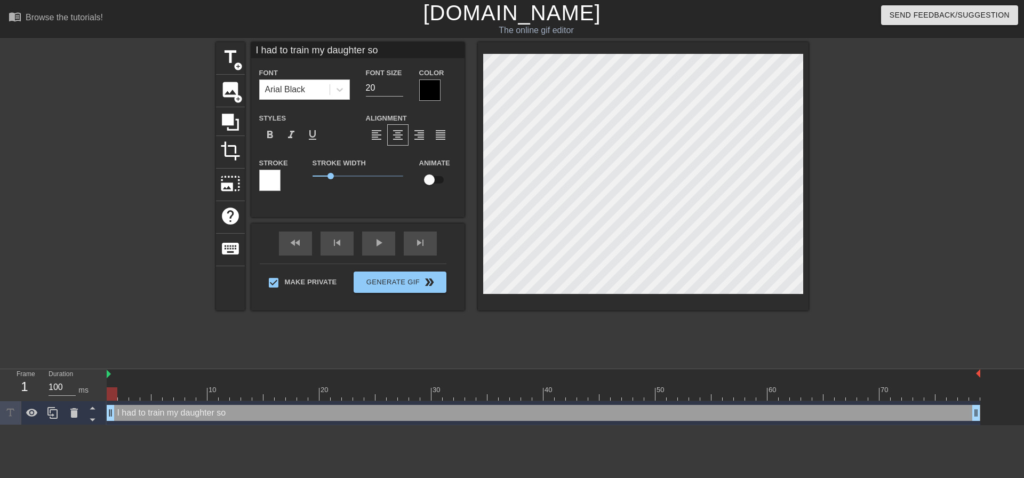
type textarea "I had to train my daughter som"
type input "I had to train my daughter some"
type textarea "I had to train my daughter some"
type input "I had to train my daughter someh"
type textarea "I had to train my daughter someh"
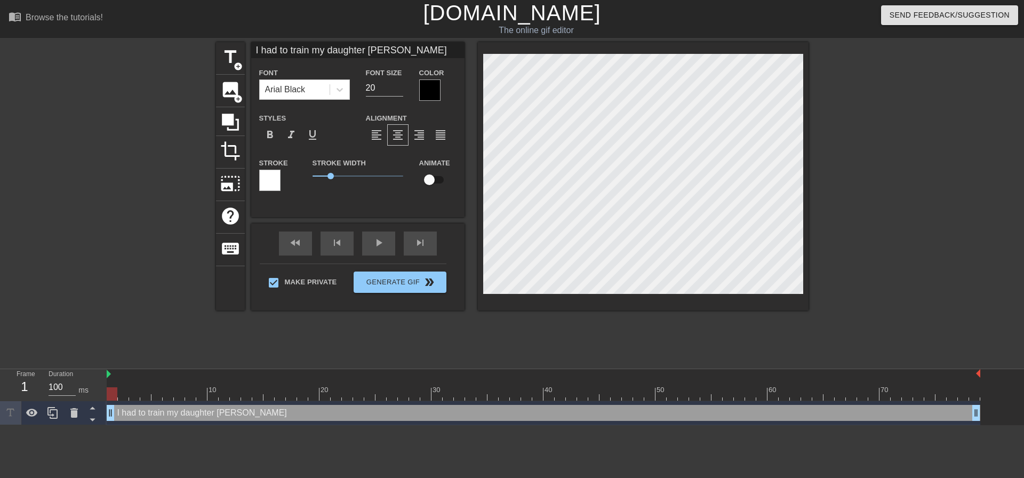
type input "I had to train my daughter someho"
type textarea "I had to train my daughter somehow"
type input "I had to train my daughter somehow,"
type textarea "I had to train my daughter somehow,"
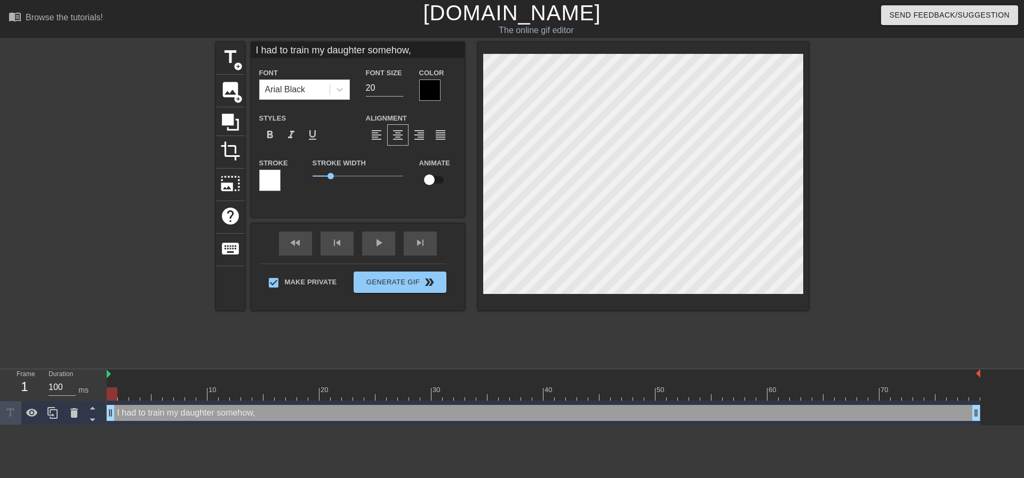
type input "I had to train my daughter somehow,,"
type textarea "I had to train my daughter somehow,,"
type input "I had to train my daughter somehow,"
type textarea "I had to train my daughter somehow,"
type input "I had to train my daughter somehow"
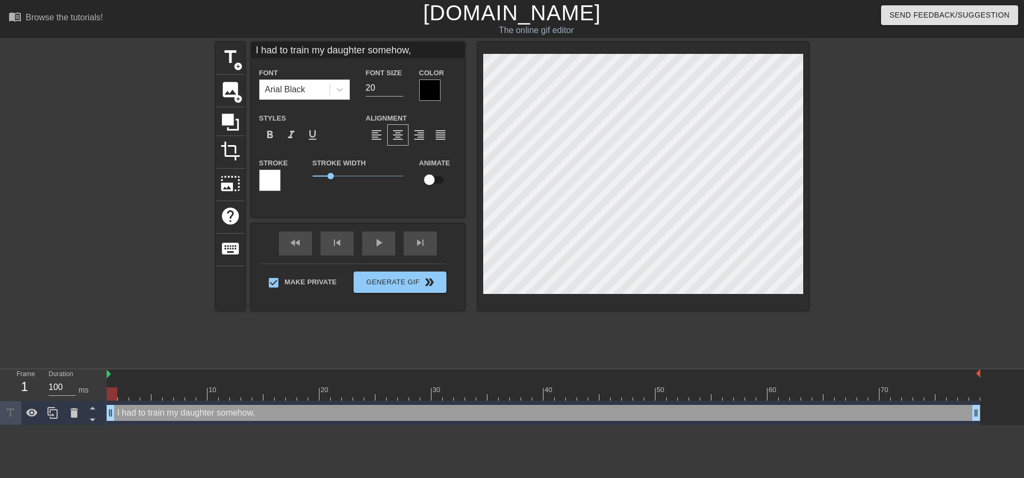
type textarea "I had to train my daughter somehow"
type input "I had to train my daughter somehow."
type textarea "I had to train my daughter somehow."
type input "I had to train my daughter somehow.."
type textarea "I had to train my daughter somehow.."
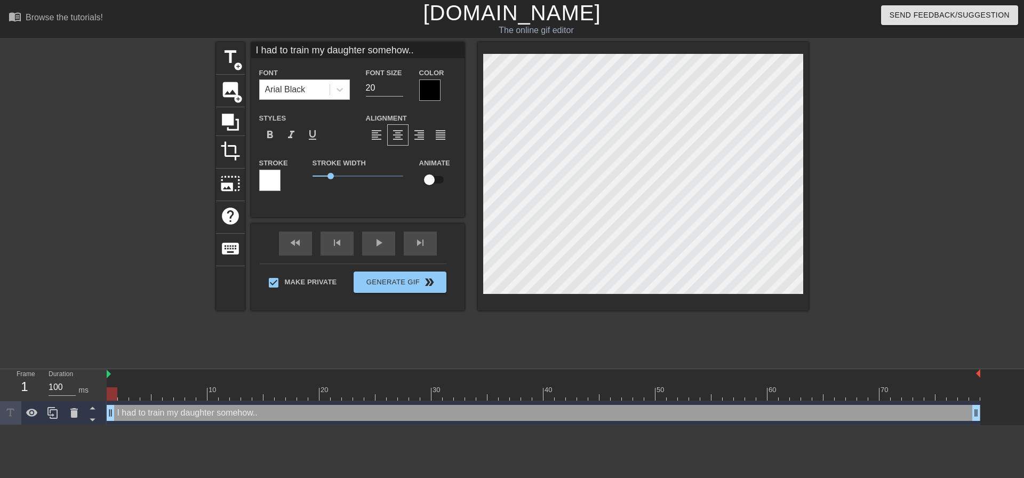
type input "I had to train my daughter somehow..."
type textarea "I had to train my daughter somehow..."
type input "I had to train my daughter somehow...S"
type textarea "I had to train my daughter somehow...S"
type input "I had to train my daughter somehow...So"
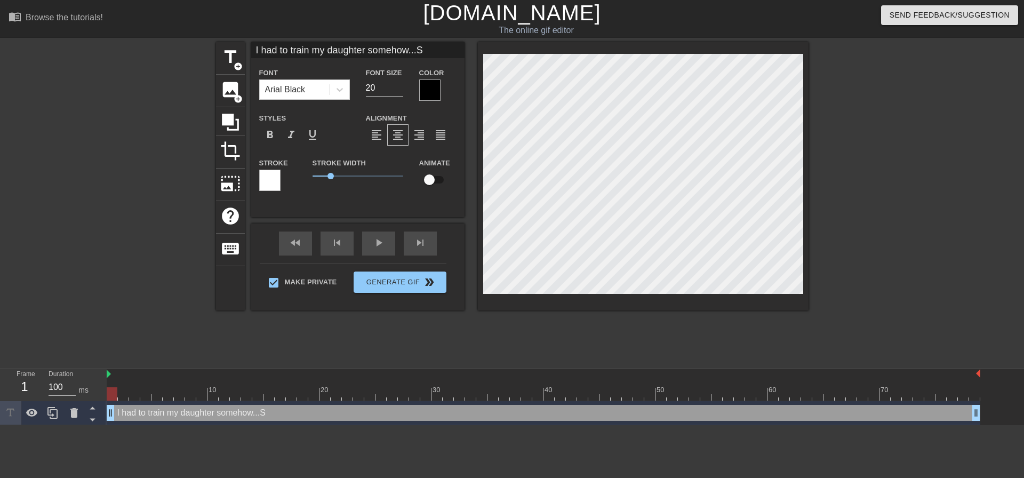
type textarea "I had to train my daughter somehow...So"
type input "I had to train my daughter somehow...So"
type textarea "I had to train my daughter somehow...So"
type input "I had to train my daughter somehow...So"
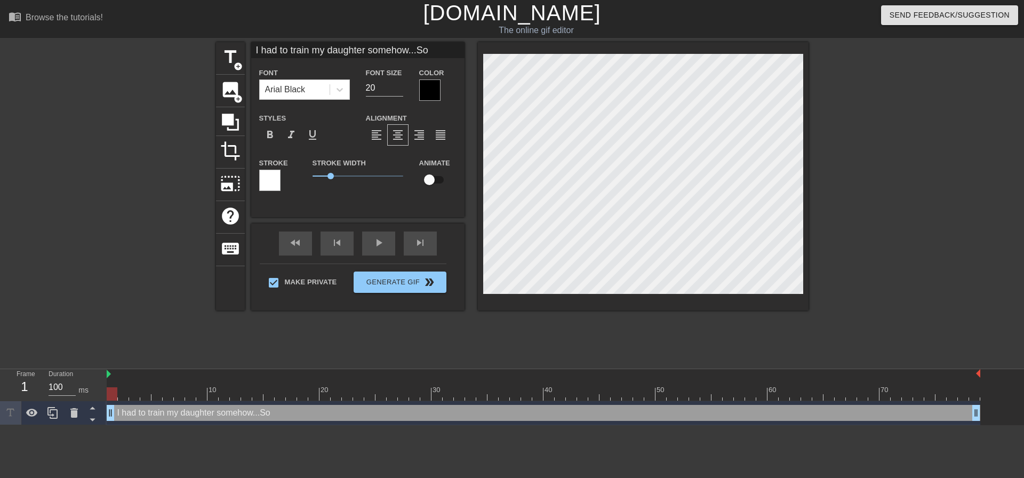
type textarea "I had to train my daughter somehow...So"
type input "I had to train my daughter somehow...S"
type textarea "I had to train my daughter somehow...S"
type input "I had to train my daughter somehow..."
type textarea "I had to train my daughter somehow..."
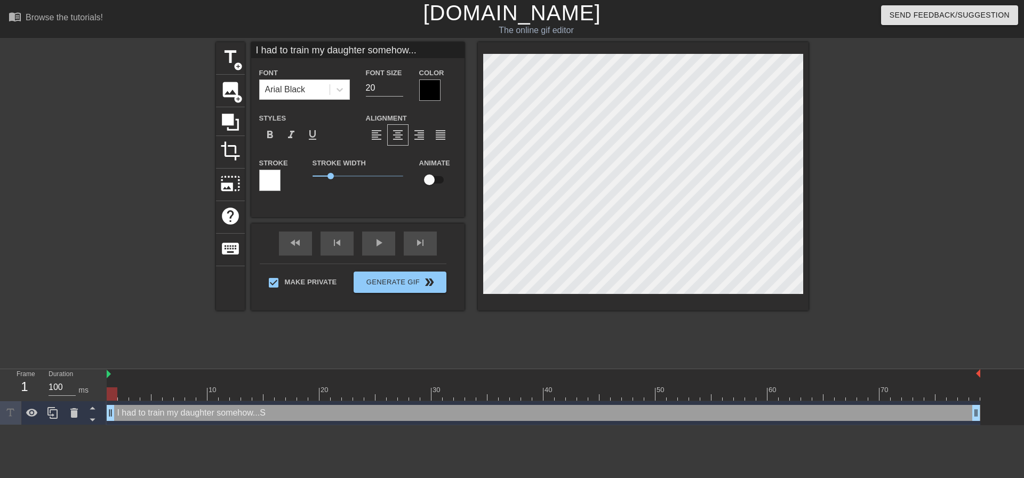
type input "I had to train my daughter somehow..."
type textarea "I had to train my daughter somehow..."
type input "I had to train my daughter somehow... s"
type textarea "I had to train my daughter somehow... s"
type input "I had to train my daughter somehow..."
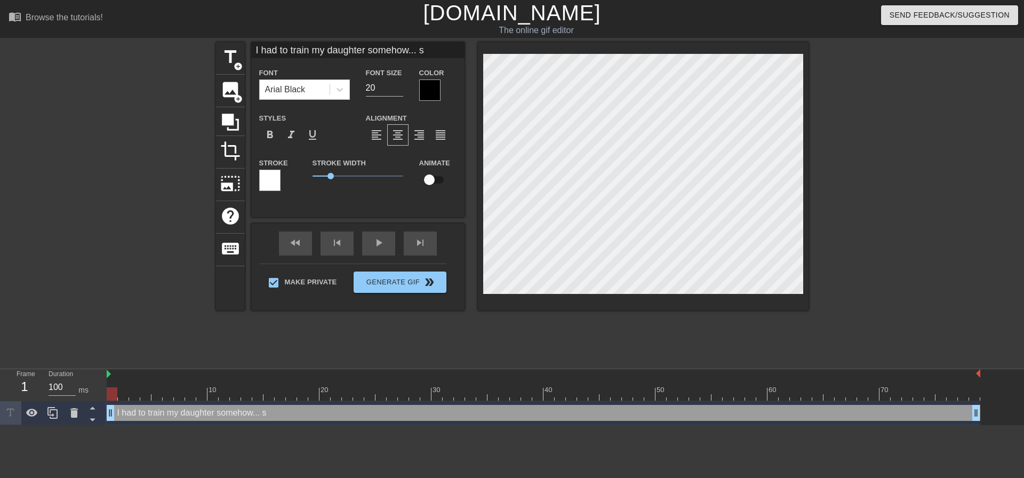
type textarea "I had to train my daughter somehow..."
type input "I had to train my daughter somehow... S"
type textarea "I had to train my daughter somehow... S"
type input "I had to train my daughter somehow... So"
type textarea "I had to train my daughter somehow... So"
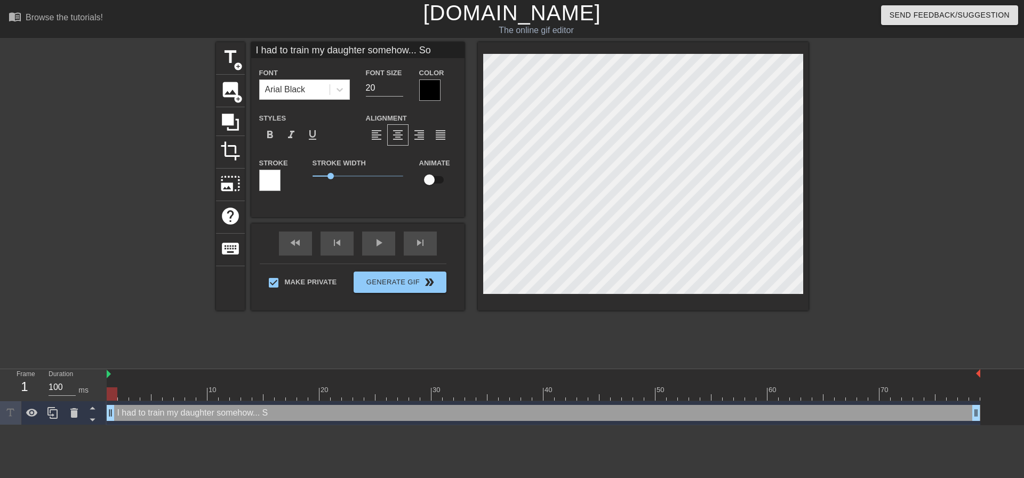
type input "I had to train my daughter somehow... So"
type textarea "I had to train my daughter somehow... So"
type input "I had to train my daughter somehow... So i"
type textarea "I had to train my daughter somehow... So i"
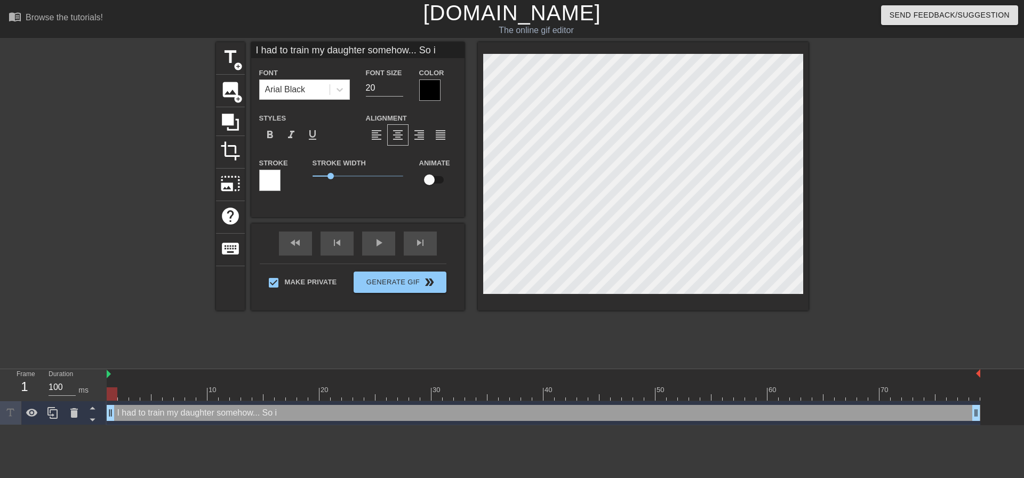
type input "I had to train my daughter somehow... So i"
type textarea "I had to train my daughter somehow... So i"
type input "I had to train my daughter somehow... So i"
type textarea "I had to train my daughter somehow... So i"
type input "I had to train my daughter somehow... So"
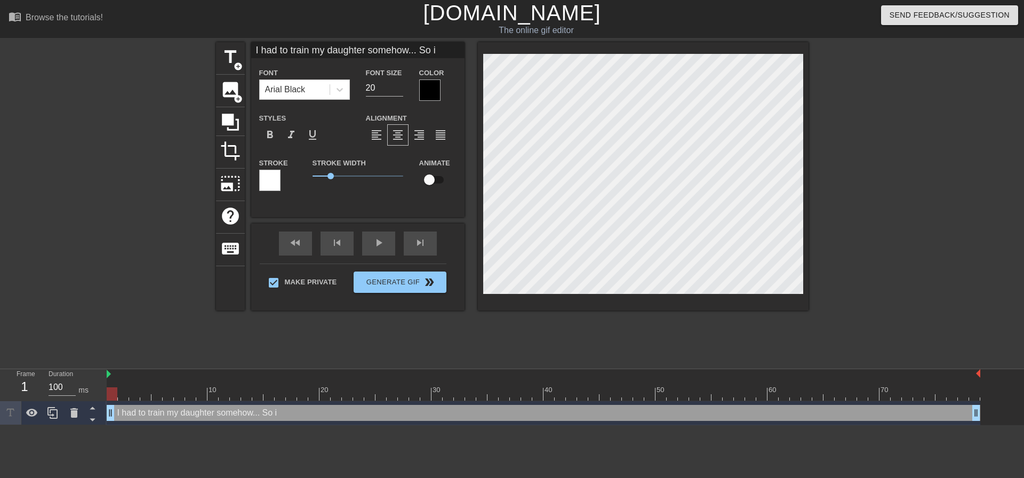
type textarea "I had to train my daughter somehow... So"
type input "I had to train my daughter somehow... So"
type textarea "I had to train my daughter somehow... So"
type input "I had to train my daughter somehow... So"
type textarea "I had to train my daughter somehow... So"
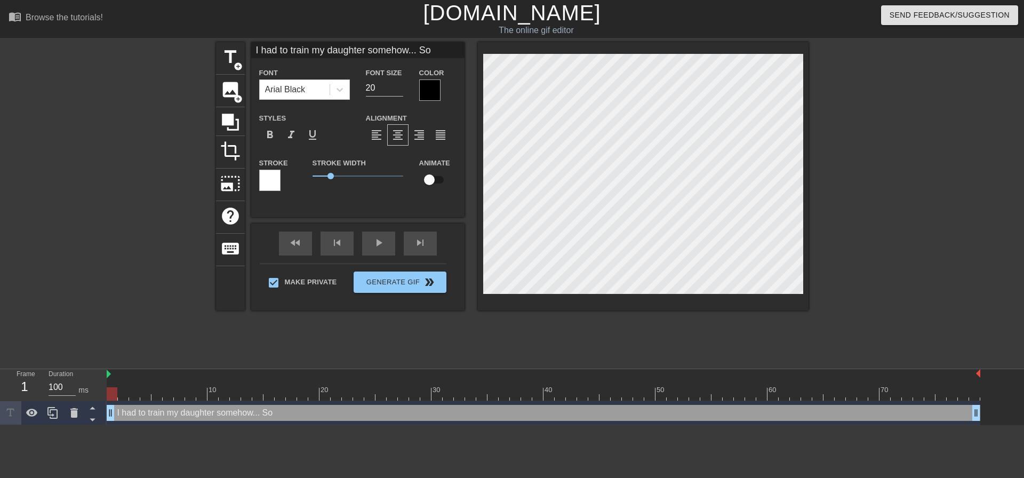
type input "I had to train my daughter somehow... So"
type textarea "I had to train my daughter somehow... So"
type input "I had to train my daughter somehow... So n"
type textarea "I had to train my daughter somehow... So n"
type input "I had to train my daughter somehow... So no"
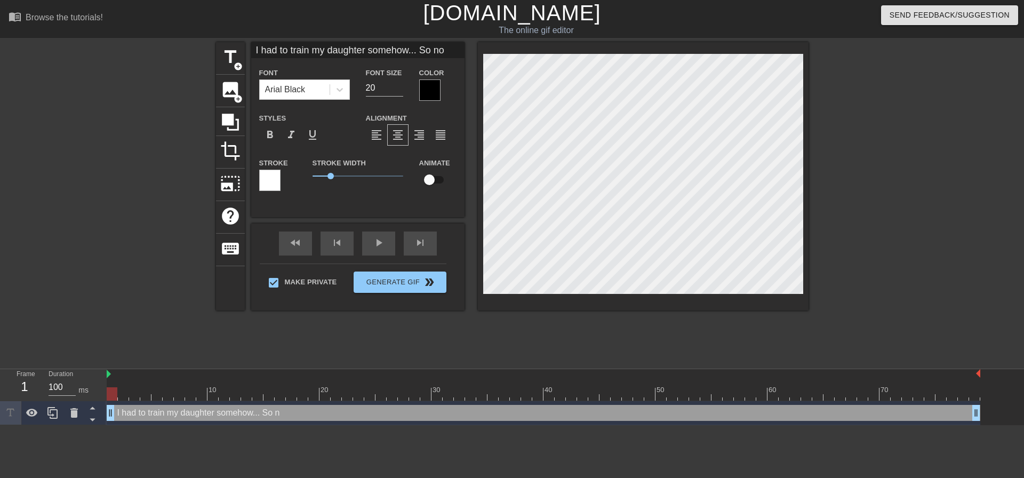
type textarea "I had to train my daughter somehow... So no"
type input "I had to train my daughter somehow... So now"
type textarea "I had to train my daughter somehow... So now"
type input "I had to train my daughter somehow... So now s"
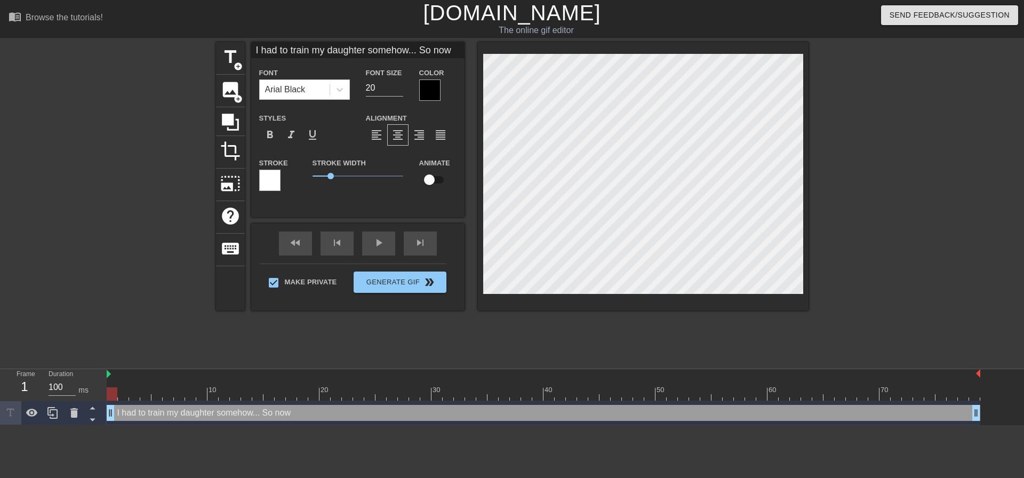
type textarea "I had to train my daughter somehow... So now s"
type input "I had to train my daughter somehow... So now sh"
type textarea "I had to train my daughter somehow... So now sh"
type input "I had to train my daughter somehow... So now she"
type textarea "I had to train my daughter somehow... So now she"
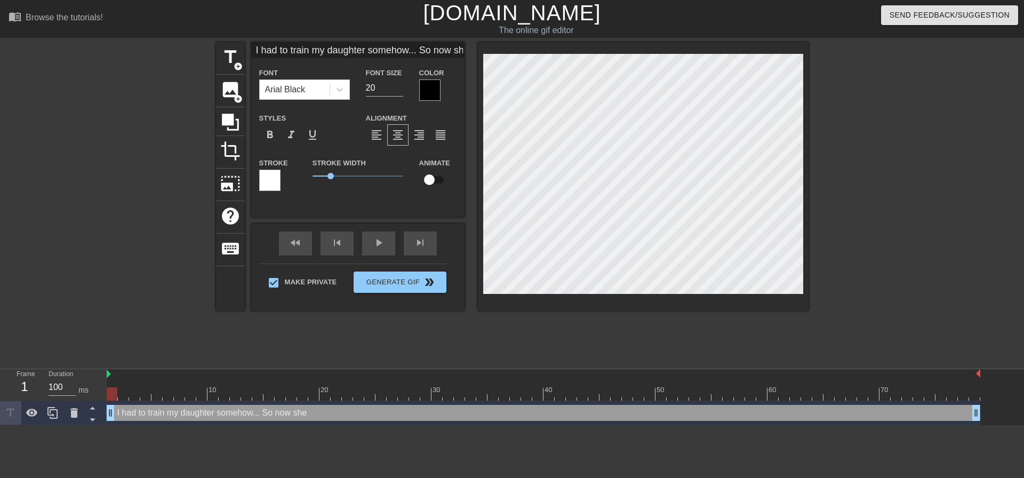
type input "I had to train my daughter somehow... So now shes"
type textarea "I had to train my daughter somehow... So now shes"
type input "I had to train my daughter somehow... So now shes"
type textarea "I had to train my daughter somehow... So now shes"
type input "I had to train my daughter somehow... So now shes l"
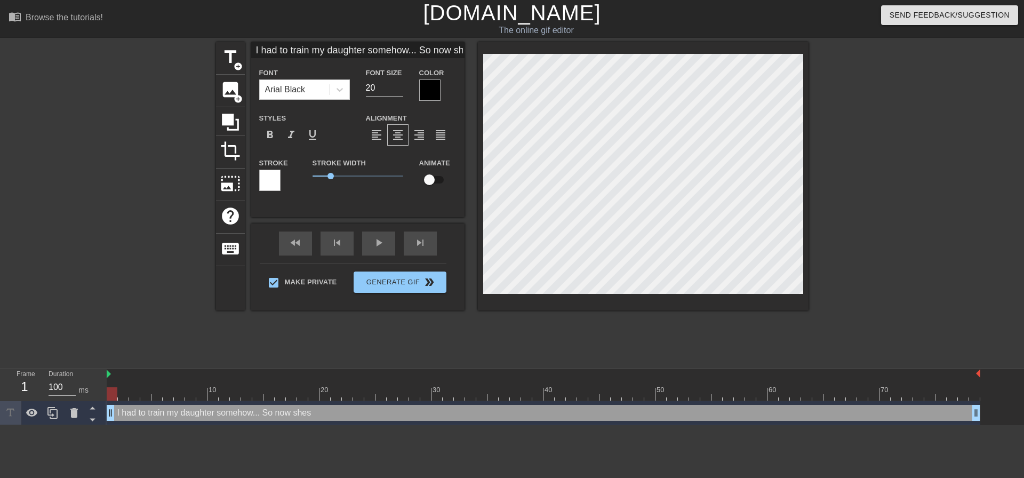
type textarea "I had to train my daughter somehow... So now shes l"
type input "I had to train my daughter somehow... So now shes le"
type textarea "I had to train my daughter somehow... So now shes le"
type input "I had to train my daughter somehow... So now shes lea"
type textarea "I had to train my daughter somehow... So now shes lea"
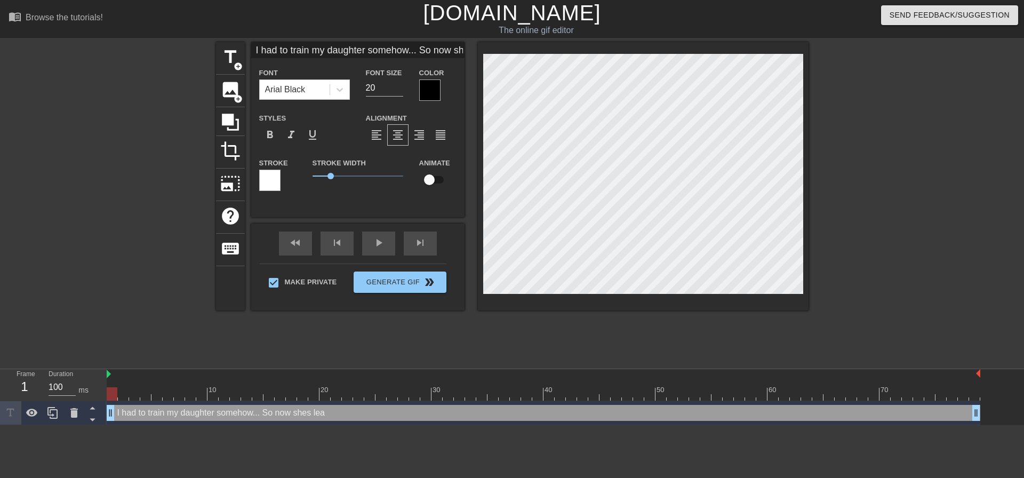
type input "I had to train my daughter somehow... So now shes lear"
type textarea "I had to train my daughter somehow... So now shes lear"
type input "I had to train my daughter somehow... So now shes learn"
type textarea "I had to train my daughter somehow... So now shes learni"
type input "I had to train my daughter somehow... So now shes learnin"
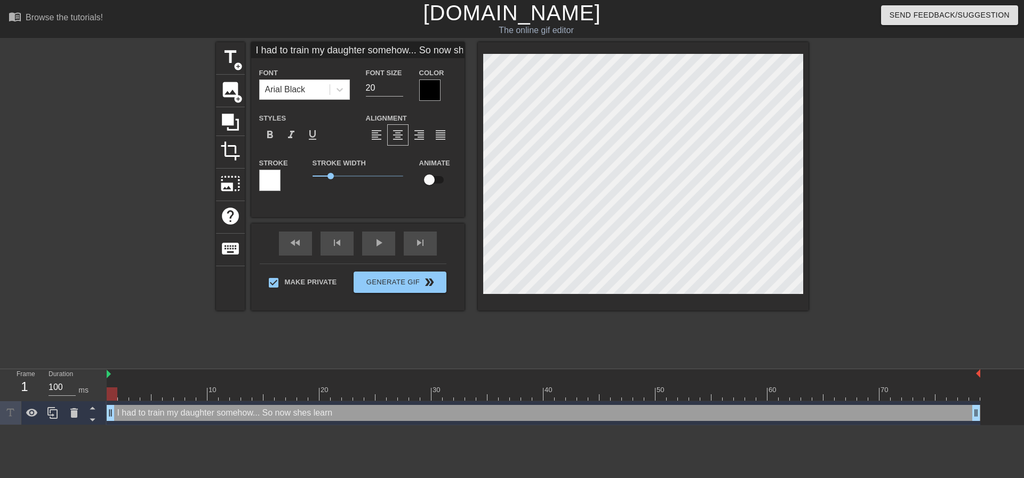
type textarea "I had to train my daughter somehow... So now shes learning"
type input "I had to train my daughter somehow... So now shes learning"
type textarea "I had to train my daughter somehow... So now shes learning"
type input "I had to train my daughter somehow... So now shes learning t"
type textarea "I had to train my daughter somehow... So now shes learning t"
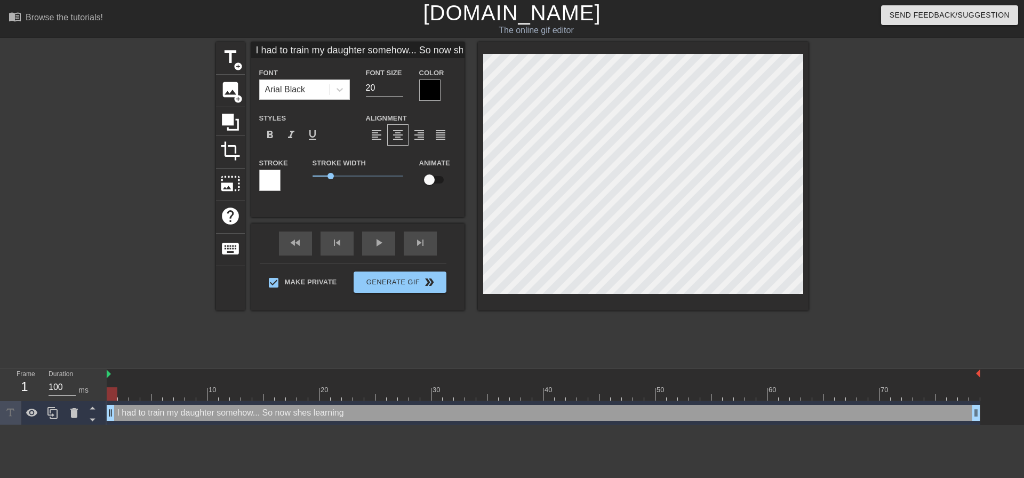
type input "I had to train my daughter somehow... So now shes learning to"
type textarea "I had to train my daughter somehow... So now shes learning to"
type input "I had to train my daughter somehow... So now shes learning to"
type textarea "I had to train my daughter somehow... So now shes learning to"
type input "I had to train my daughter somehow... So now shes learning to t"
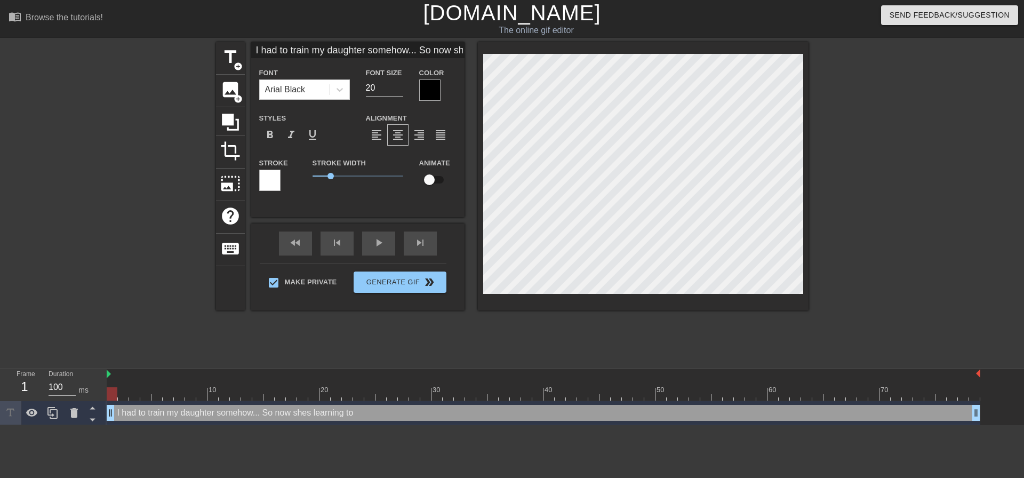
type textarea "I had to train my daughter somehow... So now shes learning to t"
type input "I had to train my daughter somehow... So now shes learning to tq"
type textarea "I had to train my daughter somehow... So now shes learning to tq"
type input "I had to train my daughter somehow... So now shes learning to tqk"
type textarea "I had to train my daughter somehow... So now shes learning to tqk"
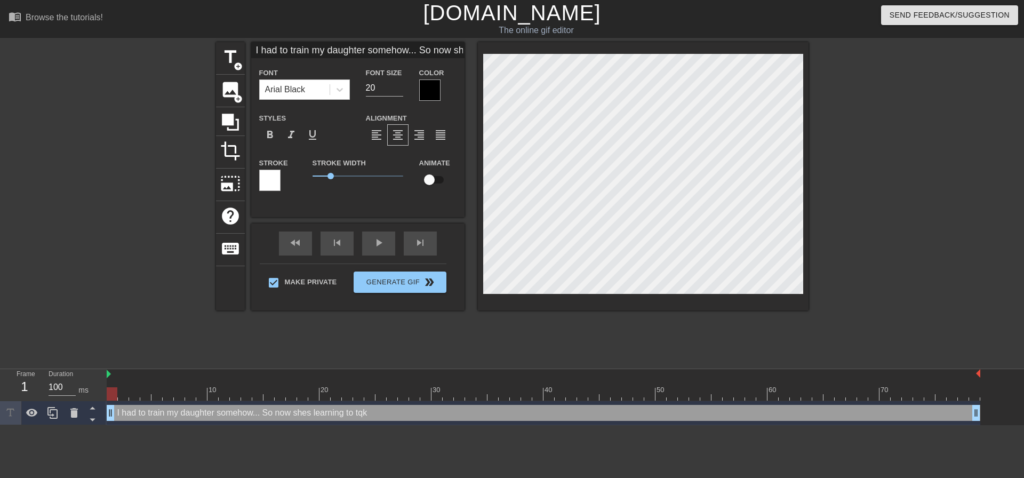
type input "I had to train my daughter somehow... So now shes learning to tq"
type textarea "I had to train my daughter somehow... So now shes learning to tq"
type input "I had to train my daughter somehow... So now shes learning to t"
type textarea "I had to train my daughter somehow... So now shes learning to ta"
type input "I had to train my daughter somehow... So now shes learning to ta"
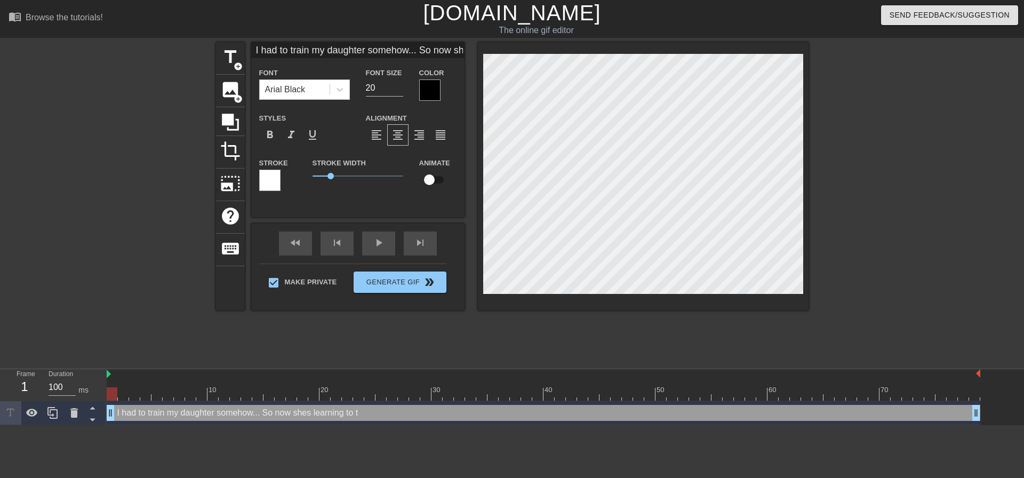
type textarea "I had to train my daughter somehow... So now shes learning to tak"
type input "I had to train my daughter somehow... So now shes learning to take"
type textarea "I had to train my daughter somehow... So now shes learning to take"
type input "I had to train my daughter somehow... So now shes learning to take m"
type textarea "I had to train my daughter somehow... So now shes learning to take m"
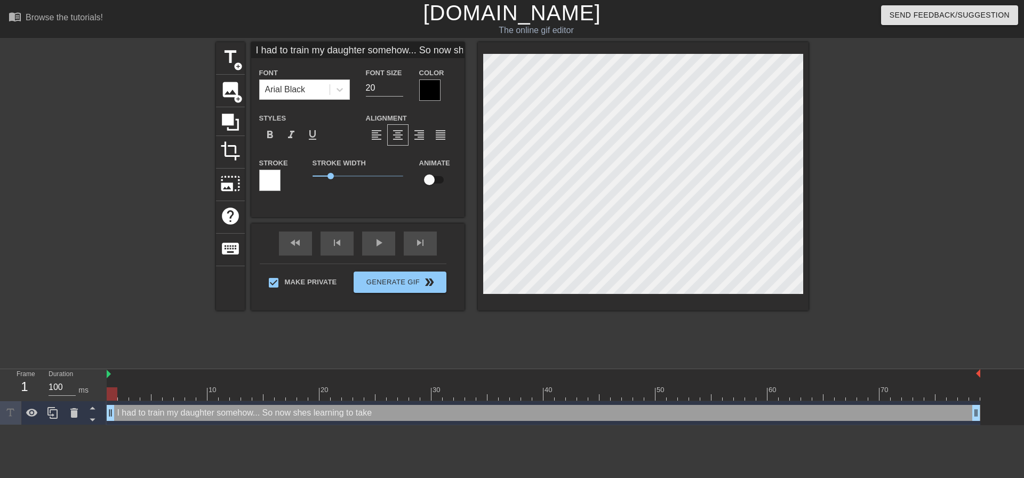
type input "I had to train my daughter somehow... So now shes learning to take my"
type textarea "I had to train my daughter somehow... So now shes learning to take my"
type input "I had to train my daughter somehow... So now shes learning to take my"
type textarea "I had to train my daughter somehow... So now shes learning to take my"
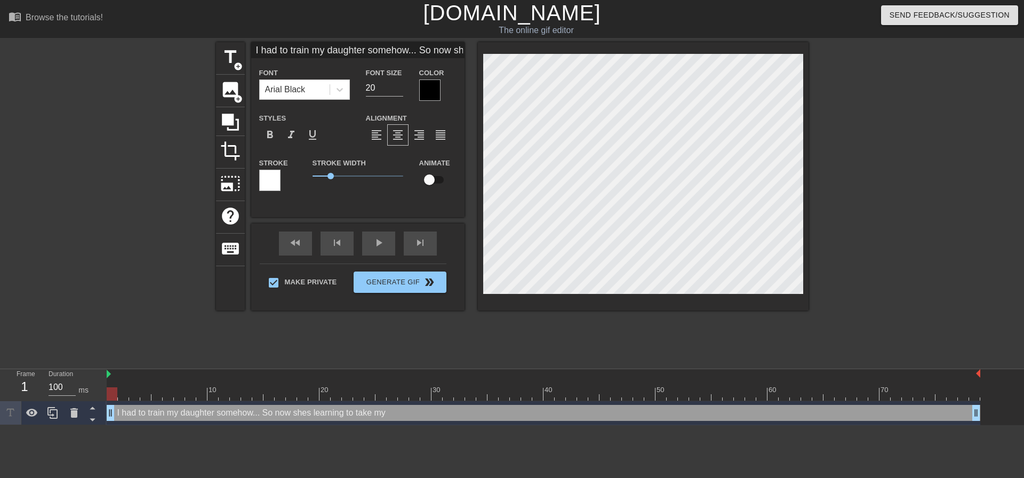
type input "I had to train my daughter somehow... So now shes learning to take my p"
type textarea "I had to train my daughter somehow... So now shes learning to take my p"
type input "I had to train my daughter somehow... So now shes learning to take my pl"
type textarea "I had to train my daughter somehow... So now shes learning to take my pl"
type input "I had to train my daughter somehow... So now shes learning to take my pla"
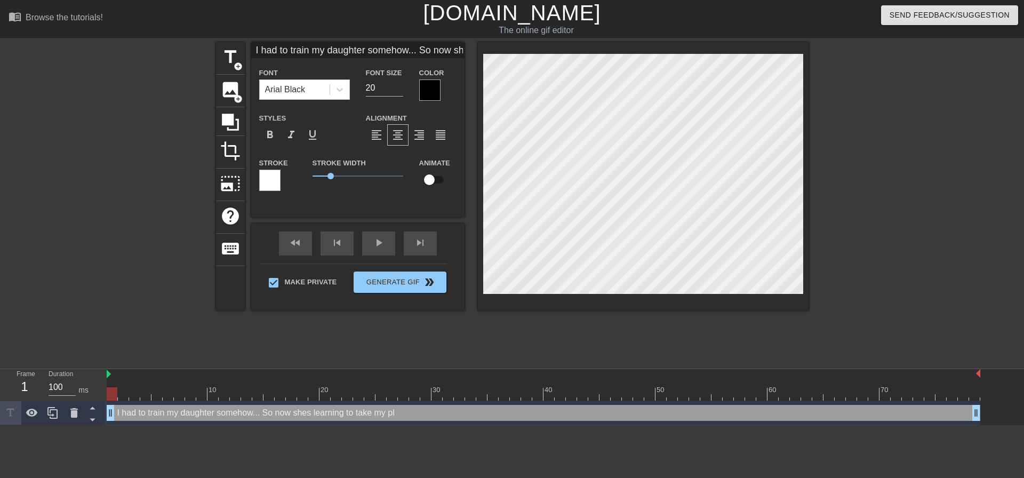
type textarea "I had to train my daughter somehow... So now shes learning to take my pla"
type input "I had to train my daughter somehow... So now shes learning to take my plas"
type textarea "I had to train my daughter somehow... So now shes learning to take my plas"
type input "I had to train my daughter somehow... So now shes learning to take my plast"
type textarea "I had to train my daughter somehow... So now shes learning to take my plasti"
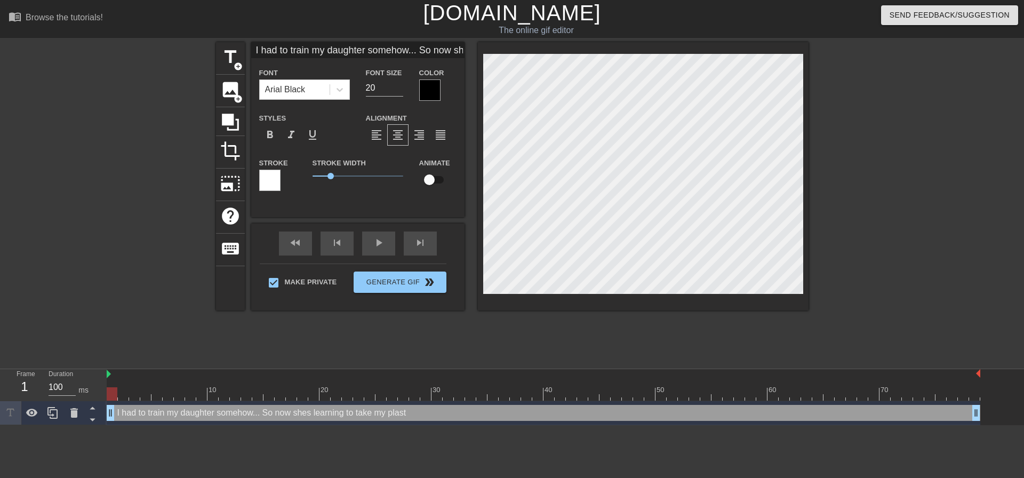
type input "I had to train my daughter somehow... So now shes learning to take my plasti"
type textarea "I had to train my daughter somehow... So now shes learning to take my plastic"
type input "I had to train my daughter somehow... So now shes learning to take my plastic"
type textarea "I had to train my daughter somehow... So now shes learning to take my plastic c"
type input "I had to train my daughter somehow... So now shes learning to take my plastic co"
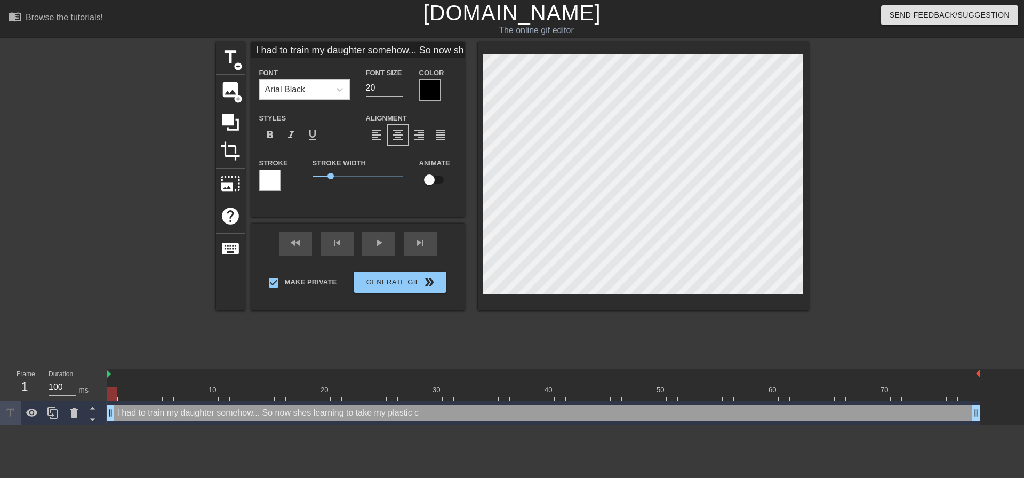
type textarea "I had to train my daughter somehow... So now shes learning to take my plastic co"
type input "I had to train my daughter somehow... So now shes learning to take my plastic c…"
type textarea "I had to train my daughter somehow... So now shes learning to take my plastic c…"
type input "I had to train my daughter somehow... So now shes learning to take my plastic c…"
type textarea "I had to train my daughter somehow... So now shes learning to take my plastic c…"
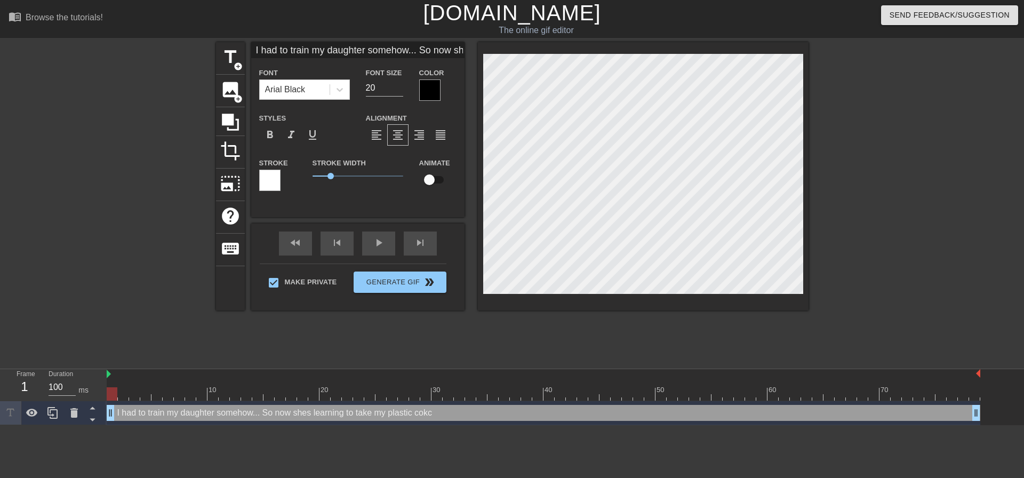
scroll to position [2, 10]
type input "I had to train my daughter somehow... So now shes learning to take my plastic c…"
type textarea "I had to train my daughter somehow... So now shes learning to take my plastic c…"
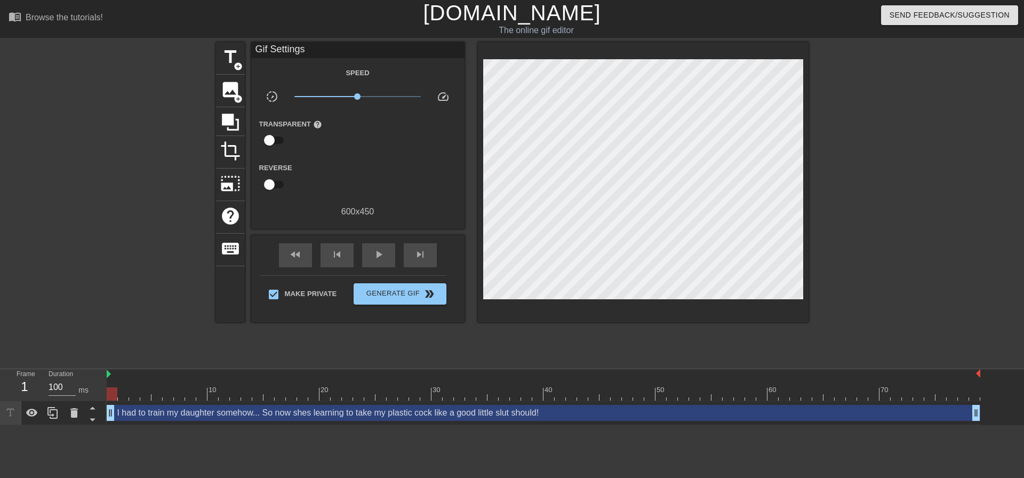
click at [824, 169] on div at bounding box center [902, 202] width 160 height 320
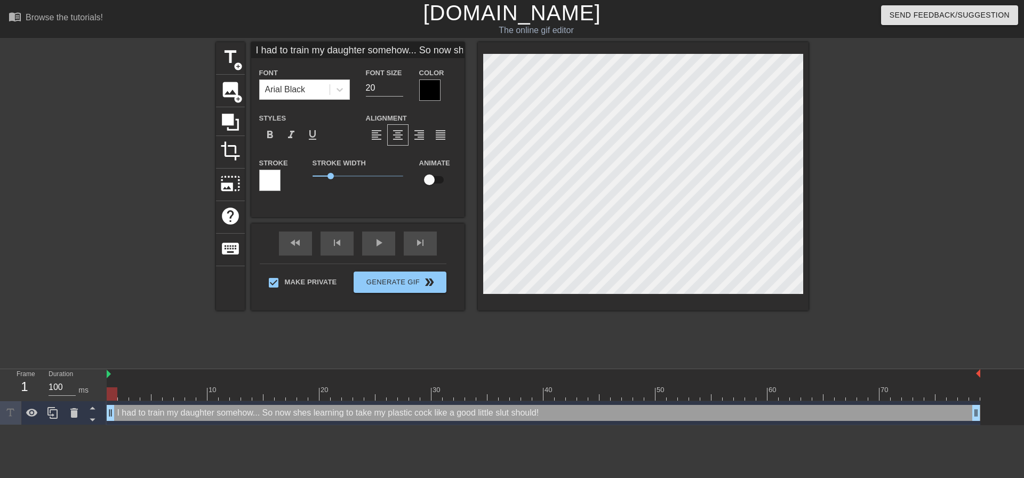
click at [799, 296] on div at bounding box center [643, 176] width 331 height 268
click at [804, 297] on div at bounding box center [643, 176] width 331 height 268
click at [934, 194] on div at bounding box center [902, 202] width 160 height 320
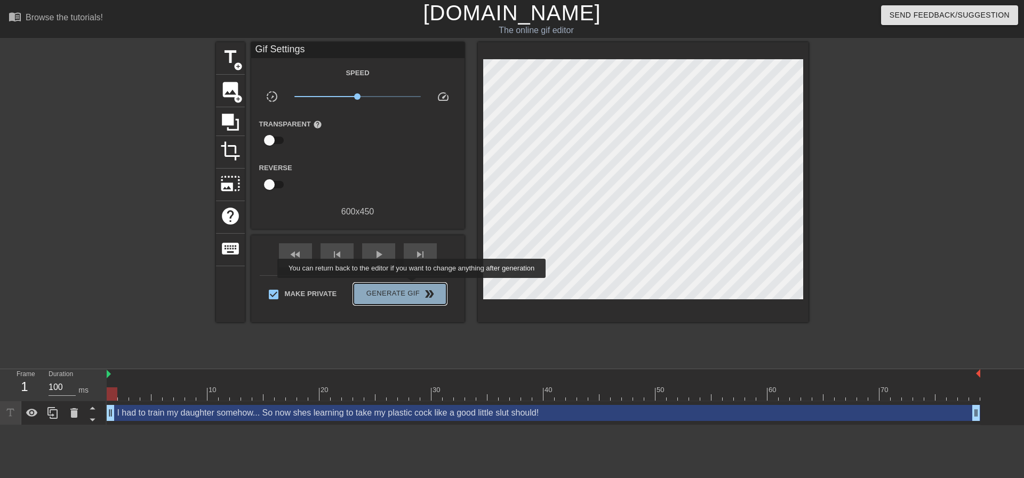
click at [413, 285] on button "Generate Gif double_arrow" at bounding box center [400, 293] width 92 height 21
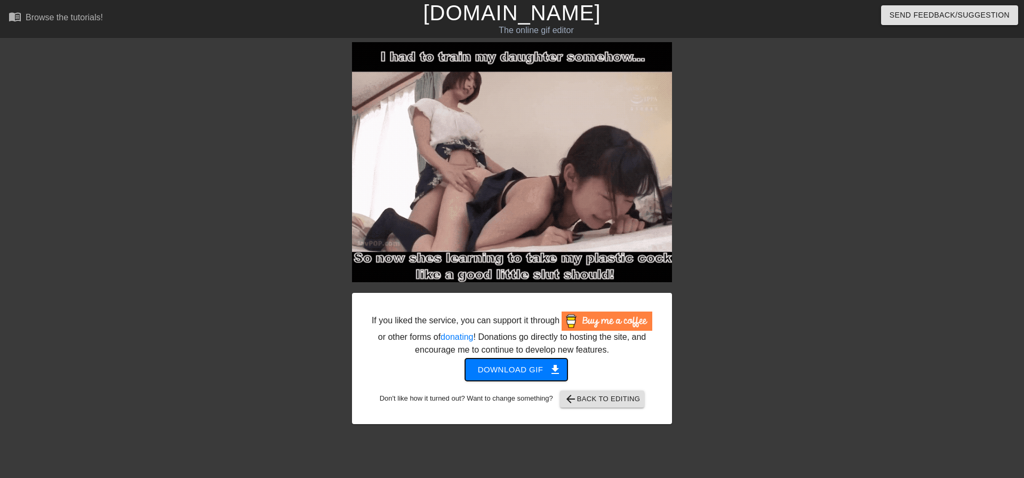
click at [541, 374] on span "Download gif get_app" at bounding box center [516, 370] width 77 height 14
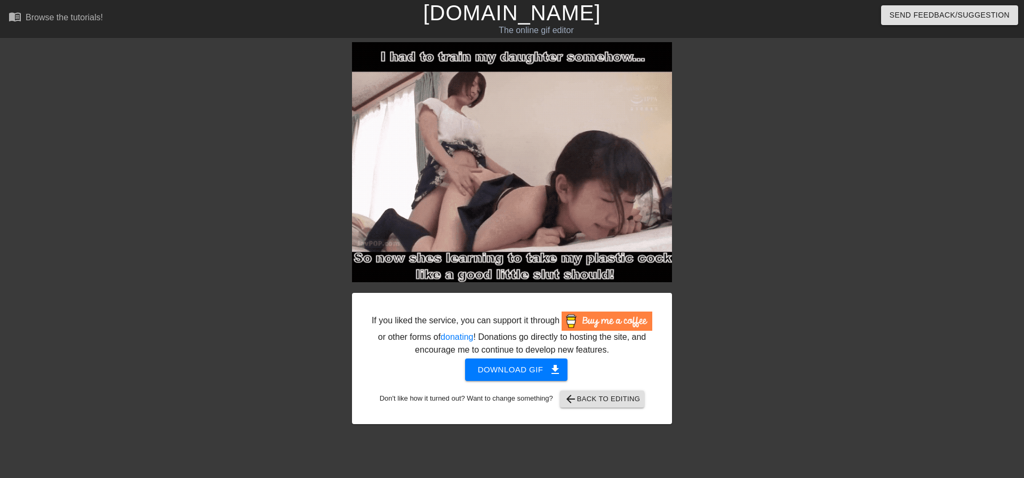
click at [908, 53] on div "If you liked the service, you can support it through or other forms of donating…" at bounding box center [512, 233] width 1024 height 382
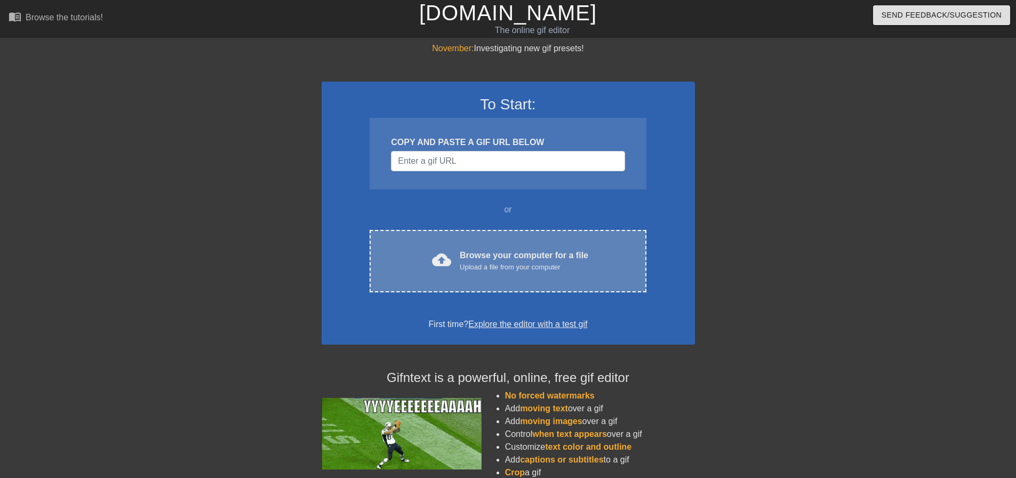
click at [505, 261] on div "Browse your computer for a file Upload a file from your computer" at bounding box center [524, 260] width 129 height 23
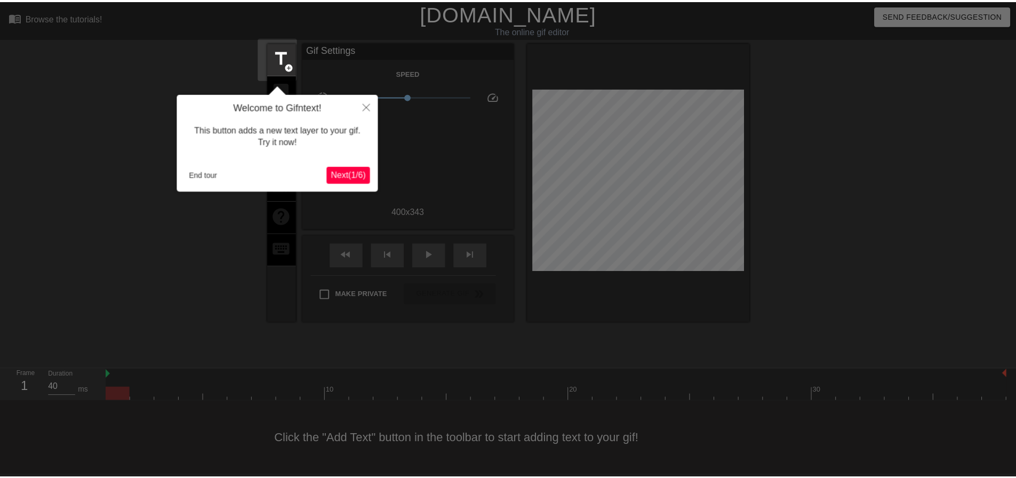
scroll to position [5, 0]
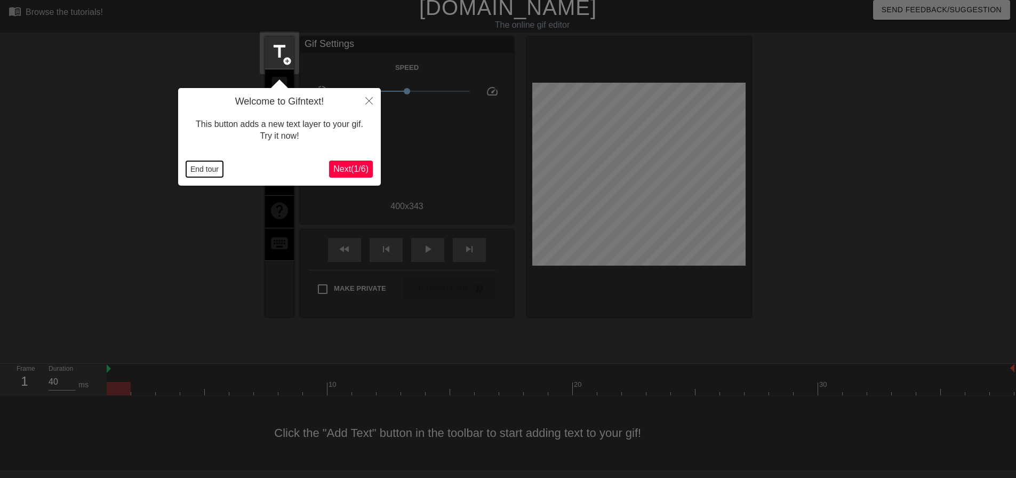
click at [204, 164] on button "End tour" at bounding box center [204, 169] width 37 height 16
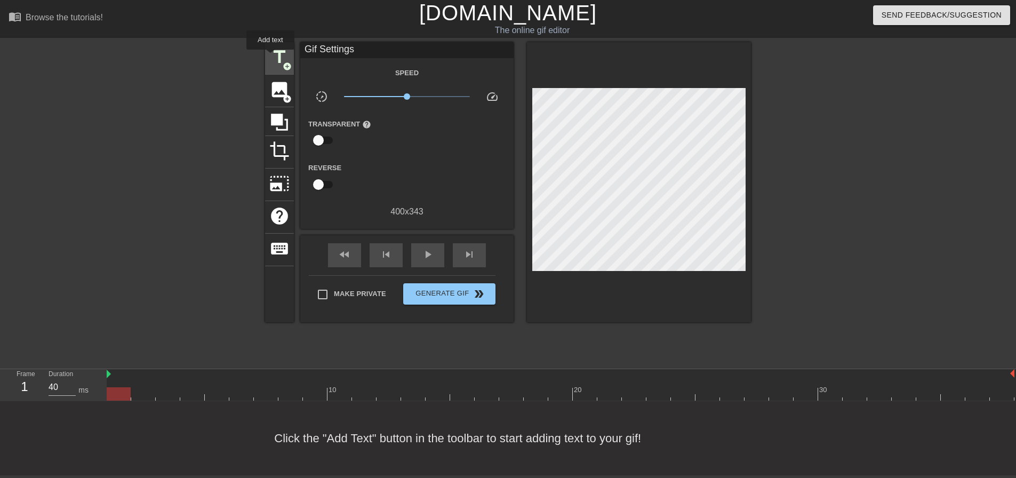
click at [270, 57] on span "title" at bounding box center [279, 57] width 20 height 20
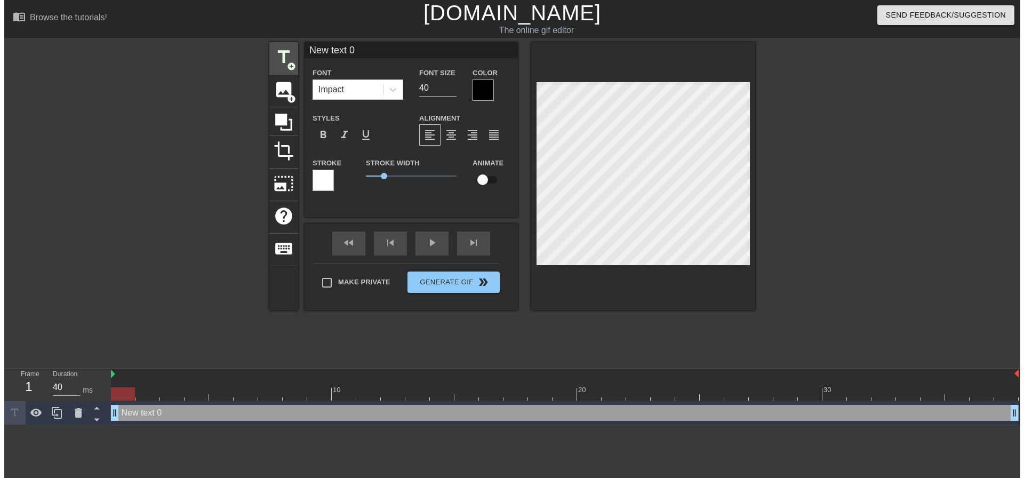
scroll to position [0, 0]
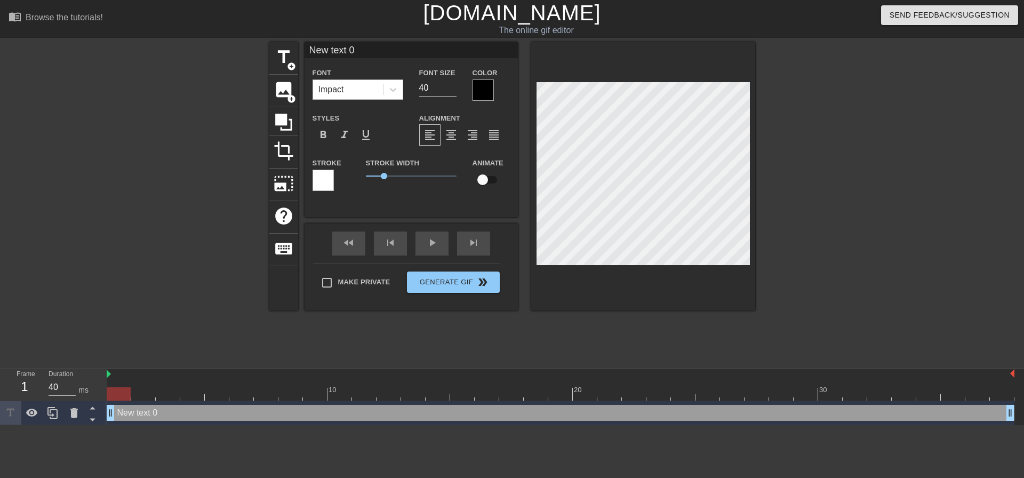
click at [342, 80] on div "Impact" at bounding box center [348, 89] width 70 height 19
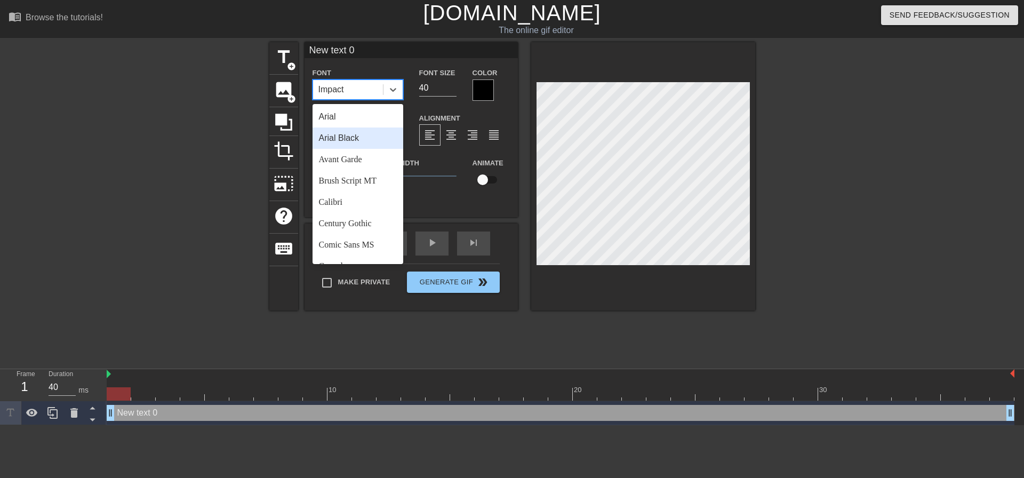
click at [368, 143] on div "Arial Black" at bounding box center [358, 137] width 91 height 21
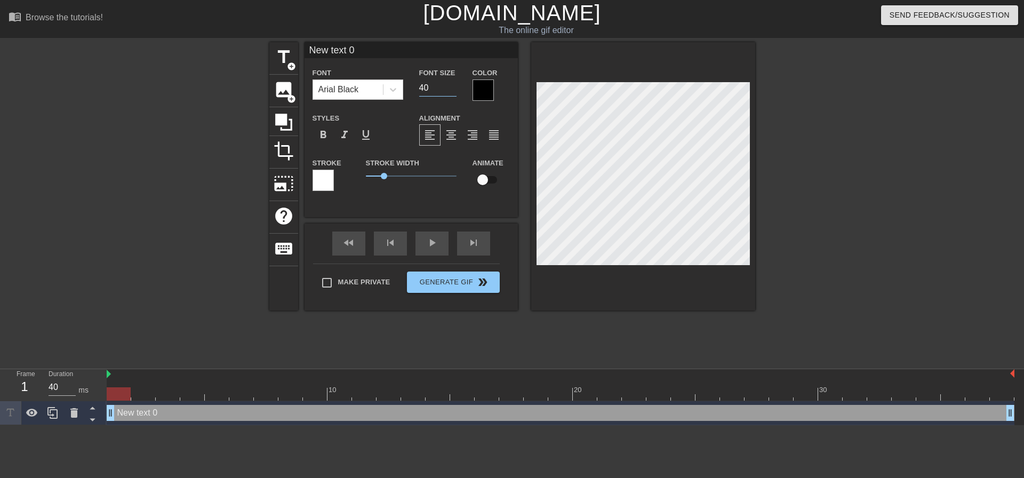
click at [427, 92] on input "40" at bounding box center [437, 87] width 37 height 17
type input "4"
type input "20"
click at [460, 134] on div "format_align_center" at bounding box center [451, 134] width 21 height 21
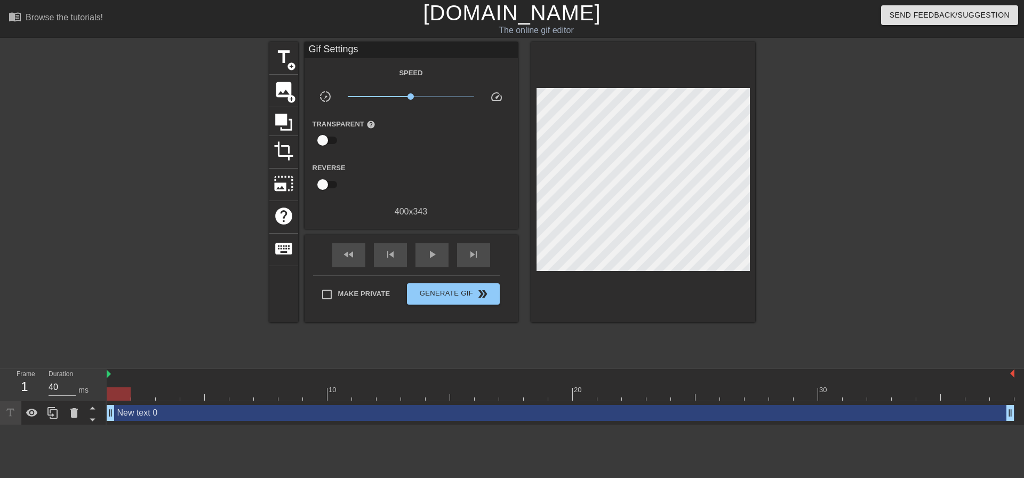
click at [332, 278] on div "Make Private Generate Gif double_arrow" at bounding box center [406, 296] width 187 height 42
click at [364, 283] on label "Make Private" at bounding box center [353, 294] width 75 height 22
click at [338, 283] on input "Make Private" at bounding box center [327, 294] width 22 height 22
checkbox input "true"
click at [419, 254] on div "play_arrow" at bounding box center [432, 255] width 33 height 24
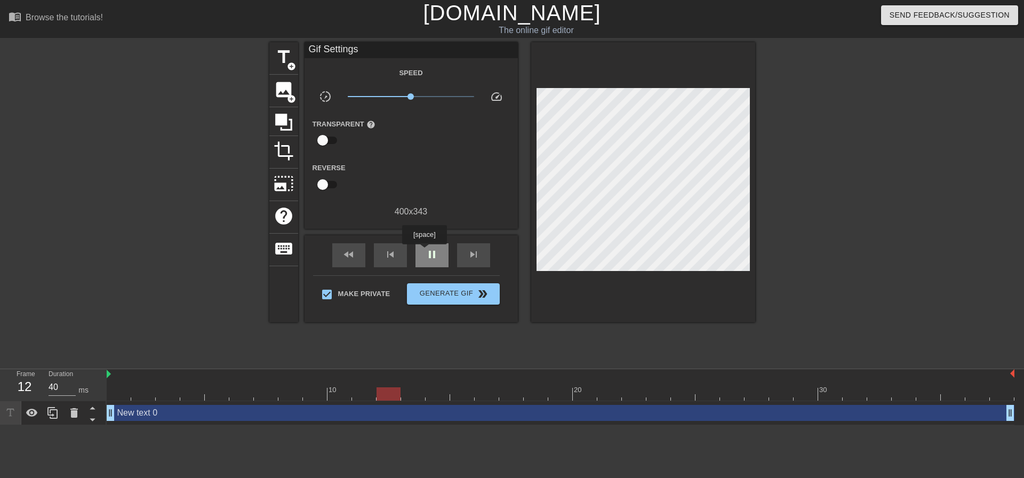
click at [424, 252] on div "pause" at bounding box center [432, 255] width 33 height 24
type input "40"
drag, startPoint x: 465, startPoint y: 400, endPoint x: 204, endPoint y: 378, distance: 261.8
click at [213, 378] on div "10 20 30" at bounding box center [561, 384] width 908 height 31
drag, startPoint x: 216, startPoint y: 390, endPoint x: 44, endPoint y: 385, distance: 171.9
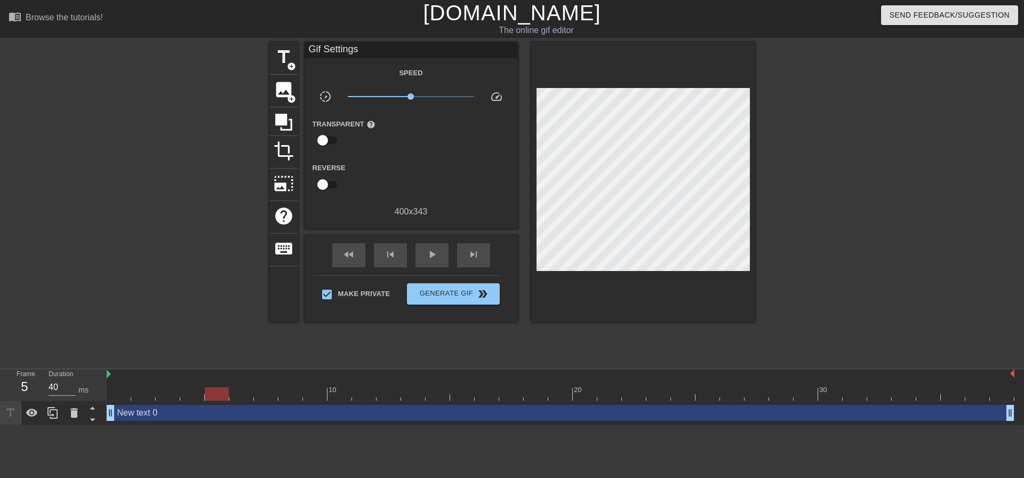
click at [41, 394] on div "Frame 5 Duration 40 ms 10 20 30 New text 0 drag_handle drag_handle" at bounding box center [512, 397] width 1024 height 56
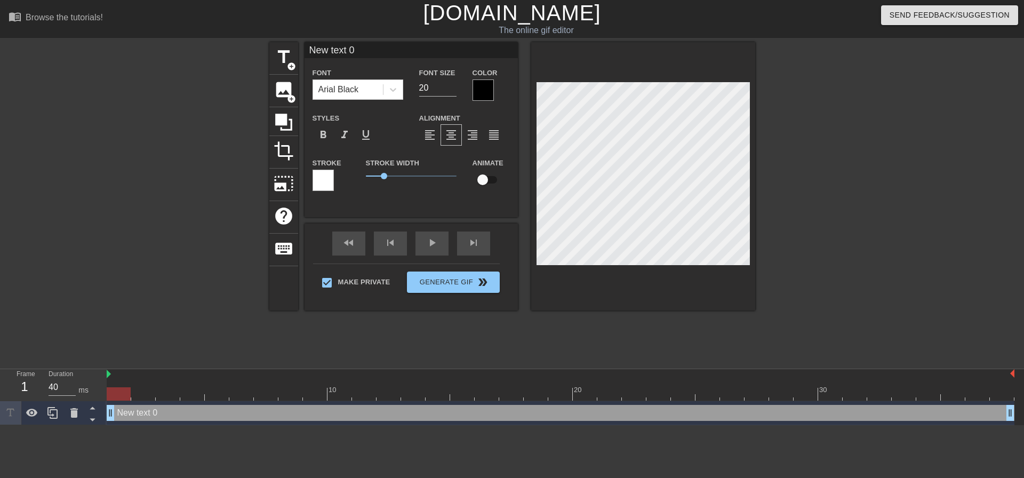
scroll to position [2, 2]
type textarea "L"
type input "L"
type textarea "Lo"
type input "Lo"
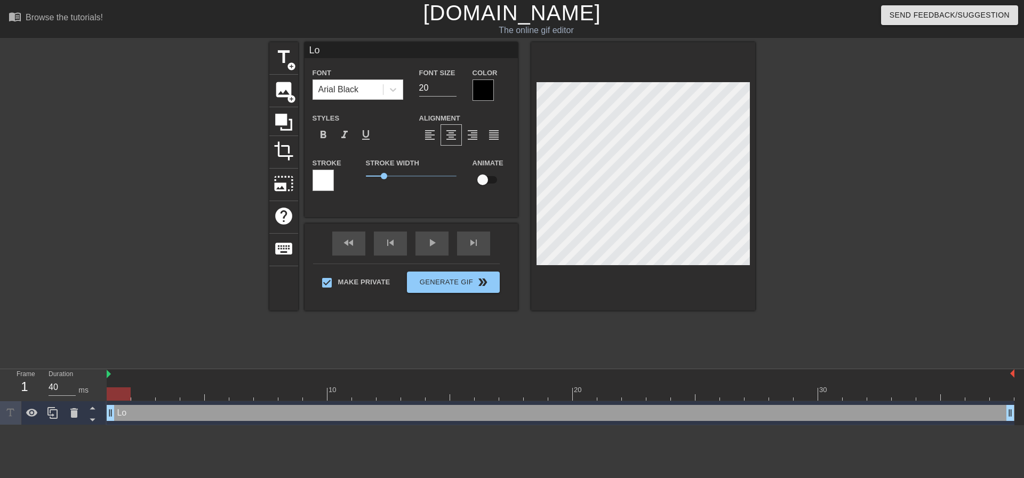
type textarea "Loo"
type input "Loo"
type textarea "Look"
type input "Look"
type textarea "Look"
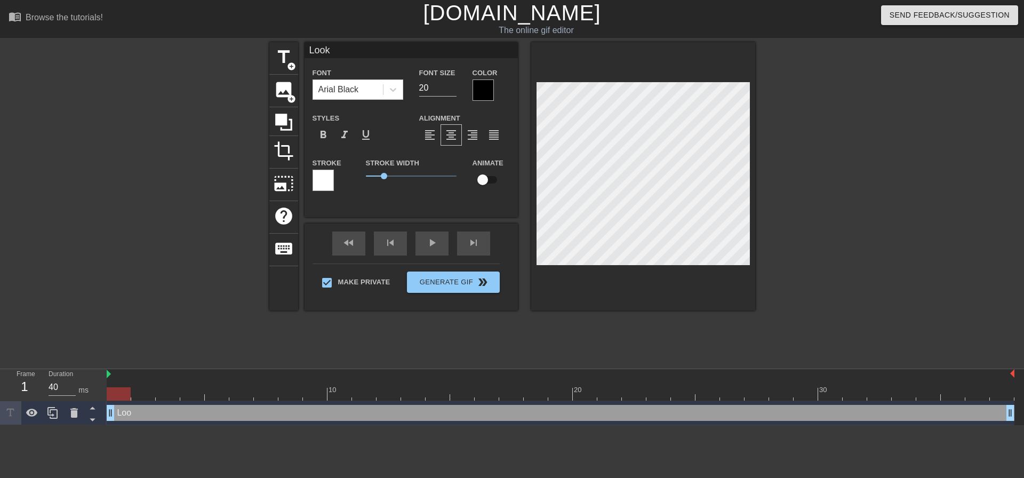
type input "Look"
type textarea "Look D"
type input "Look D"
type textarea "Look Da"
type input "Look Da"
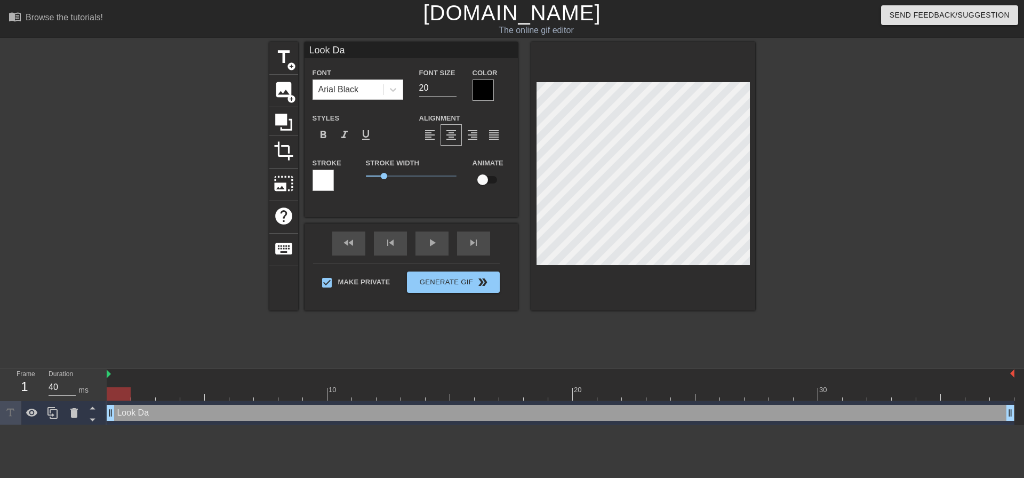
type textarea "Look Dad"
type input "Look Dad"
type textarea "Look Dadd"
type input "Look Dadd"
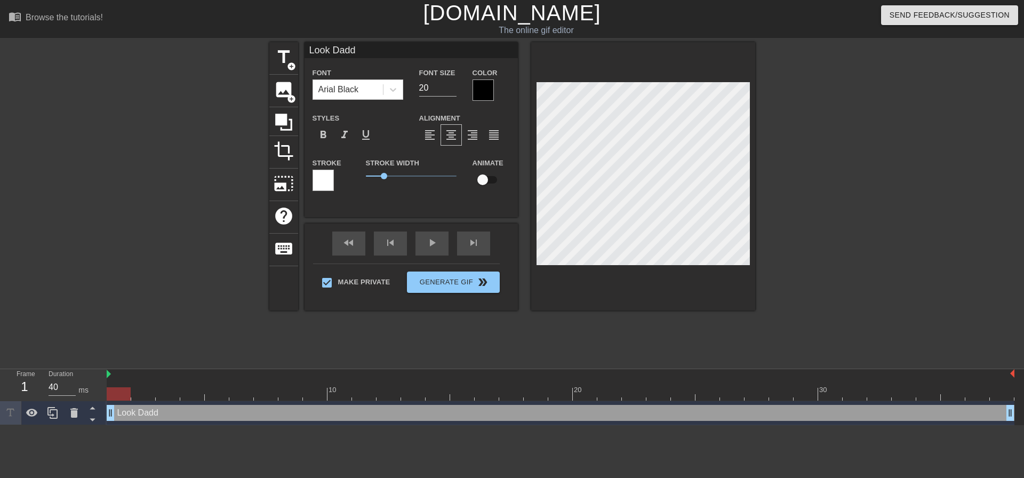
type textarea "Look Daddy"
type input "Look Daddy"
type textarea "Look Daddy!"
type input "Look Daddy!"
type textarea "Look Daddy!"
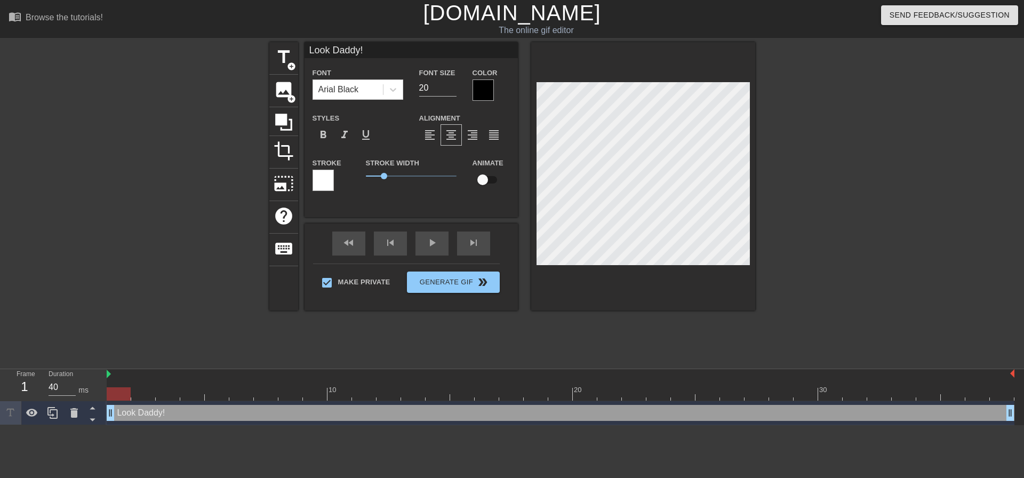
type input "Look Daddy!"
type textarea "Look Daddy! I"
type input "Look Daddy! I"
type textarea "Look Daddy! I"
type input "Look Daddy! I"
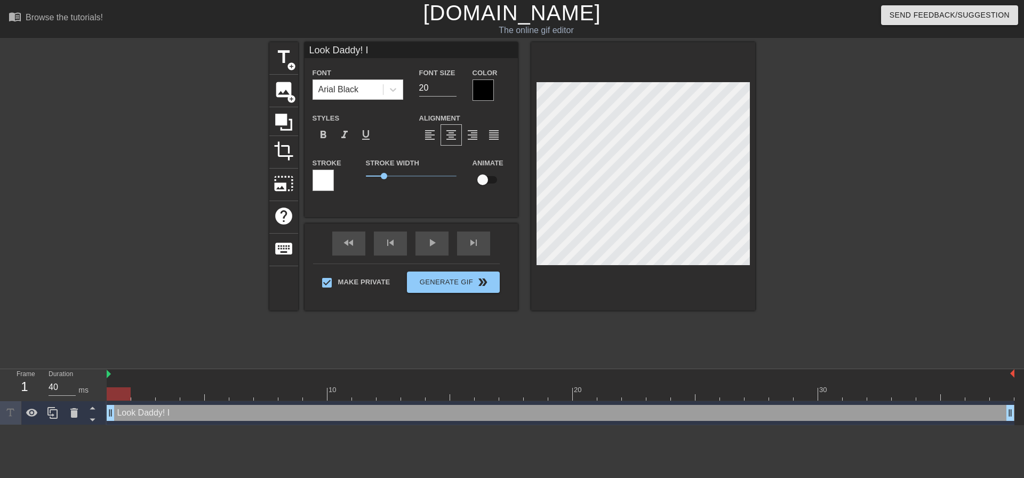
type textarea "Look Daddy! I l"
type input "Look Daddy! I l"
type textarea "Look Daddy! I le"
type input "Look Daddy! I le"
type textarea "Look Daddy! I lea"
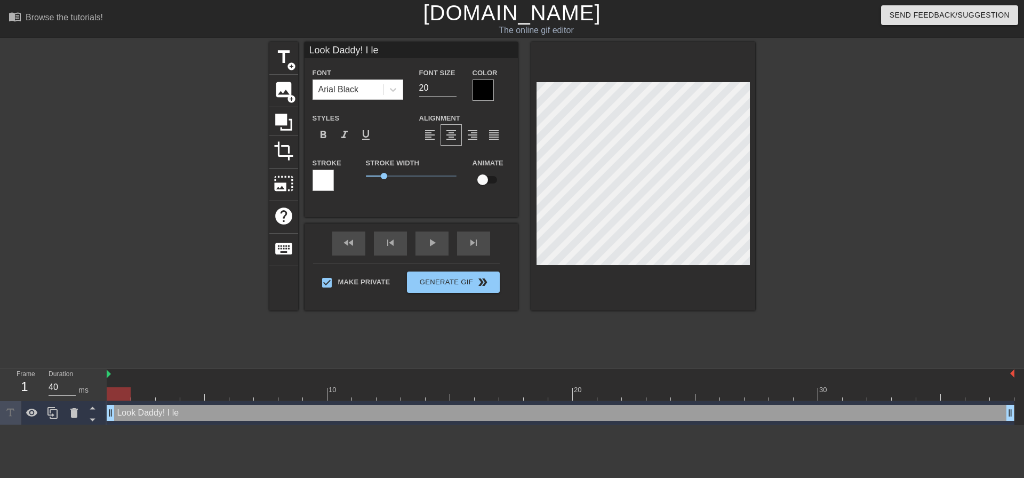
type input "Look Daddy! I lea"
type textarea "Look Daddy! I lear"
type input "Look Daddy! I lear"
type textarea "Look Daddy! I learn"
type input "Look Daddy! I learn"
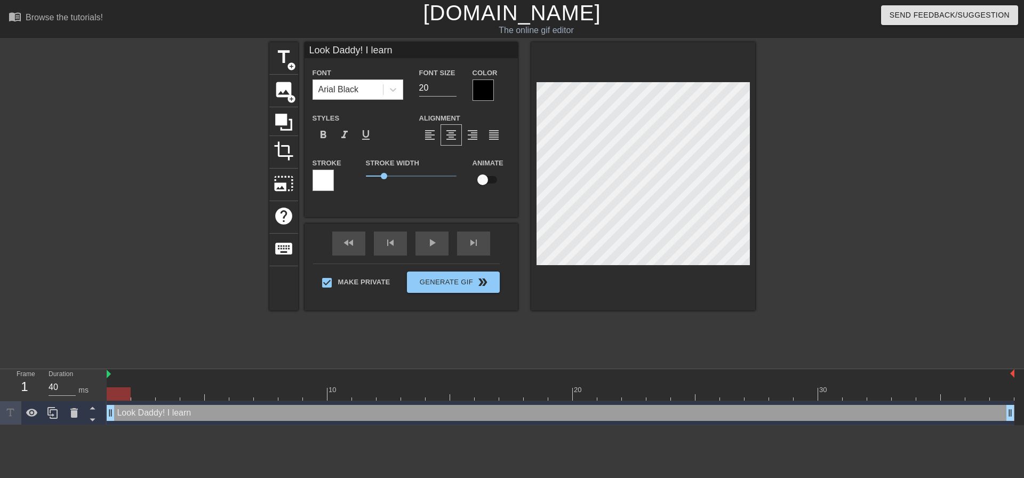
type textarea "Look Daddy! I learne"
type input "Look Daddy! I learne"
type textarea "Look Daddy! I learned"
type input "Look Daddy! I learned"
type textarea "Look Daddy! I learned"
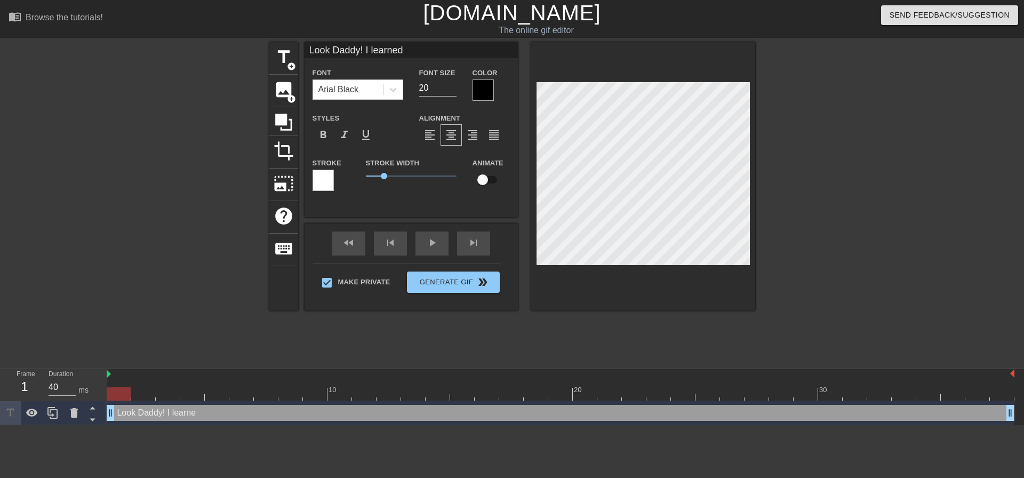
type input "Look Daddy! I learned"
type textarea "Look Daddy! I learned a"
type input "Look Daddy! I learned a"
type textarea "Look Daddy! I learned a"
type input "Look Daddy! I learned a"
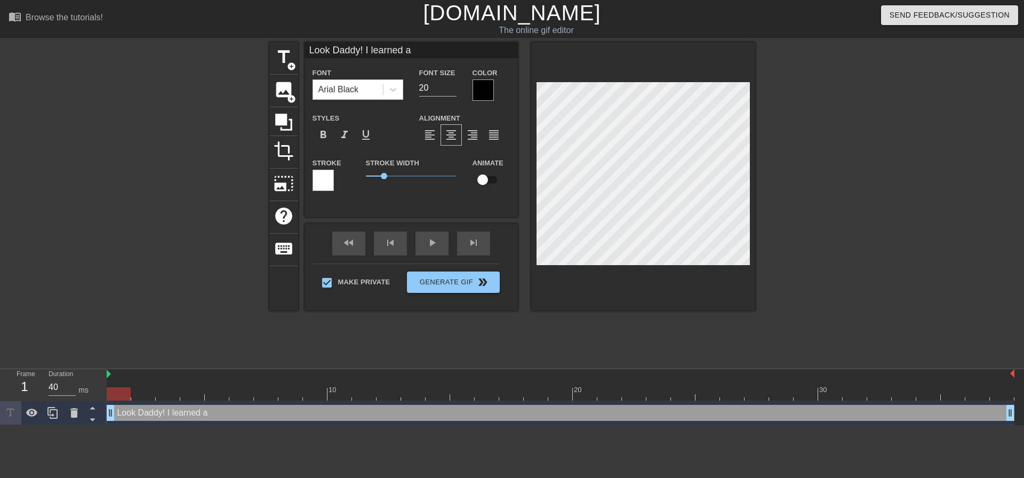
type textarea "Look Daddy! I learned a n"
type input "Look Daddy! I learned a n"
type textarea "Look Daddy! I learned a ne"
type input "Look Daddy! I learned a ne"
type textarea "Look Daddy! I learned a new"
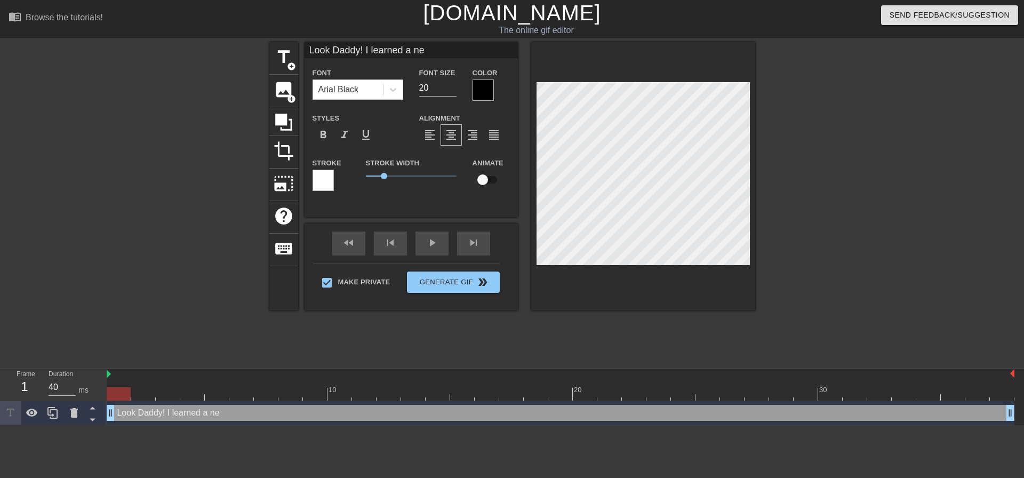
type input "Look Daddy! I learned a new"
type textarea "Look Daddy! I learned a new"
type input "Look Daddy! I learned a new"
type textarea "Look Daddy! I learned a new t"
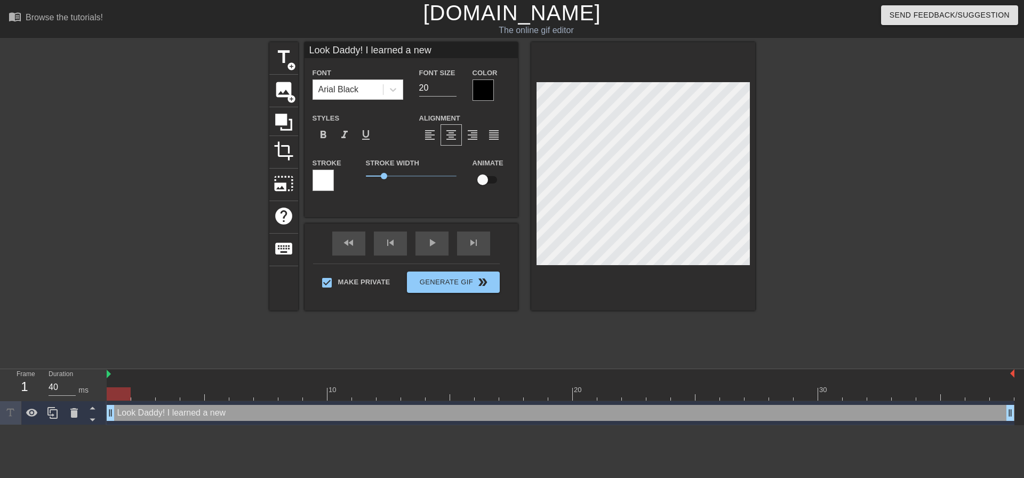
type input "Look Daddy! I learned a newt"
type textarea "Look Daddy! I learned a new tr"
type input "Look Daddy! I learned a newtr"
type textarea "Look Daddy! I learned a new tri"
type input "Look Daddy! I learned a newtri"
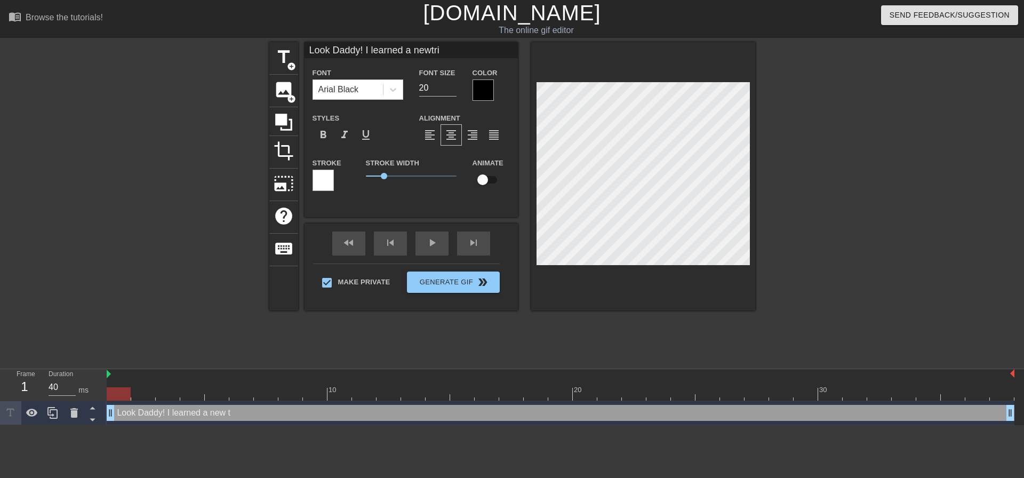
type textarea "Look Daddy! I learned a new tric"
type input "Look Daddy! I learned a newtric"
type textarea "Look Daddy! I learned a new trick"
type input "Look Daddy! I learned a newtrick"
type textarea "Look Daddy! I learned a new trick"
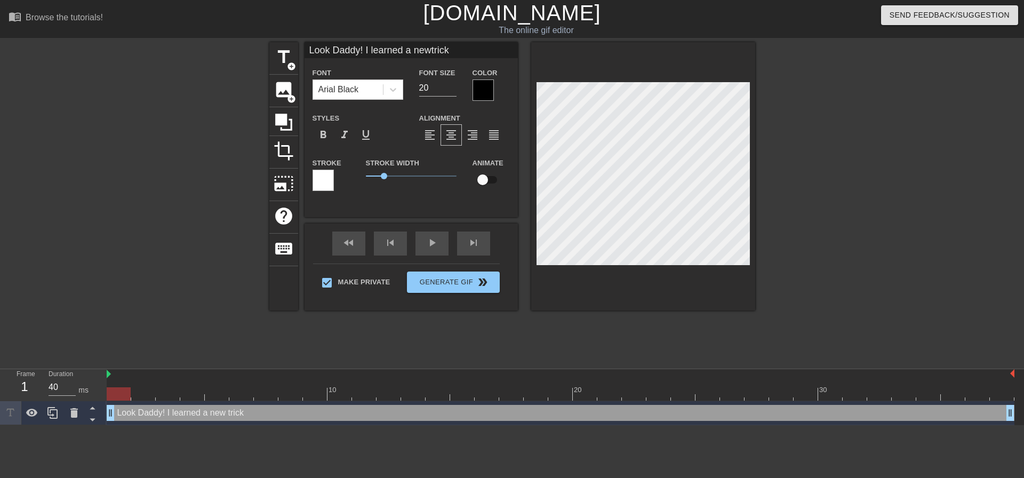
type input "Look Daddy! I learned a newtrick"
type textarea "Look Daddy! I learned a new trick t"
type input "Look Daddy! I learned a newtrick t"
type textarea "Look Daddy! I learned a new trick to"
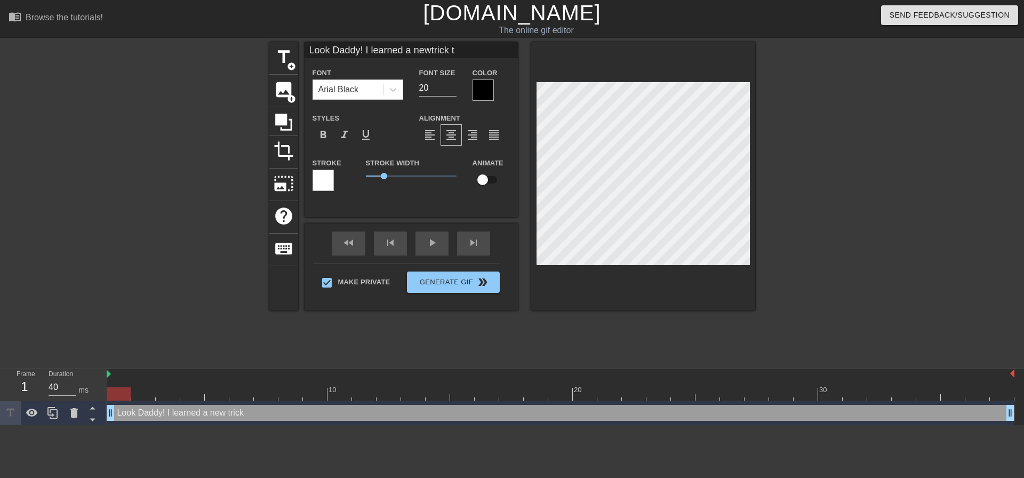
type input "Look Daddy! I learned a newtrick to"
type textarea "Look Daddy! I learned a new trick to"
type input "Look Daddy! I learned a newtrick to"
type textarea "Look Daddy! I learned a new trick to p"
type input "Look Daddy! I learned a newtrick to p"
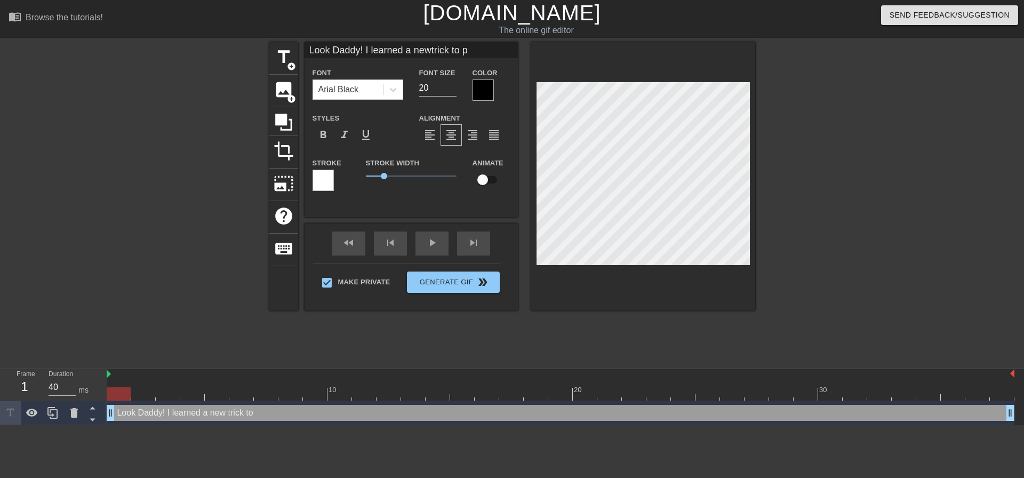
type textarea "Look Daddy! I learned a new trick to pl"
type input "Look Daddy! I learned a newtrick to pl"
type textarea "Look Daddy! I learned a new trick to ple"
type input "Look Daddy! I learned a newtrick to ple"
type textarea "Look Daddy! I learned a new trick to plea"
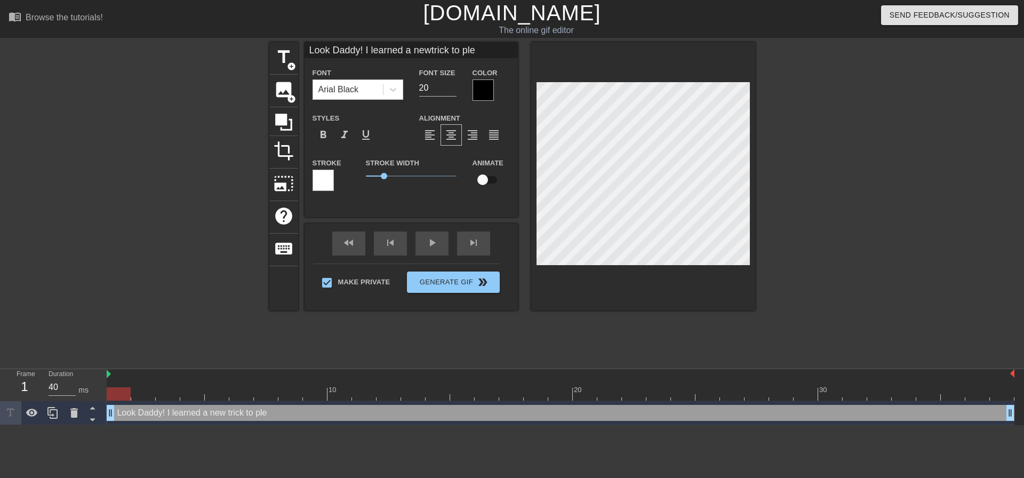
type input "Look Daddy! I learned a newtrick to plea"
type textarea "Look Daddy! I learned a new trick to pleas"
type input "Look Daddy! I learned a newtrick to pleas"
type textarea "Look Daddy! I learned a new trick to please"
type input "Look Daddy! I learned a newtrick to please"
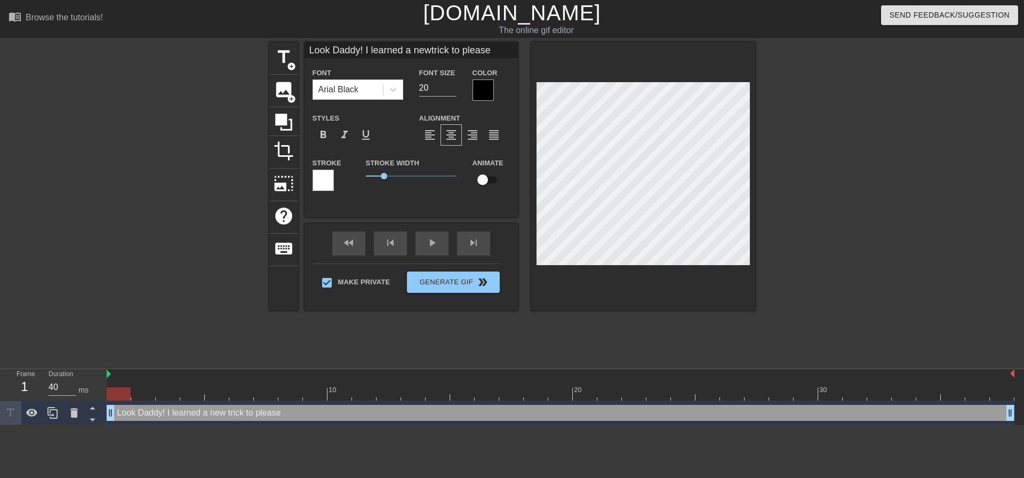
type textarea "Look Daddy! I learned a new trick to please"
type input "Look Daddy! I learned a newtrick to please"
type textarea "Look Daddy! I learned a new trick to please t"
type input "Look Daddy! I learned a newtrick to please t"
type textarea "Look Daddy! I learned a new trick to please to"
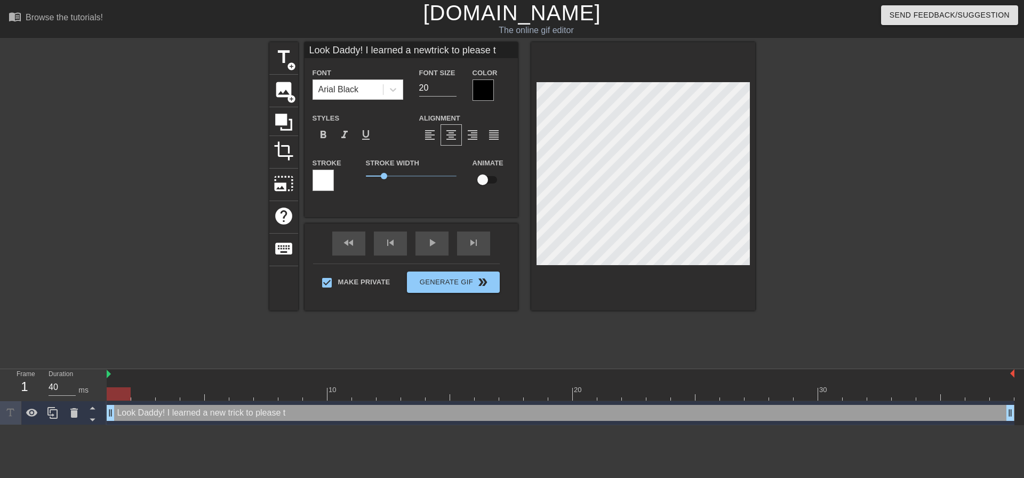
type input "Look Daddy! I learned a newtrick to please to"
type textarea "Look Daddy! I learned a new trick to please t"
type input "Look Daddy! I learned a newtrick to please t"
type textarea "Look Daddy! I learned a new trick to please"
type input "Look Daddy! I learned a newtrick to please"
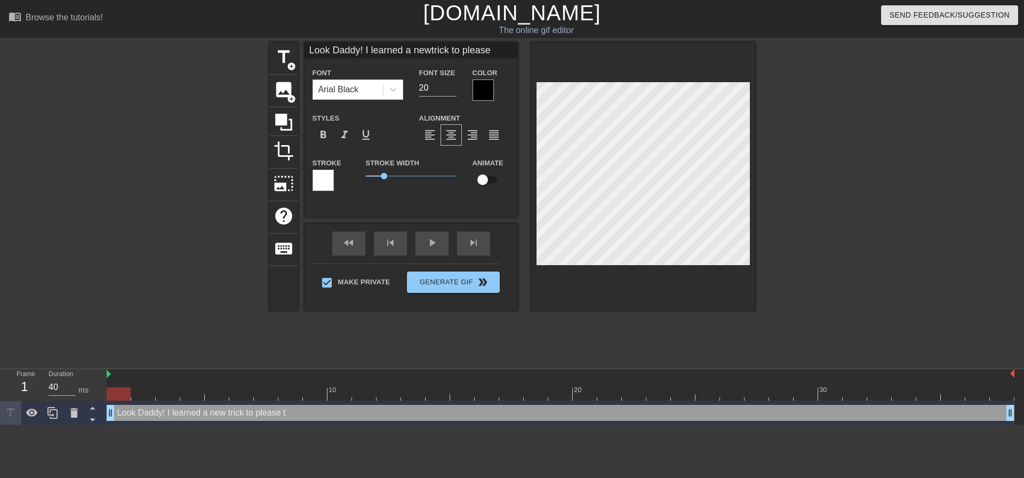
type textarea "Look Daddy! I learned a new trick to please y"
type input "Look Daddy! I learned a newtrick to please y"
type textarea "Look Daddy! I learned a new trick to please yo"
type input "Look Daddy! I learned a newtrick to please yo"
type textarea "Look Daddy! I learned a new trick to please you"
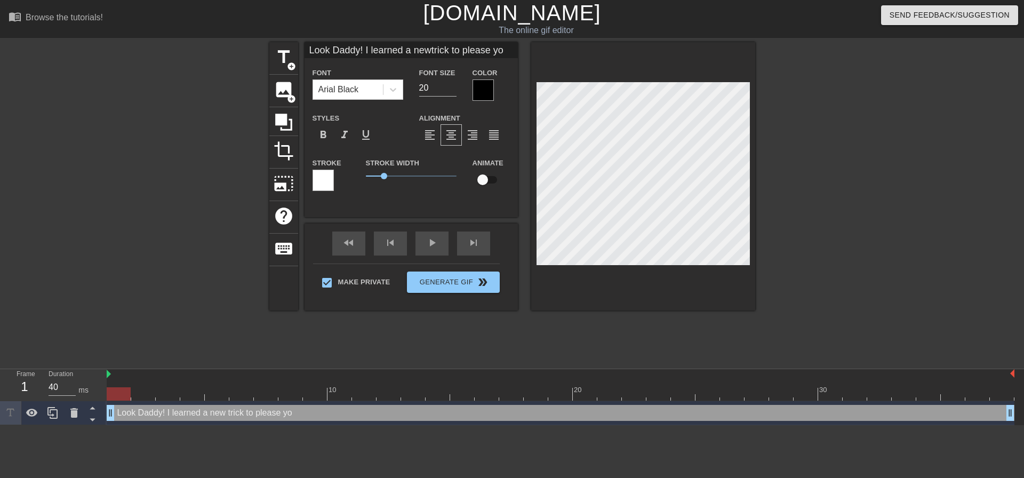
type input "Look Daddy! I learned a newtrick to please you"
type textarea "Look Daddy! I learned a new trick to please you!"
type input "Look Daddy! I learned a newtrick to please you!"
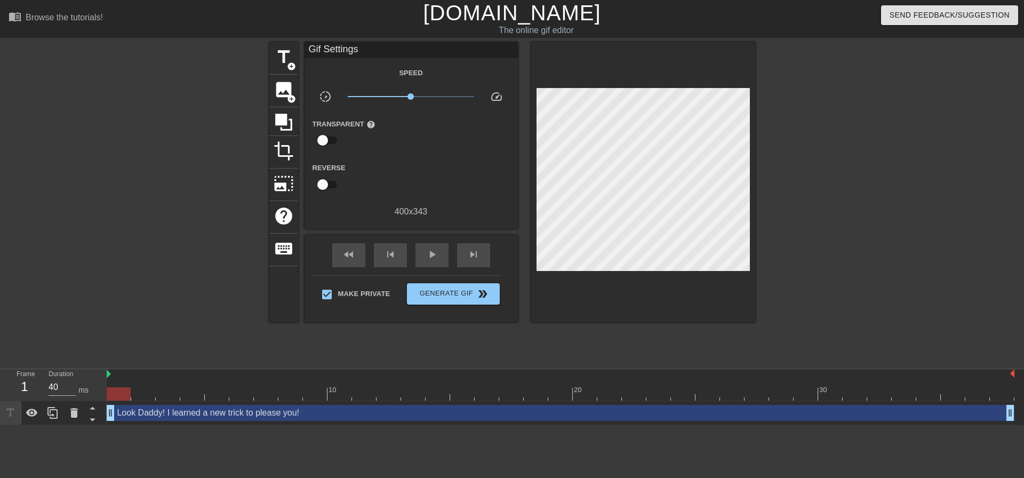
click at [773, 197] on div at bounding box center [848, 202] width 160 height 320
click at [431, 294] on span "Generate Gif double_arrow" at bounding box center [453, 294] width 84 height 13
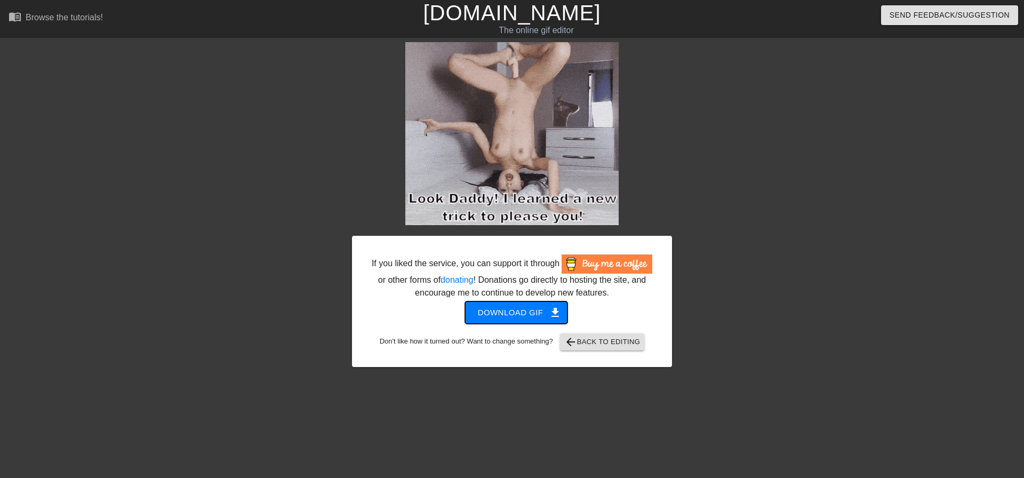
click at [528, 316] on span "Download gif get_app" at bounding box center [516, 313] width 77 height 14
click at [740, 184] on div at bounding box center [765, 202] width 160 height 320
drag, startPoint x: 746, startPoint y: 172, endPoint x: 742, endPoint y: 162, distance: 11.5
click at [746, 172] on div at bounding box center [765, 202] width 160 height 320
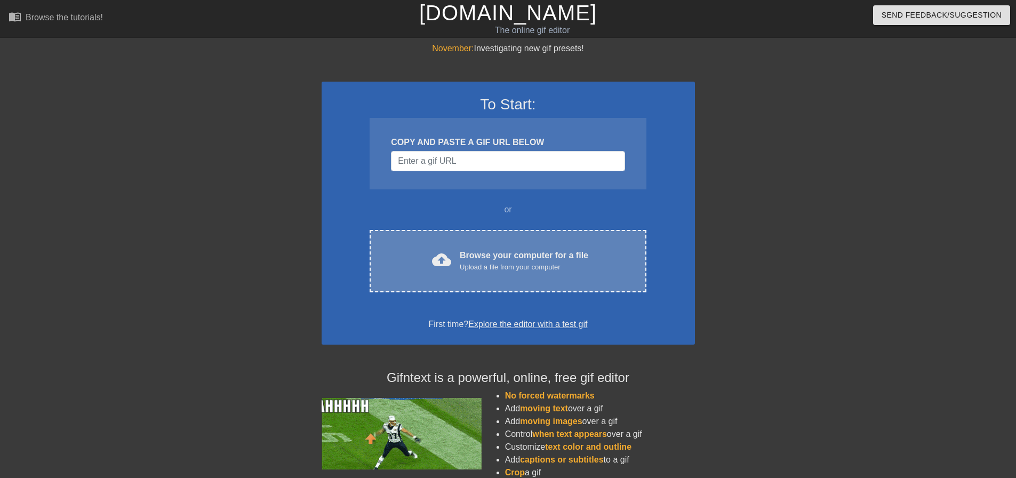
click at [490, 259] on div "Browse your computer for a file Upload a file from your computer" at bounding box center [524, 260] width 129 height 23
